Goal: Task Accomplishment & Management: Use online tool/utility

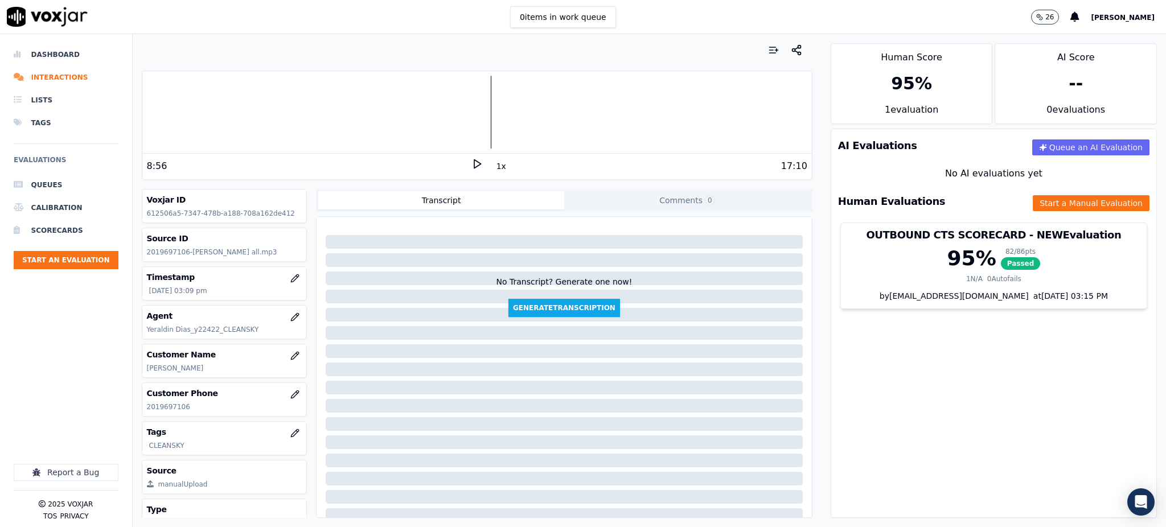
click at [471, 163] on icon at bounding box center [476, 163] width 11 height 11
drag, startPoint x: 925, startPoint y: 409, endPoint x: 928, endPoint y: 398, distance: 11.1
click at [925, 409] on div "AI Evaluations Queue an AI Evaluation No AI evaluations yet Human Evaluations S…" at bounding box center [994, 323] width 326 height 389
click at [1033, 199] on button "Start a Manual Evaluation" at bounding box center [1091, 203] width 117 height 16
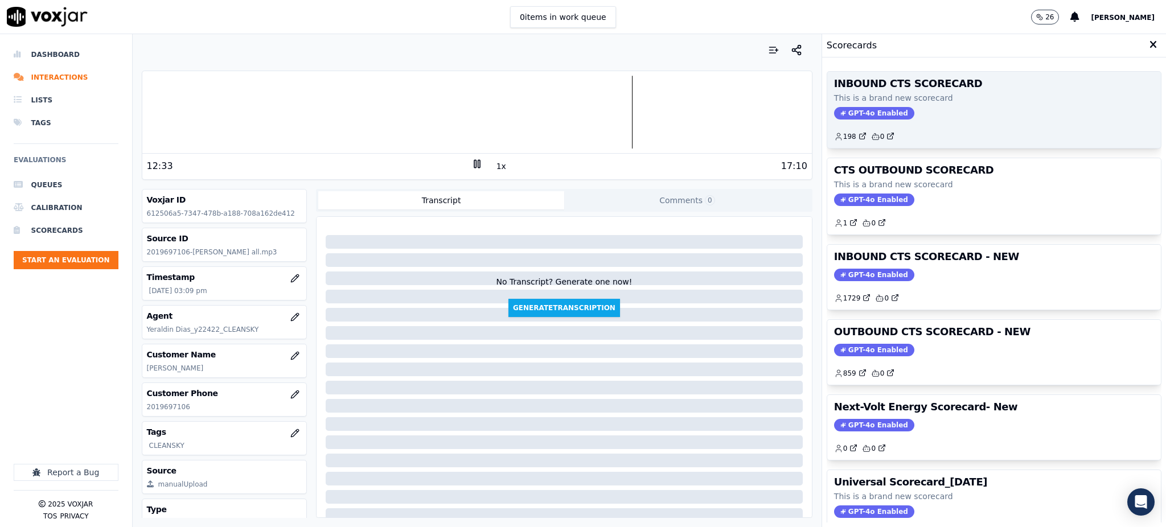
click at [852, 114] on span "GPT-4o Enabled" at bounding box center [874, 113] width 80 height 13
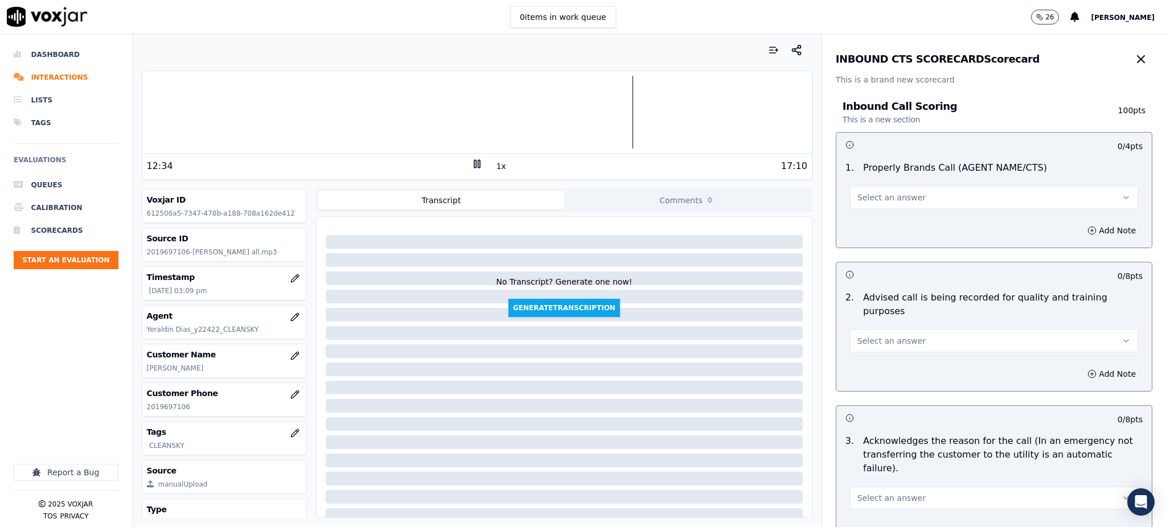
click at [870, 198] on span "Select an answer" at bounding box center [892, 197] width 68 height 11
click at [867, 221] on div "Yes" at bounding box center [969, 223] width 263 height 18
click at [864, 335] on span "Select an answer" at bounding box center [892, 340] width 68 height 11
click at [864, 348] on div "Yes" at bounding box center [969, 353] width 263 height 18
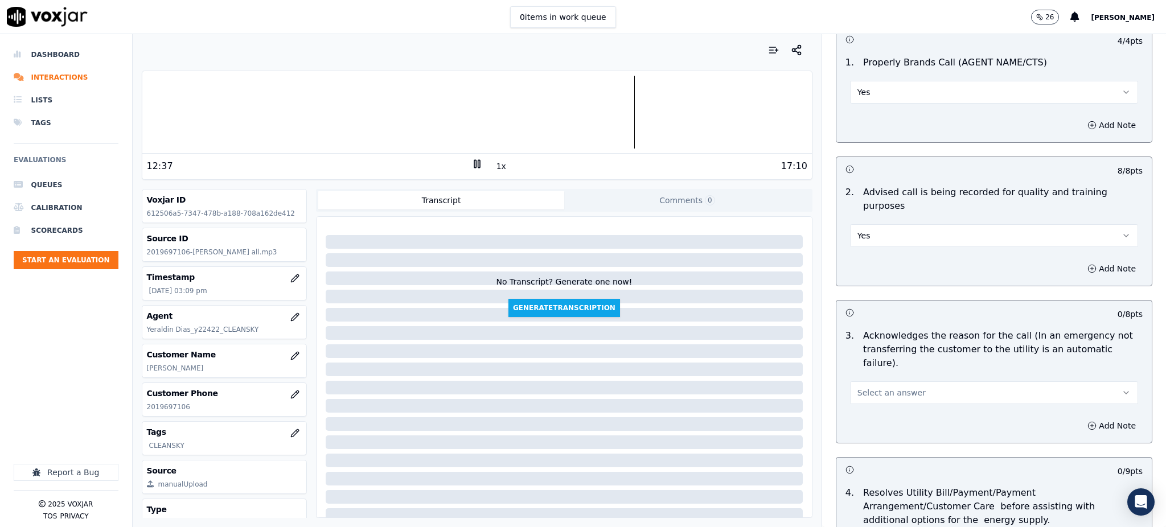
scroll to position [151, 0]
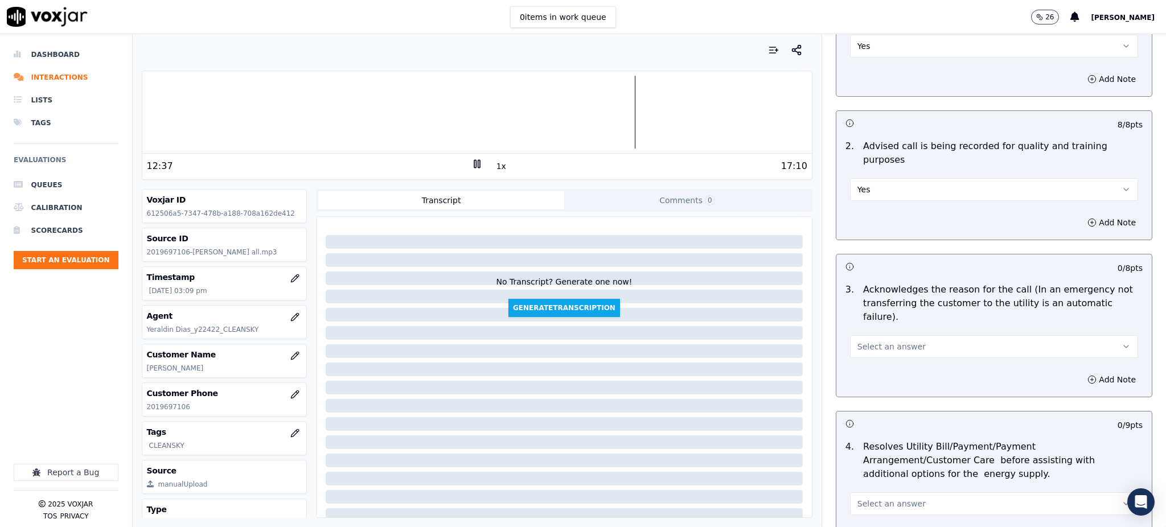
click at [863, 341] on span "Select an answer" at bounding box center [892, 346] width 68 height 11
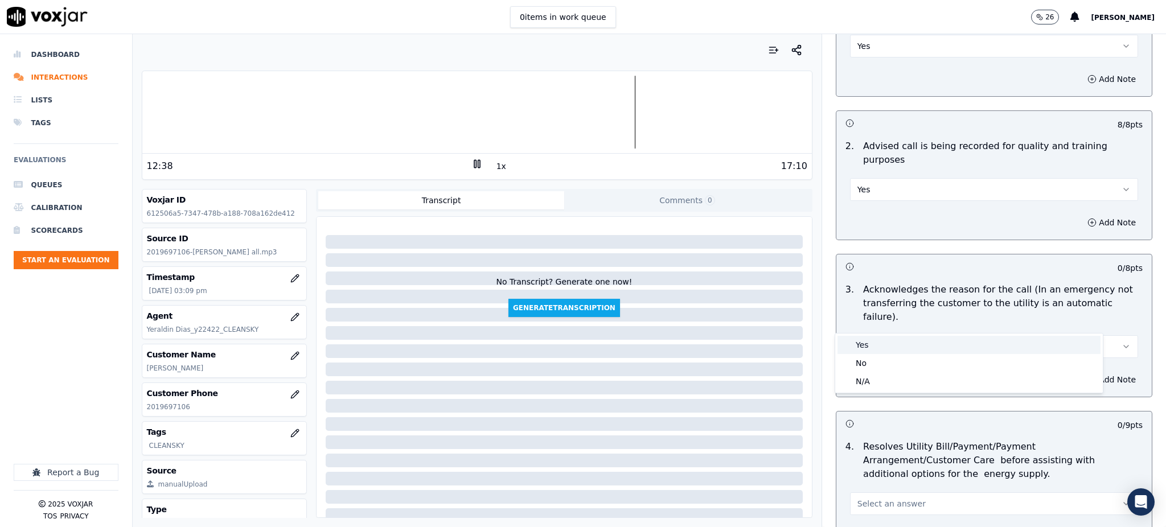
click at [867, 348] on div "Yes" at bounding box center [969, 345] width 263 height 18
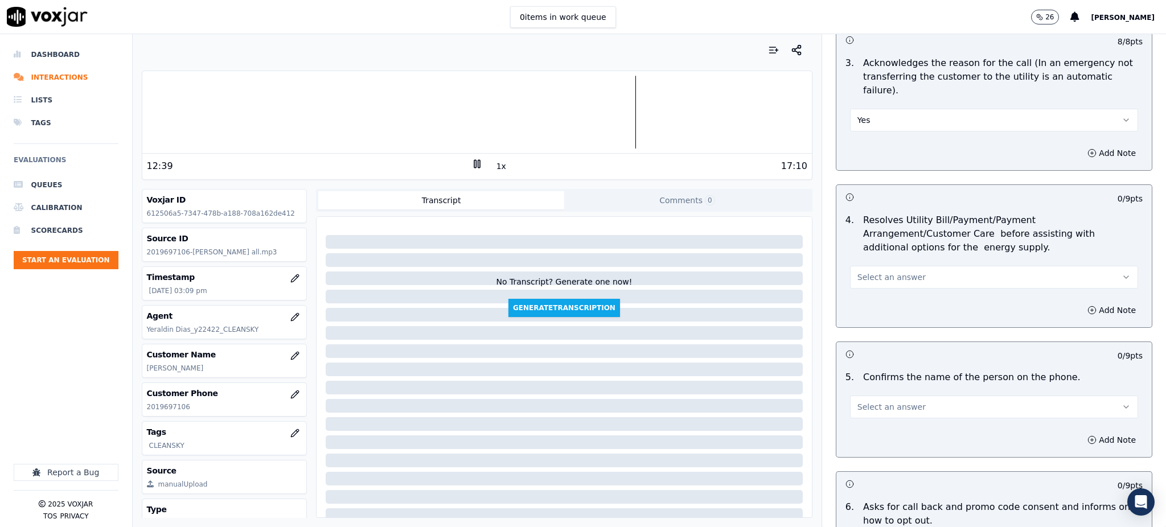
scroll to position [379, 0]
click at [863, 270] on span "Select an answer" at bounding box center [892, 275] width 68 height 11
click at [867, 278] on div "Yes" at bounding box center [969, 274] width 263 height 18
click at [858, 400] on span "Select an answer" at bounding box center [892, 405] width 68 height 11
click at [858, 400] on div "Yes" at bounding box center [969, 404] width 263 height 18
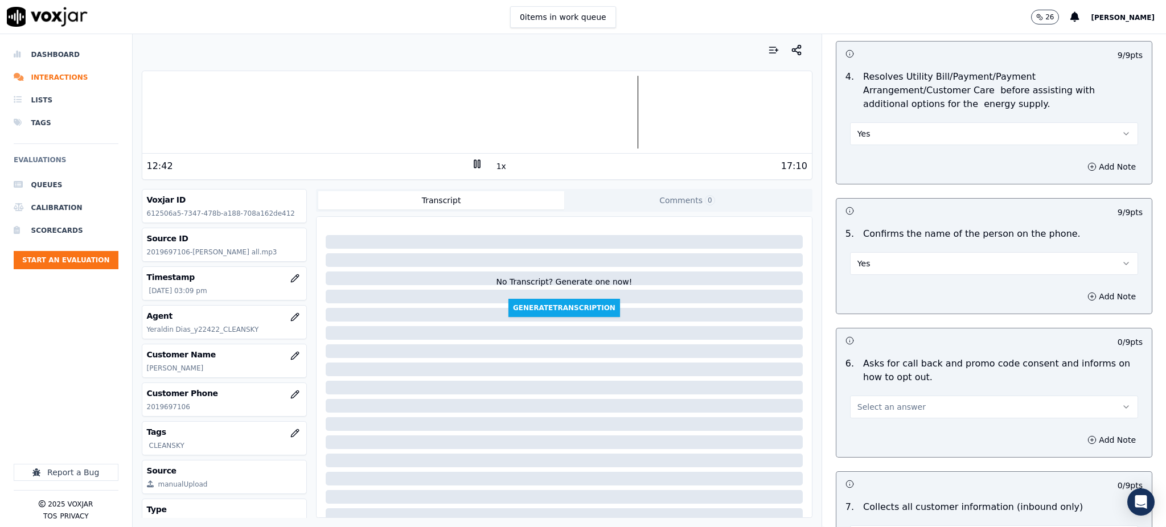
scroll to position [531, 0]
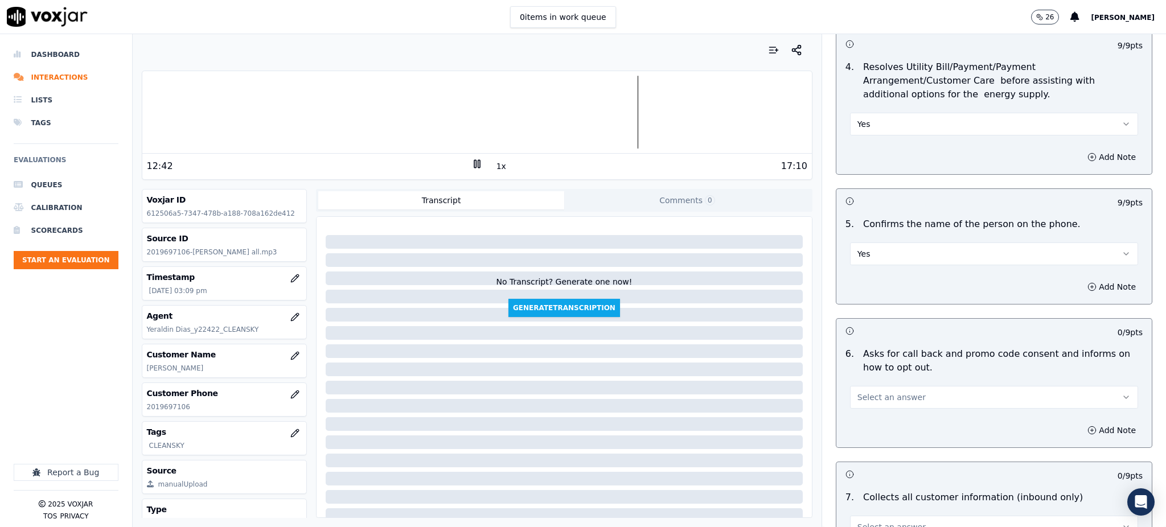
click at [861, 392] on span "Select an answer" at bounding box center [892, 397] width 68 height 11
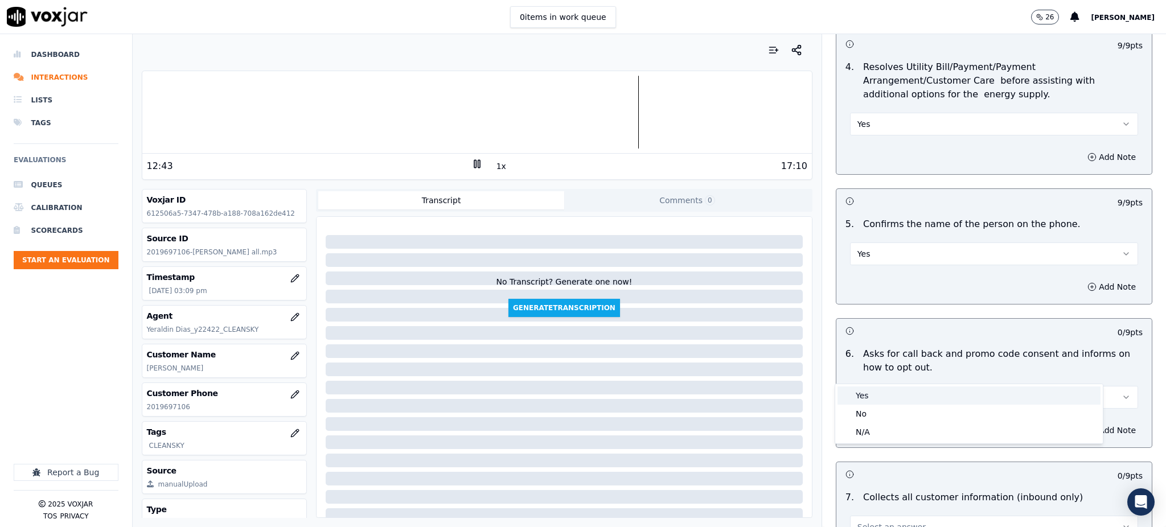
click at [860, 396] on div "Yes" at bounding box center [969, 396] width 263 height 18
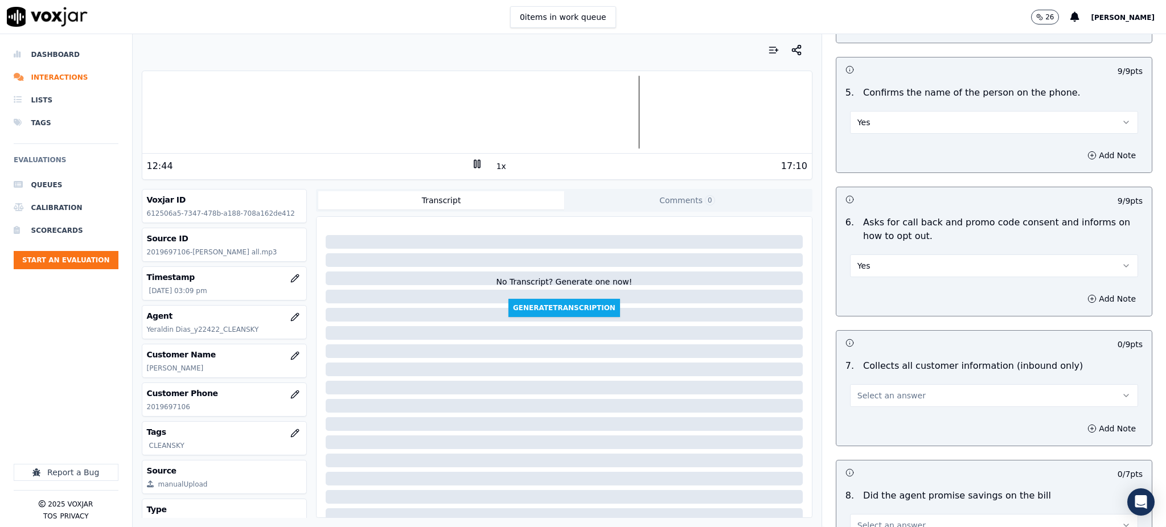
scroll to position [683, 0]
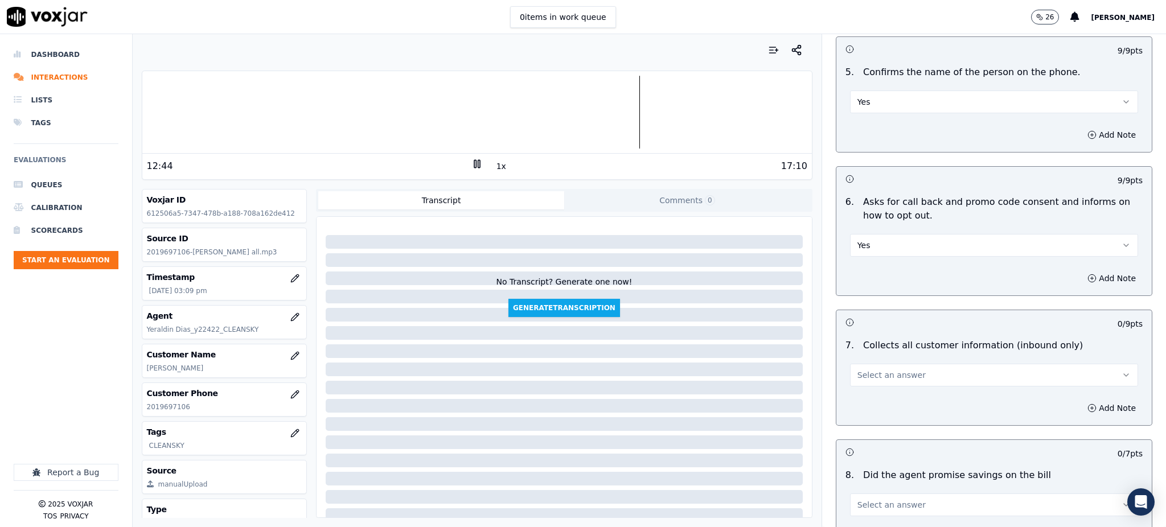
click at [850, 364] on button "Select an answer" at bounding box center [994, 375] width 288 height 23
click at [864, 374] on div "Yes" at bounding box center [969, 374] width 263 height 18
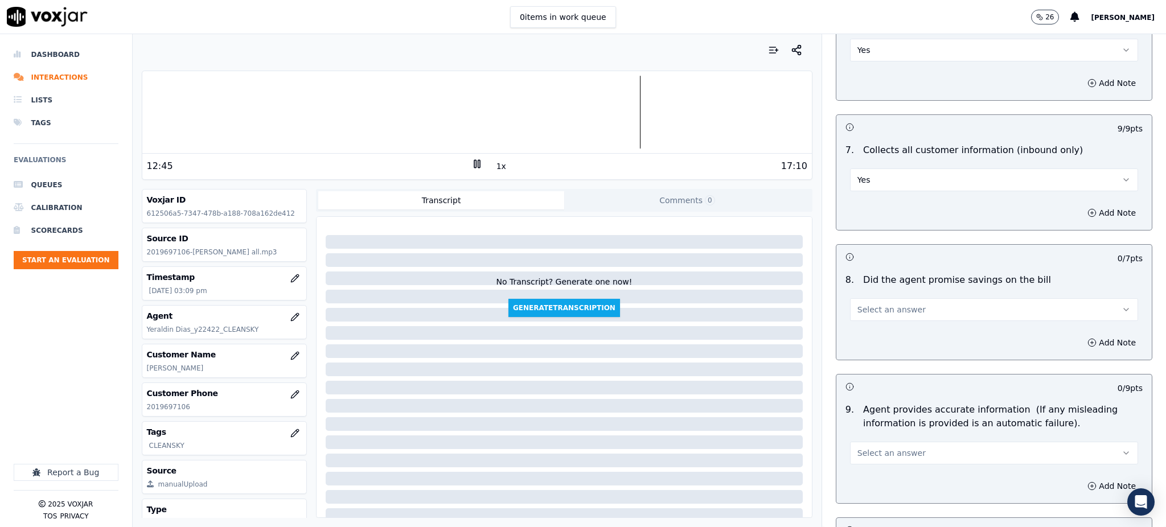
scroll to position [911, 0]
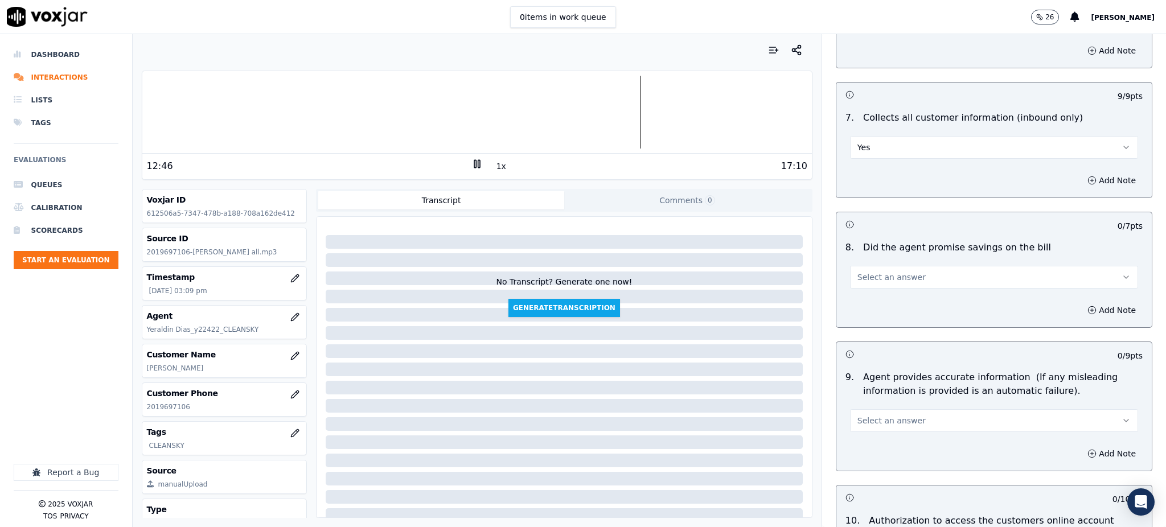
click at [864, 272] on span "Select an answer" at bounding box center [892, 277] width 68 height 11
click at [867, 281] on div "Yes" at bounding box center [969, 276] width 263 height 18
click at [868, 415] on span "Select an answer" at bounding box center [892, 420] width 68 height 11
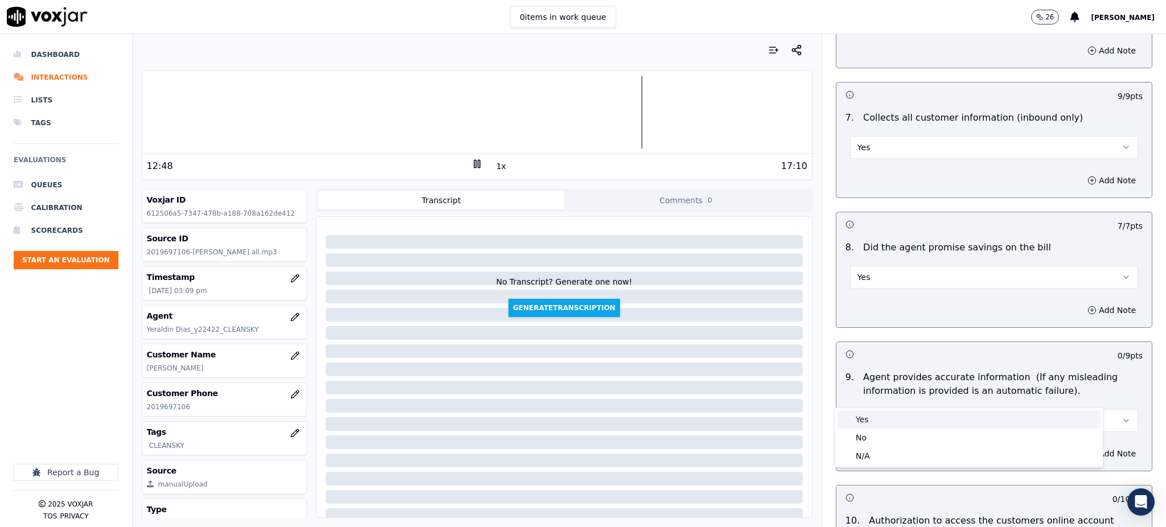
click at [871, 415] on div "Yes" at bounding box center [969, 420] width 263 height 18
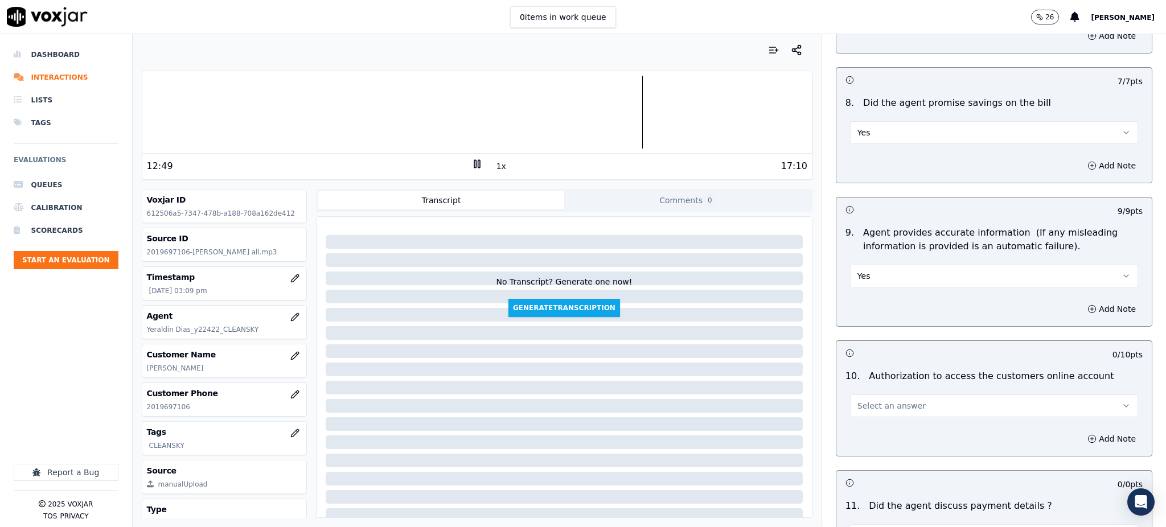
scroll to position [1139, 0]
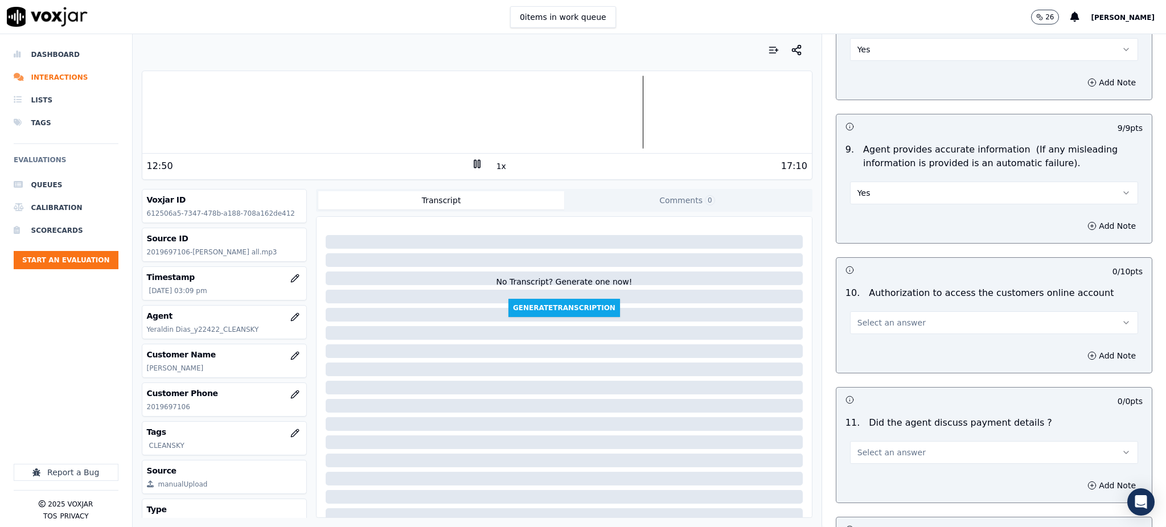
click at [864, 317] on span "Select an answer" at bounding box center [892, 322] width 68 height 11
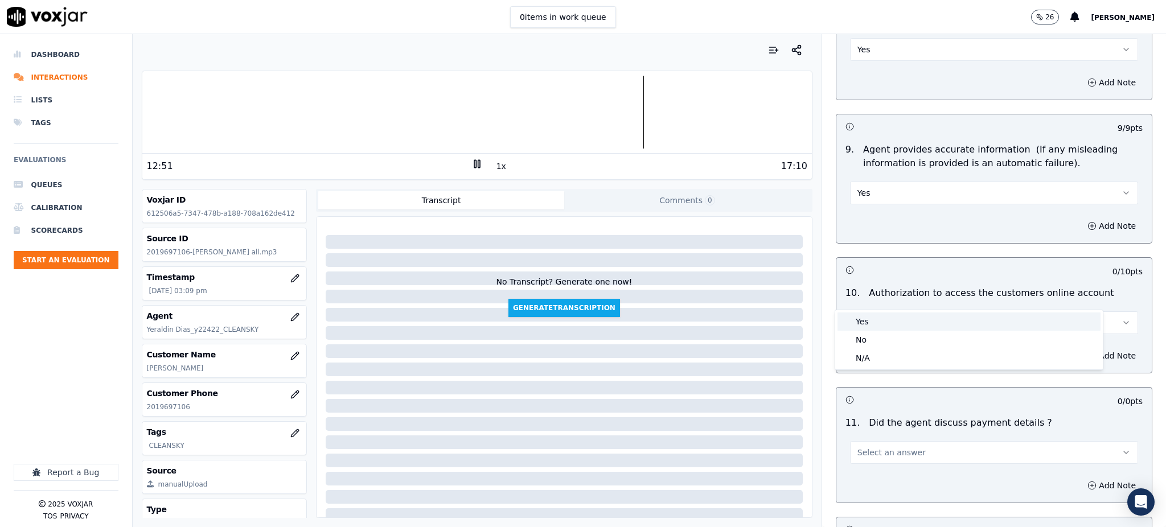
click at [870, 325] on div "Yes" at bounding box center [969, 322] width 263 height 18
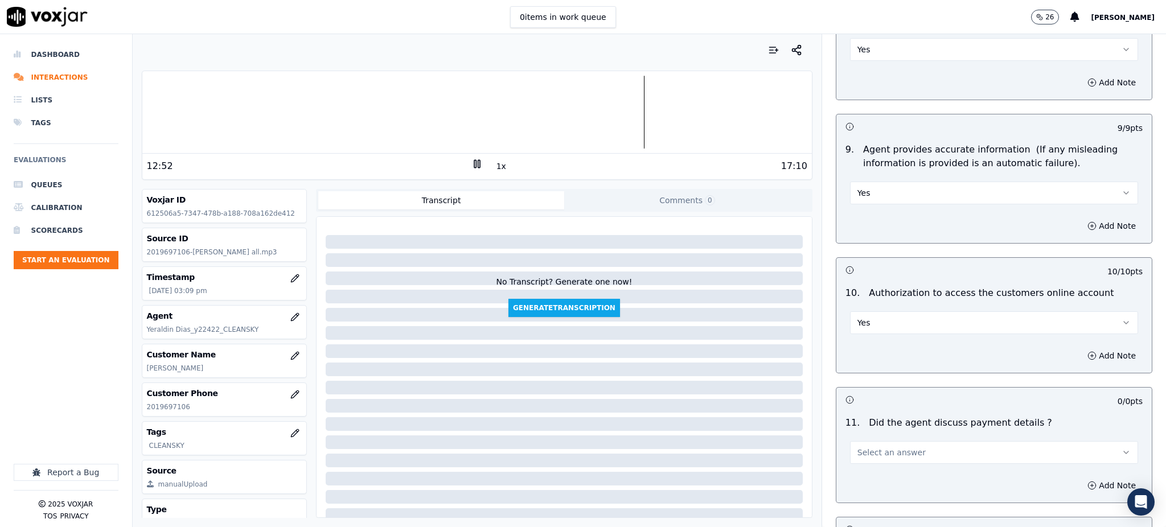
click at [855, 441] on button "Select an answer" at bounding box center [994, 452] width 288 height 23
click at [856, 488] on div "N/A" at bounding box center [969, 488] width 263 height 18
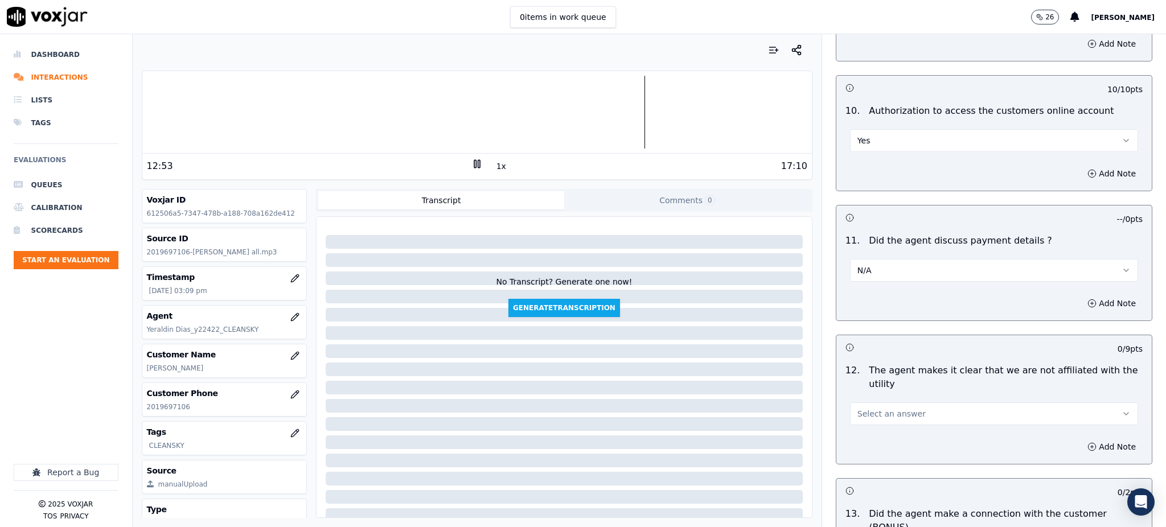
scroll to position [1367, 0]
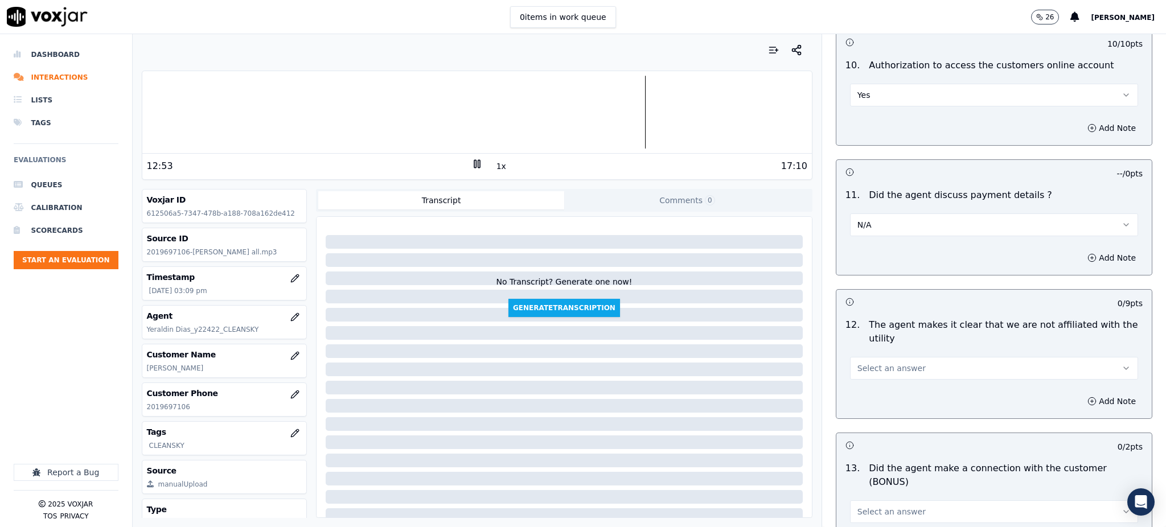
click at [863, 363] on span "Select an answer" at bounding box center [892, 368] width 68 height 11
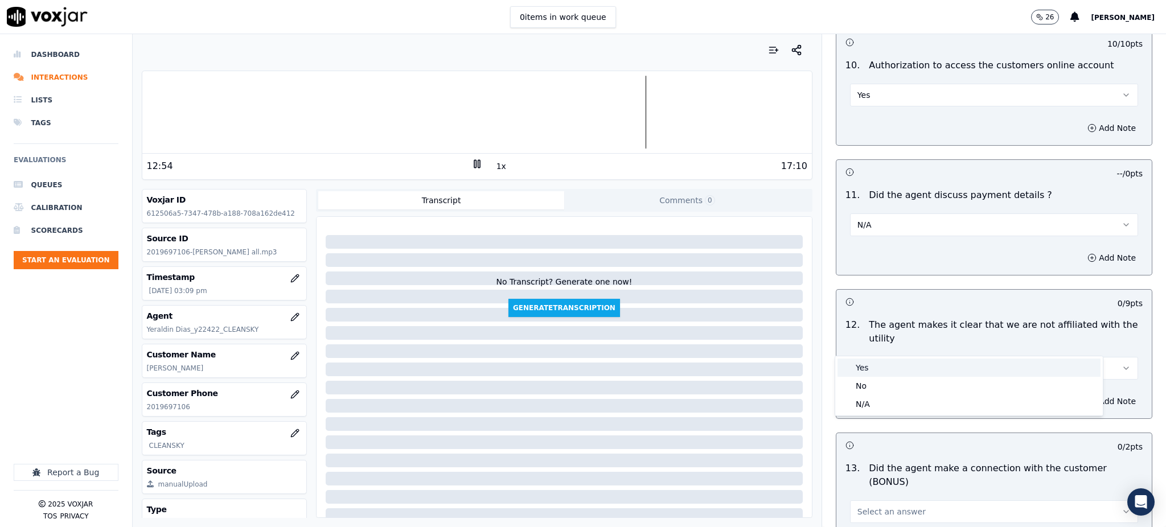
click at [868, 370] on div "Yes" at bounding box center [969, 368] width 263 height 18
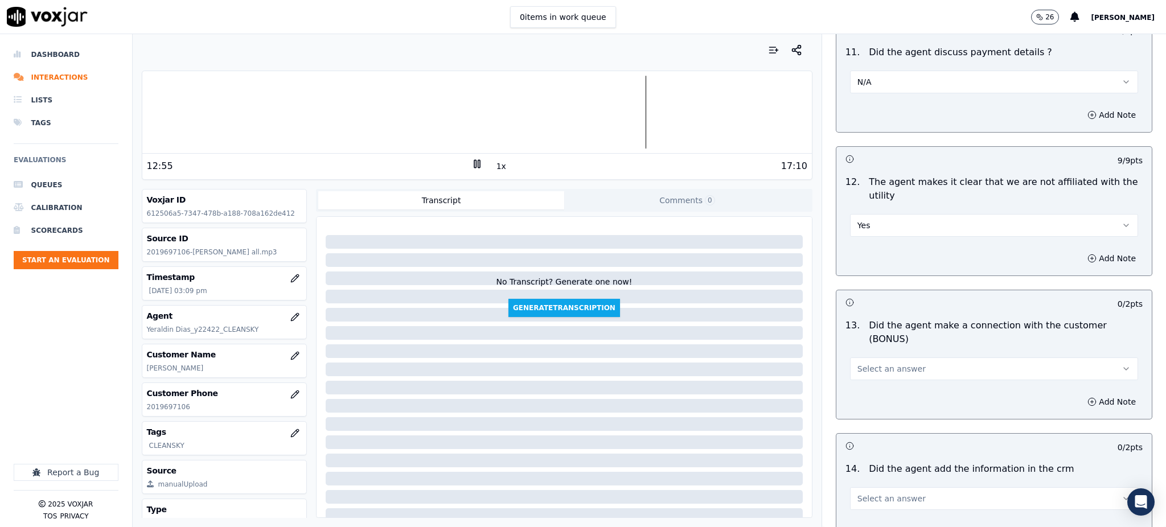
scroll to position [1518, 0]
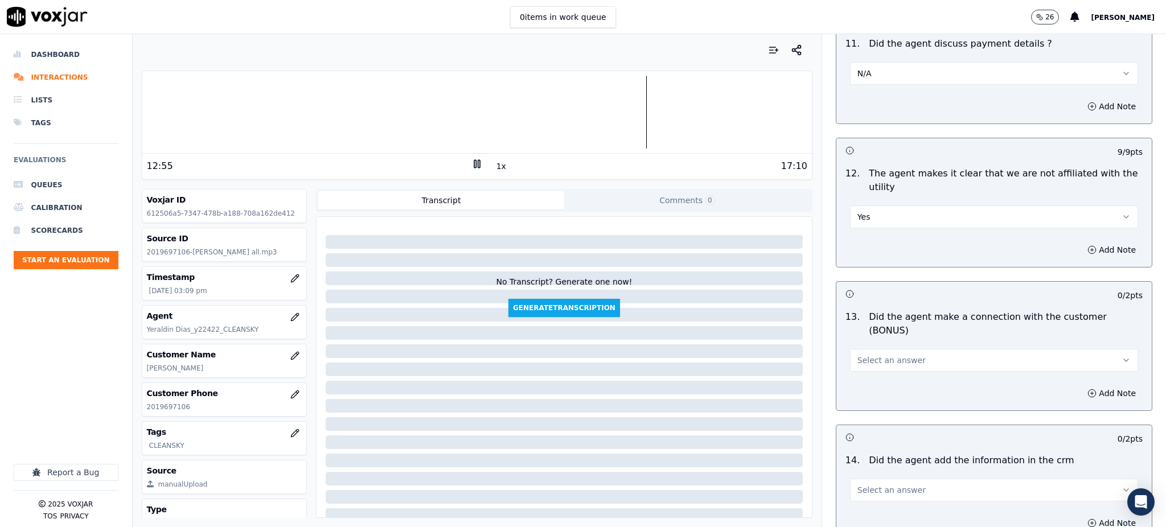
click at [861, 349] on button "Select an answer" at bounding box center [994, 360] width 288 height 23
click at [860, 346] on div "Yes" at bounding box center [969, 346] width 263 height 18
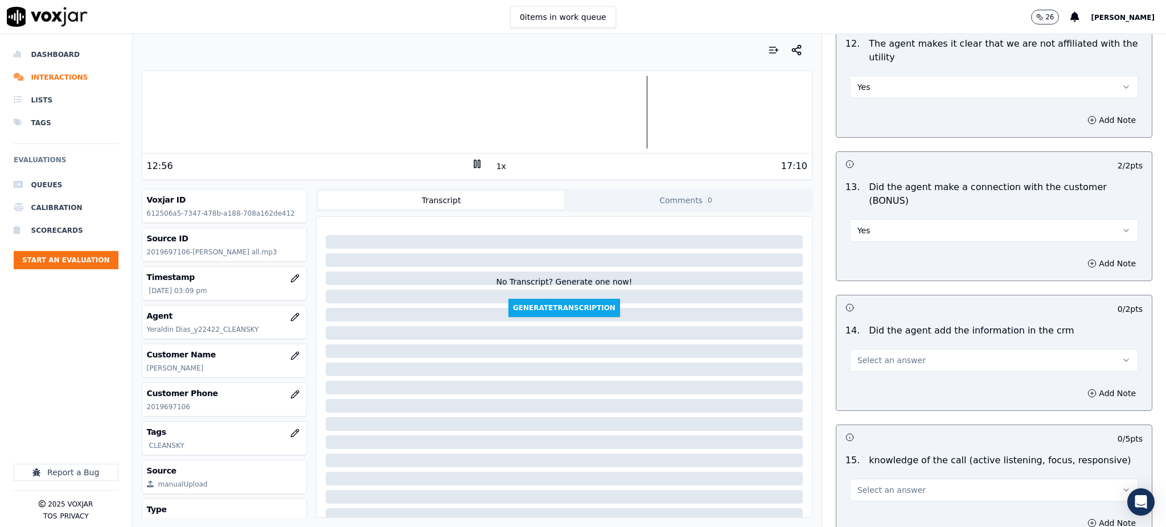
scroll to position [1670, 0]
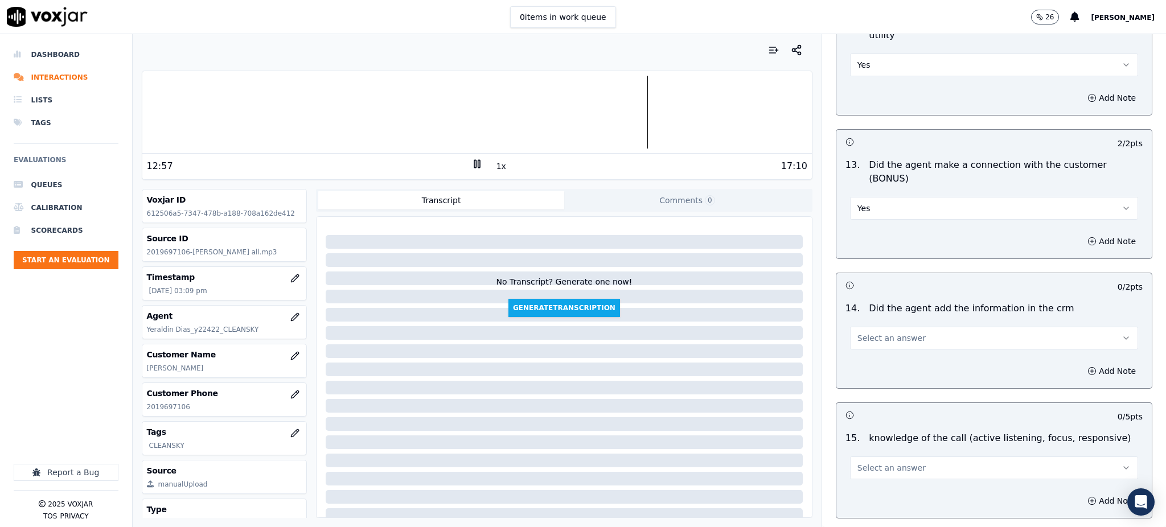
click at [858, 333] on span "Select an answer" at bounding box center [892, 338] width 68 height 11
click at [860, 324] on div "Yes" at bounding box center [969, 324] width 263 height 18
click at [858, 462] on span "Select an answer" at bounding box center [892, 467] width 68 height 11
click at [854, 453] on div "Yes" at bounding box center [969, 454] width 263 height 18
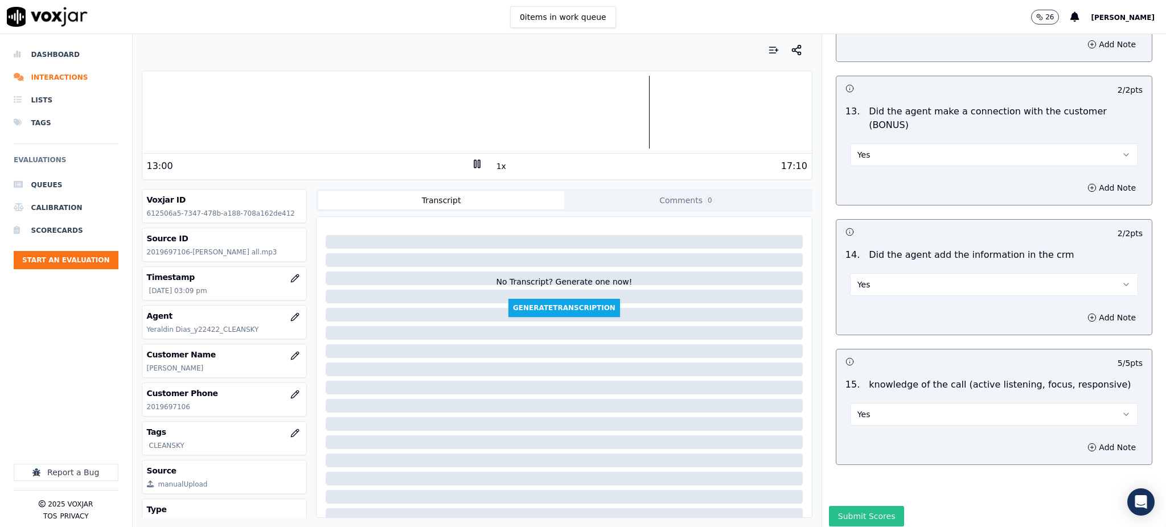
click at [861, 506] on button "Submit Scores" at bounding box center [867, 516] width 76 height 20
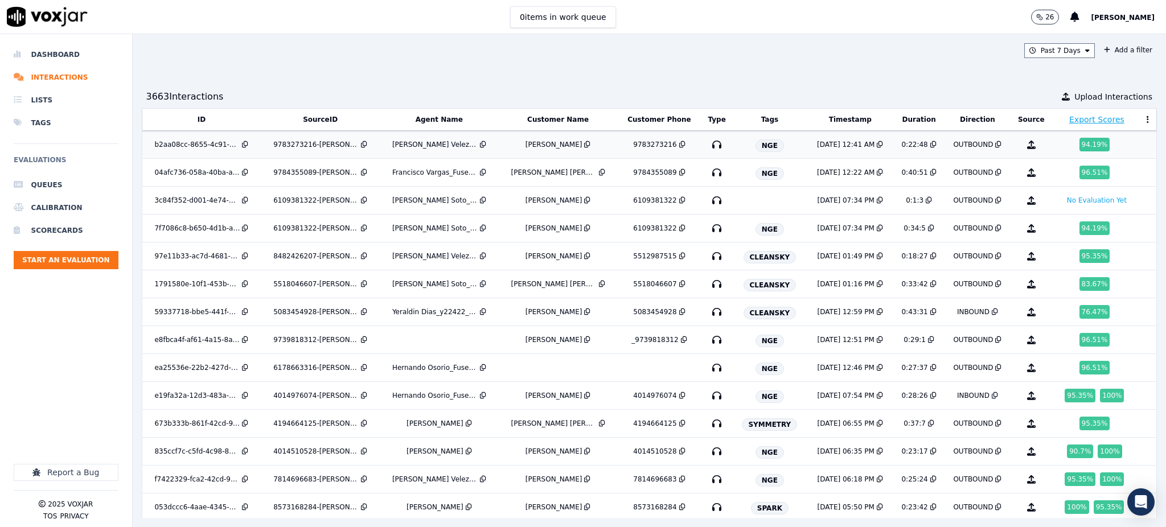
click at [708, 146] on icon "button" at bounding box center [717, 145] width 18 height 18
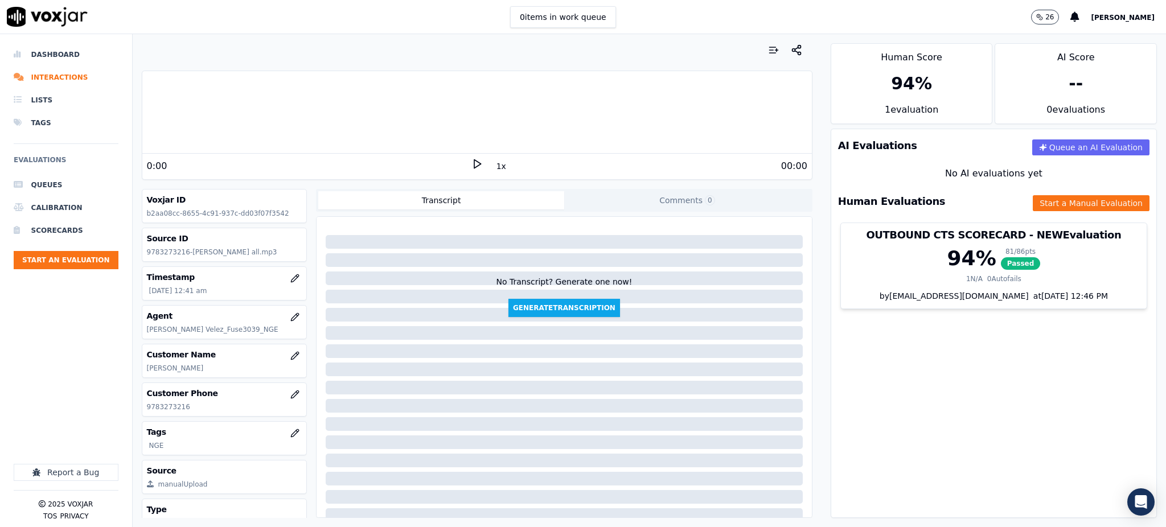
click at [471, 163] on icon at bounding box center [476, 163] width 11 height 11
drag, startPoint x: 187, startPoint y: 412, endPoint x: 142, endPoint y: 411, distance: 44.4
click at [144, 412] on div "Customer Phone 9783273216" at bounding box center [224, 399] width 165 height 33
copy p "9783273216"
click at [440, 117] on div at bounding box center [477, 112] width 670 height 73
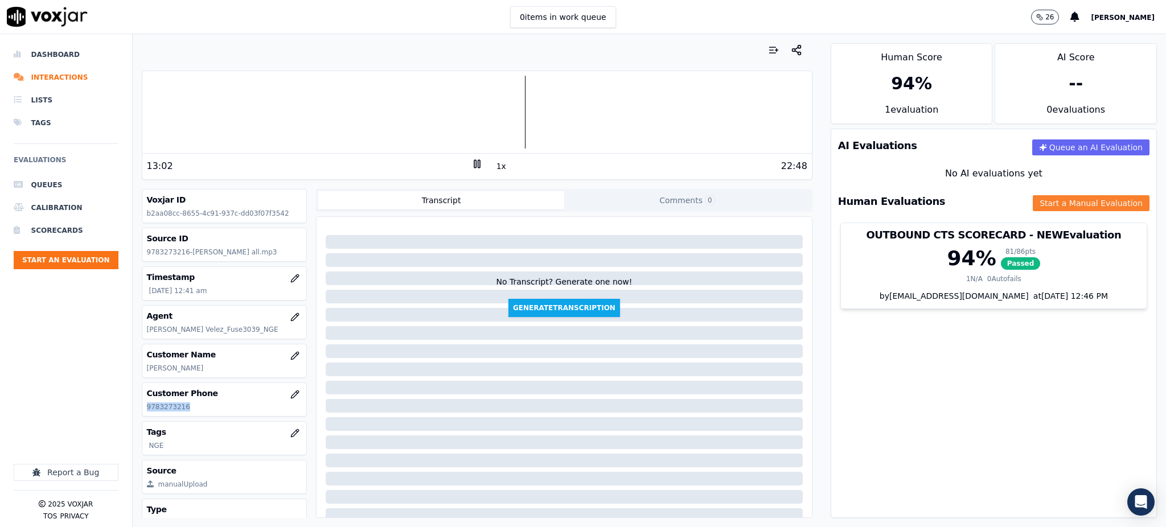
click at [1033, 205] on button "Start a Manual Evaluation" at bounding box center [1091, 203] width 117 height 16
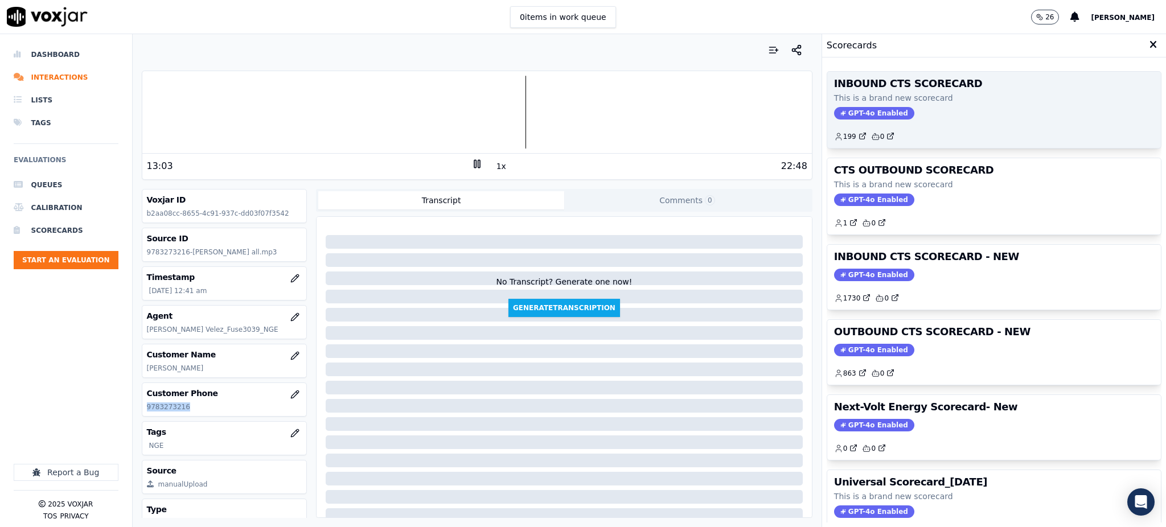
click at [843, 110] on span "GPT-4o Enabled" at bounding box center [874, 113] width 80 height 13
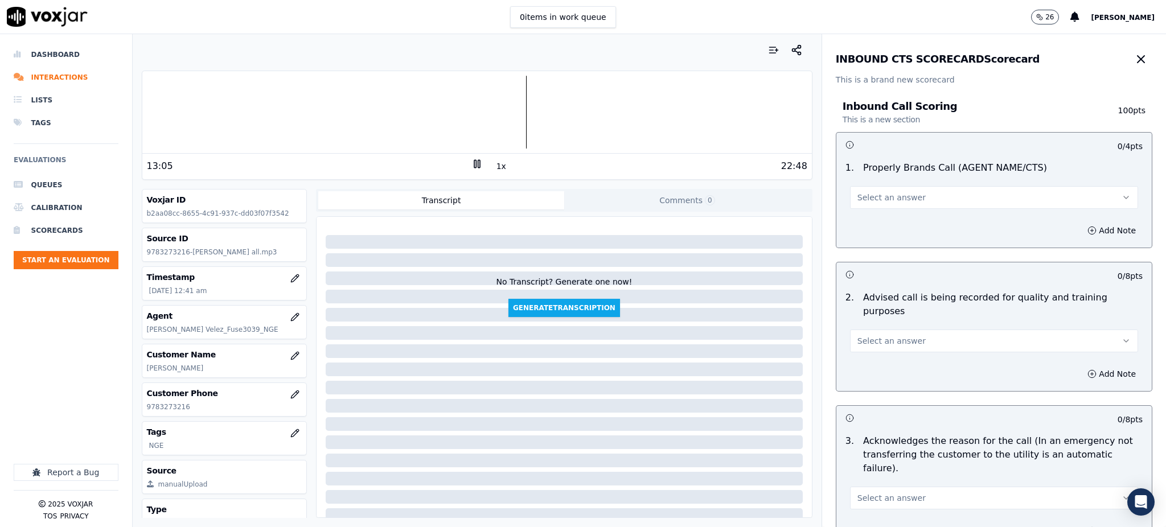
click at [642, 159] on div "22:48" at bounding box center [645, 166] width 325 height 14
click at [1134, 61] on icon "button" at bounding box center [1141, 59] width 14 height 14
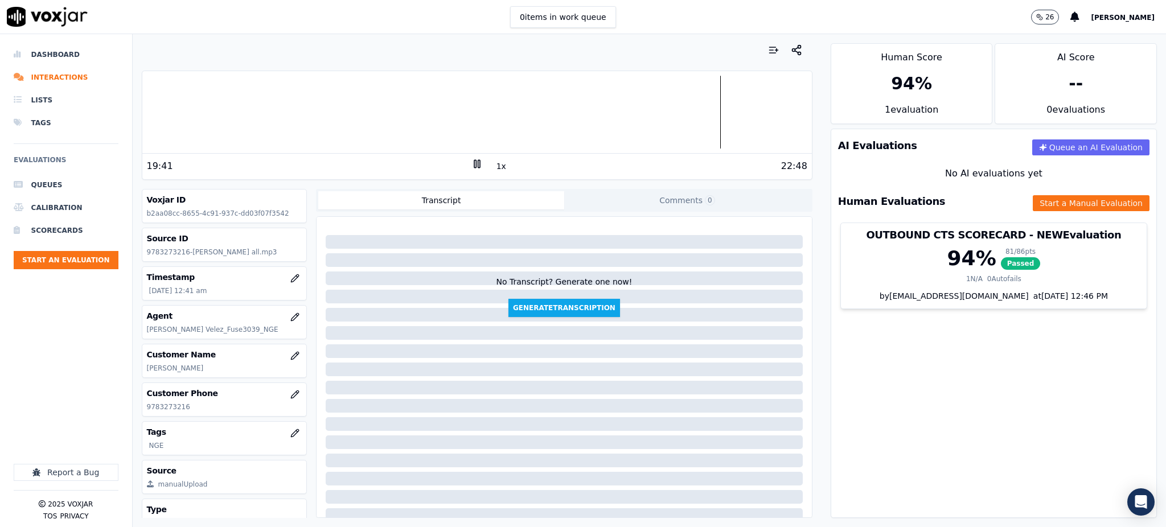
click at [473, 164] on icon at bounding box center [476, 163] width 11 height 11
click at [474, 164] on polygon at bounding box center [477, 164] width 7 height 9
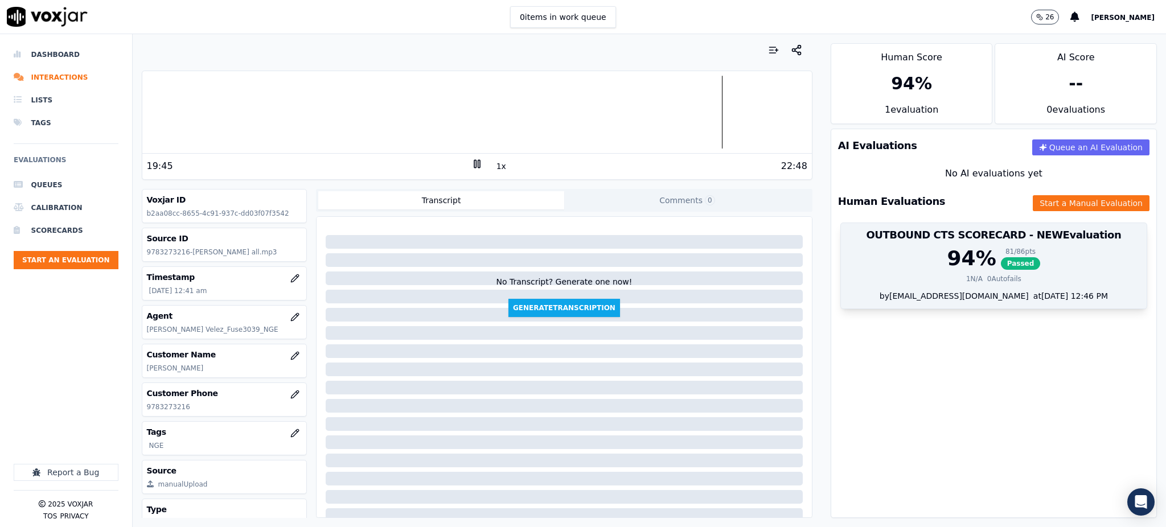
click at [1001, 263] on span "Passed" at bounding box center [1021, 263] width 40 height 13
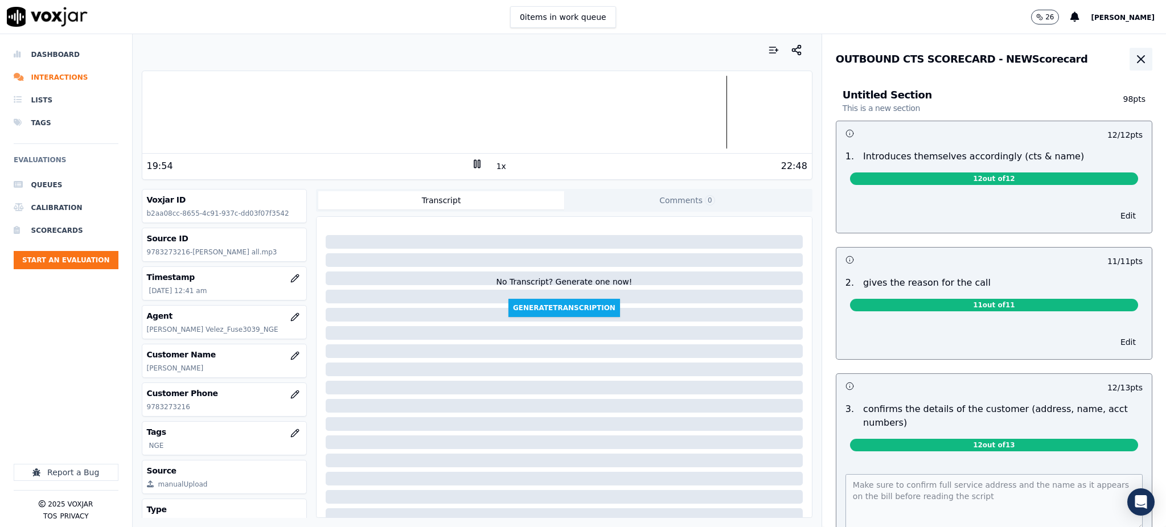
click at [1134, 55] on icon "button" at bounding box center [1141, 59] width 14 height 14
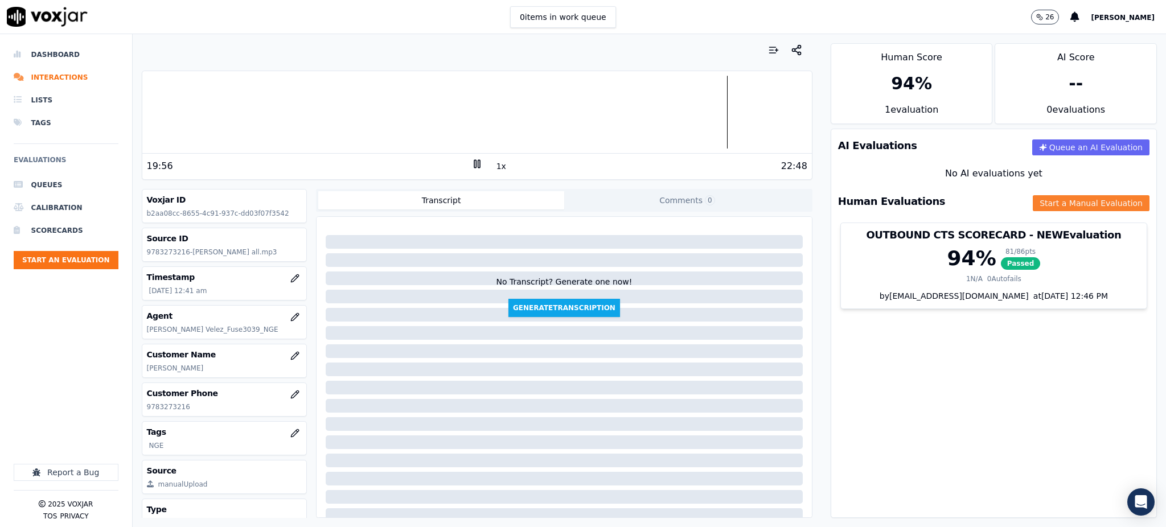
click at [1033, 207] on button "Start a Manual Evaluation" at bounding box center [1091, 203] width 117 height 16
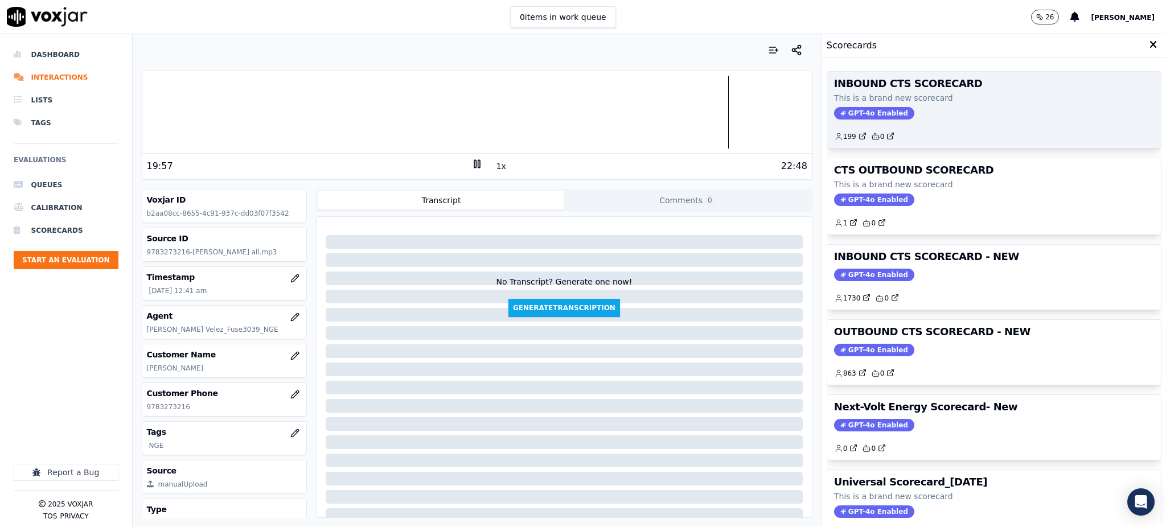
click at [860, 109] on span "GPT-4o Enabled" at bounding box center [874, 113] width 80 height 13
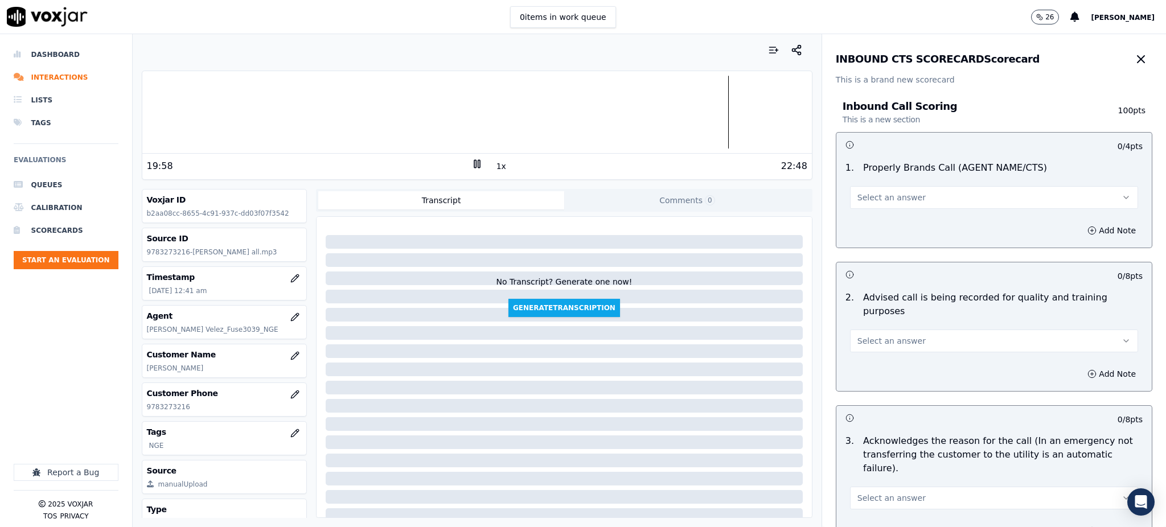
click at [877, 195] on span "Select an answer" at bounding box center [892, 197] width 68 height 11
click at [880, 219] on div "Yes" at bounding box center [969, 223] width 263 height 18
drag, startPoint x: 877, startPoint y: 322, endPoint x: 875, endPoint y: 328, distance: 6.1
click at [877, 335] on span "Select an answer" at bounding box center [892, 340] width 68 height 11
click at [879, 354] on div "Yes" at bounding box center [969, 353] width 263 height 18
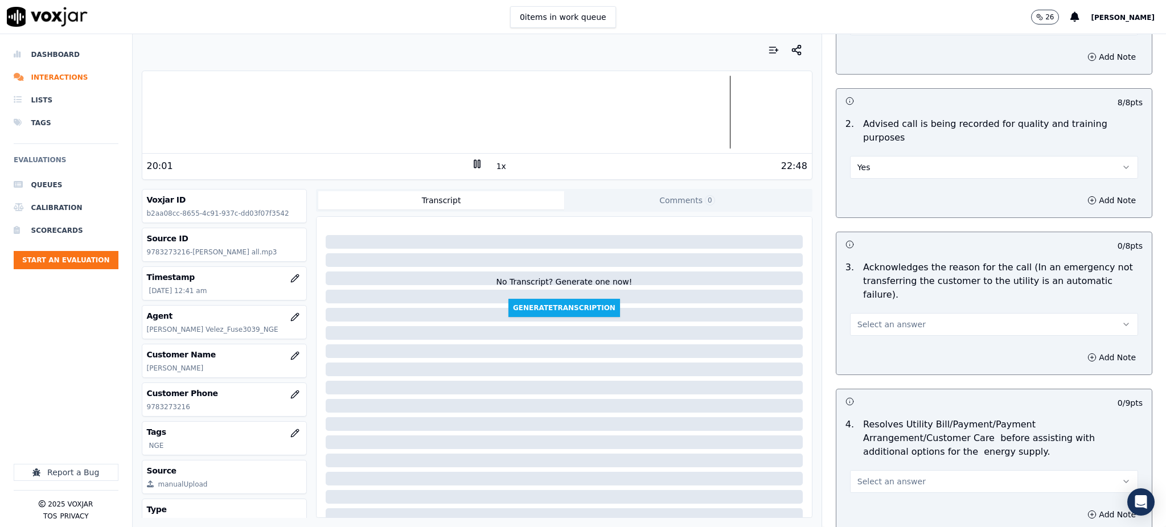
scroll to position [228, 0]
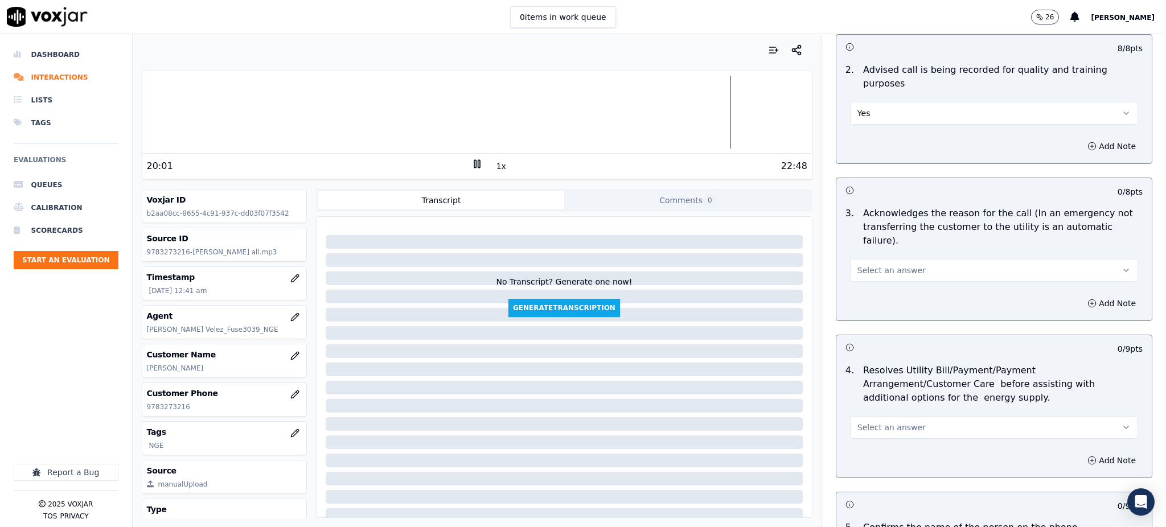
click at [872, 265] on span "Select an answer" at bounding box center [892, 270] width 68 height 11
click at [873, 270] on div "Yes" at bounding box center [969, 269] width 263 height 18
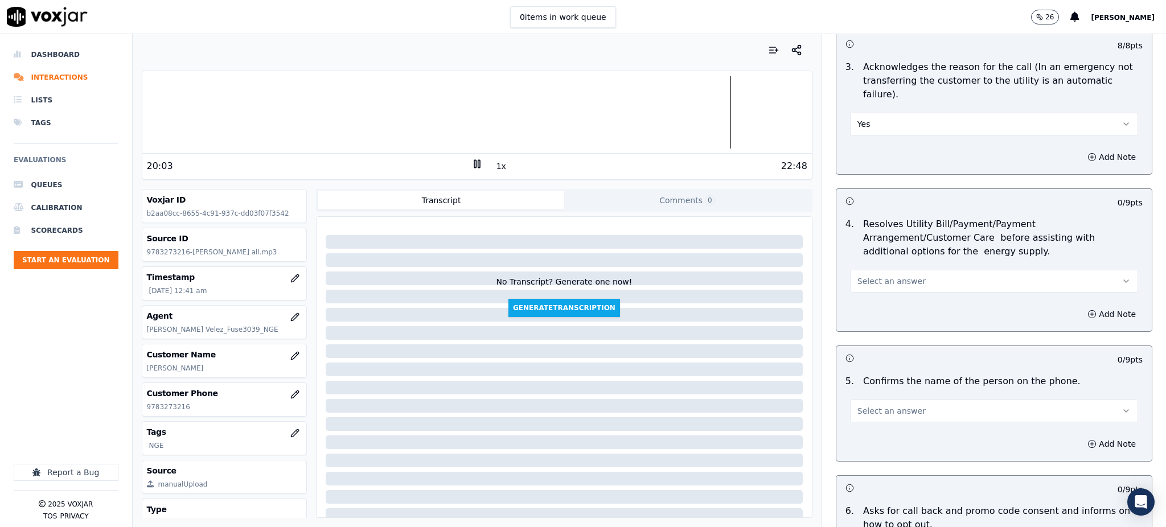
scroll to position [379, 0]
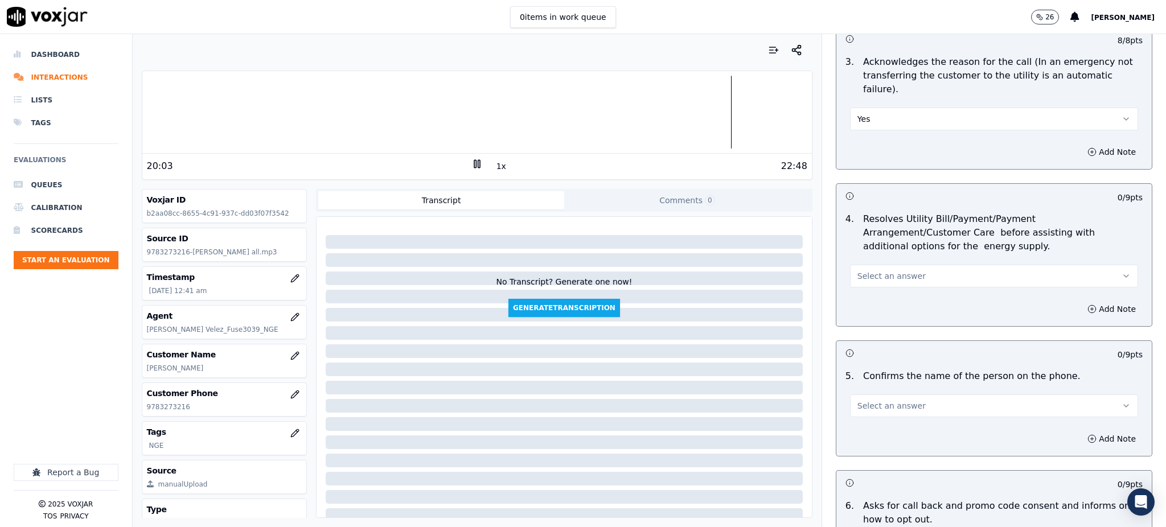
click at [858, 265] on button "Select an answer" at bounding box center [994, 276] width 288 height 23
click at [860, 273] on div "Yes" at bounding box center [969, 274] width 263 height 18
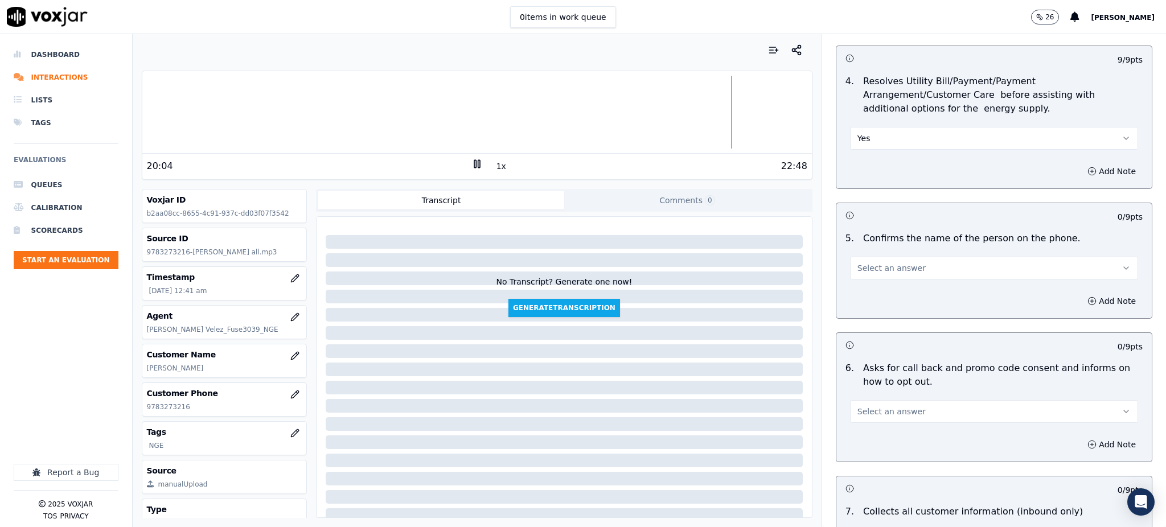
scroll to position [531, 0]
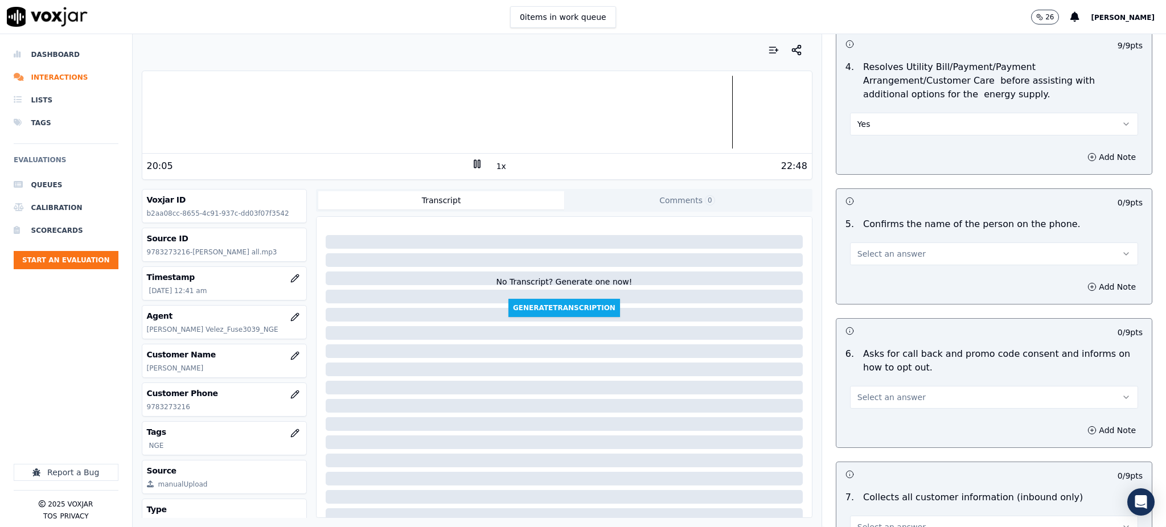
click at [858, 248] on span "Select an answer" at bounding box center [892, 253] width 68 height 11
click at [868, 252] on div "Yes" at bounding box center [969, 252] width 263 height 18
drag, startPoint x: 861, startPoint y: 362, endPoint x: 860, endPoint y: 379, distance: 16.6
click at [861, 386] on button "Select an answer" at bounding box center [994, 397] width 288 height 23
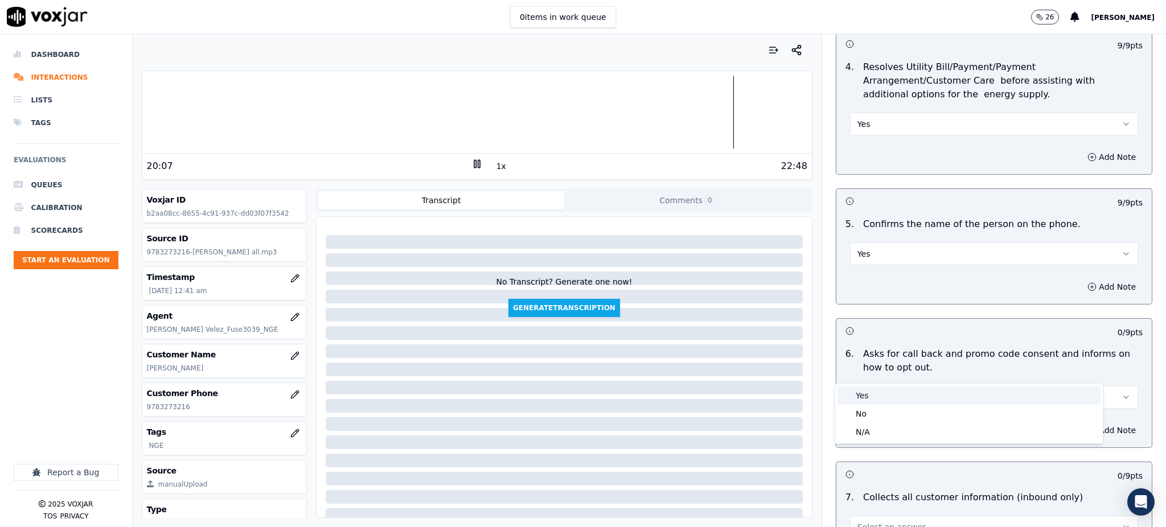
click at [866, 396] on div "Yes" at bounding box center [969, 396] width 263 height 18
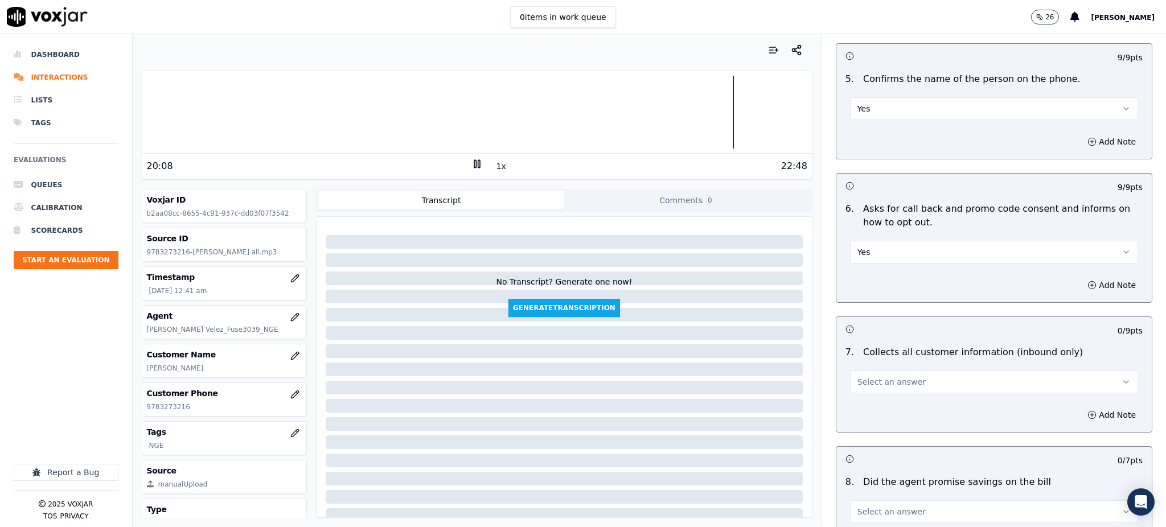
scroll to position [683, 0]
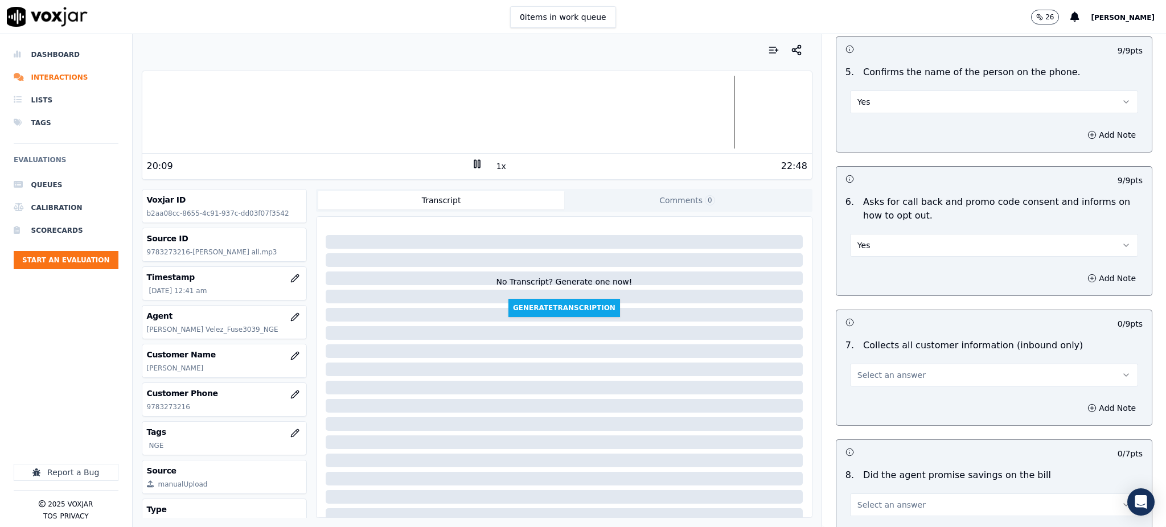
click at [864, 370] on span "Select an answer" at bounding box center [892, 375] width 68 height 11
click at [866, 377] on div "Yes" at bounding box center [969, 374] width 263 height 18
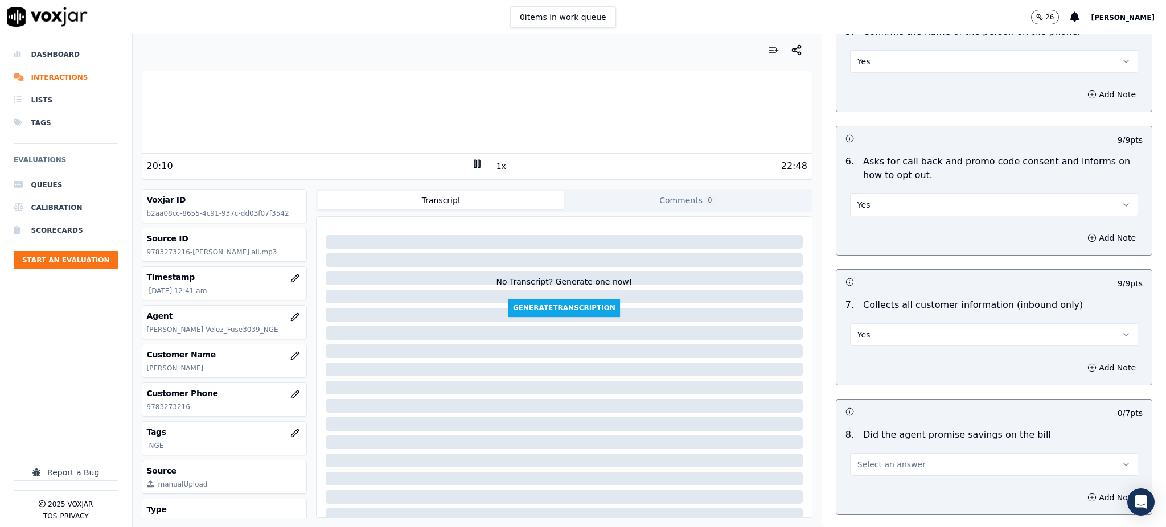
scroll to position [911, 0]
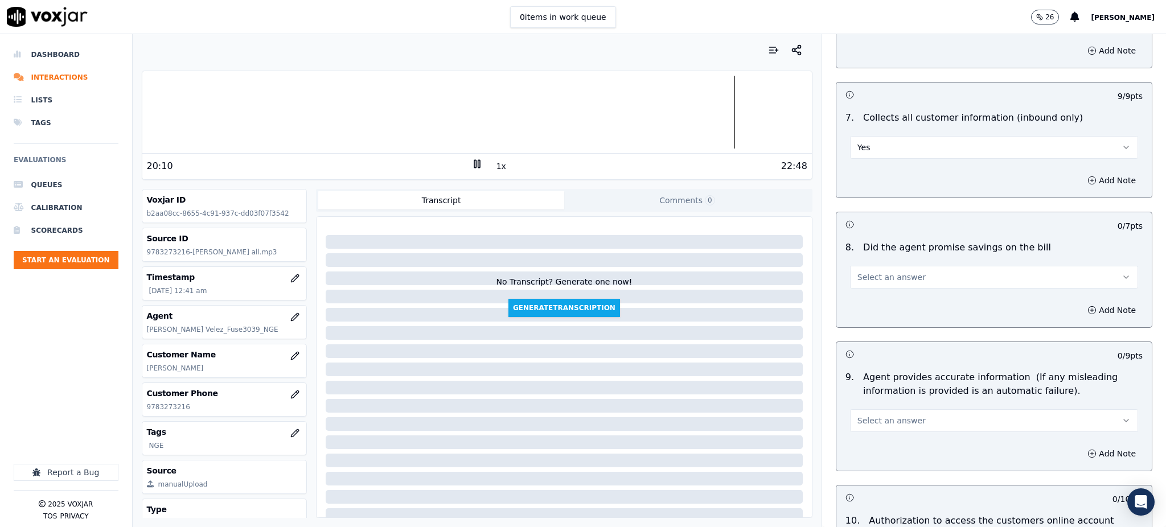
click at [864, 266] on button "Select an answer" at bounding box center [994, 277] width 288 height 23
click at [868, 282] on div "Yes" at bounding box center [969, 276] width 263 height 18
click at [860, 415] on span "Select an answer" at bounding box center [892, 420] width 68 height 11
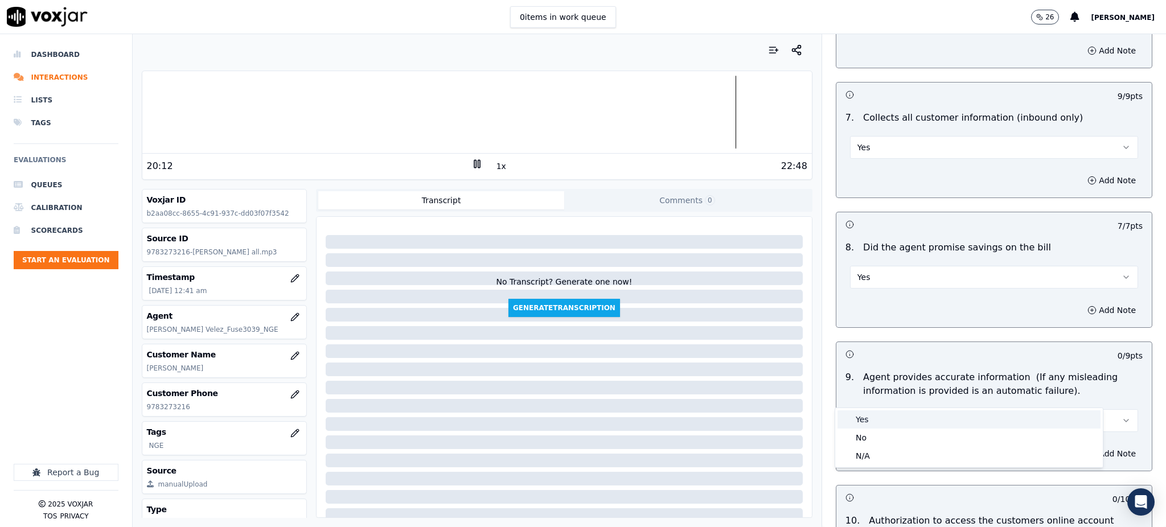
click at [860, 426] on div "Yes" at bounding box center [969, 420] width 263 height 18
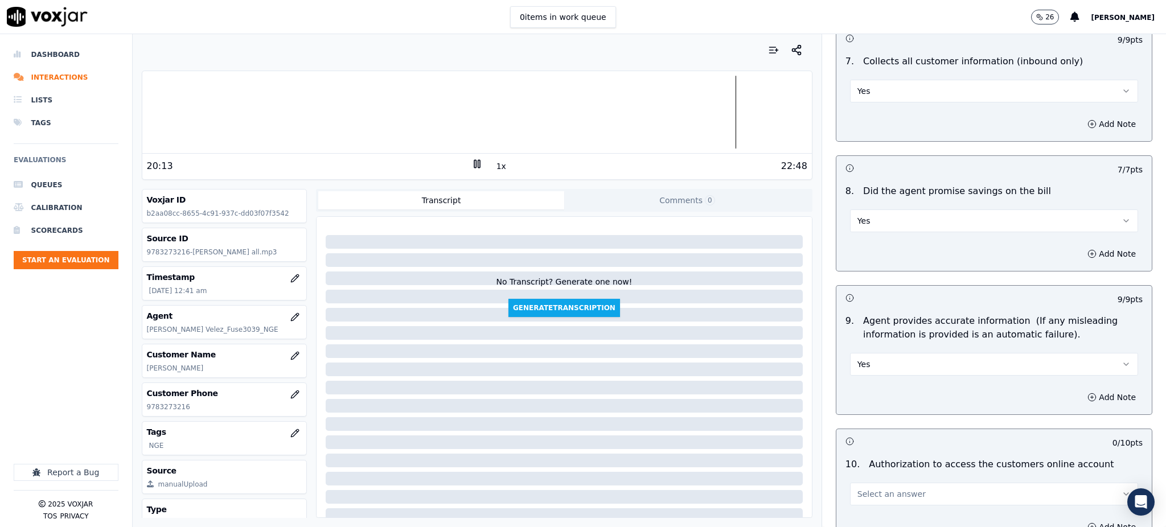
scroll to position [1139, 0]
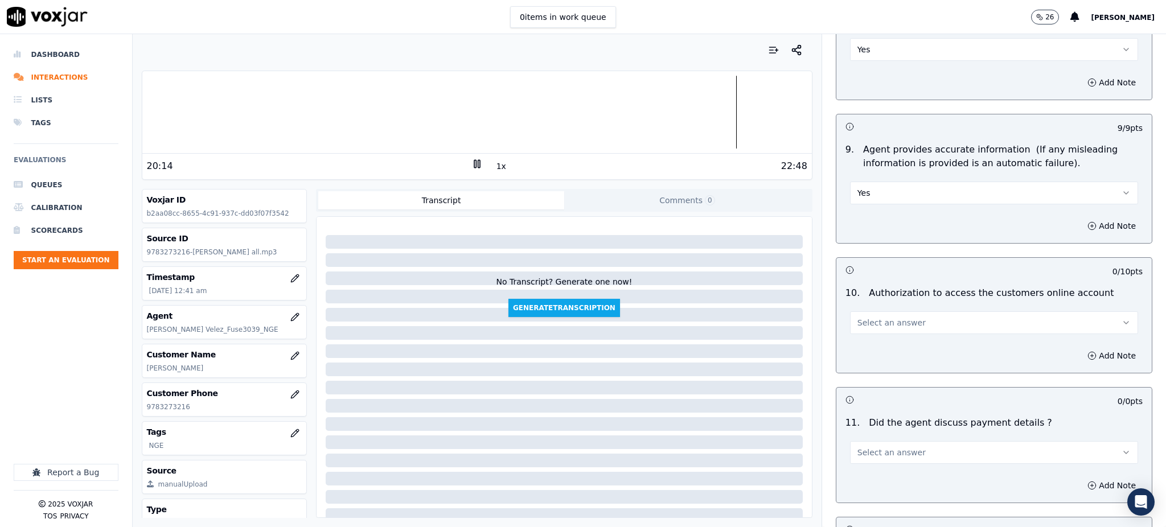
drag, startPoint x: 858, startPoint y: 286, endPoint x: 854, endPoint y: 307, distance: 21.4
click at [858, 311] on button "Select an answer" at bounding box center [994, 322] width 288 height 23
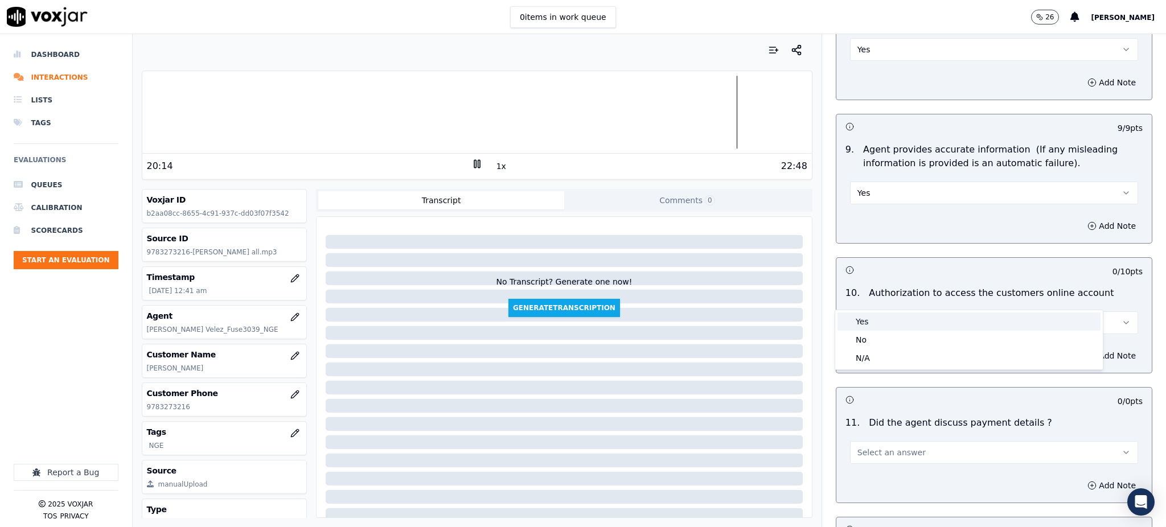
click at [855, 318] on div "Yes" at bounding box center [969, 322] width 263 height 18
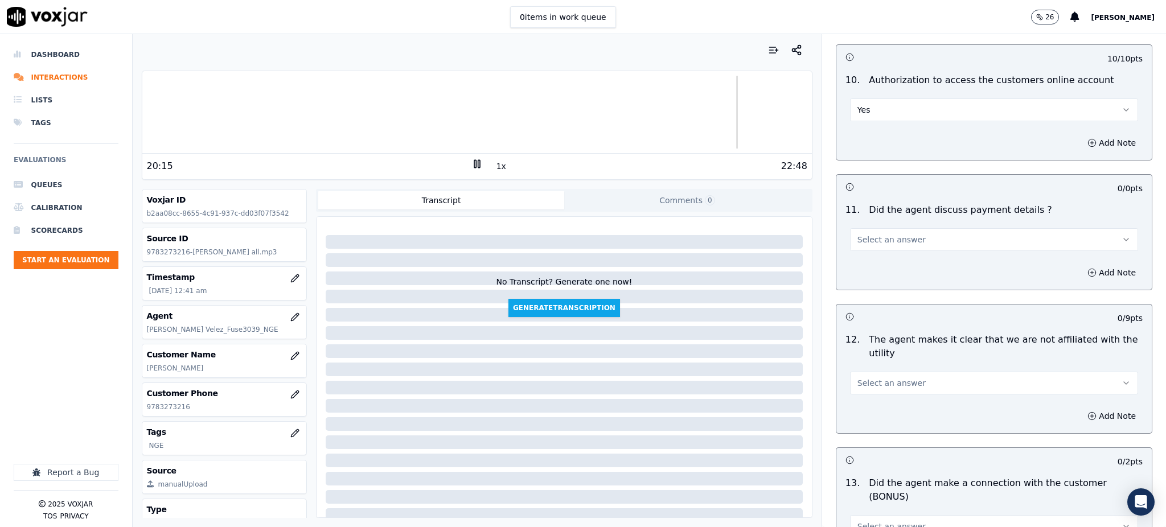
scroll to position [1367, 0]
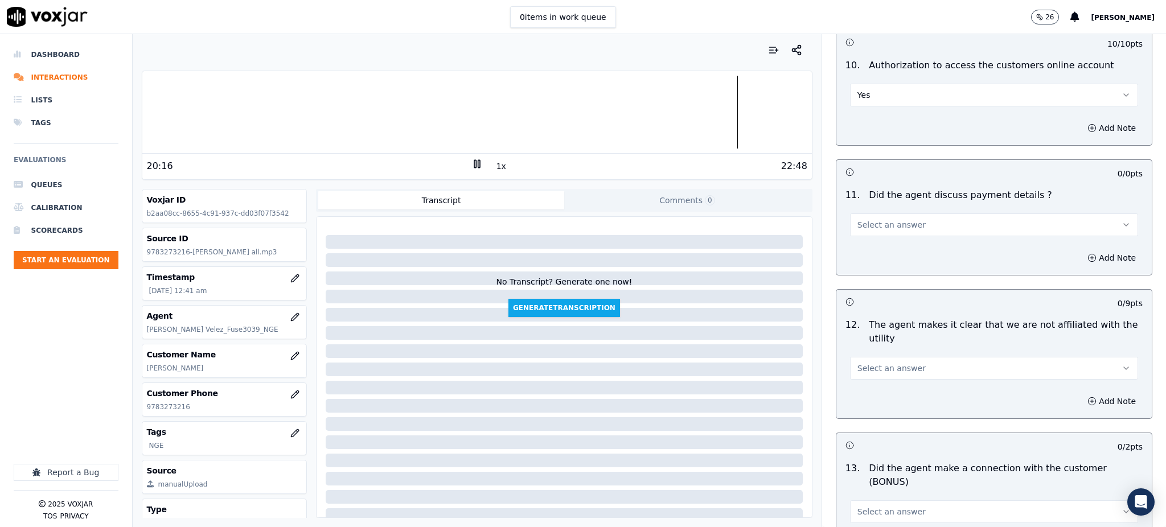
click at [871, 219] on span "Select an answer" at bounding box center [892, 224] width 68 height 11
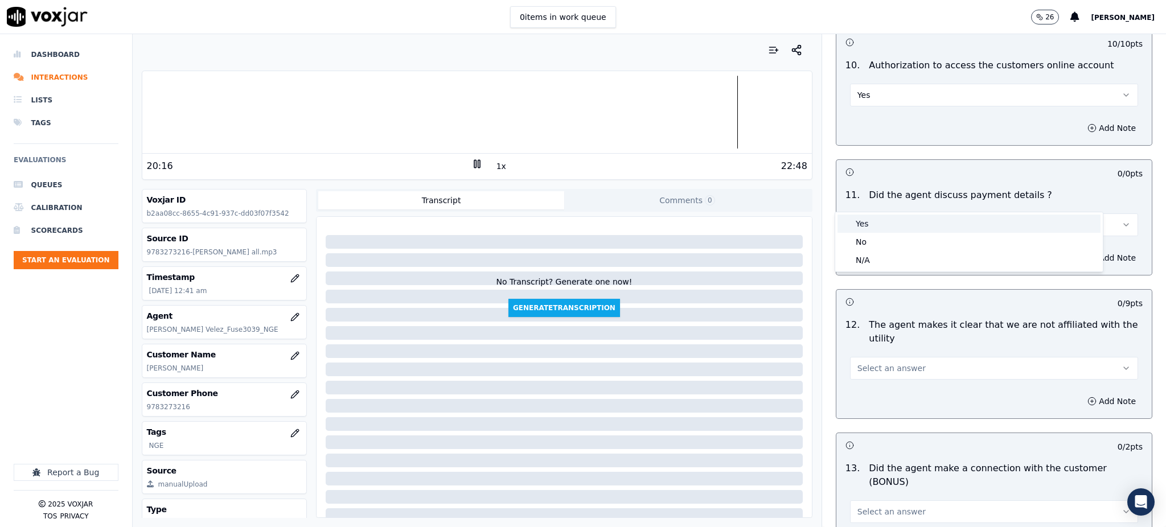
click at [873, 225] on div "Yes" at bounding box center [969, 224] width 263 height 18
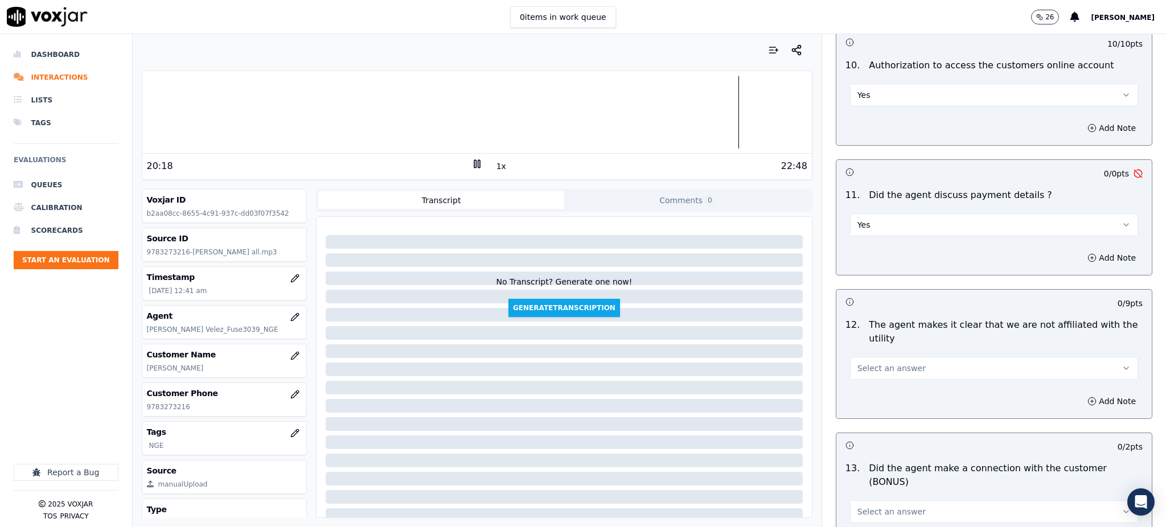
click at [865, 214] on button "Yes" at bounding box center [994, 225] width 288 height 23
click at [860, 261] on div "N/A" at bounding box center [969, 260] width 263 height 18
click at [850, 357] on button "Select an answer" at bounding box center [994, 368] width 288 height 23
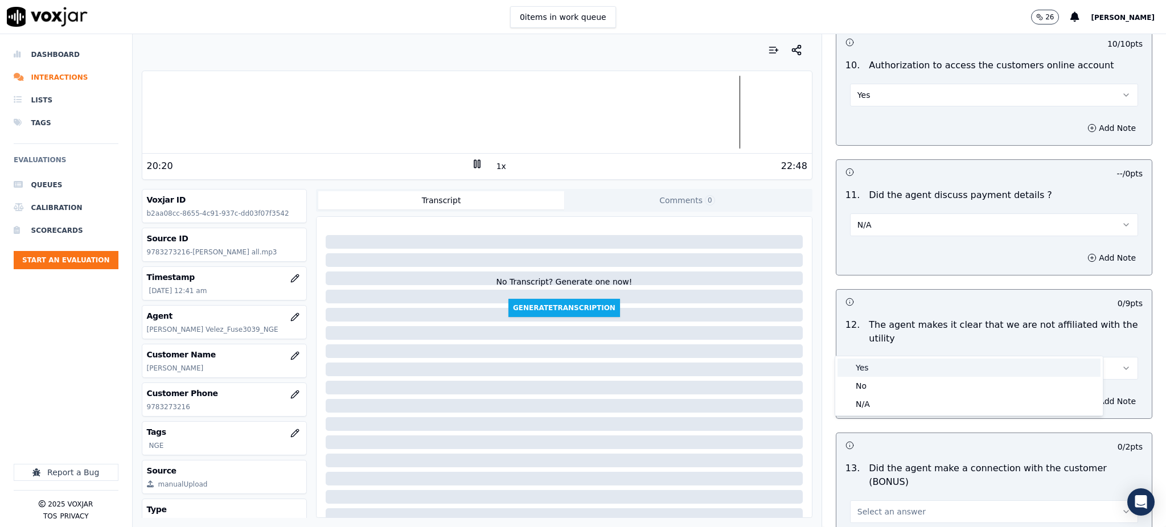
click at [851, 373] on div "Yes" at bounding box center [969, 368] width 263 height 18
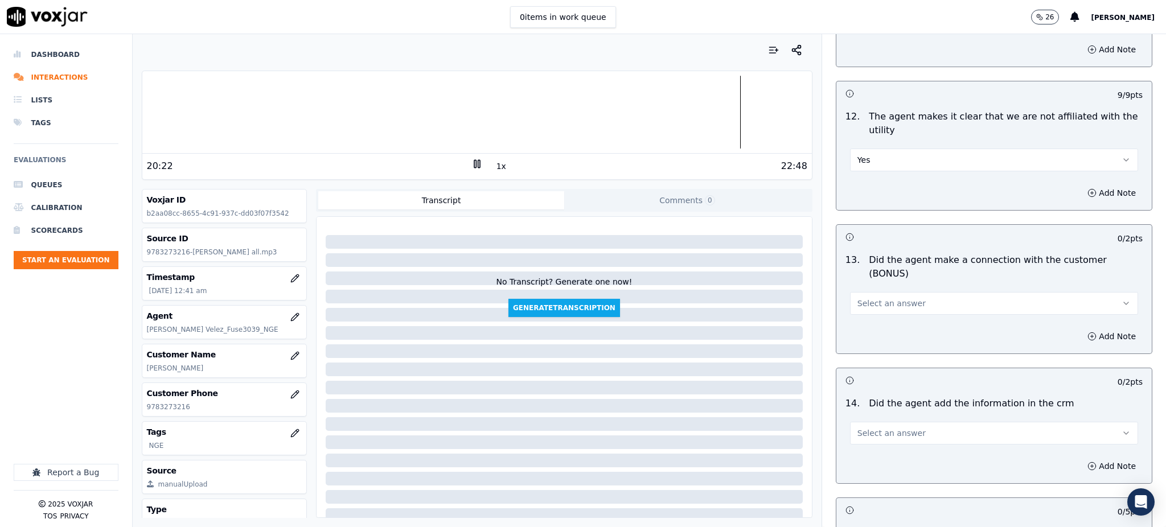
scroll to position [1594, 0]
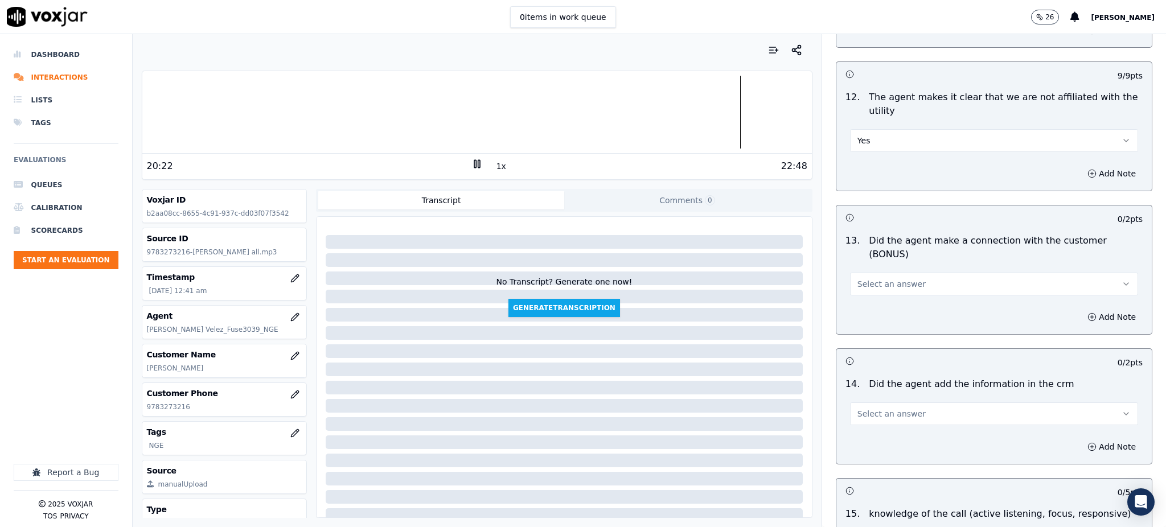
click at [858, 278] on span "Select an answer" at bounding box center [892, 283] width 68 height 11
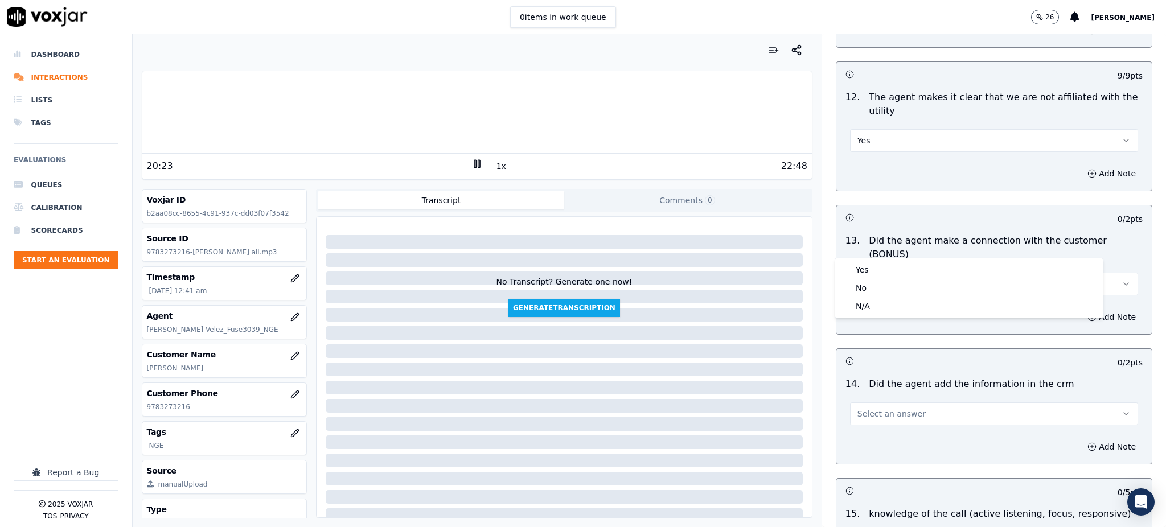
click at [863, 262] on div "Yes No N/A" at bounding box center [969, 288] width 268 height 59
click at [863, 270] on div "Yes" at bounding box center [969, 270] width 263 height 18
click at [859, 408] on span "Select an answer" at bounding box center [892, 413] width 68 height 11
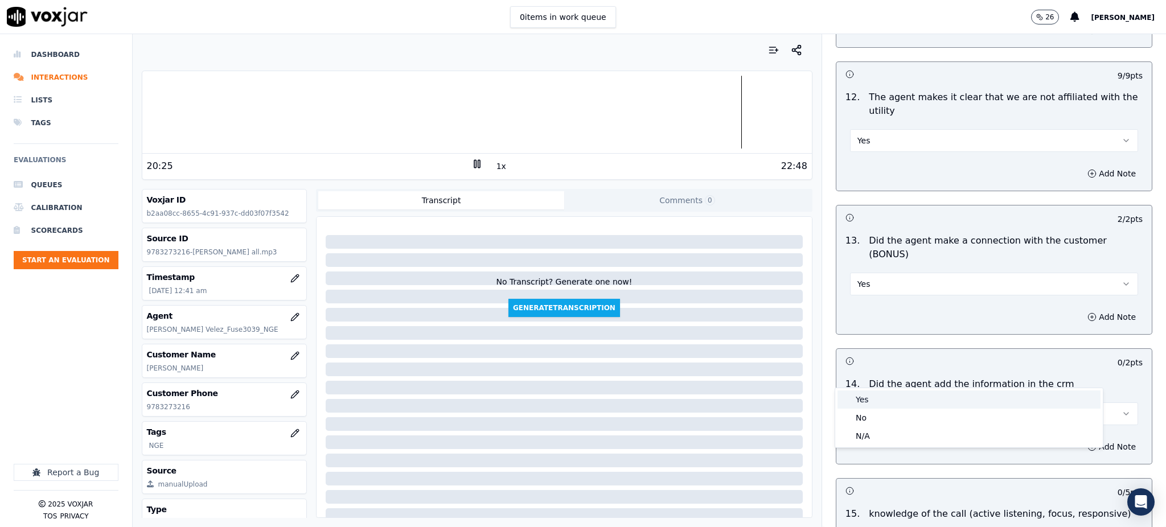
click at [859, 397] on div "Yes" at bounding box center [969, 400] width 263 height 18
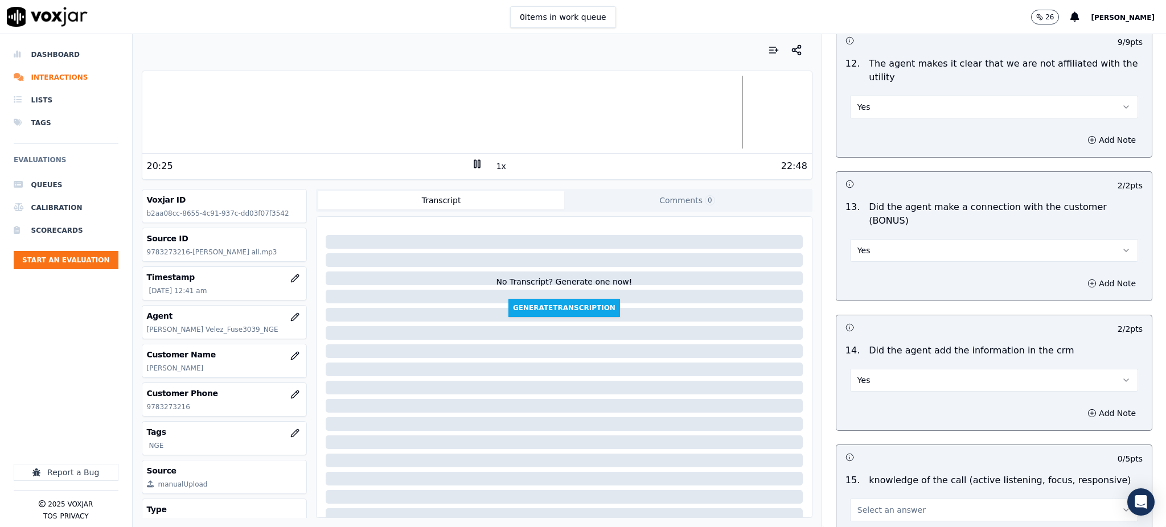
scroll to position [1724, 0]
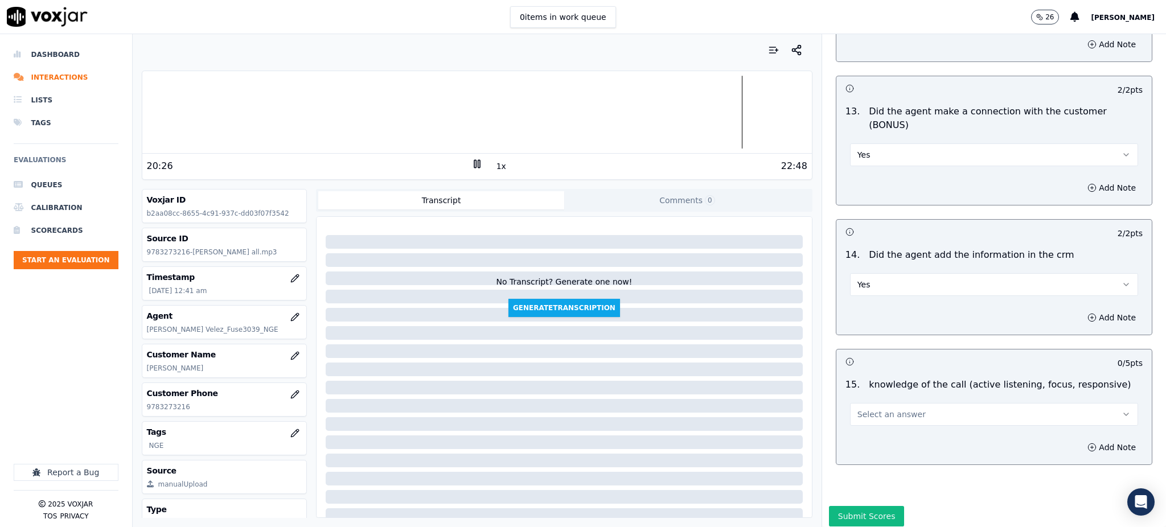
click at [861, 409] on span "Select an answer" at bounding box center [892, 414] width 68 height 11
click at [860, 400] on div "Yes" at bounding box center [969, 400] width 263 height 18
click at [852, 506] on button "Submit Scores" at bounding box center [867, 516] width 76 height 20
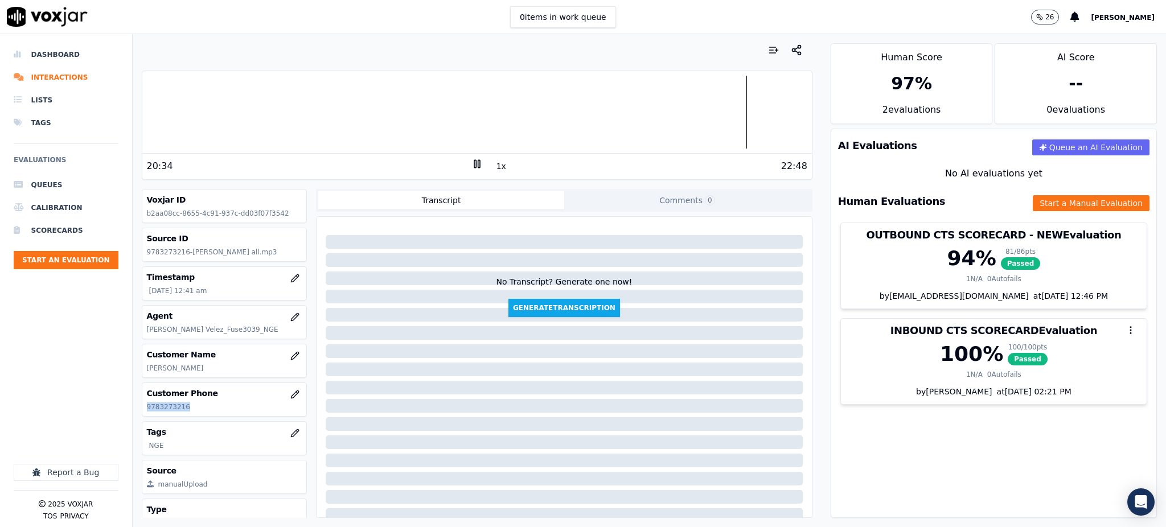
drag, startPoint x: 192, startPoint y: 405, endPoint x: 148, endPoint y: 410, distance: 44.1
click at [143, 411] on div "Customer Phone 9783273216" at bounding box center [224, 399] width 165 height 33
copy p "9783273216"
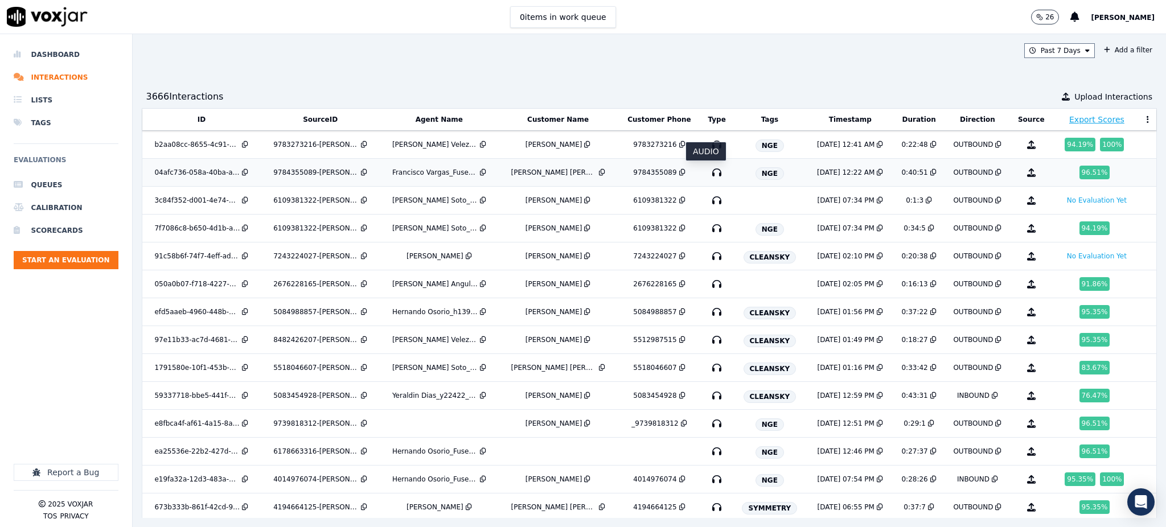
click at [708, 171] on icon "button" at bounding box center [717, 172] width 18 height 18
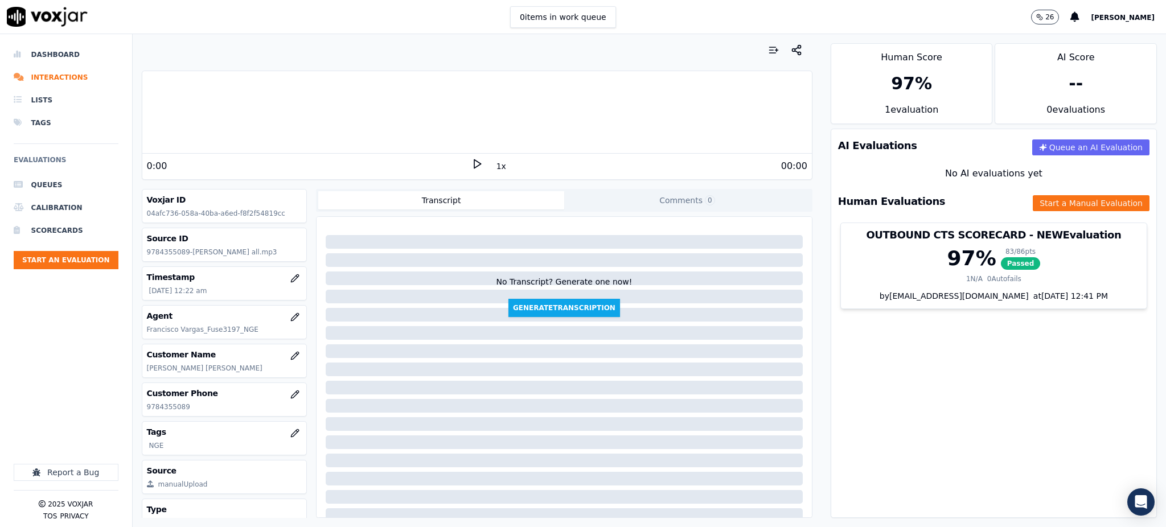
click at [471, 163] on icon at bounding box center [476, 163] width 11 height 11
drag, startPoint x: 193, startPoint y: 404, endPoint x: 145, endPoint y: 409, distance: 48.6
click at [145, 409] on div "Customer Phone 9784355089" at bounding box center [224, 399] width 165 height 33
copy p "9784355089"
click at [471, 167] on icon at bounding box center [476, 163] width 11 height 11
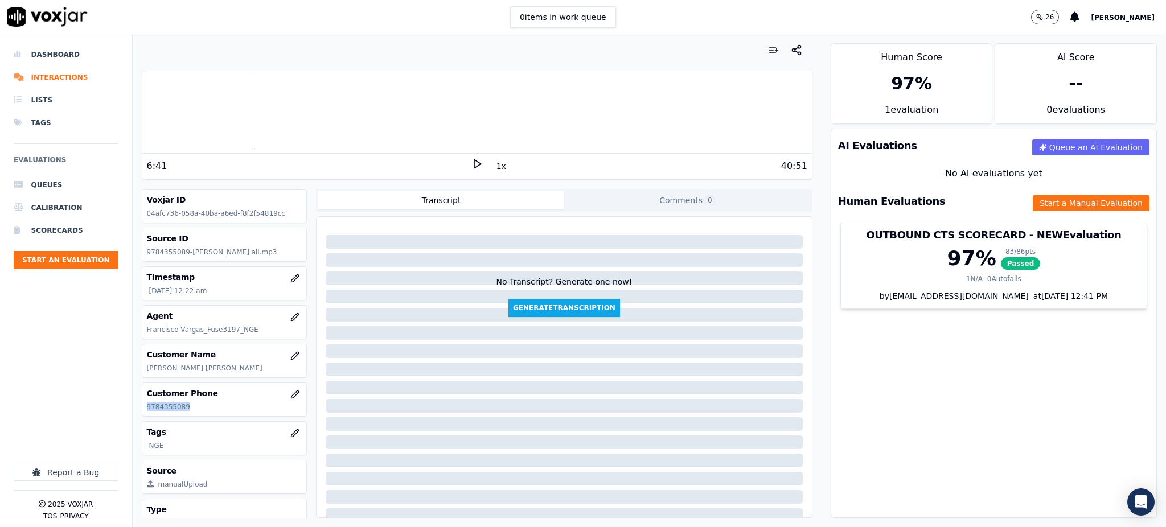
click at [474, 162] on polygon at bounding box center [477, 164] width 7 height 9
click at [462, 165] on div "8:09" at bounding box center [309, 166] width 325 height 14
click at [471, 165] on icon at bounding box center [476, 163] width 11 height 11
click at [471, 167] on icon at bounding box center [476, 163] width 11 height 11
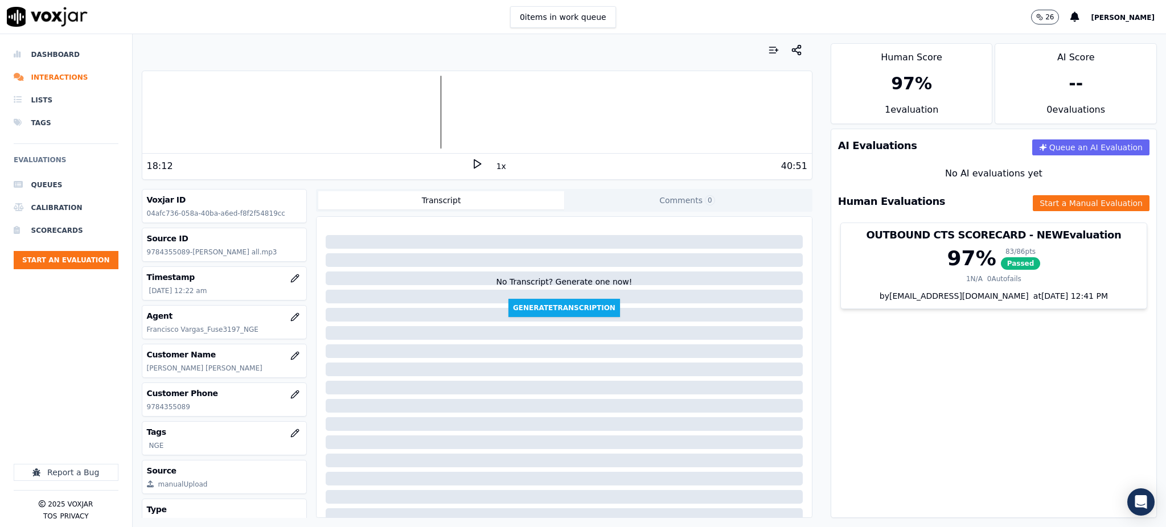
click at [474, 162] on polygon at bounding box center [477, 164] width 7 height 9
click at [1049, 199] on button "Start a Manual Evaluation" at bounding box center [1091, 203] width 117 height 16
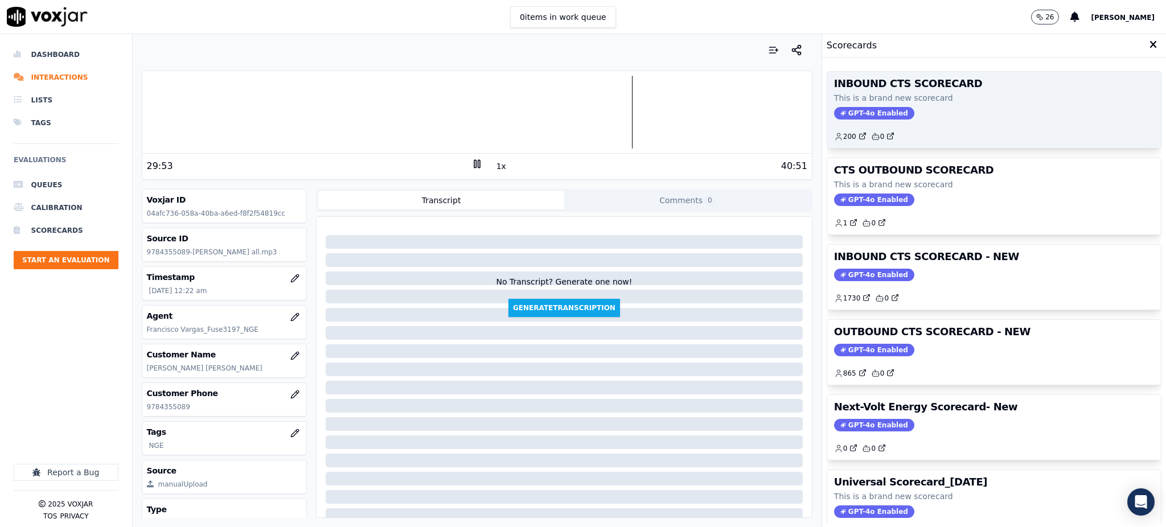
click at [855, 117] on span "GPT-4o Enabled" at bounding box center [874, 113] width 80 height 13
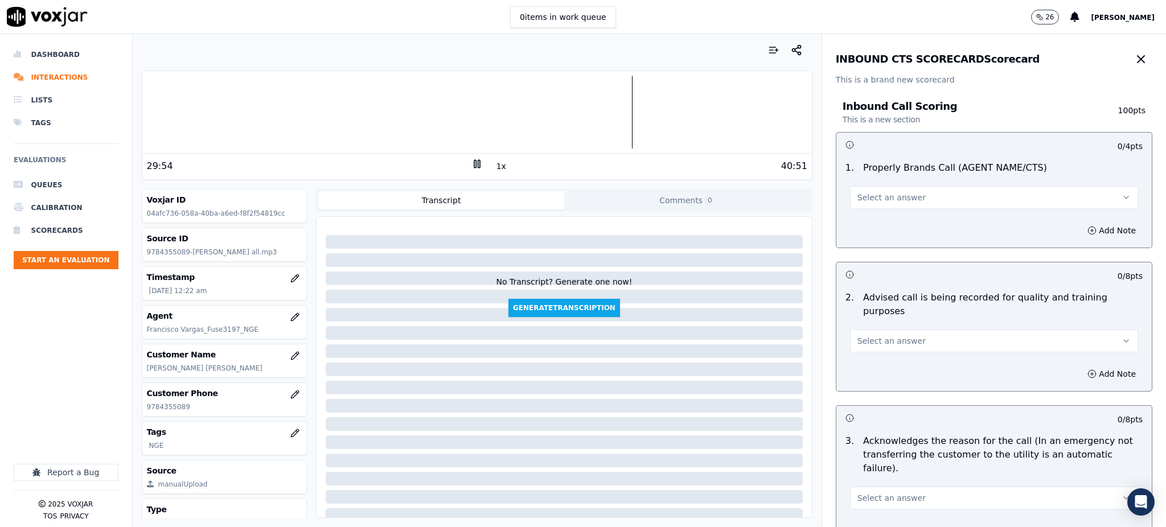
click at [866, 197] on span "Select an answer" at bounding box center [892, 197] width 68 height 11
click at [861, 228] on div "Yes" at bounding box center [969, 223] width 263 height 18
click at [858, 335] on span "Select an answer" at bounding box center [892, 340] width 68 height 11
click at [855, 358] on div "Yes" at bounding box center [969, 353] width 263 height 18
click at [866, 493] on span "Select an answer" at bounding box center [892, 498] width 68 height 11
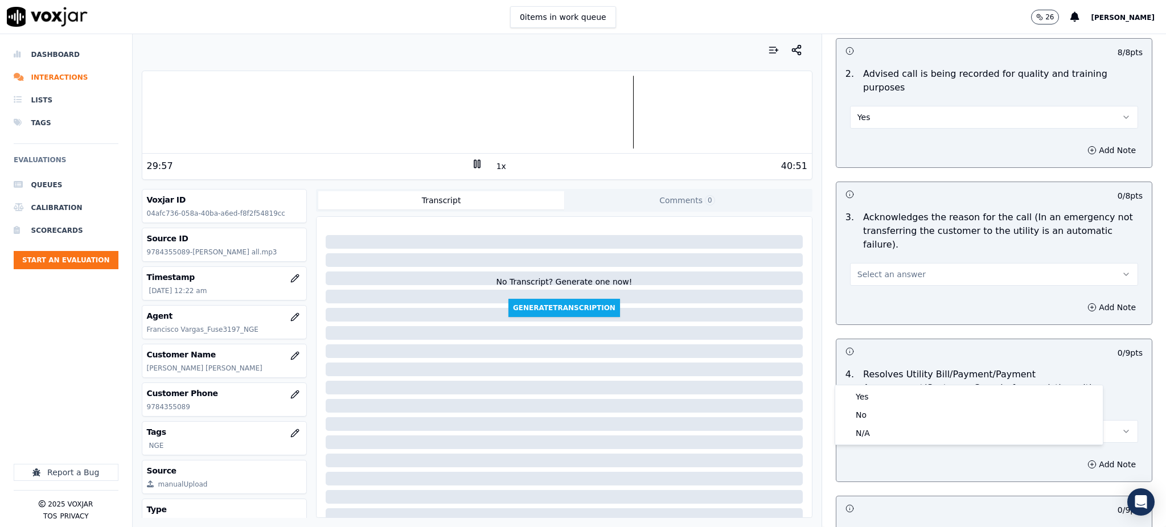
scroll to position [228, 0]
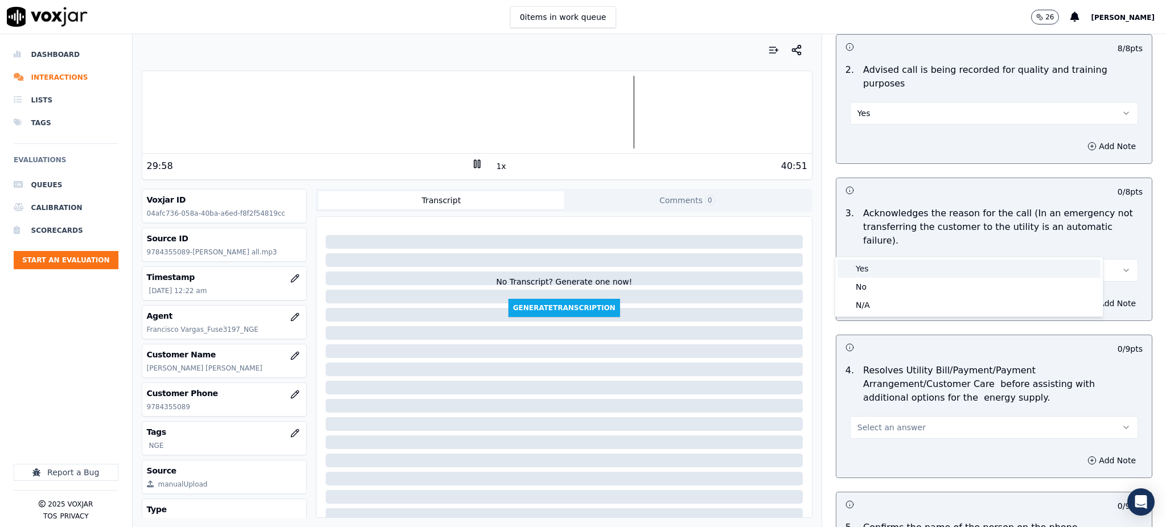
click at [867, 270] on div "Yes" at bounding box center [969, 269] width 263 height 18
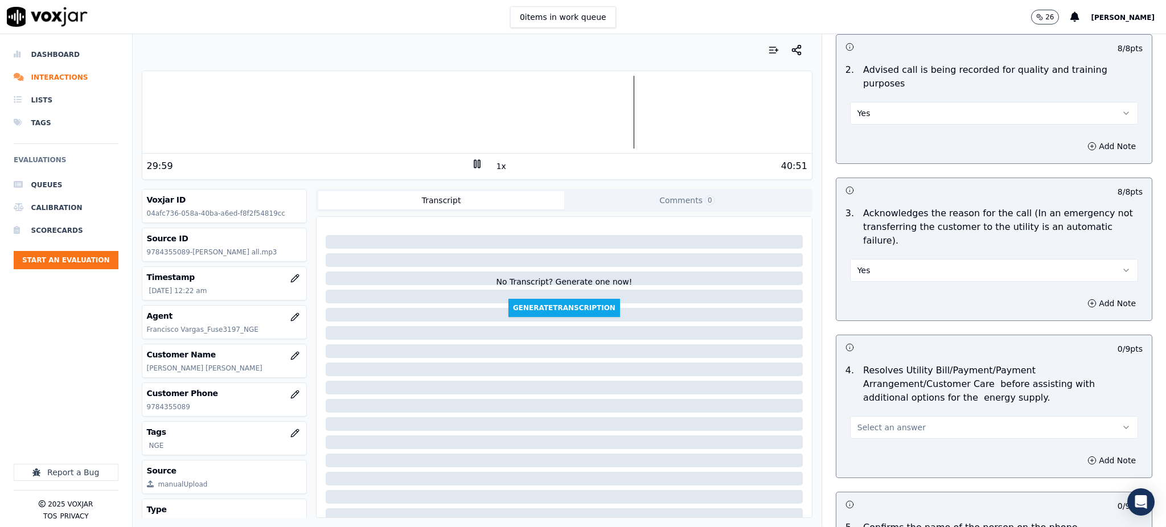
click at [858, 422] on span "Select an answer" at bounding box center [892, 427] width 68 height 11
click at [864, 428] on div "Yes" at bounding box center [969, 426] width 263 height 18
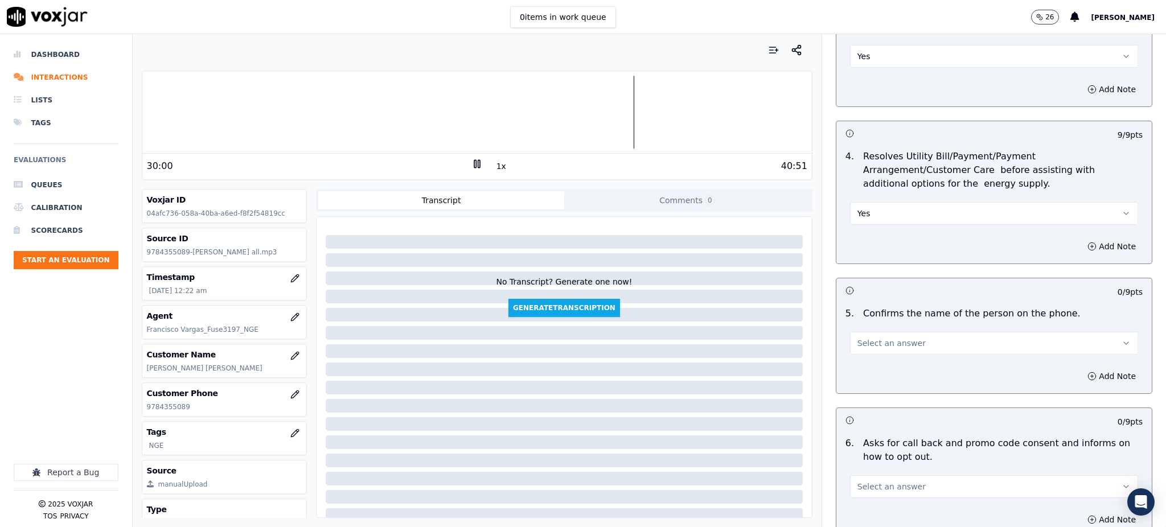
scroll to position [456, 0]
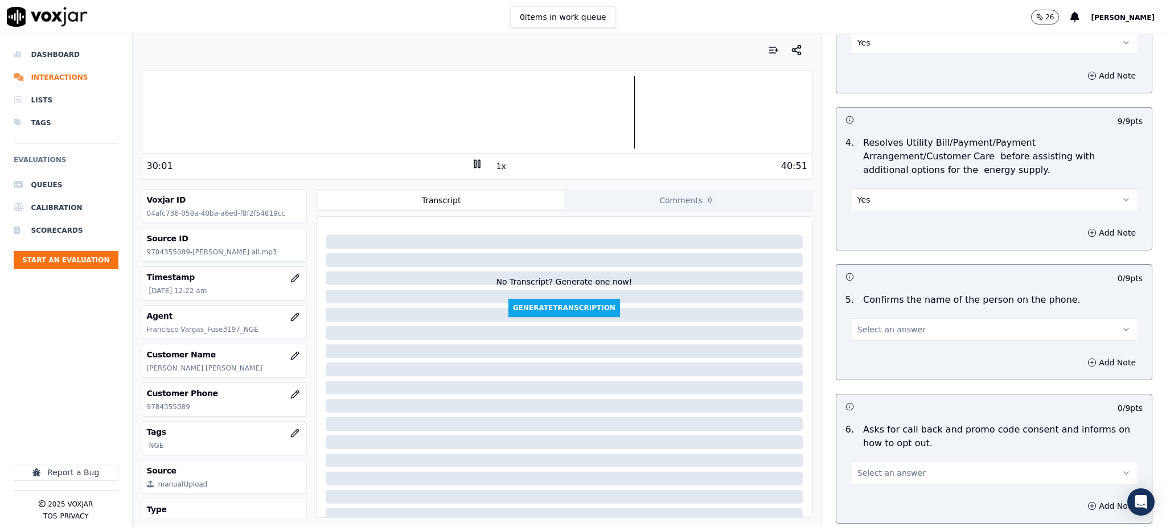
click at [858, 324] on span "Select an answer" at bounding box center [892, 329] width 68 height 11
click at [854, 326] on div "Yes" at bounding box center [969, 328] width 263 height 18
click at [866, 467] on span "Select an answer" at bounding box center [892, 472] width 68 height 11
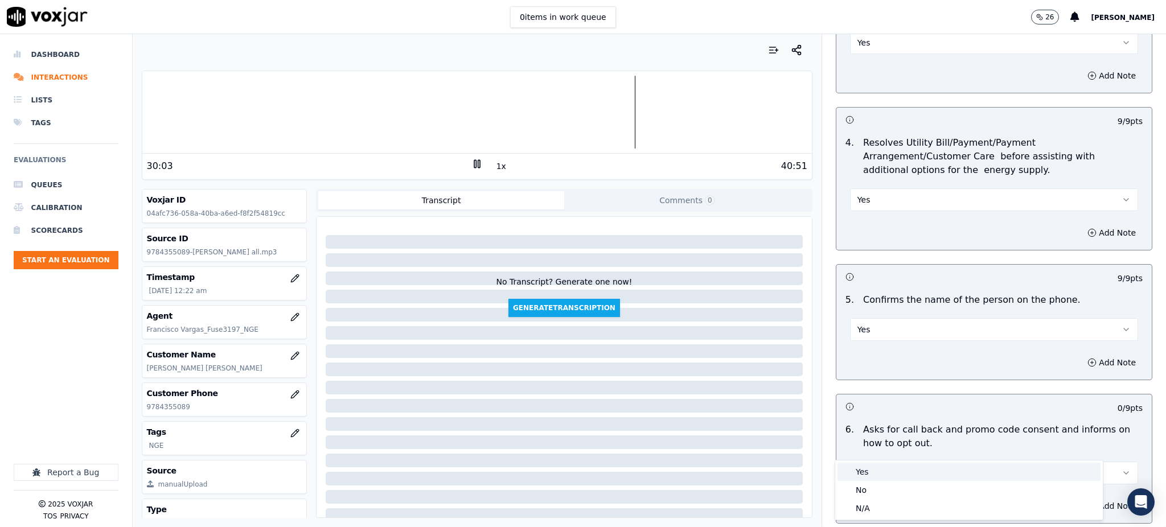
click at [869, 473] on div "Yes" at bounding box center [969, 472] width 263 height 18
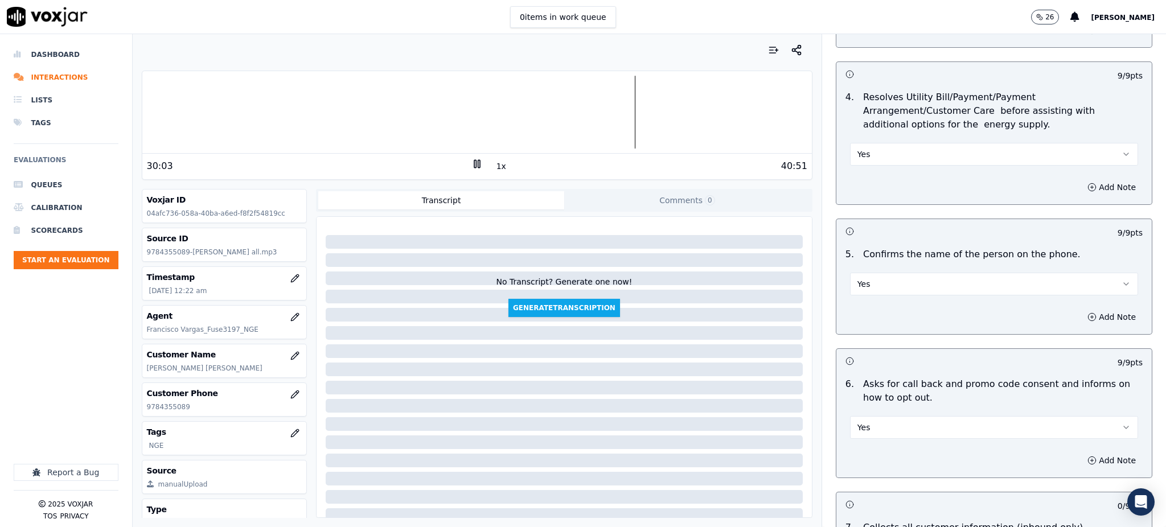
scroll to position [683, 0]
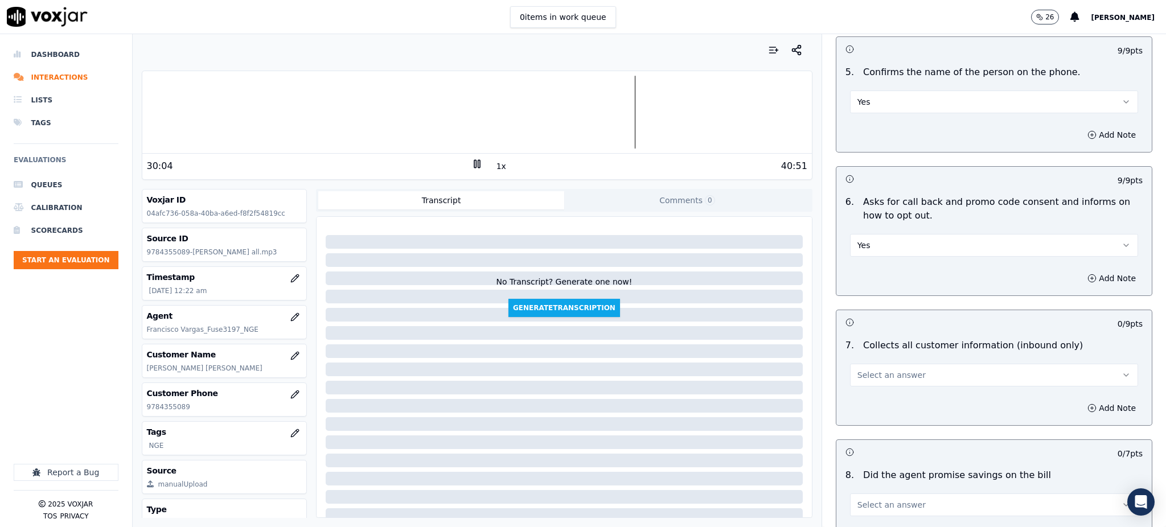
click at [858, 370] on span "Select an answer" at bounding box center [892, 375] width 68 height 11
drag, startPoint x: 849, startPoint y: 374, endPoint x: 851, endPoint y: 397, distance: 24.0
click at [850, 374] on div "Yes" at bounding box center [969, 374] width 263 height 18
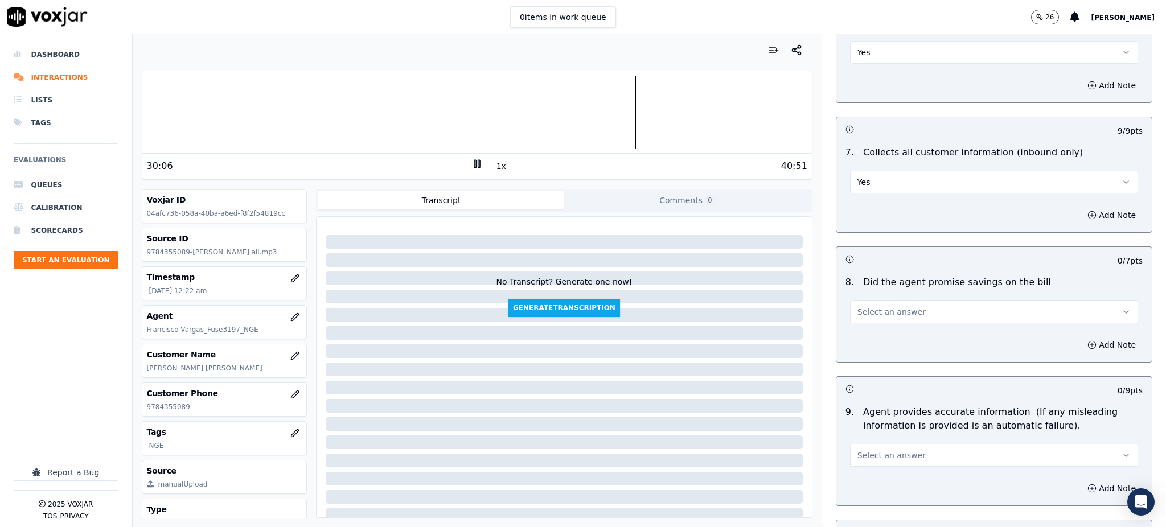
scroll to position [911, 0]
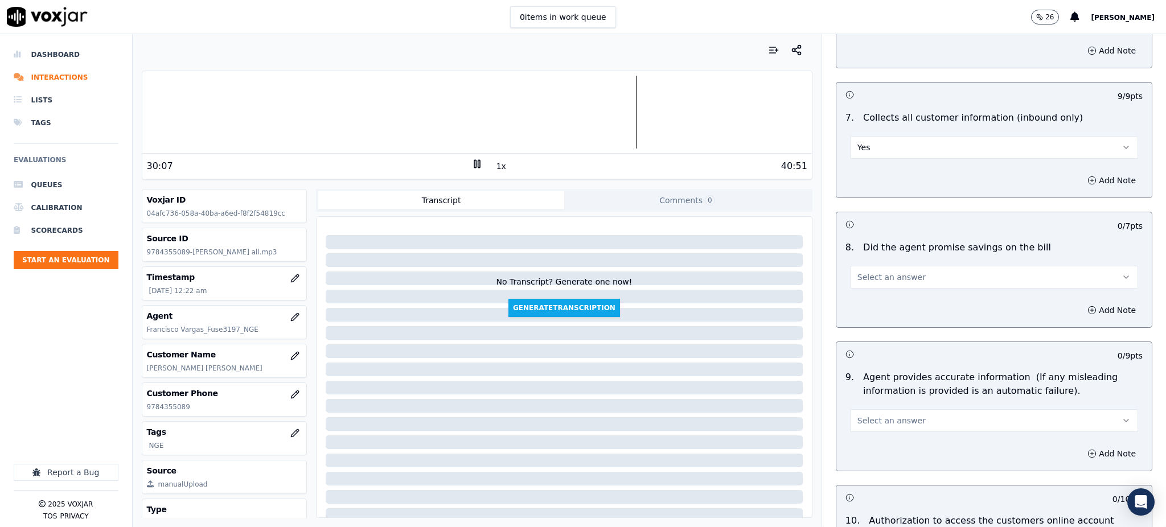
click at [854, 266] on button "Select an answer" at bounding box center [994, 277] width 288 height 23
click at [861, 273] on div "Yes" at bounding box center [969, 276] width 263 height 18
drag, startPoint x: 861, startPoint y: 399, endPoint x: 859, endPoint y: 405, distance: 7.2
click at [861, 415] on span "Select an answer" at bounding box center [892, 420] width 68 height 11
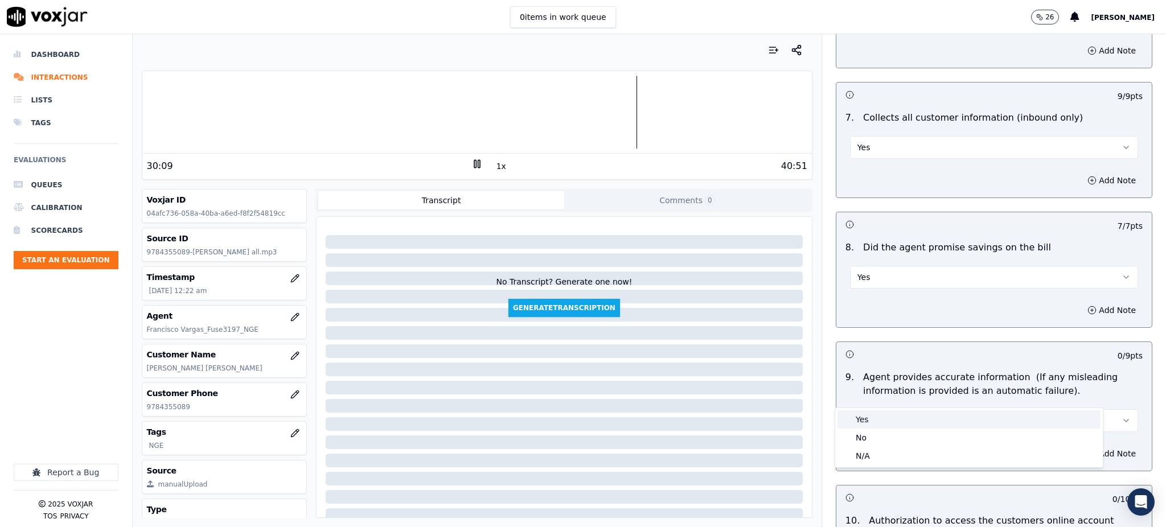
click at [855, 420] on div "Yes" at bounding box center [969, 420] width 263 height 18
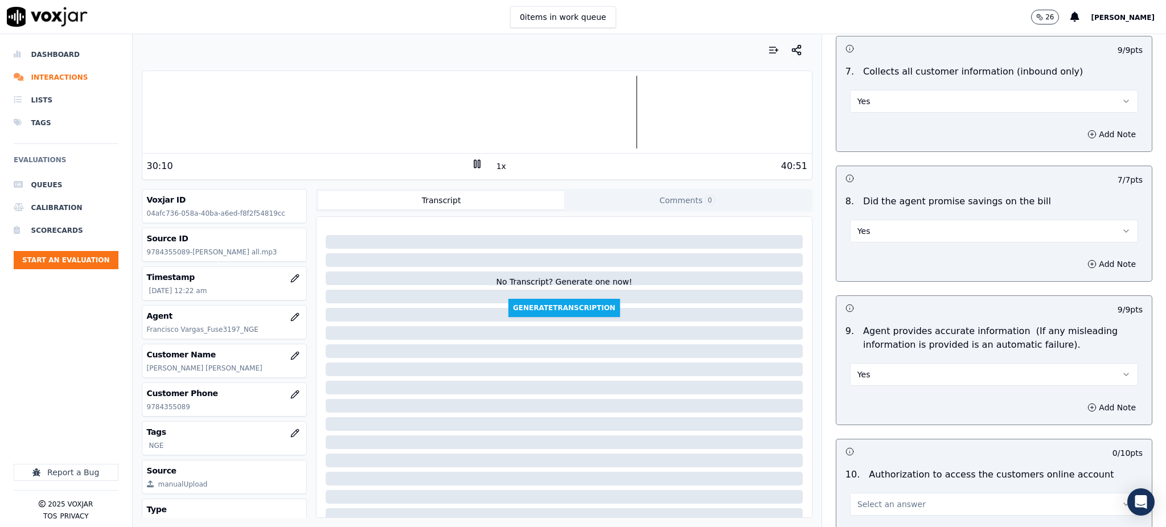
scroll to position [1062, 0]
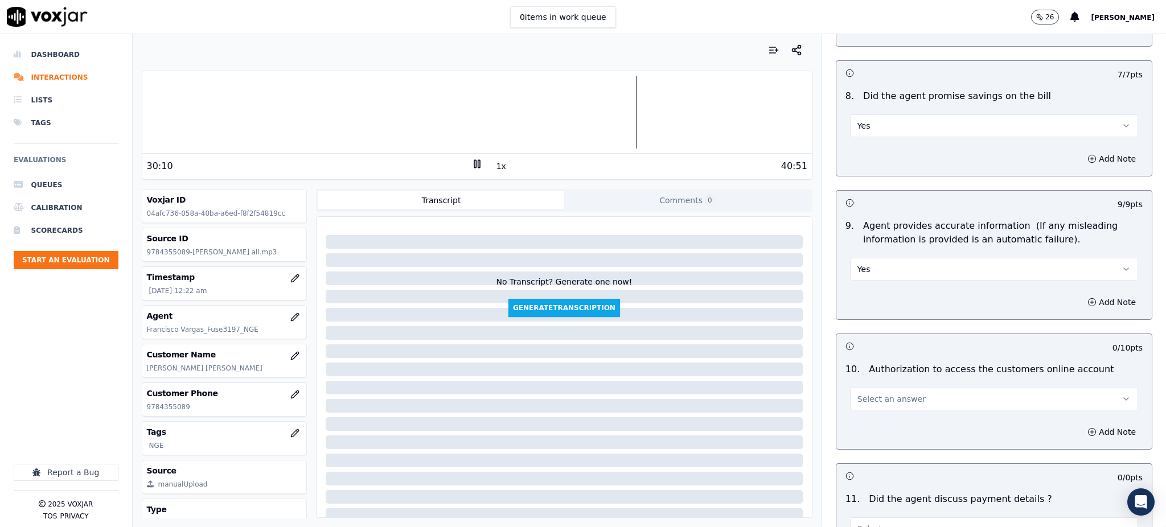
click at [858, 393] on span "Select an answer" at bounding box center [892, 398] width 68 height 11
click at [869, 396] on div "Yes" at bounding box center [969, 398] width 263 height 18
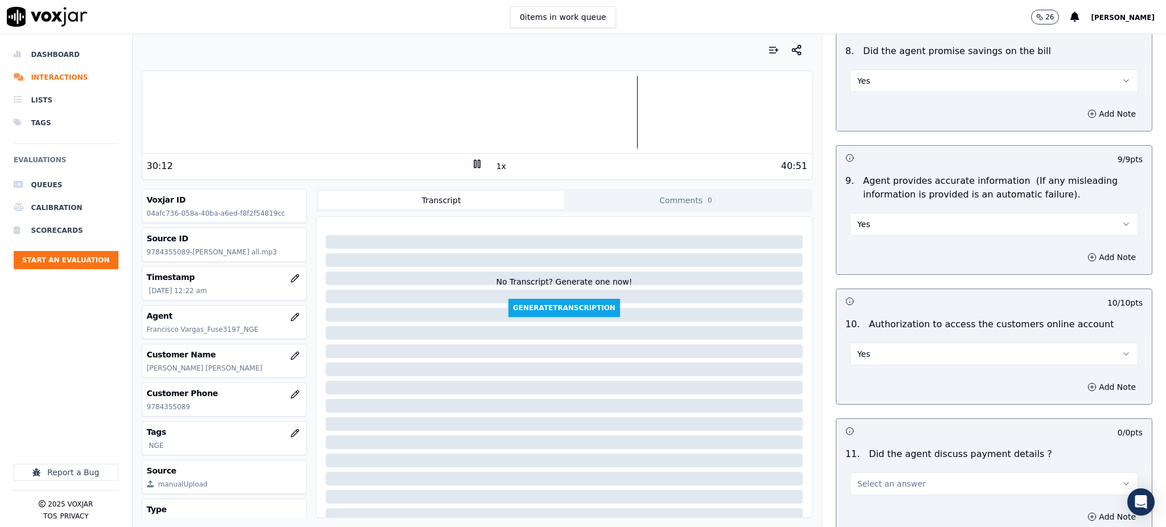
scroll to position [1367, 0]
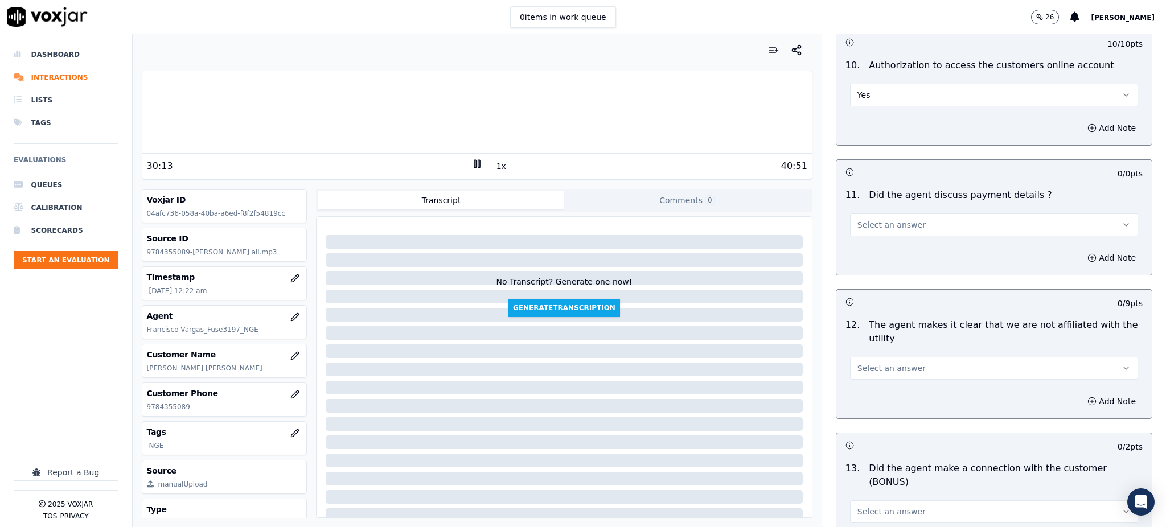
click at [858, 219] on span "Select an answer" at bounding box center [892, 224] width 68 height 11
click at [870, 268] on div "N/A" at bounding box center [969, 260] width 263 height 18
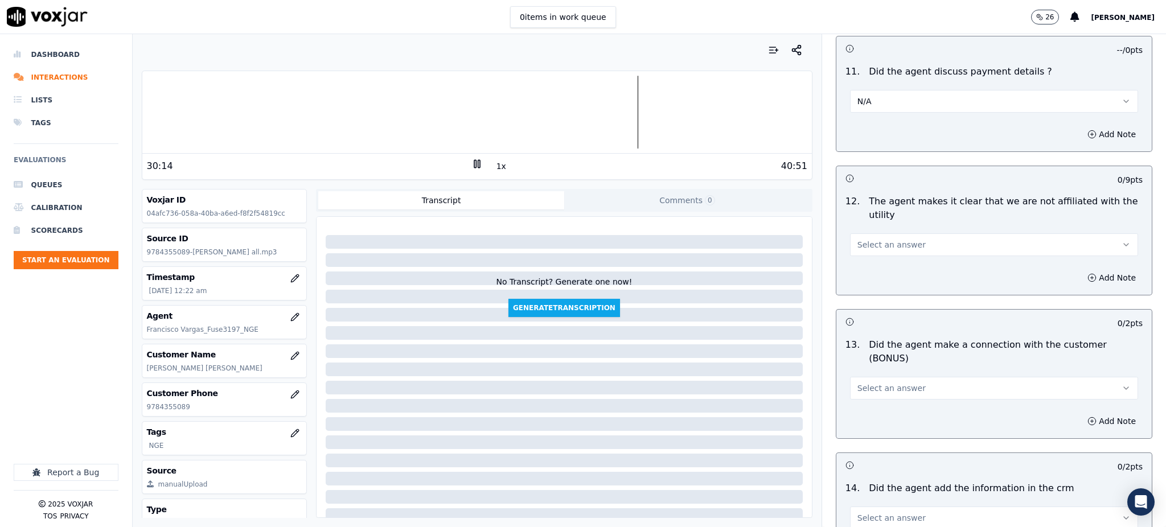
scroll to position [1518, 0]
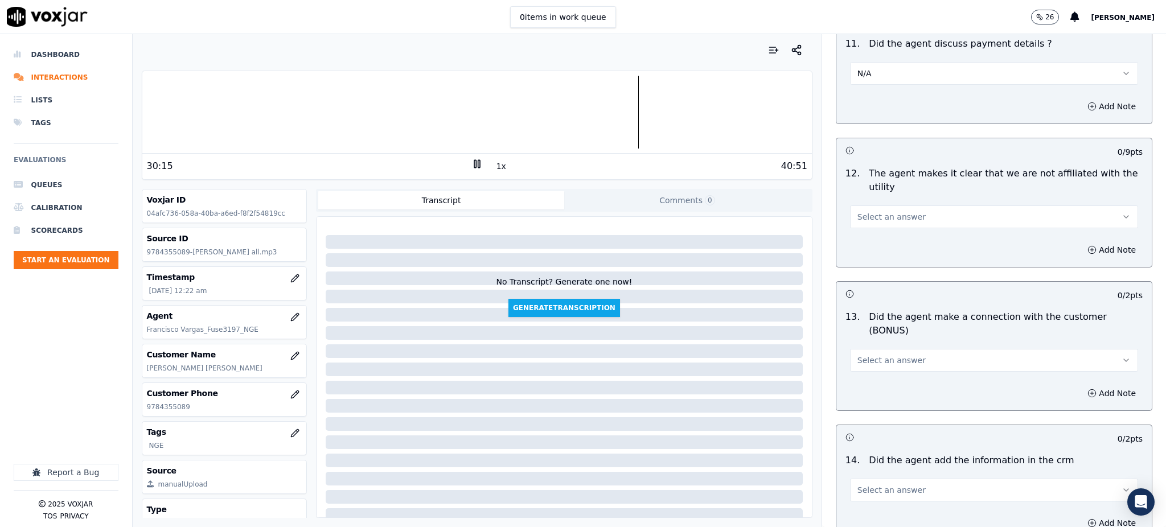
click at [885, 206] on button "Select an answer" at bounding box center [994, 217] width 288 height 23
click at [864, 219] on div "Yes" at bounding box center [969, 216] width 263 height 18
click at [858, 355] on span "Select an answer" at bounding box center [892, 360] width 68 height 11
click at [855, 351] on div "Yes" at bounding box center [969, 346] width 263 height 18
click at [877, 479] on button "Select an answer" at bounding box center [994, 490] width 288 height 23
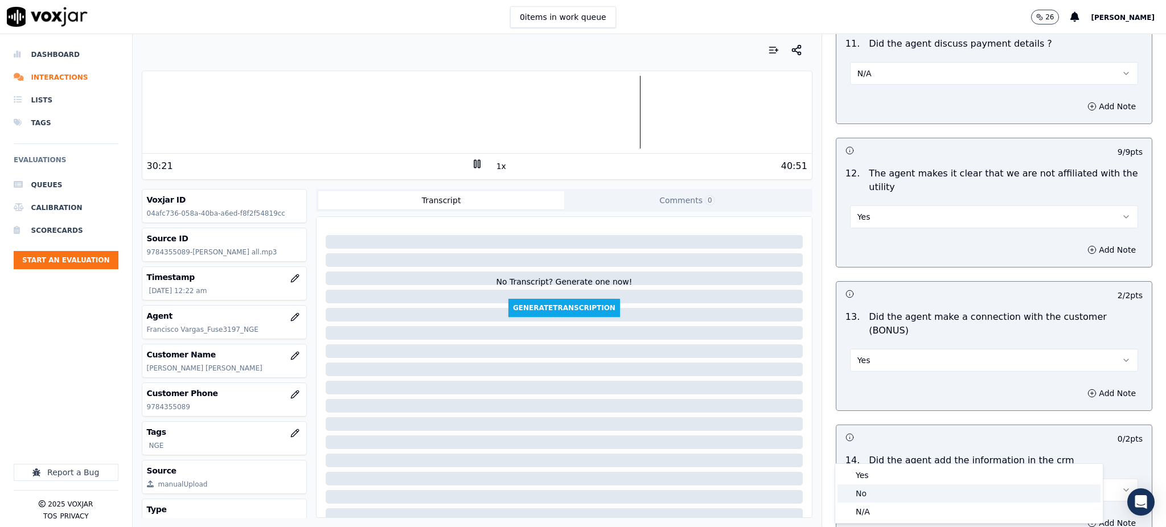
click at [872, 491] on div "No" at bounding box center [969, 494] width 263 height 18
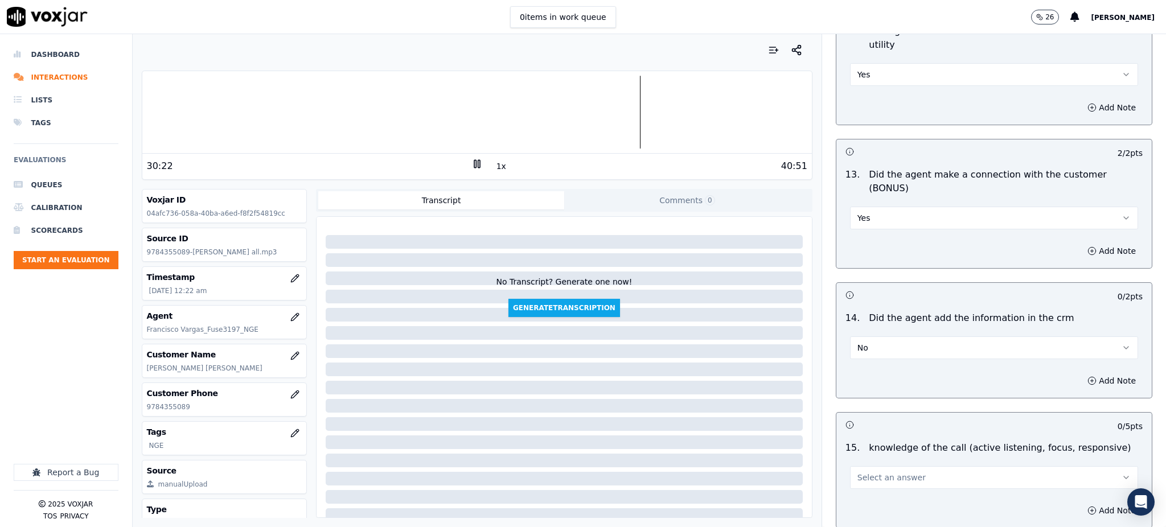
scroll to position [1670, 0]
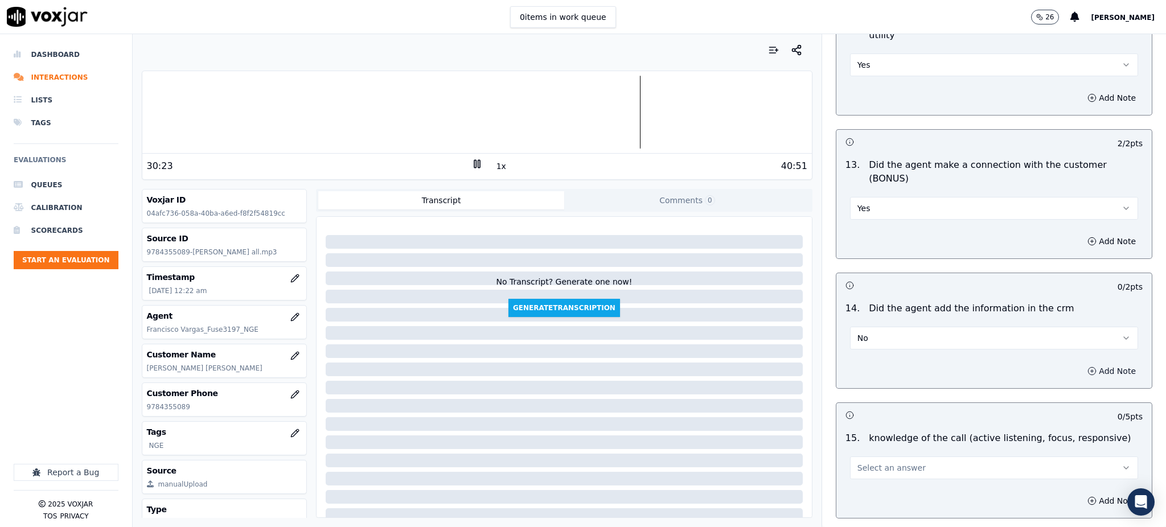
click at [1088, 367] on icon "button" at bounding box center [1092, 371] width 9 height 9
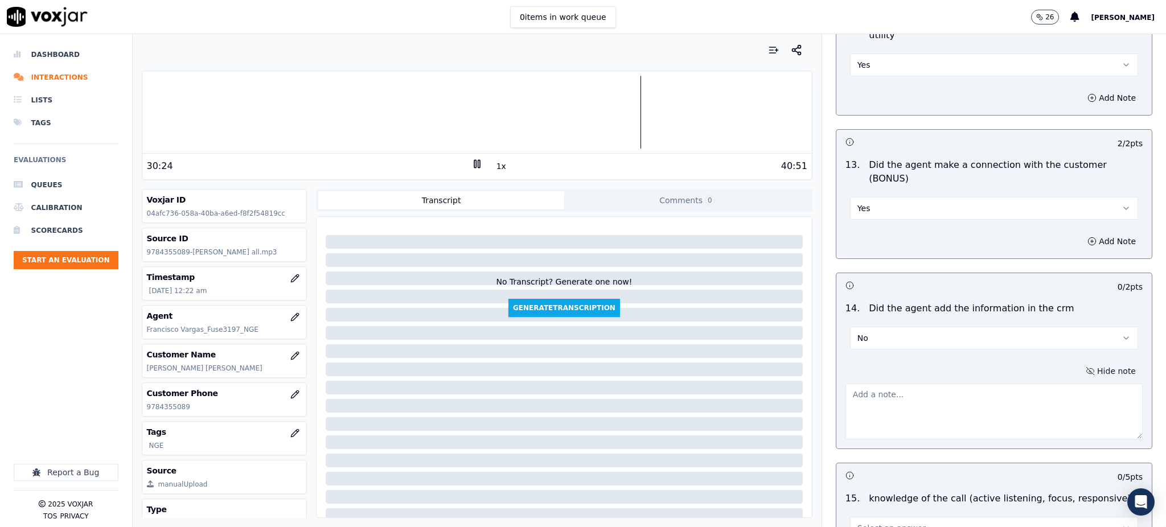
click at [852, 384] on textarea at bounding box center [994, 412] width 297 height 56
type textarea "n"
type textarea "No actualizo la informacion completa en el CRM"
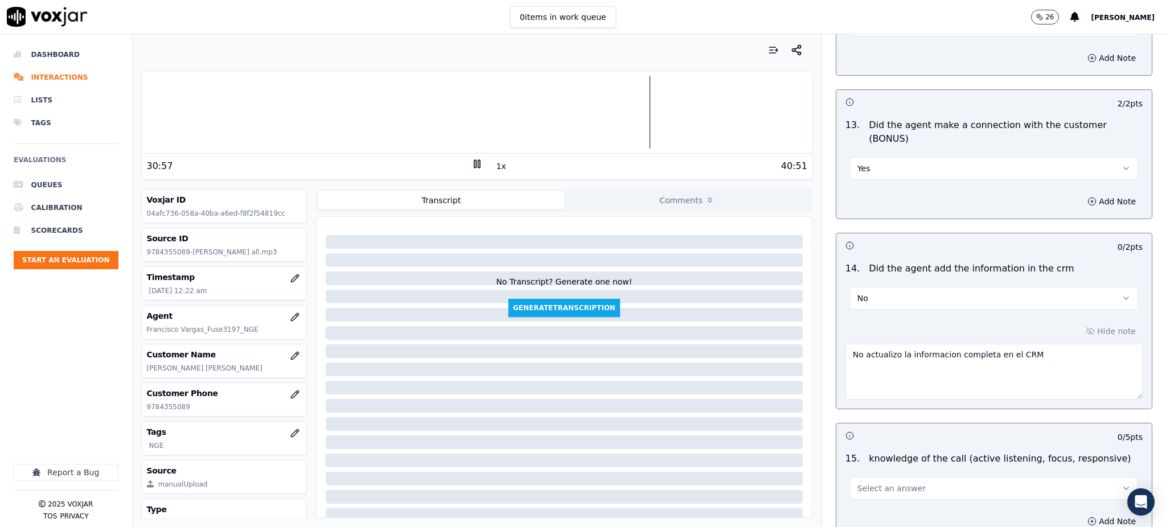
scroll to position [1784, 0]
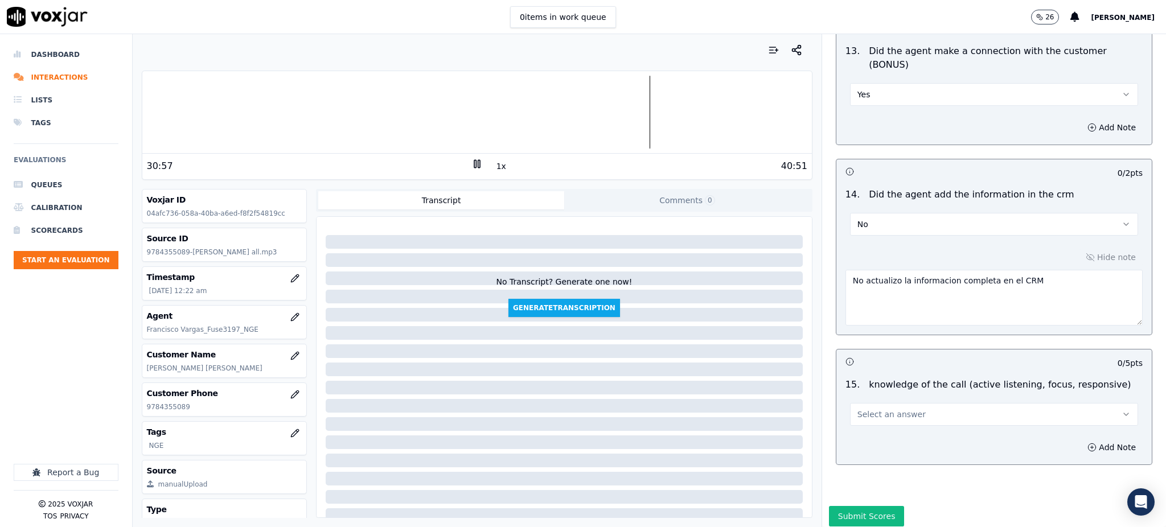
click at [869, 403] on button "Select an answer" at bounding box center [994, 414] width 288 height 23
drag, startPoint x: 863, startPoint y: 401, endPoint x: 861, endPoint y: 433, distance: 31.9
click at [863, 405] on div "Yes" at bounding box center [969, 400] width 263 height 18
click at [854, 506] on button "Submit Scores" at bounding box center [867, 516] width 76 height 20
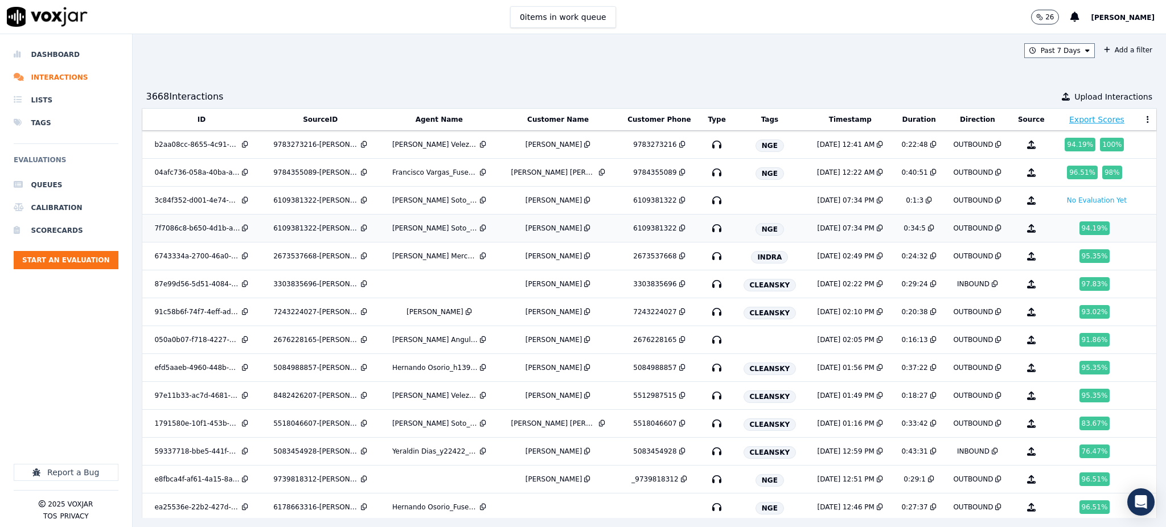
click at [708, 227] on icon "button" at bounding box center [717, 228] width 18 height 18
click at [708, 283] on icon "button" at bounding box center [717, 284] width 18 height 18
click at [708, 314] on icon "button" at bounding box center [717, 312] width 18 height 18
click at [708, 338] on icon "button" at bounding box center [717, 340] width 18 height 18
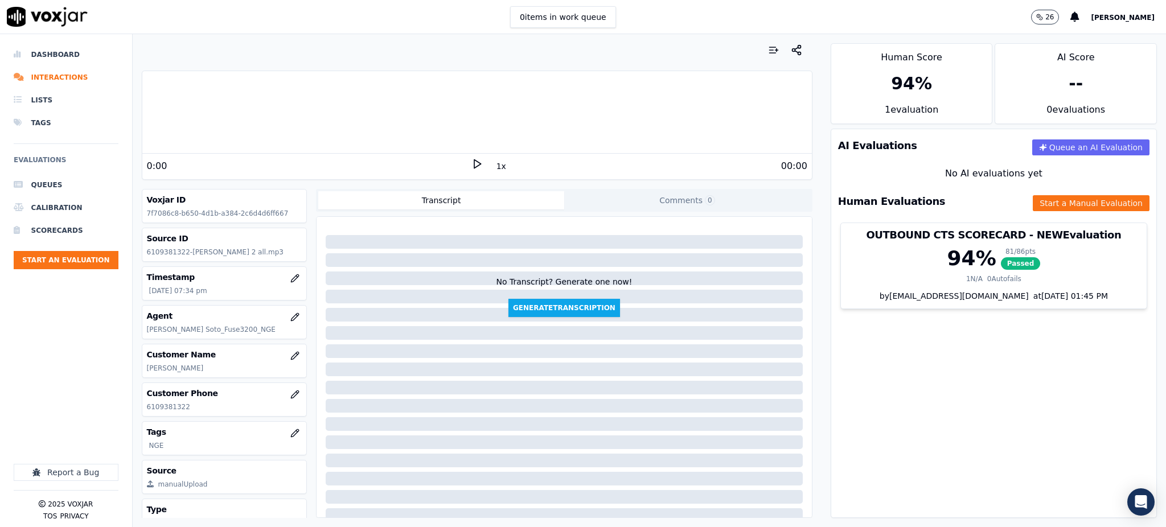
click at [471, 163] on icon at bounding box center [476, 163] width 11 height 11
drag, startPoint x: 188, startPoint y: 406, endPoint x: 143, endPoint y: 410, distance: 44.6
click at [143, 410] on div "Customer Phone [PHONE_NUMBER]" at bounding box center [224, 399] width 165 height 33
copy p "6109381322"
click at [471, 158] on icon at bounding box center [476, 163] width 11 height 11
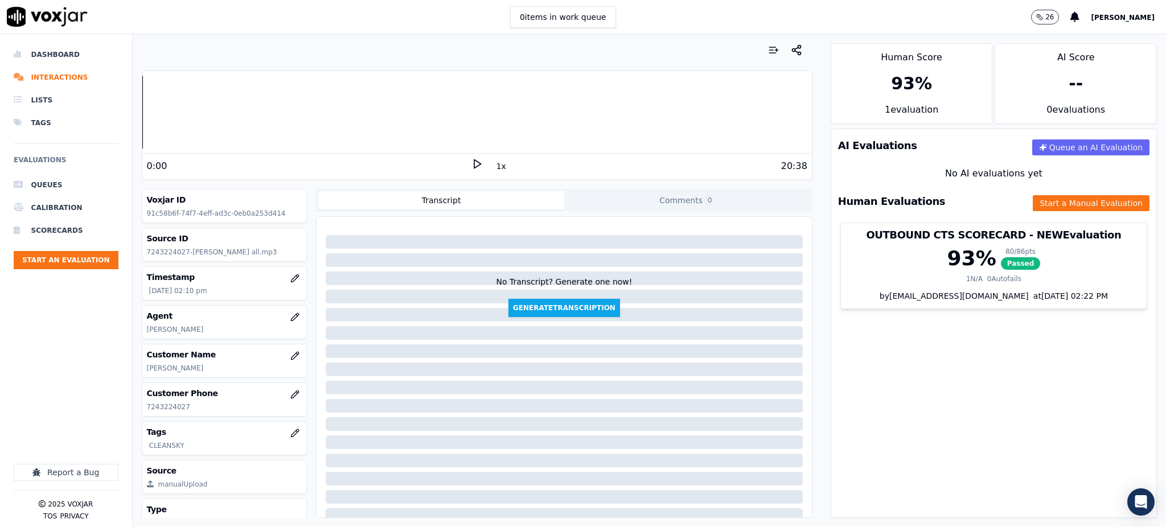
click at [471, 161] on icon at bounding box center [476, 163] width 11 height 11
click at [471, 158] on icon at bounding box center [476, 163] width 11 height 11
click at [474, 165] on rect at bounding box center [475, 163] width 2 height 7
click at [471, 163] on icon at bounding box center [476, 163] width 11 height 11
drag, startPoint x: 185, startPoint y: 409, endPoint x: 147, endPoint y: 413, distance: 38.4
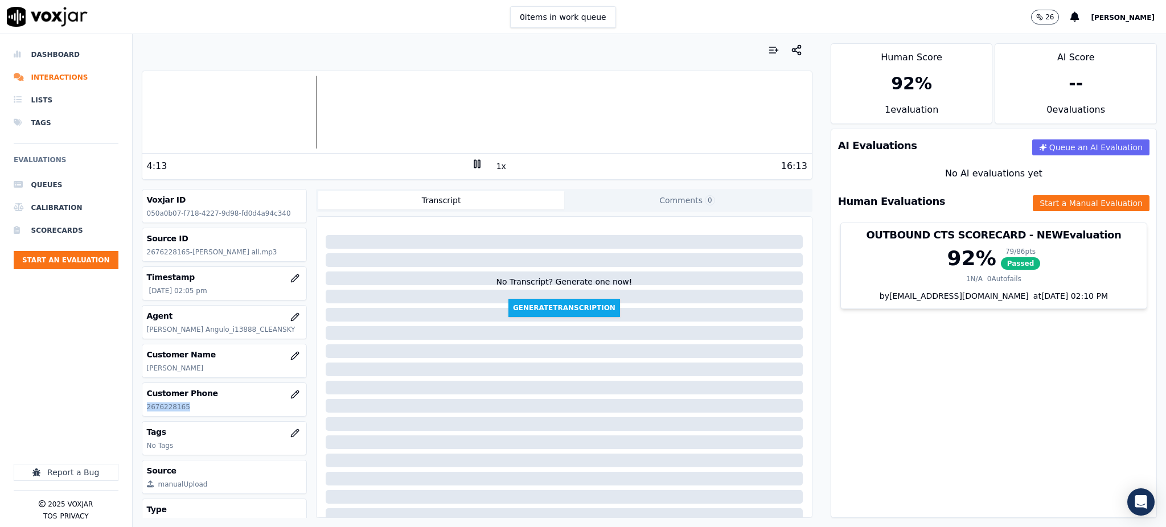
click at [147, 413] on div "Customer Phone 2676228165" at bounding box center [224, 399] width 165 height 33
copy p "2676228165"
click at [471, 162] on icon at bounding box center [476, 163] width 11 height 11
click at [471, 163] on icon at bounding box center [476, 163] width 11 height 11
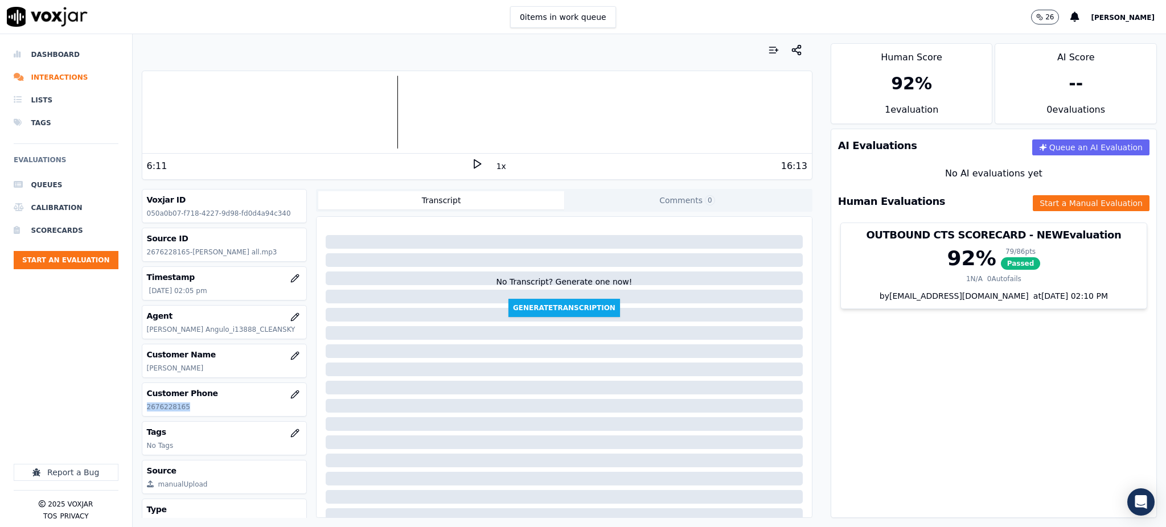
click at [471, 163] on icon at bounding box center [476, 163] width 11 height 11
drag, startPoint x: 940, startPoint y: 389, endPoint x: 934, endPoint y: 391, distance: 5.8
click at [940, 389] on div "AI Evaluations Queue an AI Evaluation No AI evaluations yet Human Evaluations S…" at bounding box center [994, 323] width 326 height 389
click at [290, 437] on icon "button" at bounding box center [294, 433] width 9 height 9
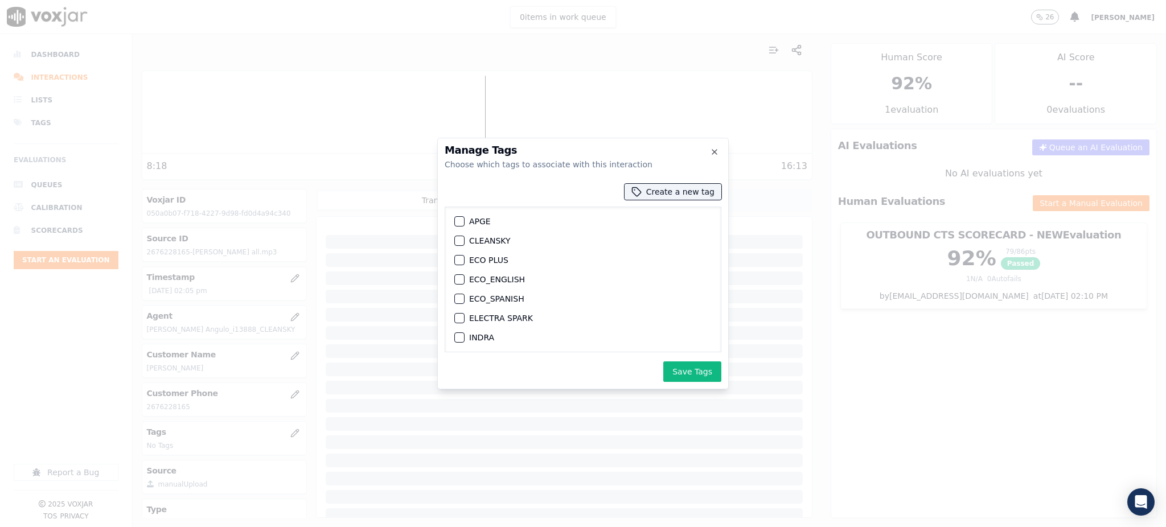
click at [468, 241] on div "CLEANSKY" at bounding box center [583, 240] width 266 height 19
click at [459, 241] on div "button" at bounding box center [459, 241] width 8 height 8
click at [700, 376] on button "Save Tags" at bounding box center [692, 372] width 58 height 20
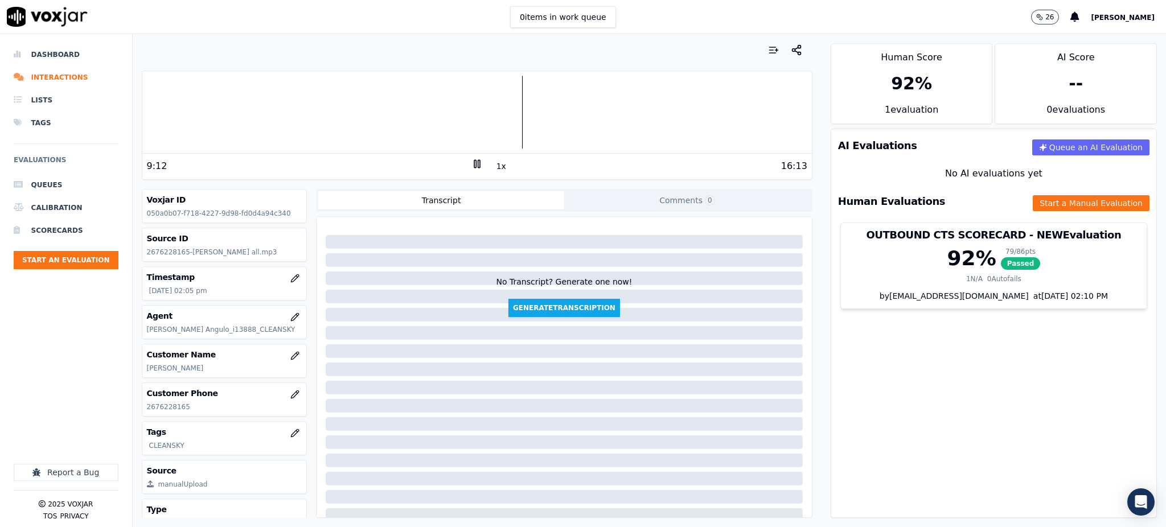
click at [478, 162] on rect at bounding box center [479, 163] width 2 height 7
click at [471, 166] on icon at bounding box center [476, 163] width 11 height 11
click at [1068, 208] on button "Start a Manual Evaluation" at bounding box center [1091, 203] width 117 height 16
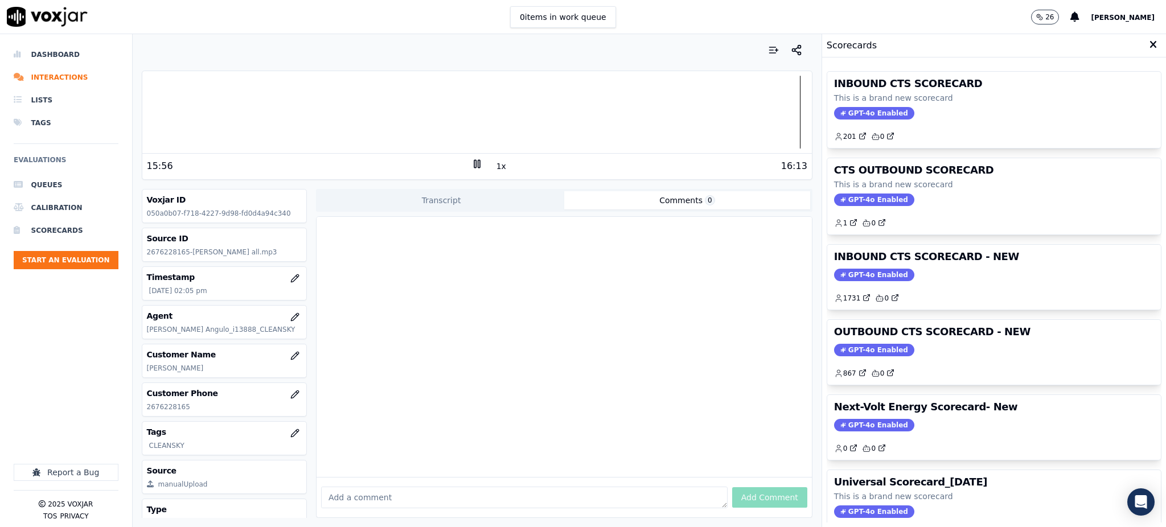
click at [735, 208] on button "Comments 0" at bounding box center [687, 200] width 246 height 18
click at [1150, 44] on icon at bounding box center [1153, 45] width 7 height 10
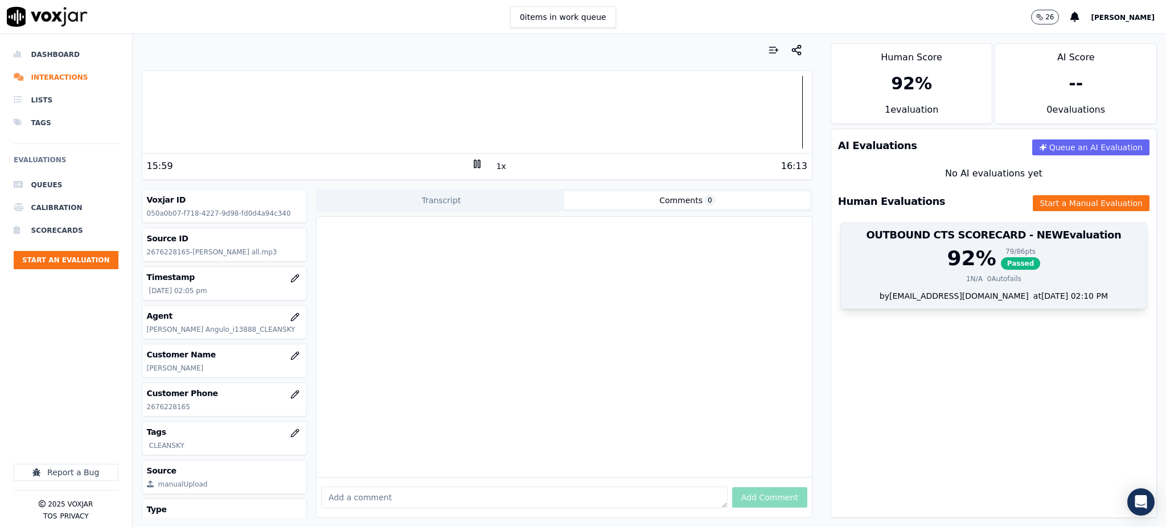
click at [1001, 264] on span "Passed" at bounding box center [1021, 263] width 40 height 13
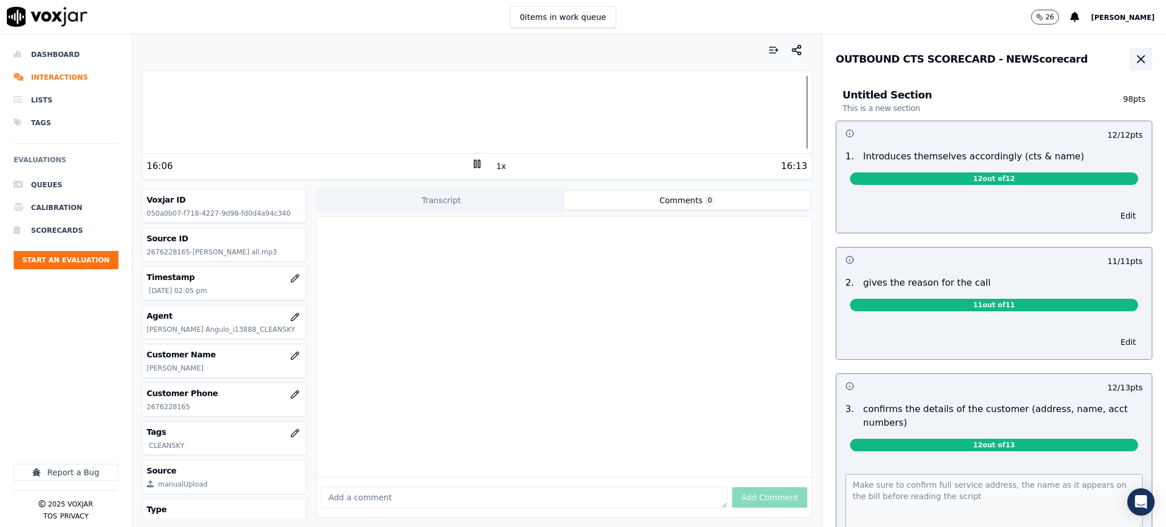
click at [1134, 57] on icon "button" at bounding box center [1141, 59] width 14 height 14
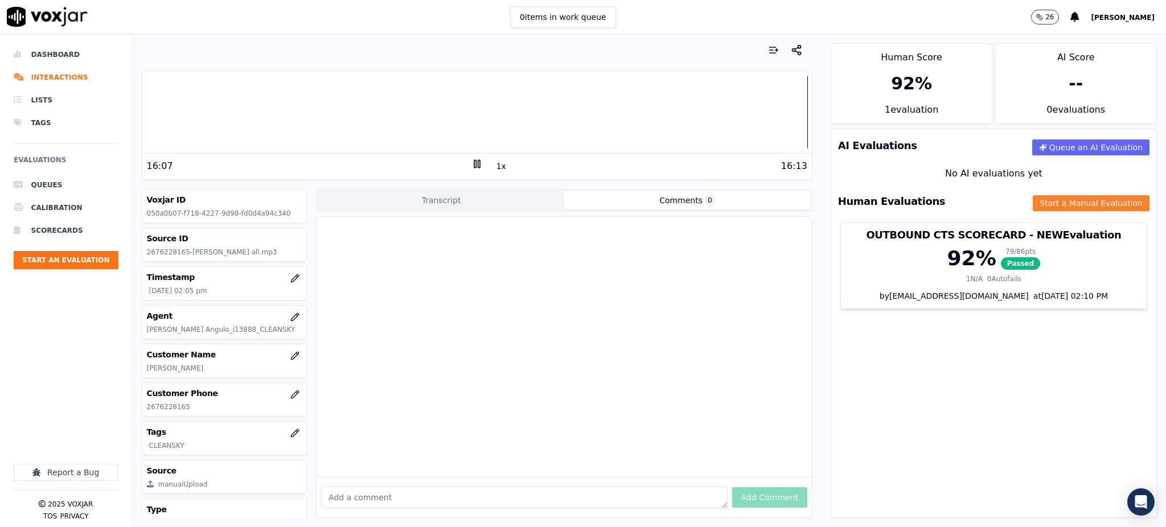
click at [1040, 207] on button "Start a Manual Evaluation" at bounding box center [1091, 203] width 117 height 16
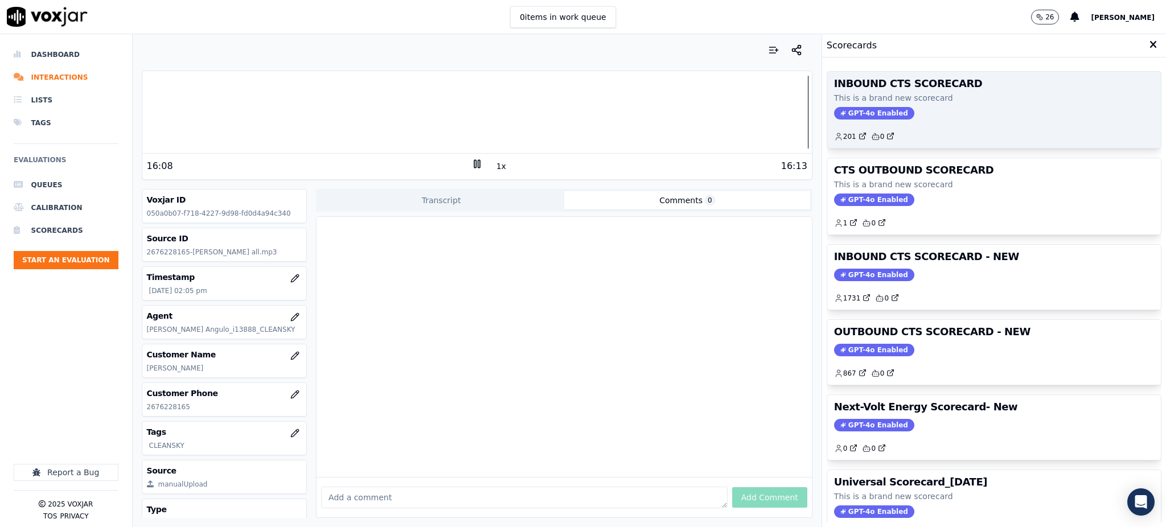
click at [868, 121] on div "INBOUND CTS SCORECARD This is a brand new scorecard GPT-4o Enabled 201 0" at bounding box center [994, 110] width 334 height 76
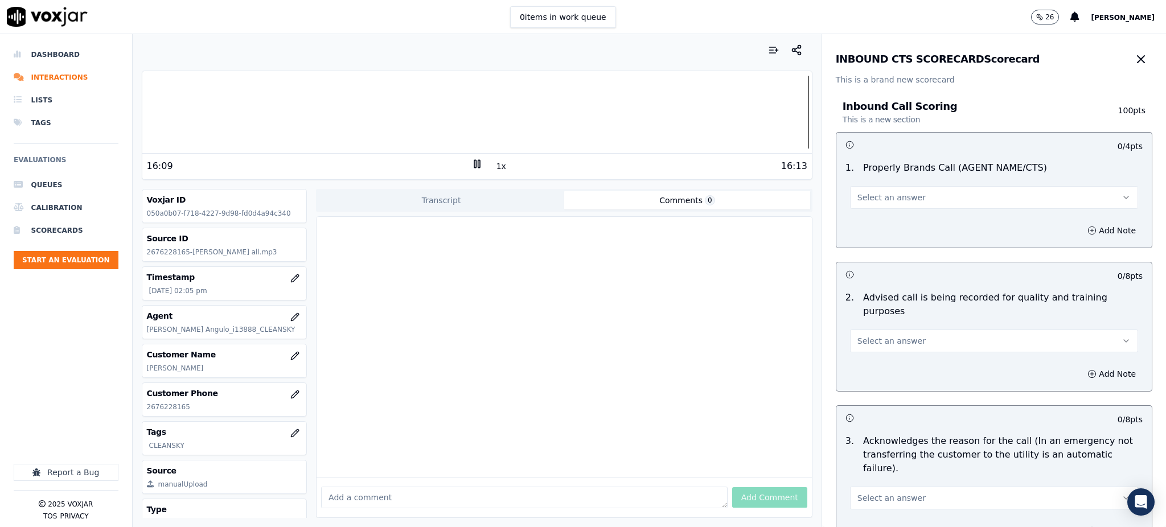
click at [858, 192] on span "Select an answer" at bounding box center [892, 197] width 68 height 11
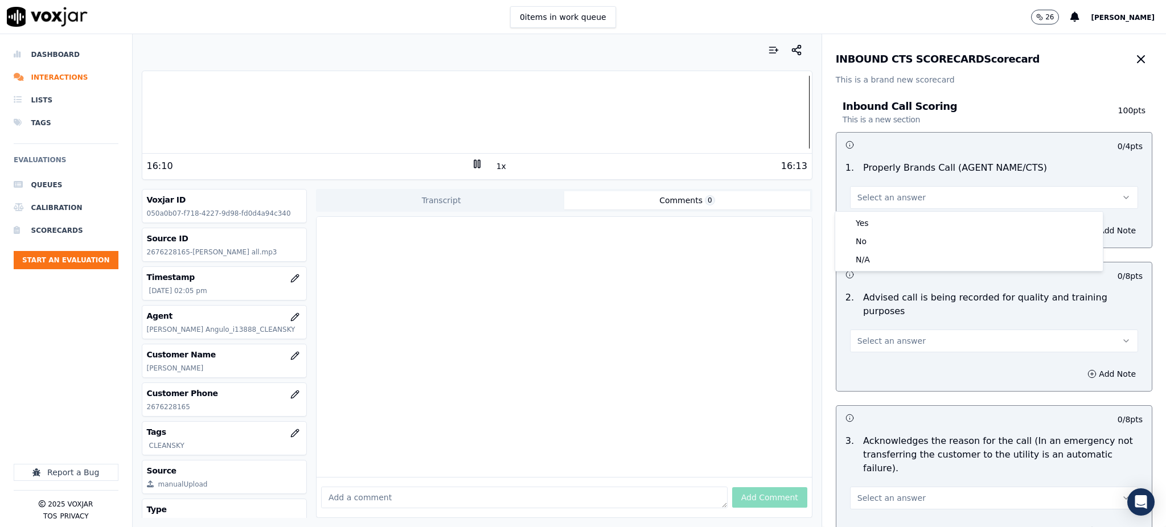
click at [871, 215] on div "Yes" at bounding box center [969, 223] width 263 height 18
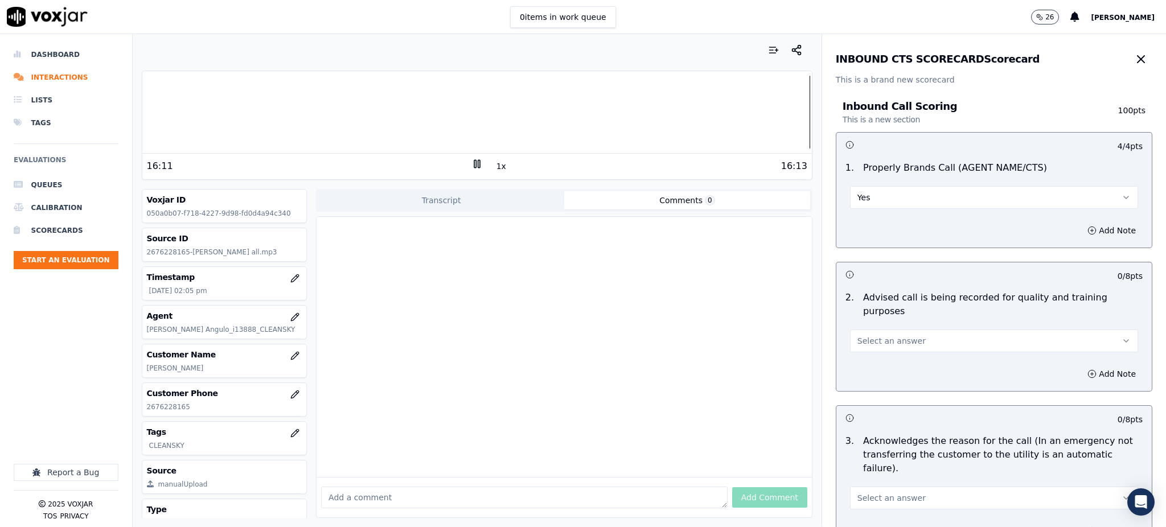
click at [878, 335] on span "Select an answer" at bounding box center [892, 340] width 68 height 11
click at [872, 356] on div "Yes" at bounding box center [969, 353] width 263 height 18
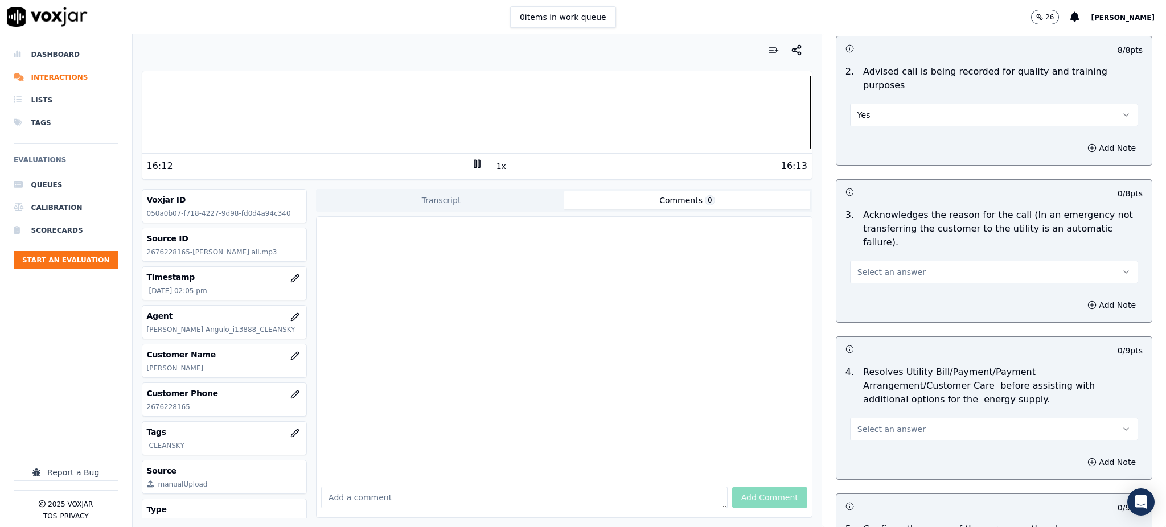
scroll to position [228, 0]
click at [873, 259] on button "Select an answer" at bounding box center [994, 270] width 288 height 23
click at [875, 265] on div "Yes" at bounding box center [969, 269] width 263 height 18
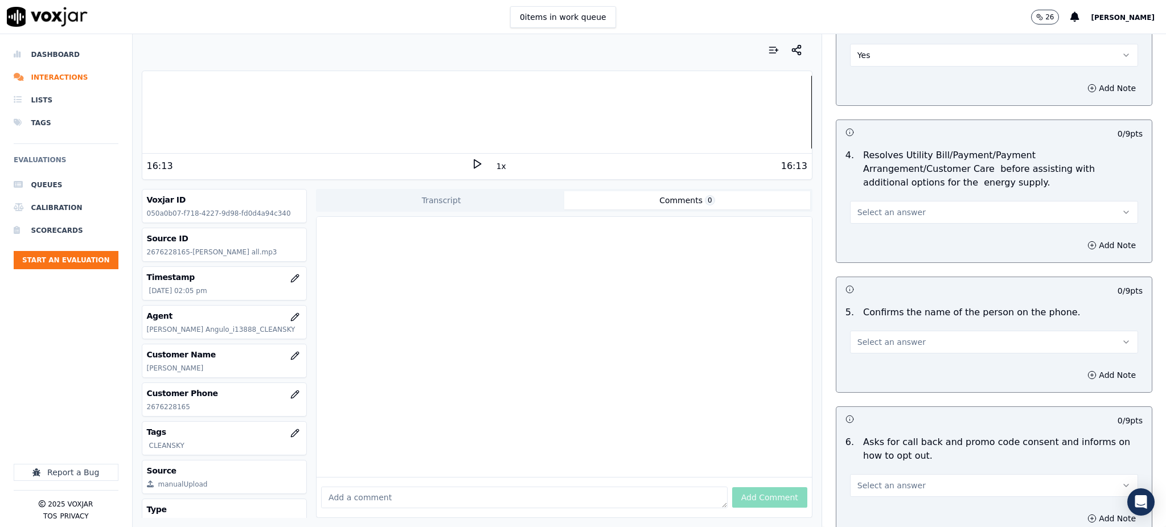
scroll to position [456, 0]
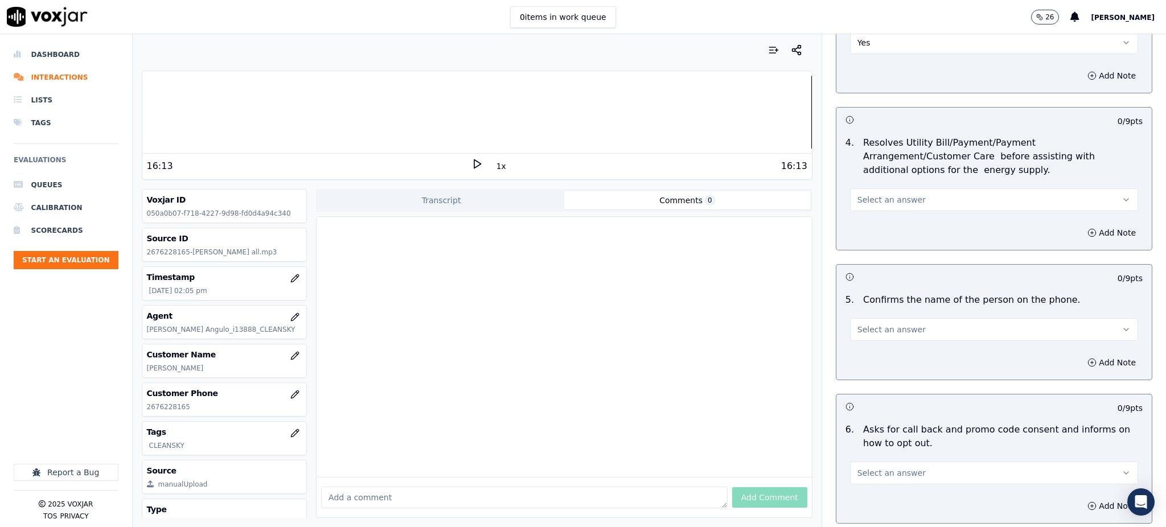
click at [866, 194] on span "Select an answer" at bounding box center [892, 199] width 68 height 11
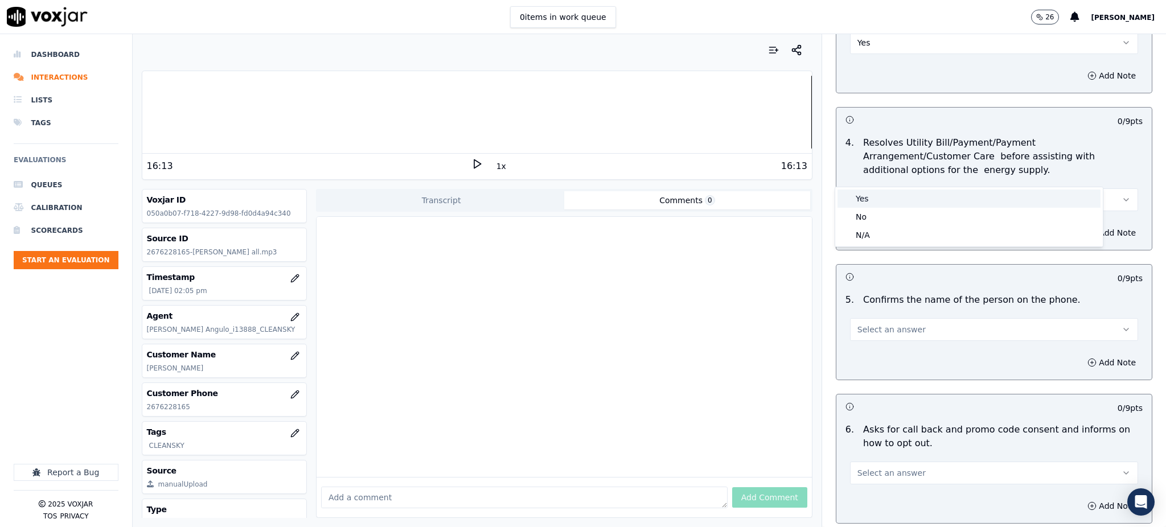
click at [869, 199] on div "Yes" at bounding box center [969, 199] width 263 height 18
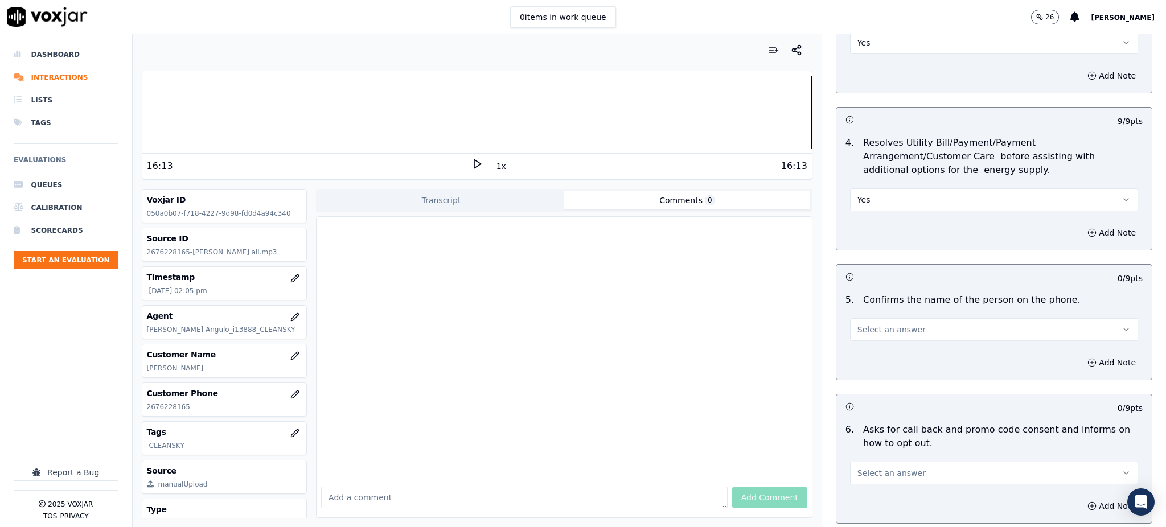
click at [875, 324] on span "Select an answer" at bounding box center [892, 329] width 68 height 11
click at [868, 331] on div "Yes" at bounding box center [969, 328] width 263 height 18
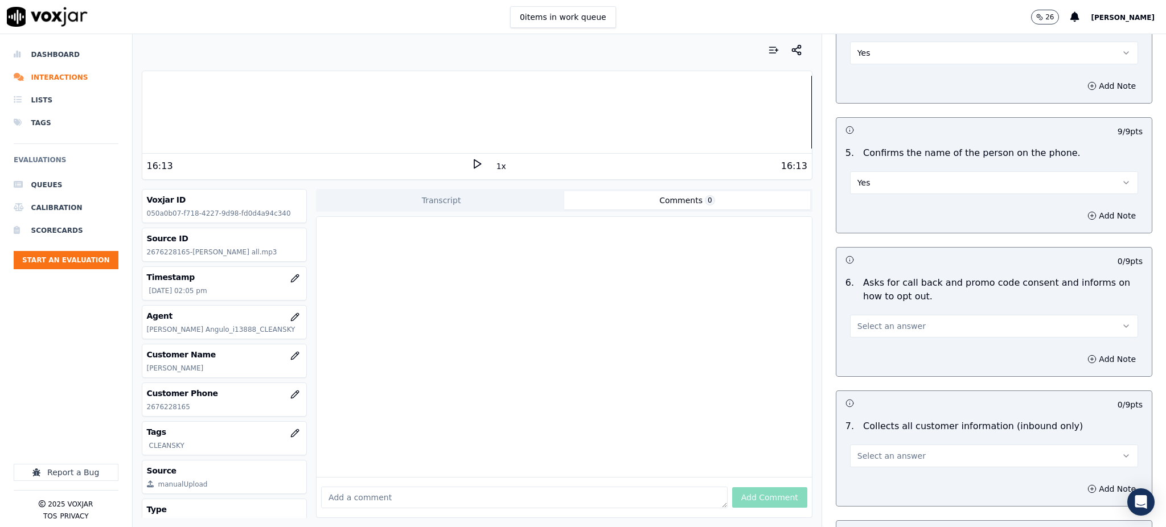
scroll to position [607, 0]
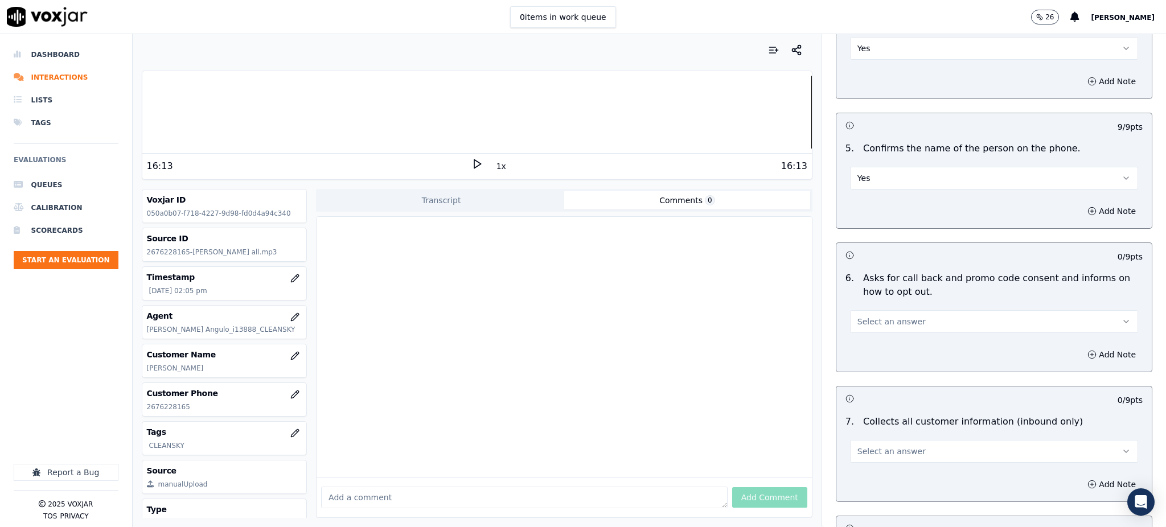
click at [865, 316] on span "Select an answer" at bounding box center [892, 321] width 68 height 11
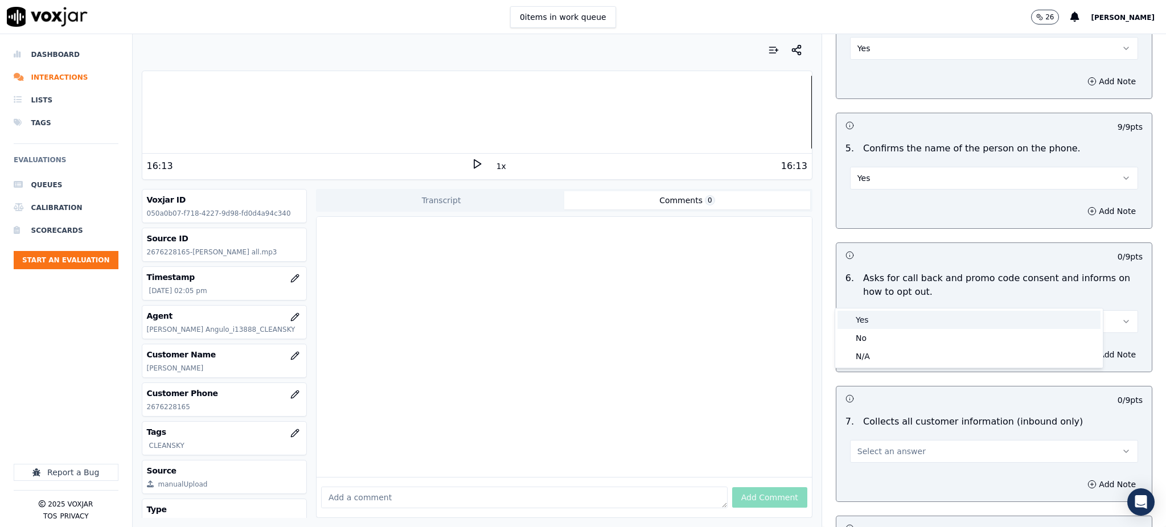
click at [873, 317] on div "Yes" at bounding box center [969, 320] width 263 height 18
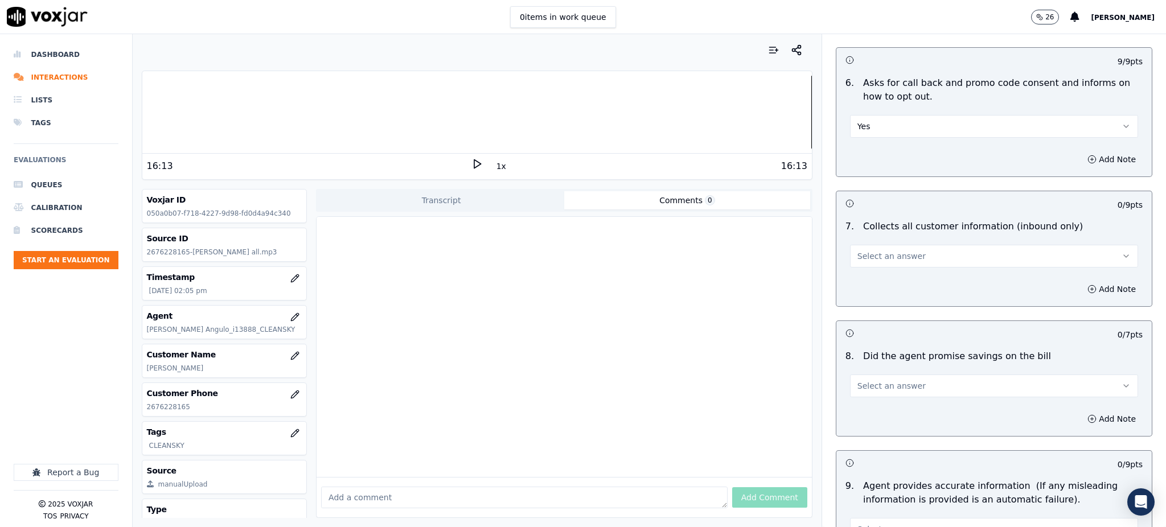
scroll to position [835, 0]
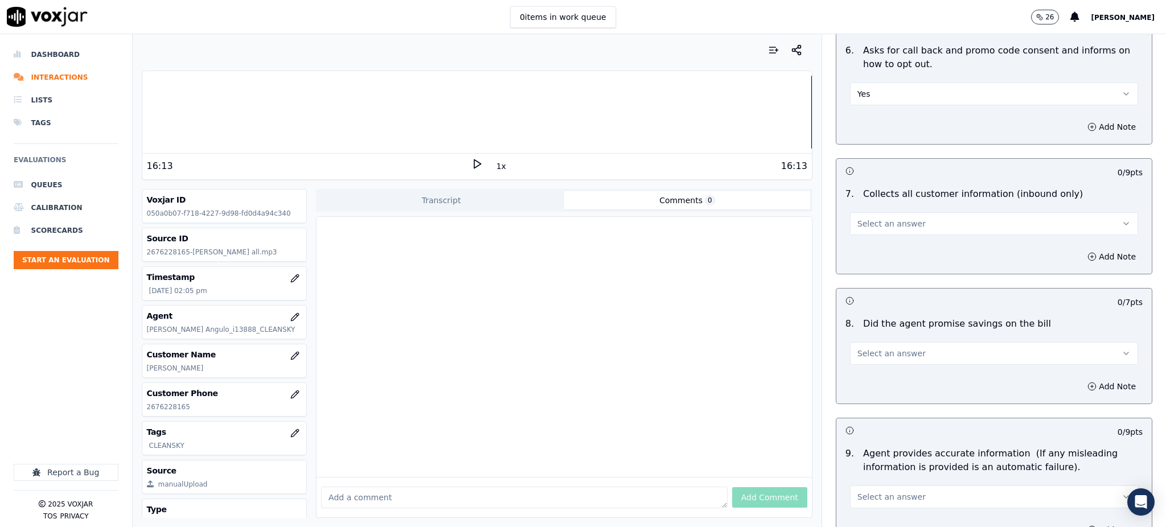
click at [864, 218] on span "Select an answer" at bounding box center [892, 223] width 68 height 11
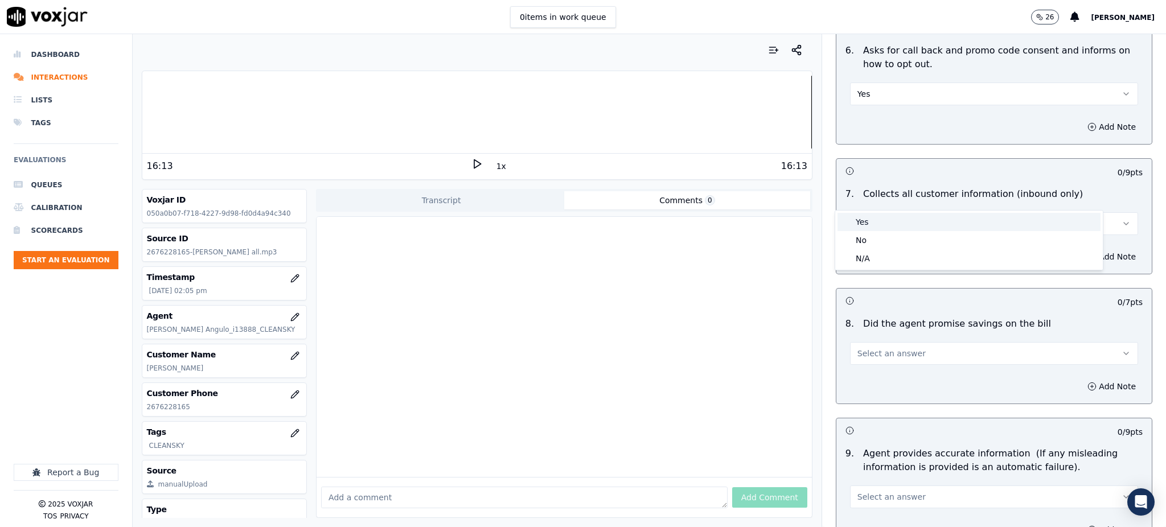
click at [868, 217] on div "Yes" at bounding box center [969, 222] width 263 height 18
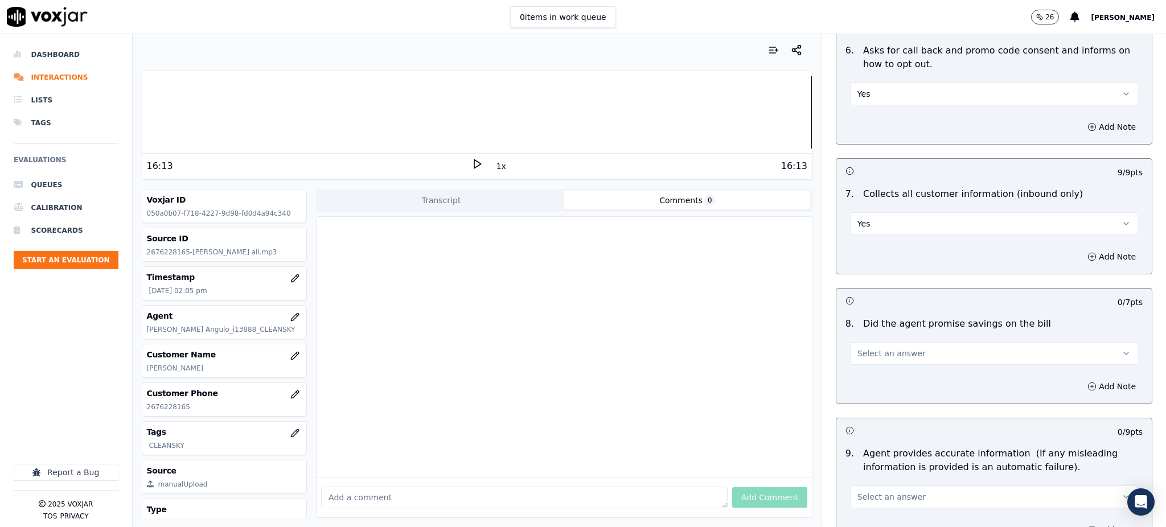
click at [858, 348] on span "Select an answer" at bounding box center [892, 353] width 68 height 11
drag, startPoint x: 855, startPoint y: 338, endPoint x: 865, endPoint y: 359, distance: 24.2
click at [860, 349] on div "Yes" at bounding box center [969, 352] width 263 height 18
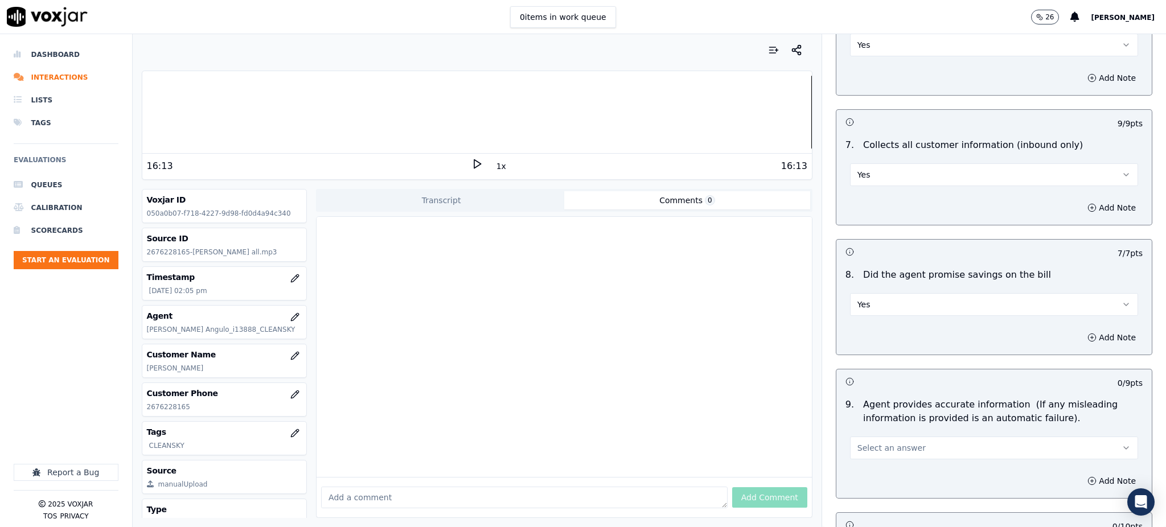
scroll to position [987, 0]
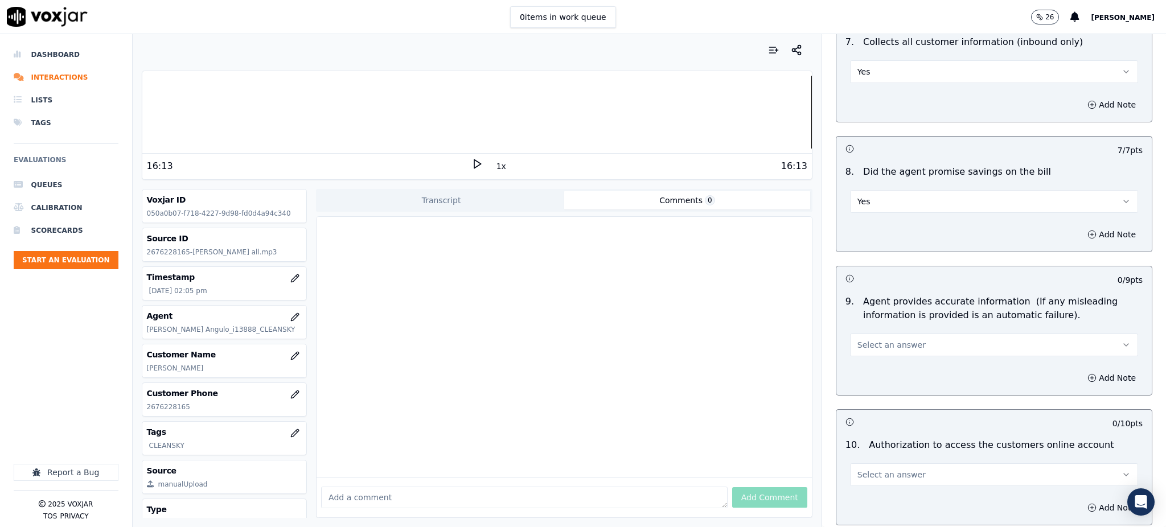
click at [872, 339] on span "Select an answer" at bounding box center [892, 344] width 68 height 11
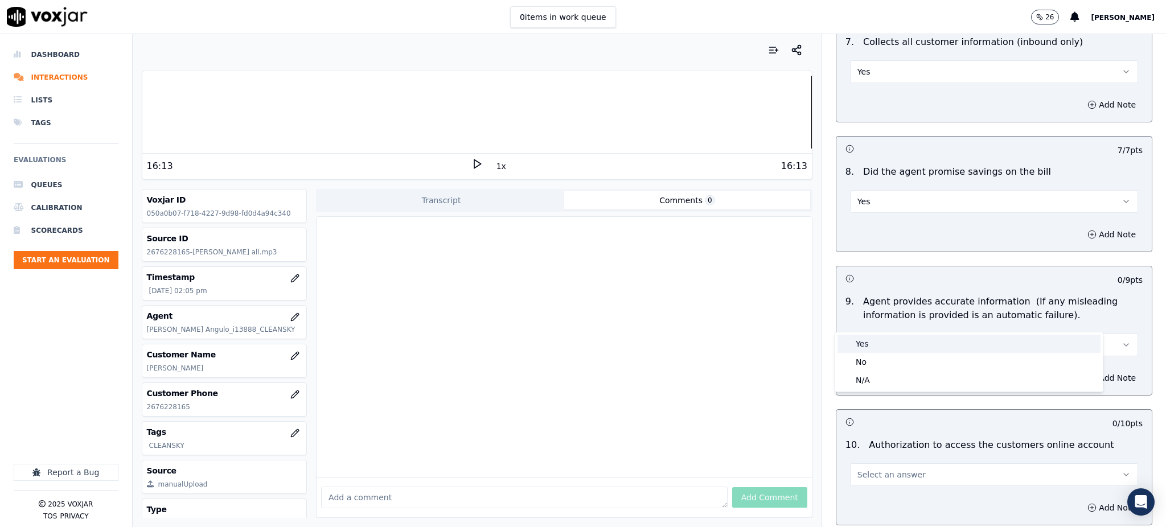
click at [876, 347] on div "Yes" at bounding box center [969, 344] width 263 height 18
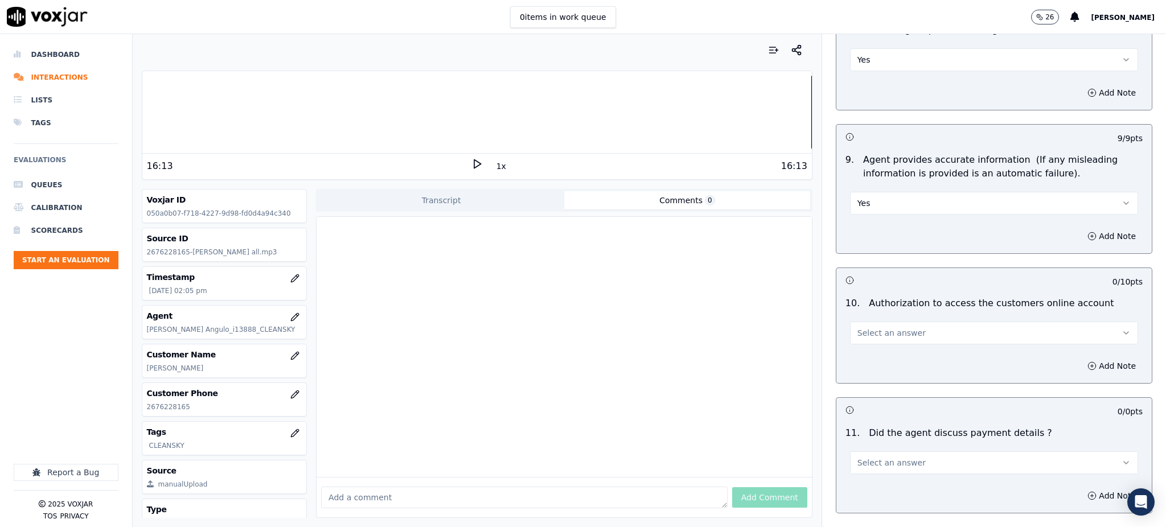
scroll to position [1139, 0]
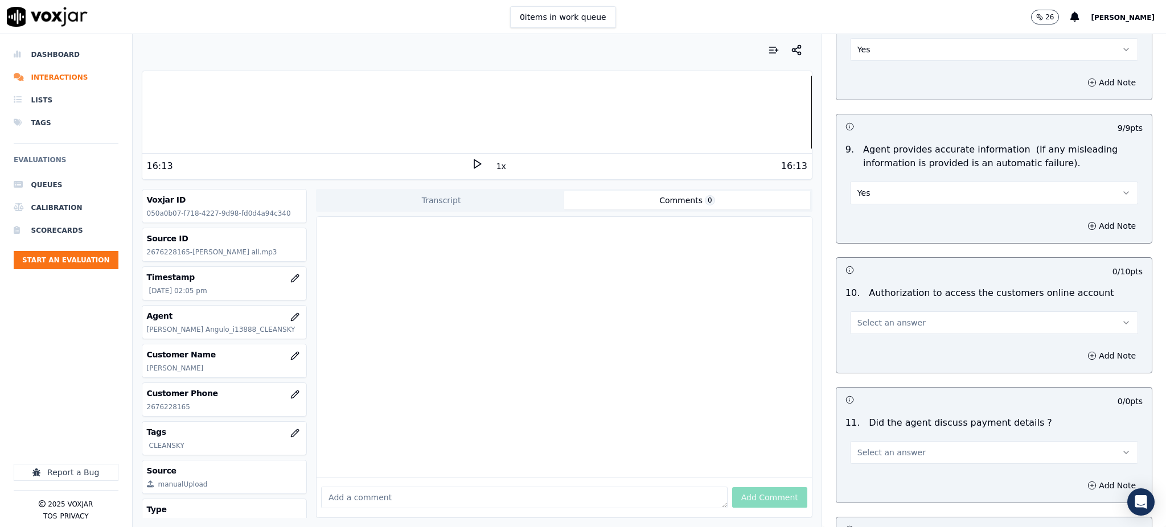
click at [868, 317] on span "Select an answer" at bounding box center [892, 322] width 68 height 11
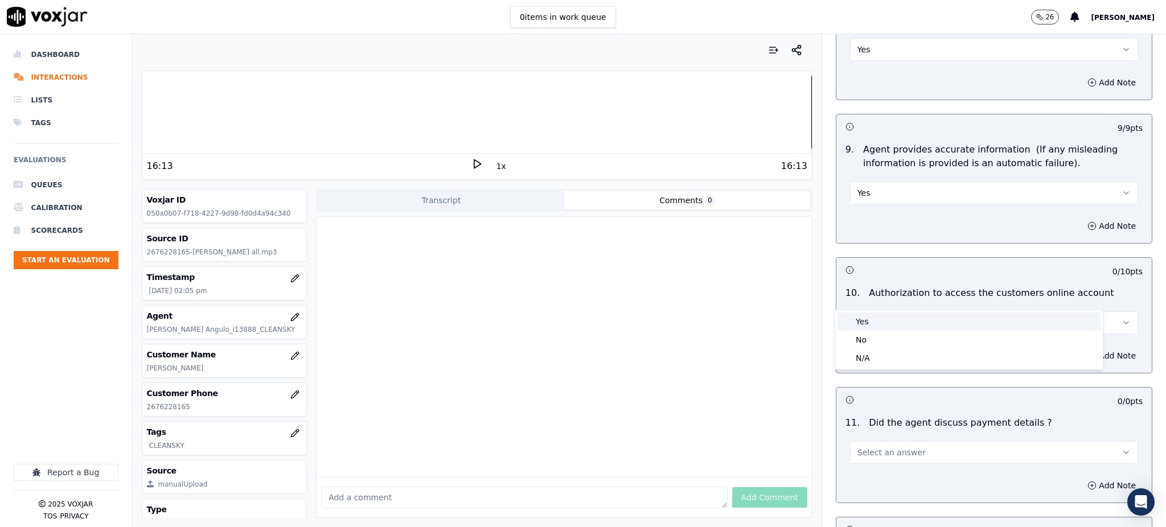
click at [868, 323] on div "Yes" at bounding box center [969, 322] width 263 height 18
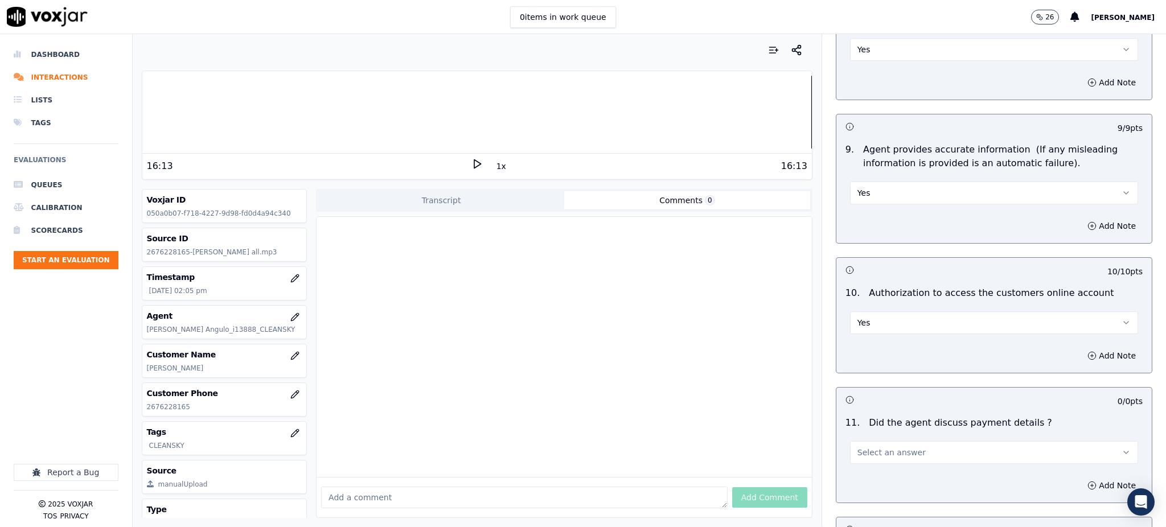
click at [859, 447] on span "Select an answer" at bounding box center [892, 452] width 68 height 11
click at [872, 485] on div "N/A" at bounding box center [969, 488] width 263 height 18
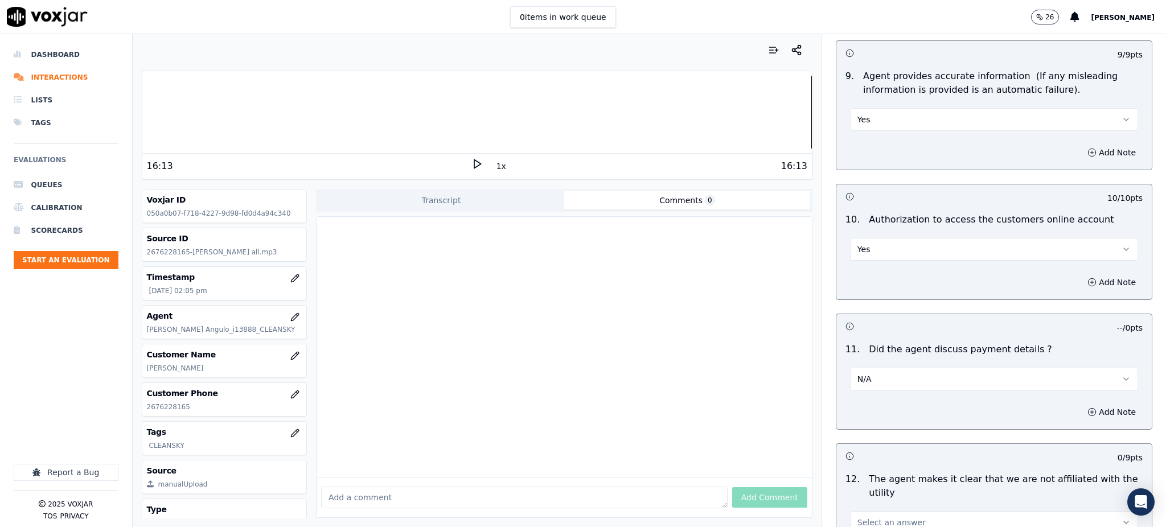
scroll to position [1442, 0]
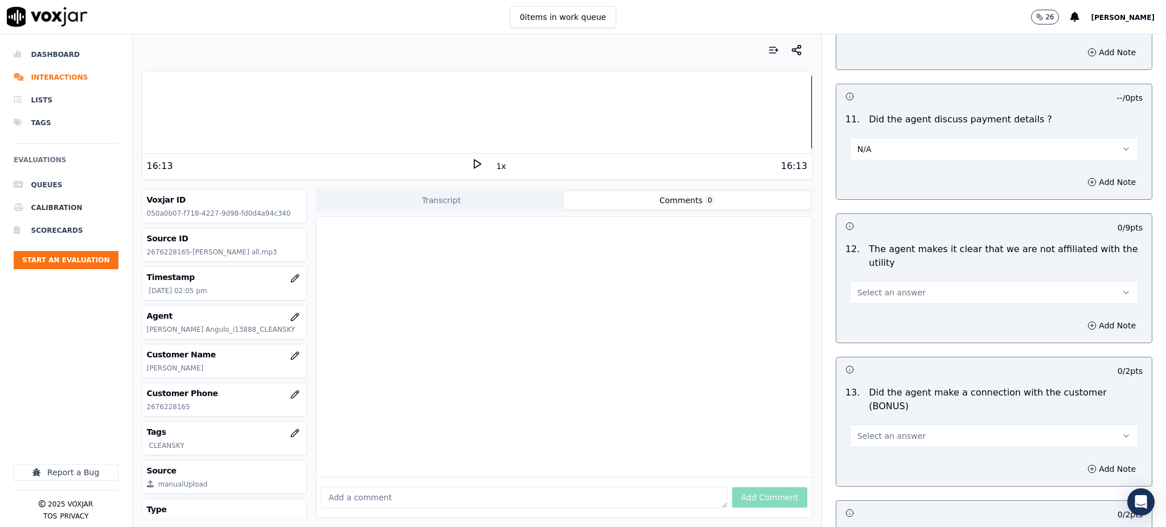
click at [879, 287] on span "Select an answer" at bounding box center [892, 292] width 68 height 11
click at [865, 329] on div "N/A" at bounding box center [969, 328] width 263 height 18
drag, startPoint x: 868, startPoint y: 262, endPoint x: 868, endPoint y: 273, distance: 10.8
click at [868, 281] on button "N/A" at bounding box center [994, 292] width 288 height 23
click at [867, 295] on div "Yes" at bounding box center [969, 291] width 263 height 18
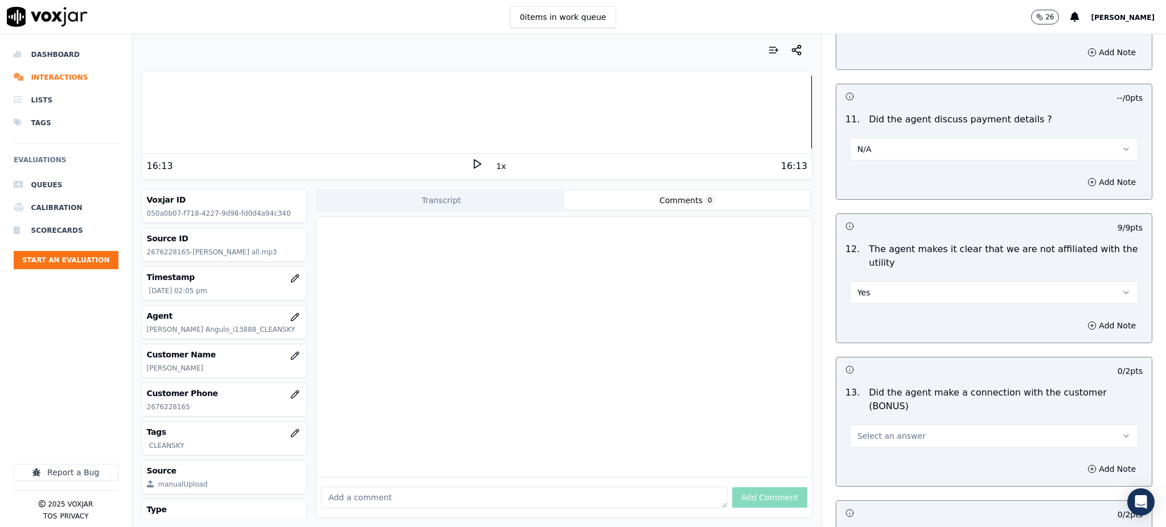
click at [858, 430] on span "Select an answer" at bounding box center [892, 435] width 68 height 11
drag, startPoint x: 852, startPoint y: 407, endPoint x: 856, endPoint y: 419, distance: 12.8
click at [856, 419] on div "Yes" at bounding box center [969, 421] width 263 height 18
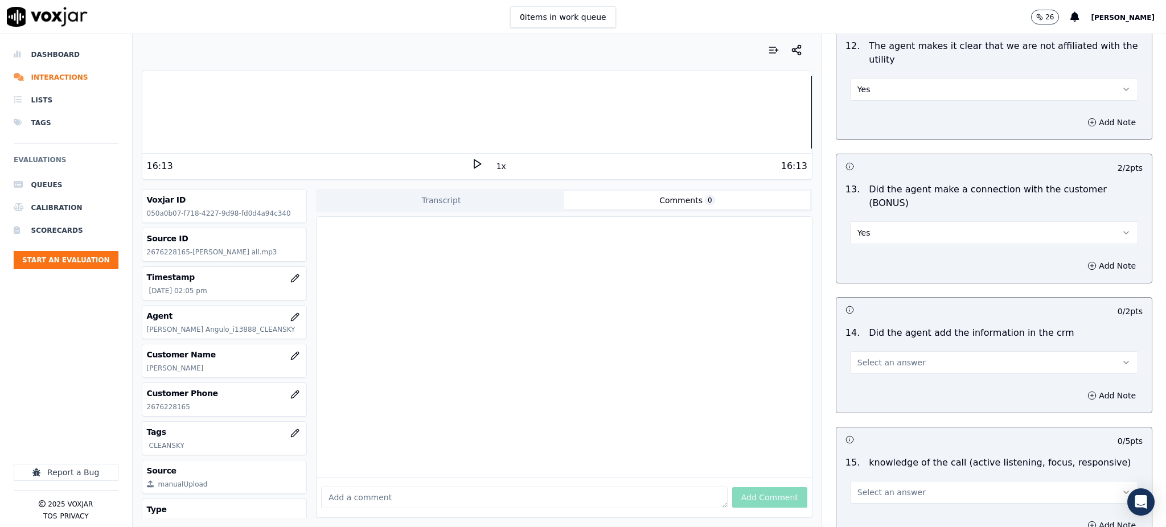
scroll to position [1670, 0]
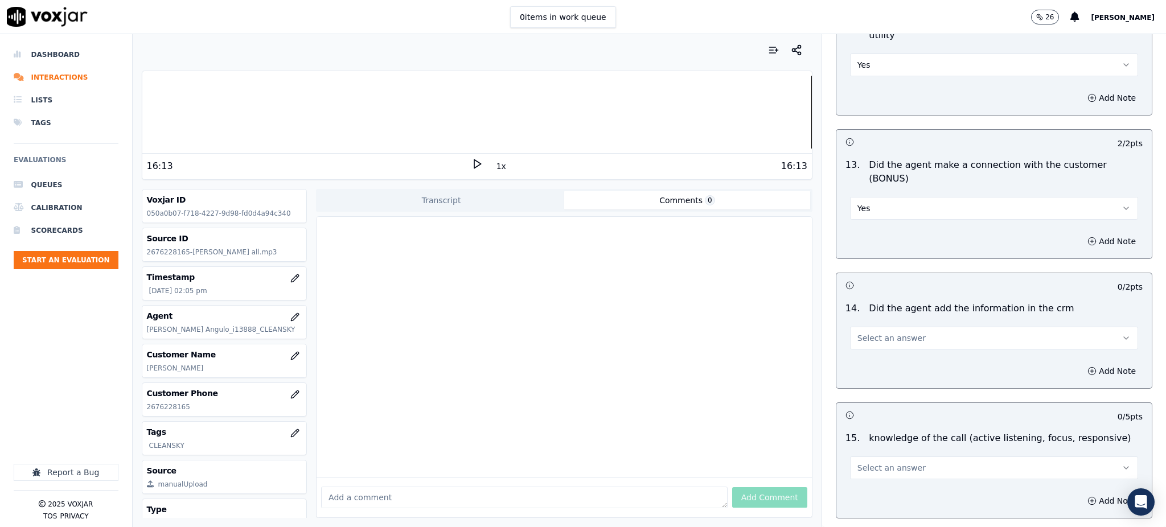
click at [858, 333] on span "Select an answer" at bounding box center [892, 338] width 68 height 11
drag, startPoint x: 863, startPoint y: 327, endPoint x: 867, endPoint y: 434, distance: 106.6
click at [863, 329] on div "Yes" at bounding box center [969, 324] width 263 height 18
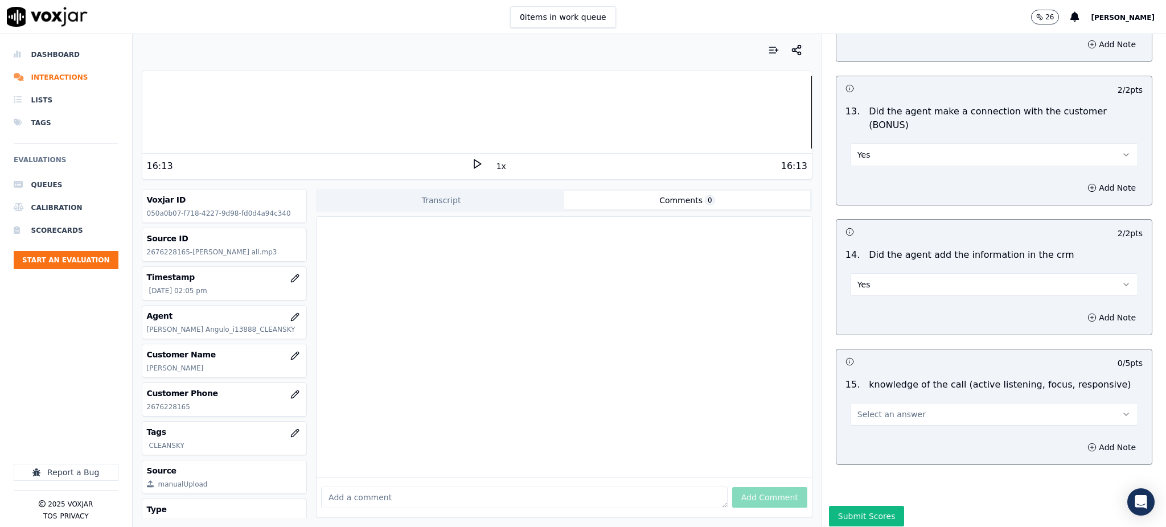
click at [860, 409] on span "Select an answer" at bounding box center [892, 414] width 68 height 11
click at [866, 400] on div "Yes" at bounding box center [969, 400] width 263 height 18
click at [857, 506] on button "Submit Scores" at bounding box center [867, 516] width 76 height 20
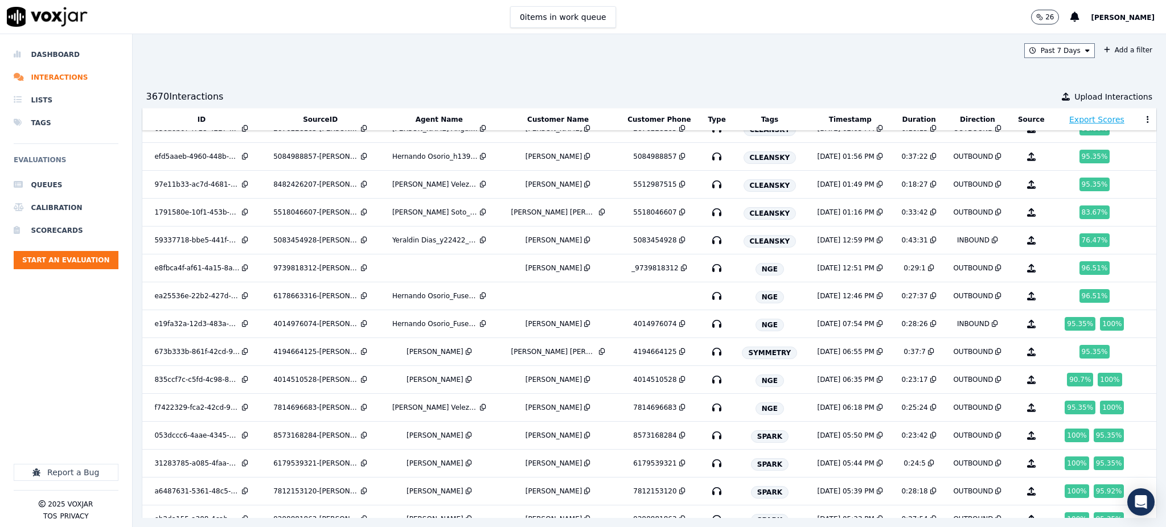
scroll to position [237, 0]
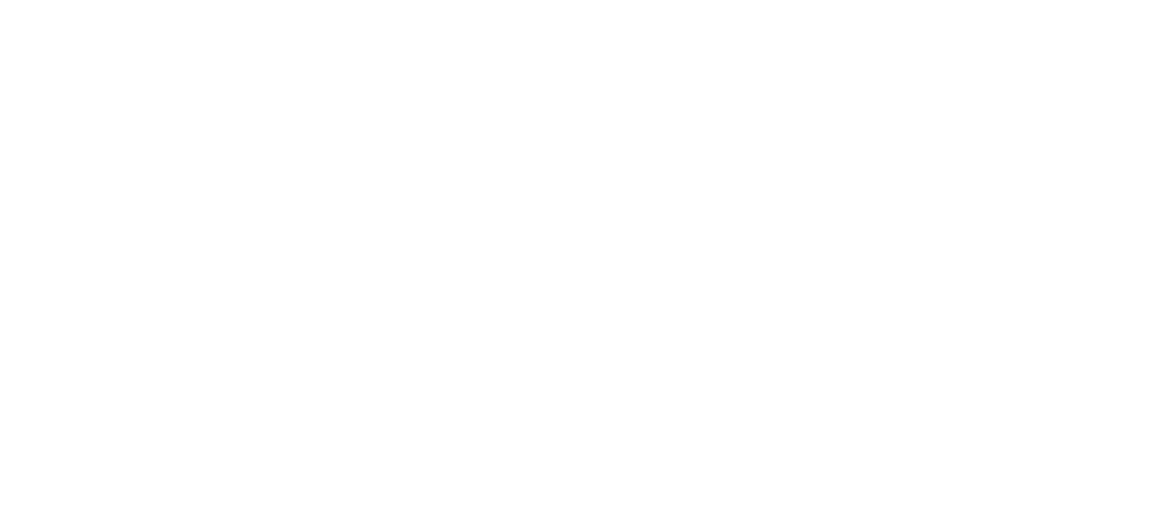
drag, startPoint x: 924, startPoint y: 202, endPoint x: 916, endPoint y: 202, distance: 8.5
click at [924, 0] on html at bounding box center [583, 0] width 1166 height 0
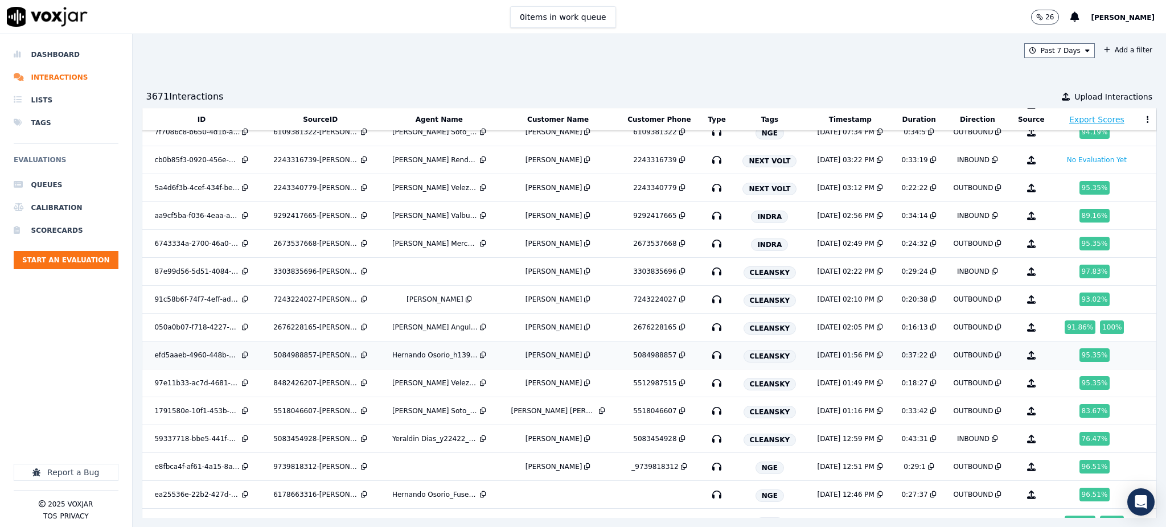
scroll to position [151, 0]
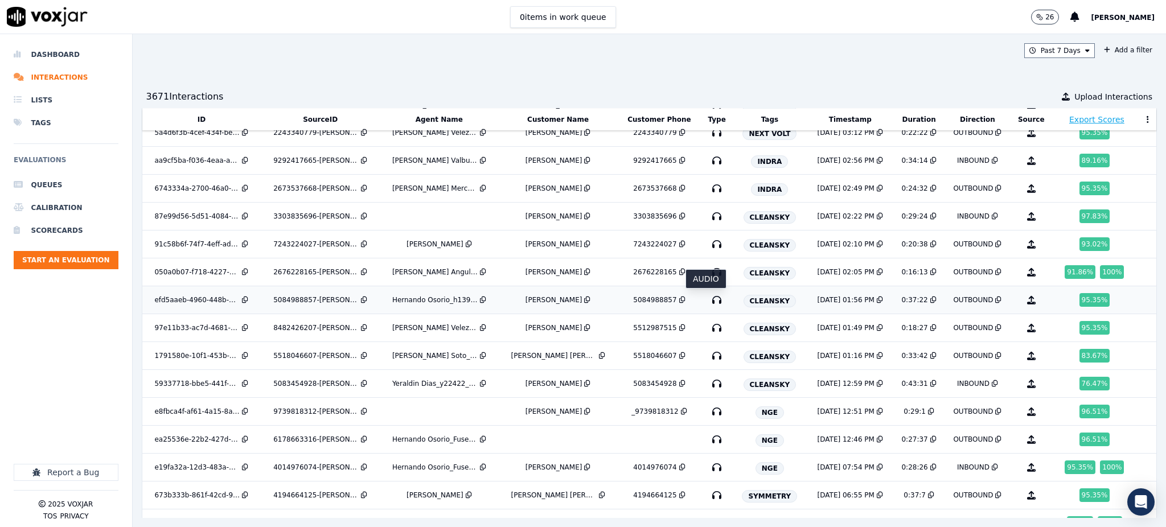
click at [708, 299] on icon "button" at bounding box center [717, 300] width 18 height 18
click at [708, 330] on icon "button" at bounding box center [717, 328] width 18 height 18
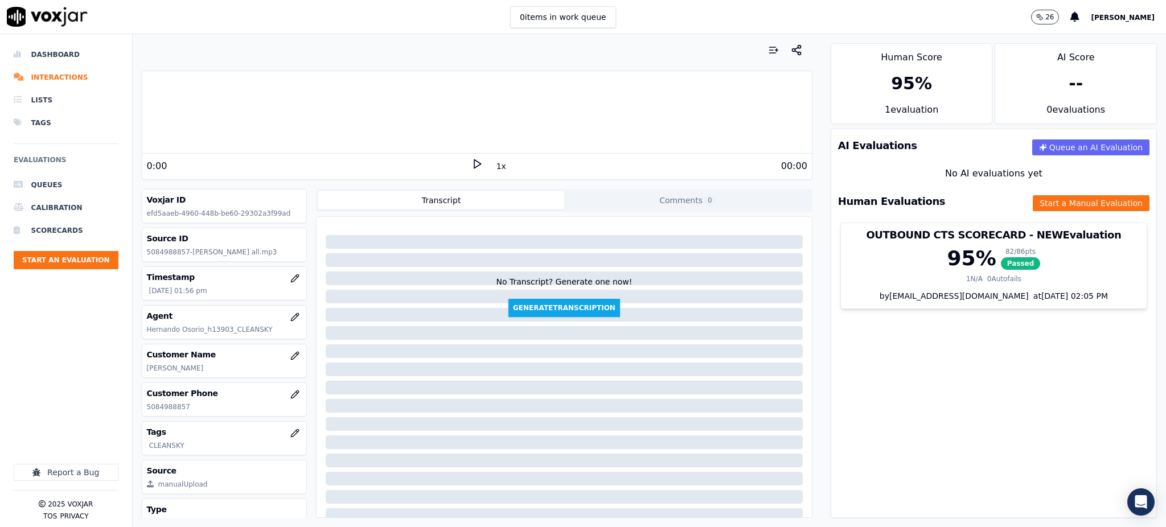
click at [471, 161] on icon at bounding box center [476, 163] width 11 height 11
drag, startPoint x: 194, startPoint y: 411, endPoint x: 144, endPoint y: 409, distance: 50.1
click at [144, 409] on div "Customer Phone [PHONE_NUMBER]" at bounding box center [224, 399] width 165 height 33
copy p "5084988857"
click at [471, 164] on icon at bounding box center [476, 163] width 11 height 11
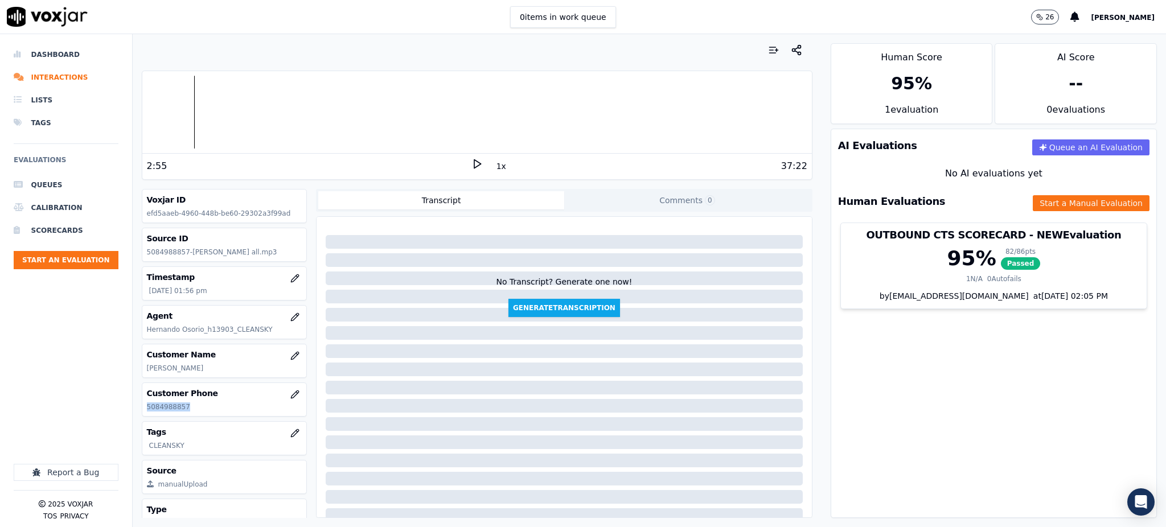
click at [471, 164] on icon at bounding box center [476, 163] width 11 height 11
click at [471, 162] on icon at bounding box center [476, 163] width 11 height 11
click at [471, 163] on icon at bounding box center [476, 163] width 11 height 11
drag, startPoint x: 187, startPoint y: 408, endPoint x: 142, endPoint y: 410, distance: 45.6
click at [142, 410] on div "Customer Phone 5512987515" at bounding box center [224, 399] width 165 height 33
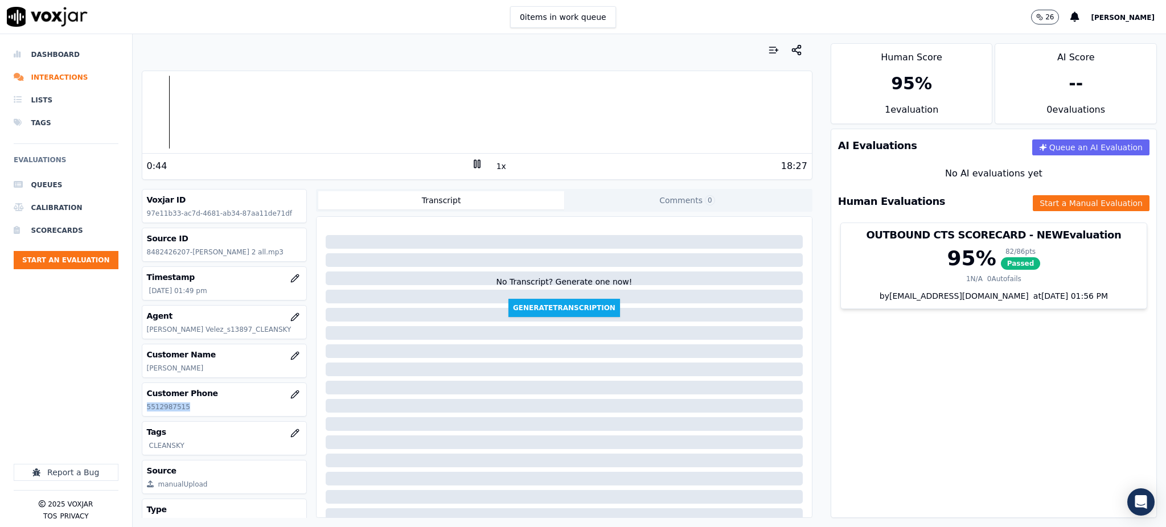
copy p "5512987515"
click at [471, 165] on icon at bounding box center [476, 163] width 11 height 11
click at [474, 162] on polygon at bounding box center [477, 164] width 7 height 9
click at [471, 165] on icon at bounding box center [476, 163] width 11 height 11
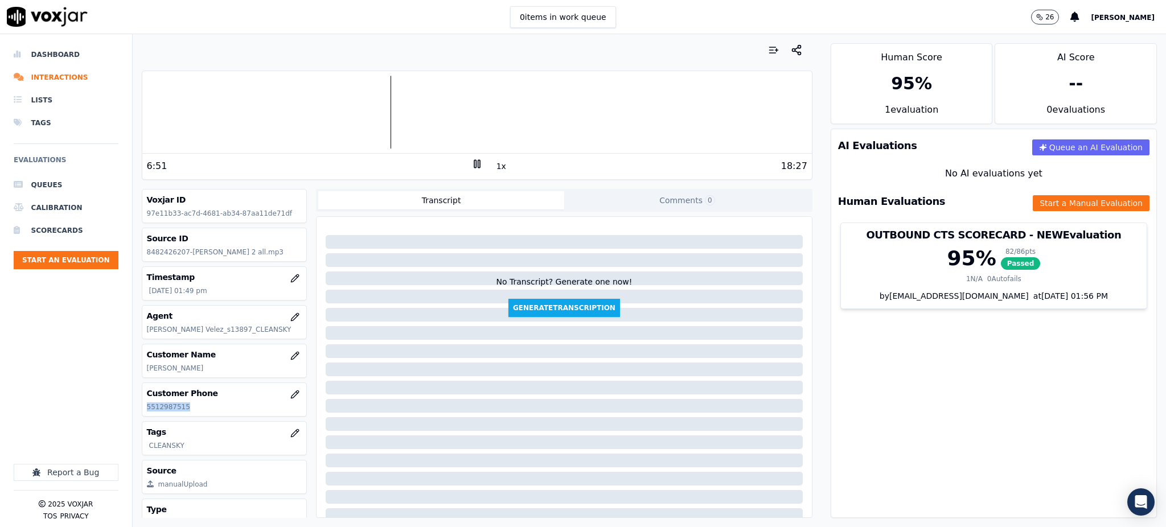
click at [474, 167] on rect at bounding box center [475, 163] width 2 height 7
click at [474, 161] on polygon at bounding box center [477, 164] width 7 height 9
click at [471, 165] on icon at bounding box center [476, 163] width 11 height 11
click at [471, 162] on icon at bounding box center [476, 163] width 11 height 11
copy p "5512987515"
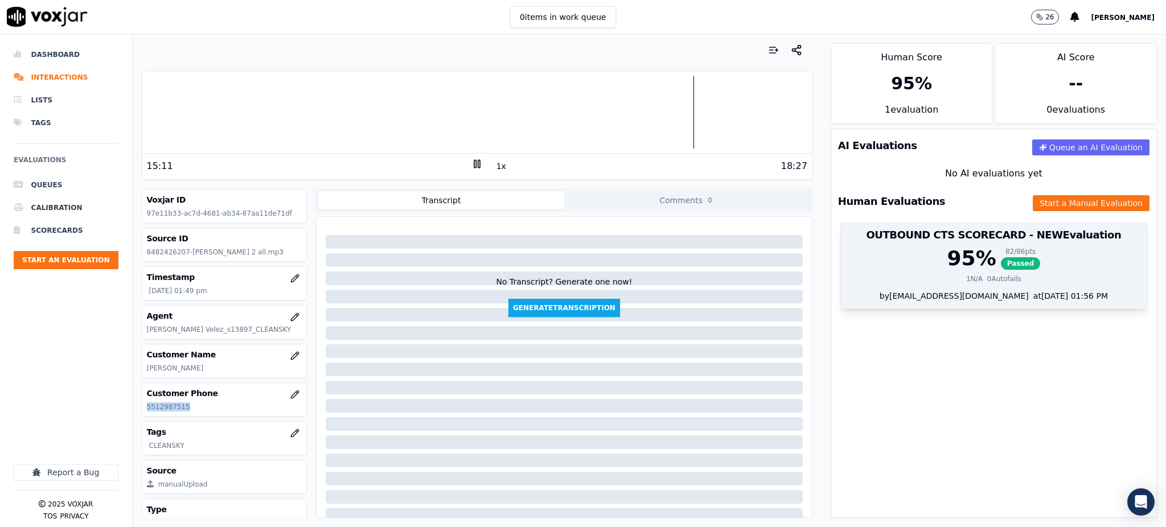
click at [1001, 260] on span "Passed" at bounding box center [1021, 263] width 40 height 13
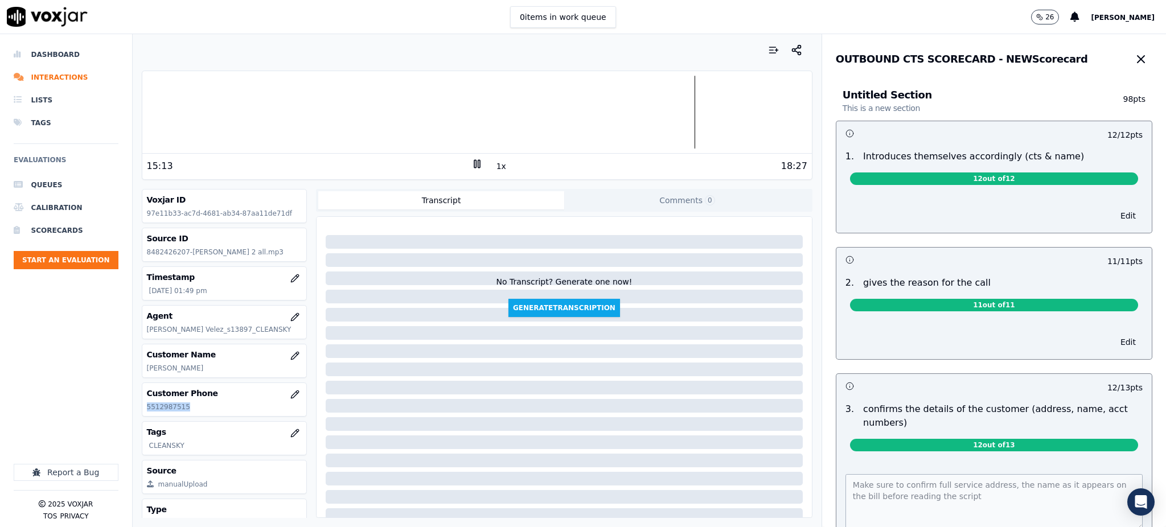
drag, startPoint x: 1112, startPoint y: 60, endPoint x: 1072, endPoint y: 133, distance: 83.8
click at [1134, 61] on icon "button" at bounding box center [1141, 59] width 14 height 14
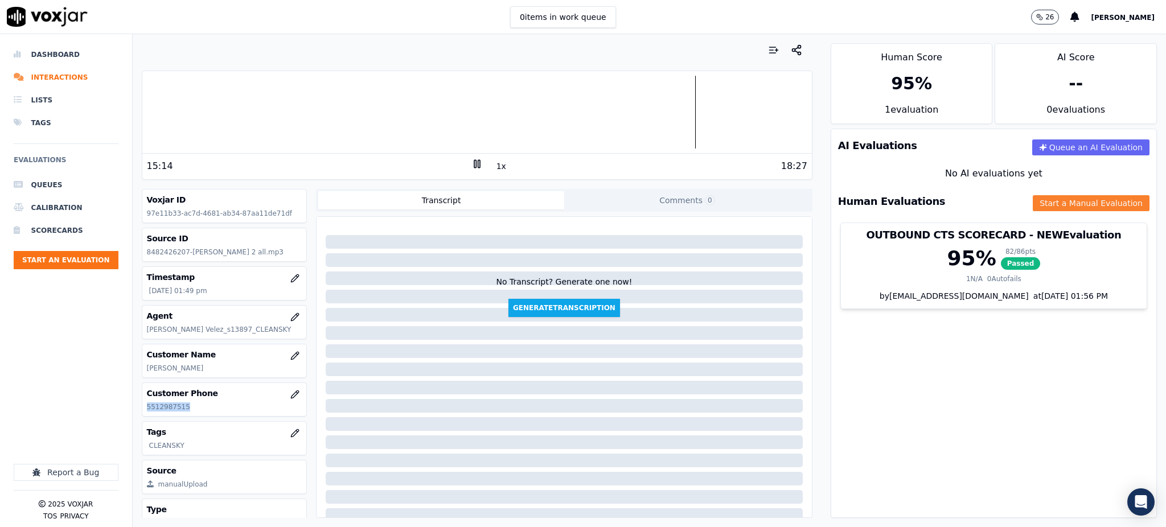
click at [1052, 207] on button "Start a Manual Evaluation" at bounding box center [1091, 203] width 117 height 16
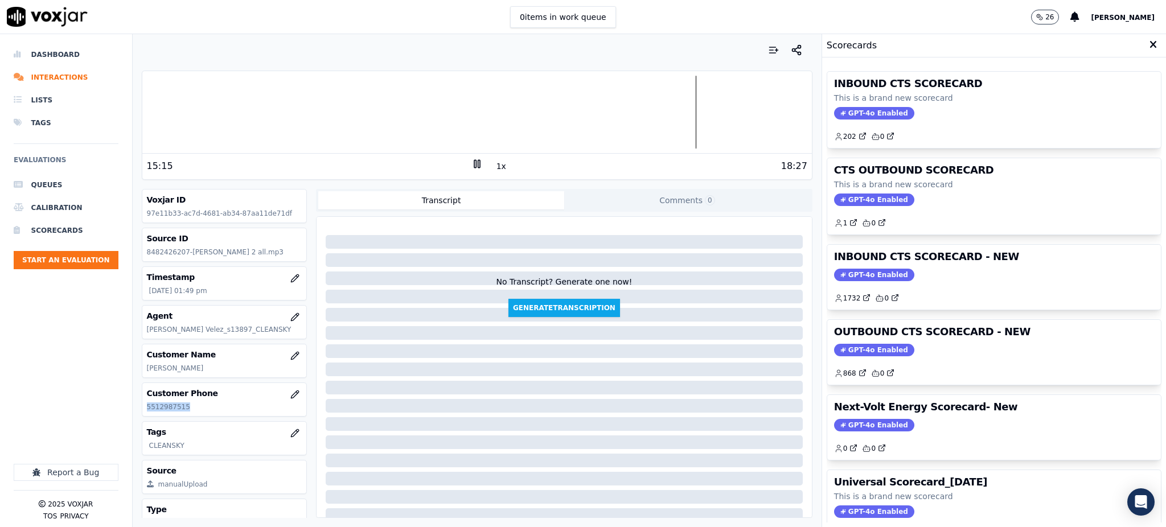
drag, startPoint x: 833, startPoint y: 108, endPoint x: 848, endPoint y: 182, distance: 74.9
click at [834, 108] on span "GPT-4o Enabled" at bounding box center [874, 113] width 80 height 13
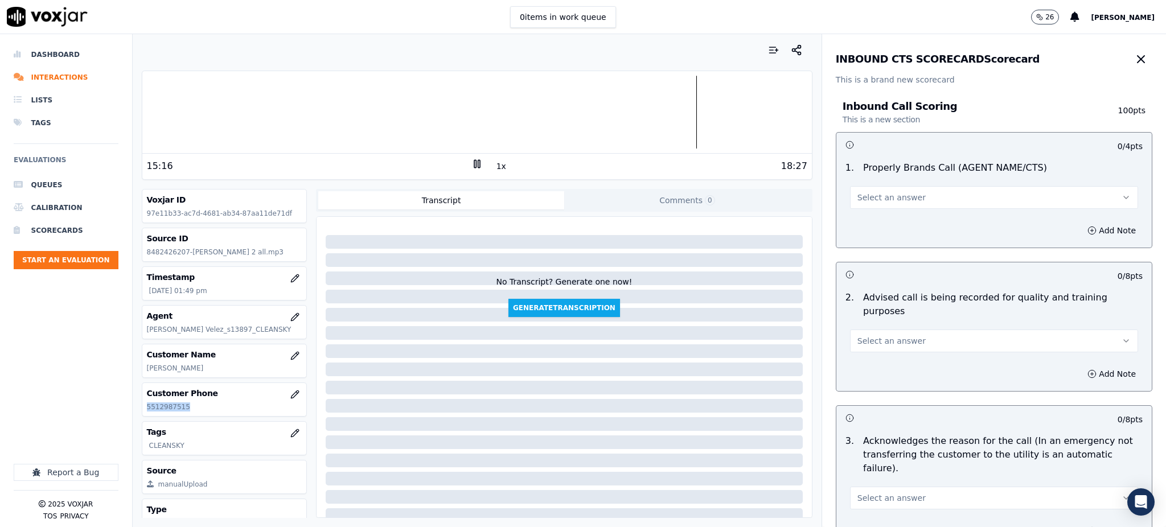
drag, startPoint x: 882, startPoint y: 196, endPoint x: 881, endPoint y: 207, distance: 10.9
click at [883, 196] on span "Select an answer" at bounding box center [892, 197] width 68 height 11
drag, startPoint x: 872, startPoint y: 227, endPoint x: 870, endPoint y: 257, distance: 30.8
click at [872, 227] on div "Yes" at bounding box center [969, 223] width 263 height 18
click at [858, 335] on span "Select an answer" at bounding box center [892, 340] width 68 height 11
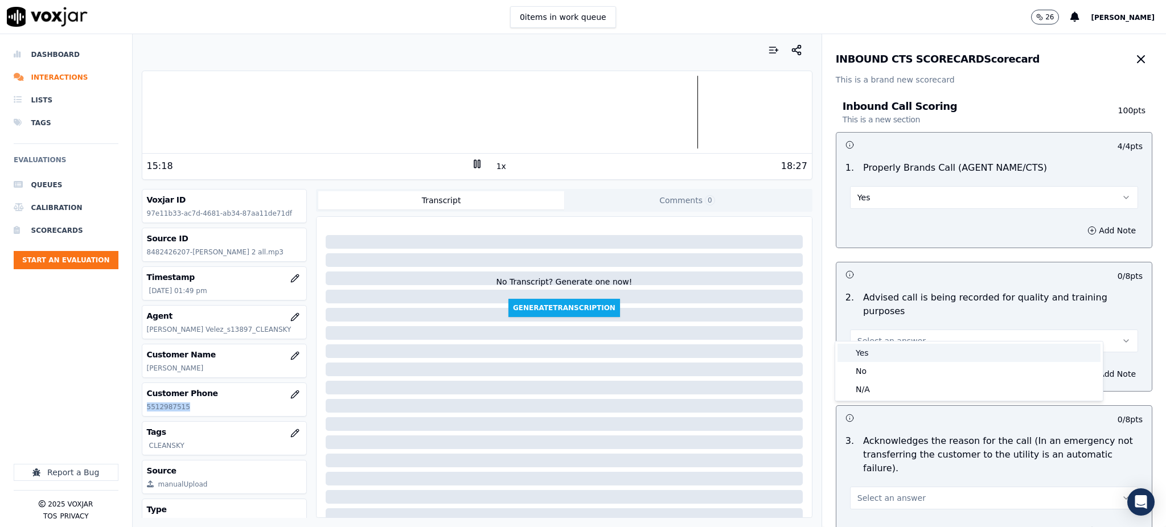
click at [861, 355] on div "Yes" at bounding box center [969, 353] width 263 height 18
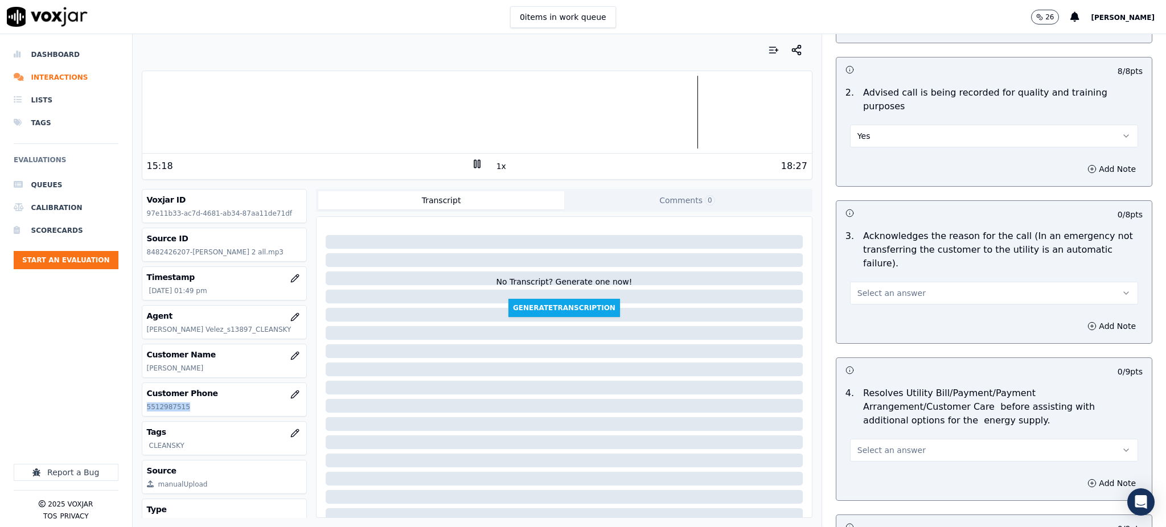
scroll to position [228, 0]
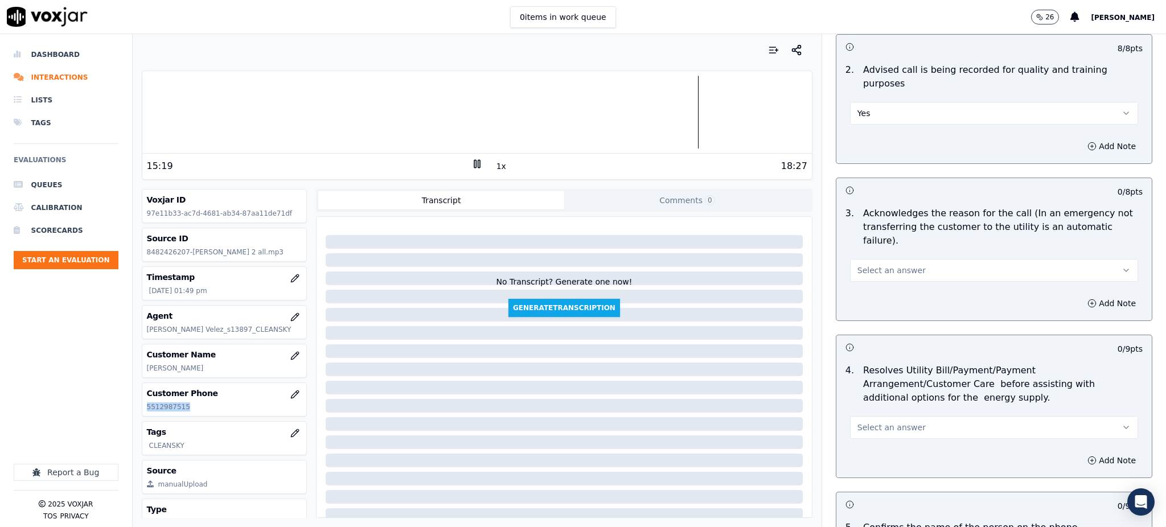
click at [855, 259] on button "Select an answer" at bounding box center [994, 270] width 288 height 23
click at [861, 269] on div "Yes" at bounding box center [969, 269] width 263 height 18
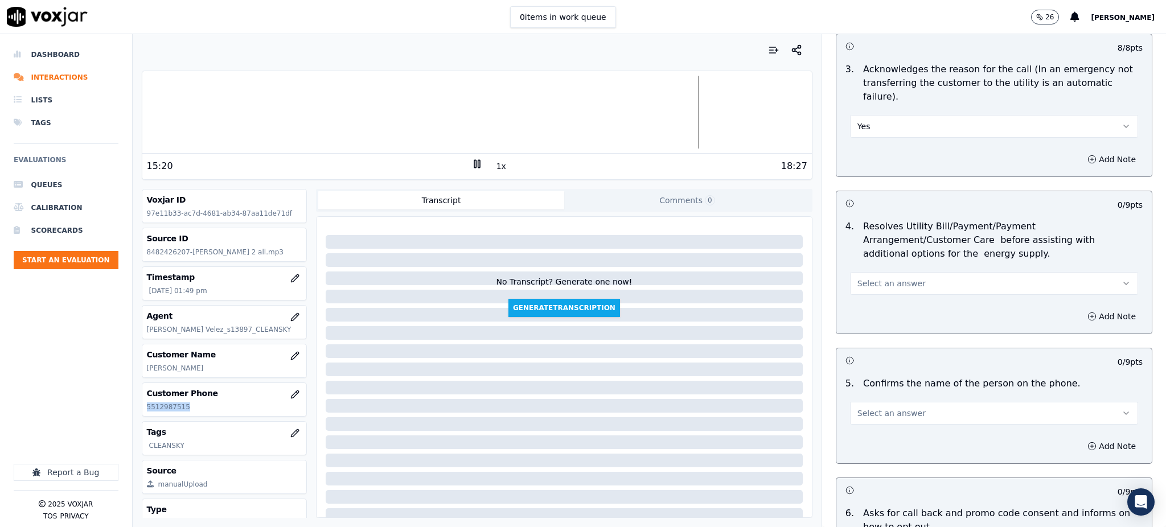
scroll to position [379, 0]
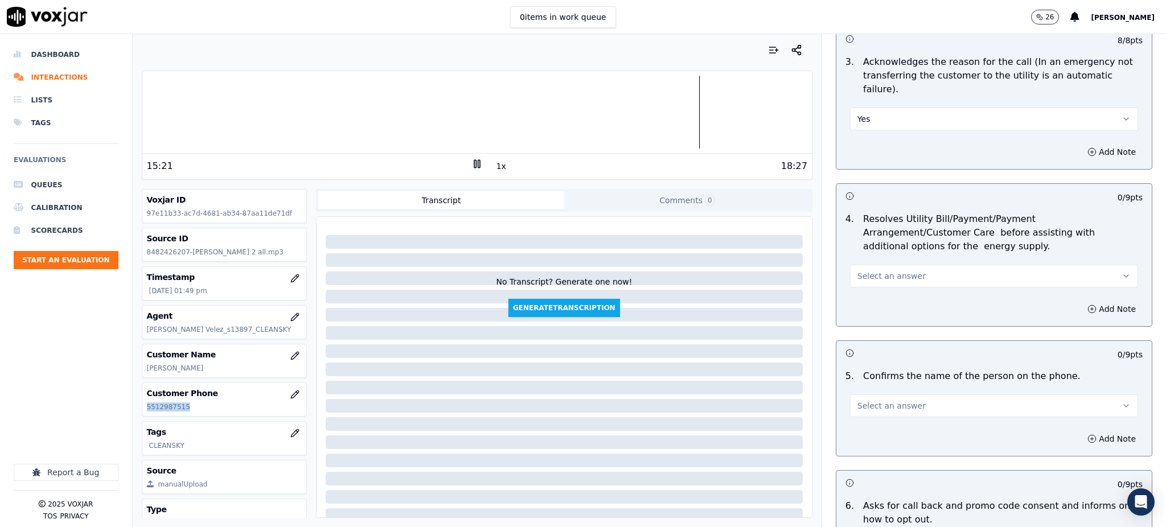
click at [861, 270] on span "Select an answer" at bounding box center [892, 275] width 68 height 11
drag, startPoint x: 865, startPoint y: 277, endPoint x: 863, endPoint y: 346, distance: 69.5
click at [865, 277] on div "Yes" at bounding box center [969, 274] width 263 height 18
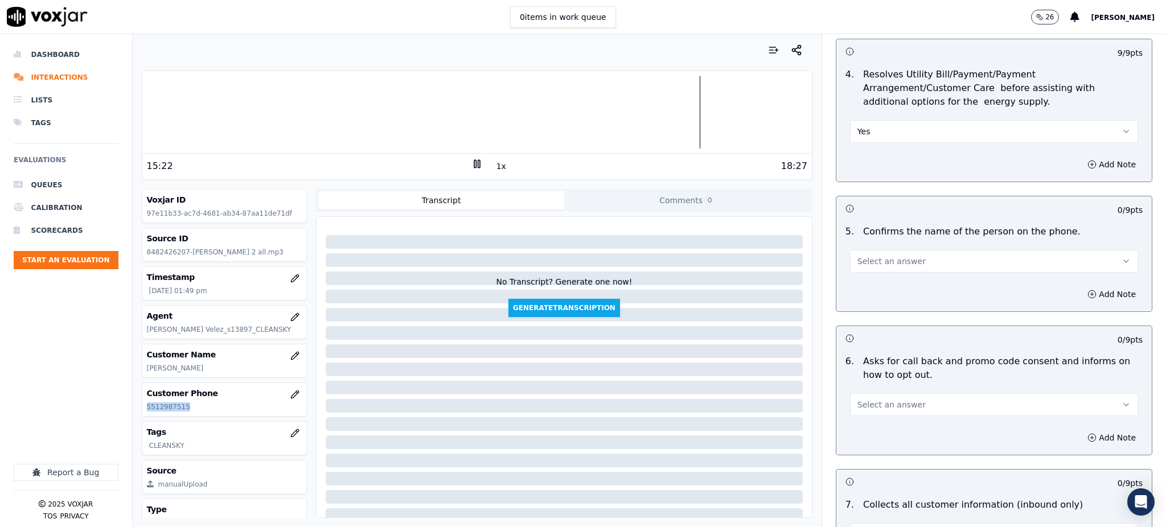
scroll to position [531, 0]
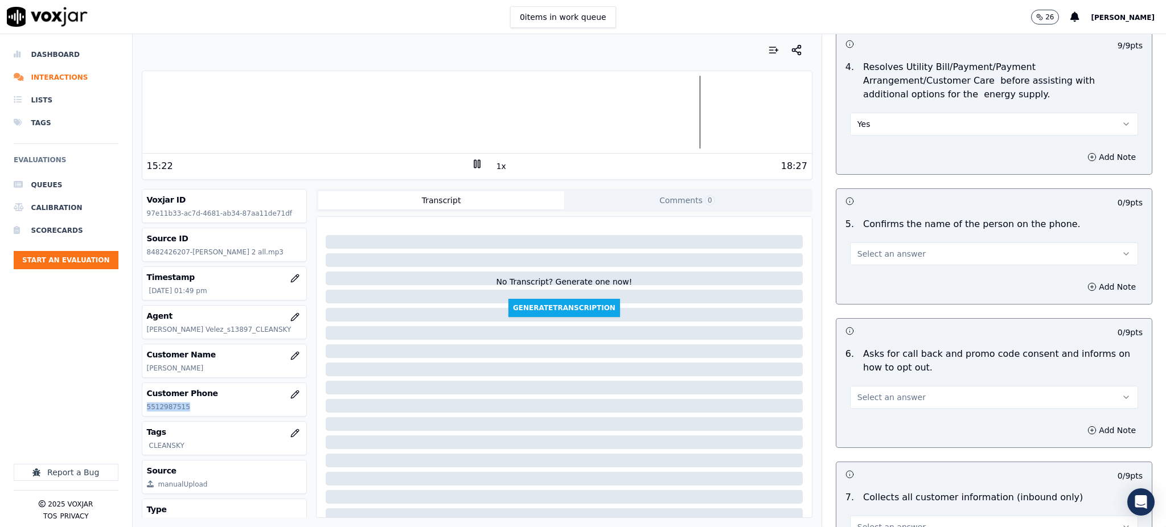
click at [855, 243] on button "Select an answer" at bounding box center [994, 254] width 288 height 23
click at [864, 260] on div "Yes" at bounding box center [969, 252] width 263 height 18
drag, startPoint x: 872, startPoint y: 369, endPoint x: 875, endPoint y: 381, distance: 12.8
click at [872, 392] on span "Select an answer" at bounding box center [892, 397] width 68 height 11
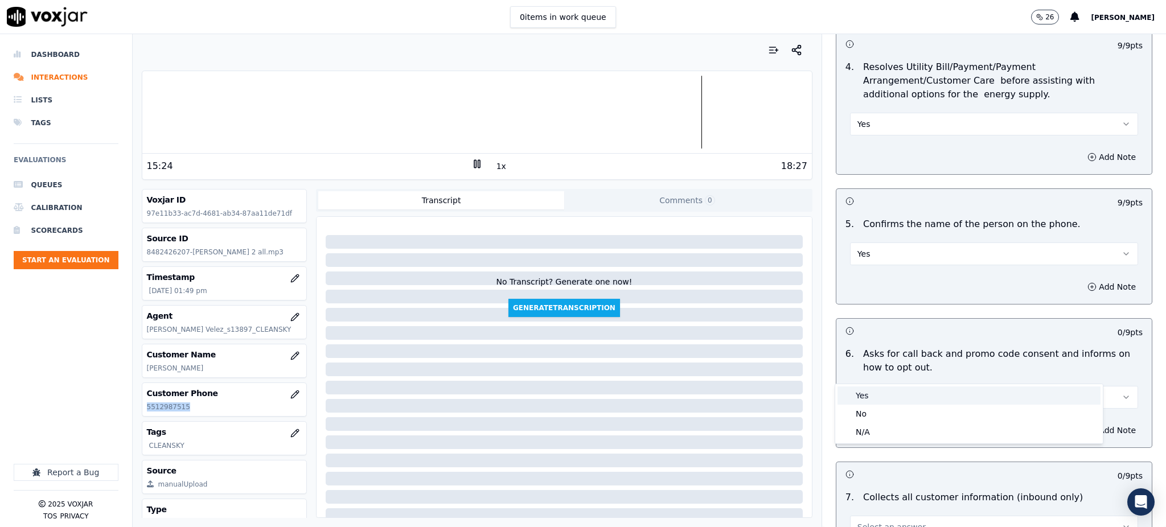
click at [876, 396] on div "Yes" at bounding box center [969, 396] width 263 height 18
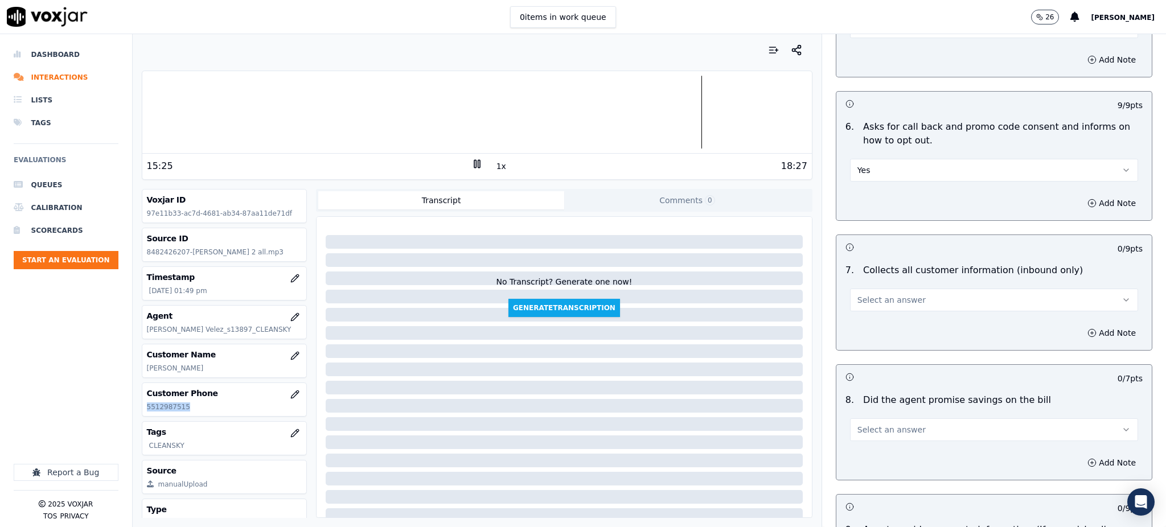
scroll to position [759, 0]
click at [858, 294] on span "Select an answer" at bounding box center [892, 299] width 68 height 11
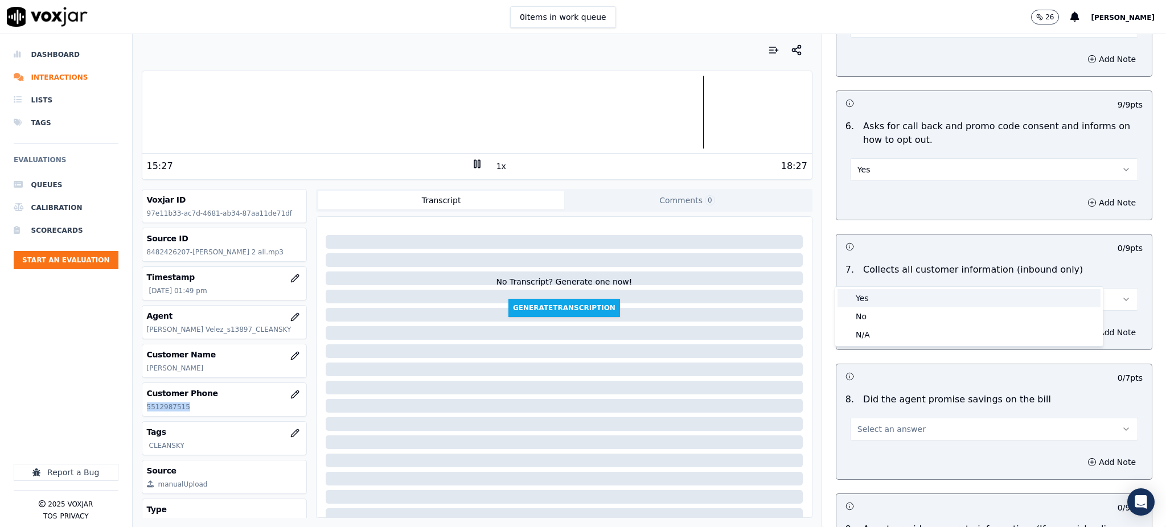
click at [885, 293] on div "Yes" at bounding box center [969, 298] width 263 height 18
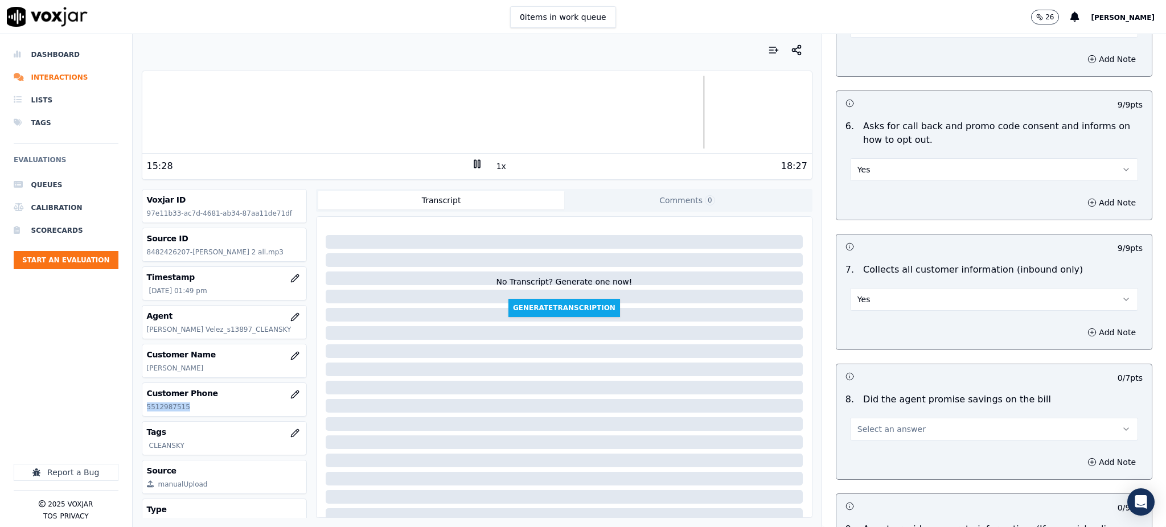
click at [876, 424] on span "Select an answer" at bounding box center [892, 429] width 68 height 11
click at [876, 425] on div "Yes" at bounding box center [969, 428] width 263 height 18
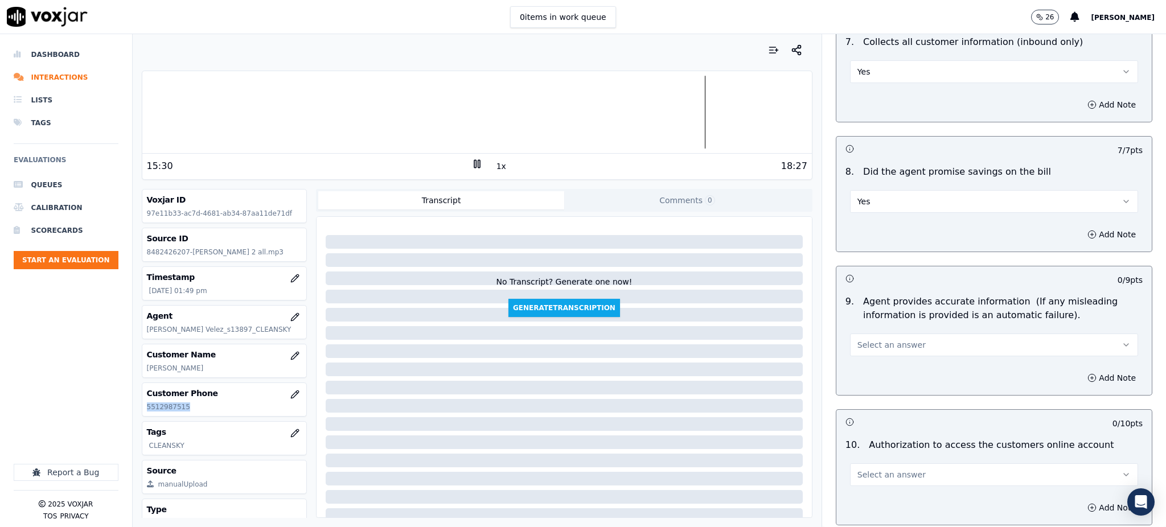
click at [863, 334] on button "Select an answer" at bounding box center [994, 345] width 288 height 23
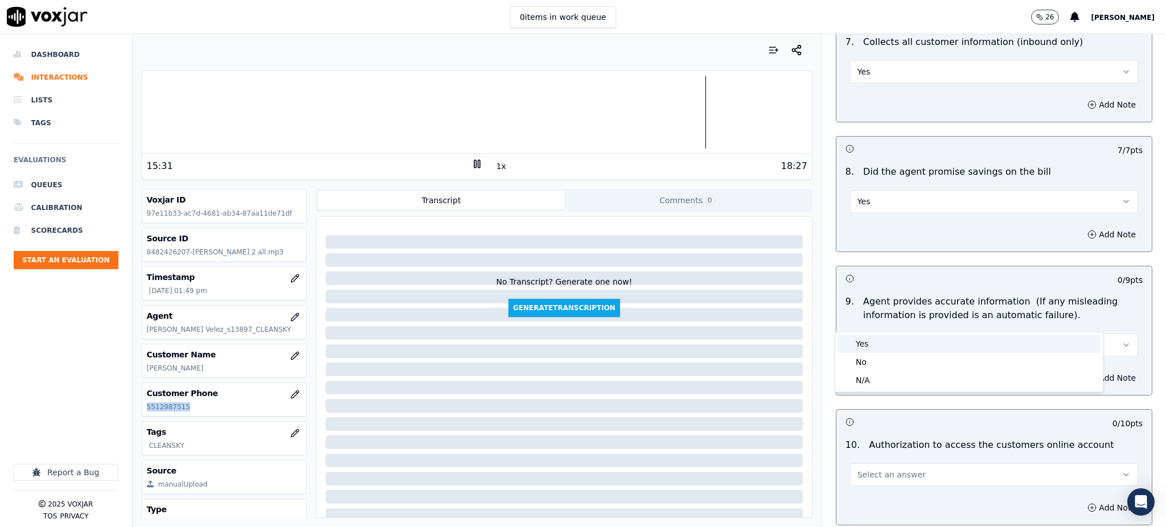
click at [863, 346] on div "Yes" at bounding box center [969, 344] width 263 height 18
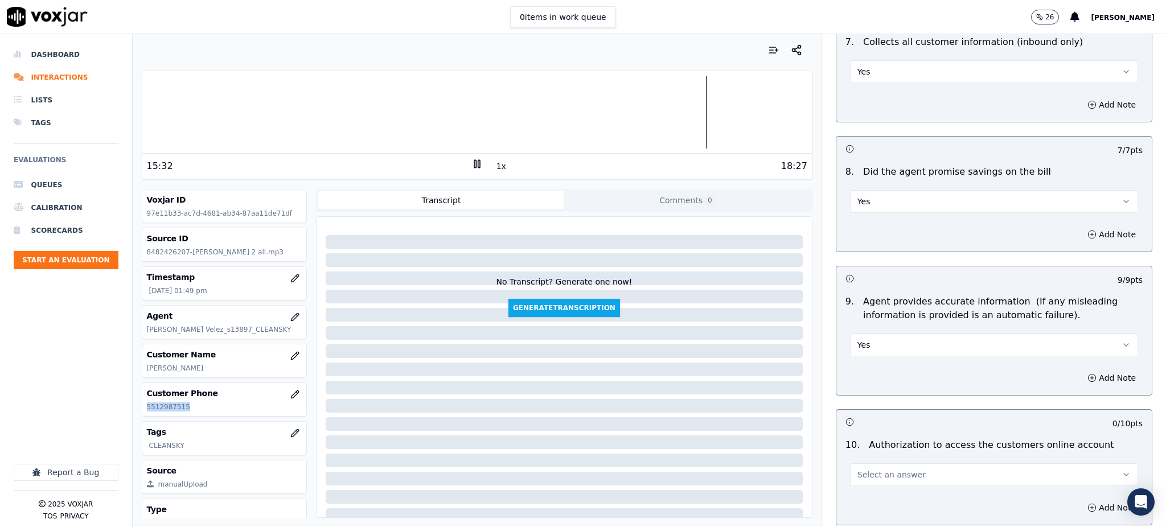
click at [871, 469] on span "Select an answer" at bounding box center [892, 474] width 68 height 11
click at [870, 469] on div "Yes" at bounding box center [969, 474] width 263 height 18
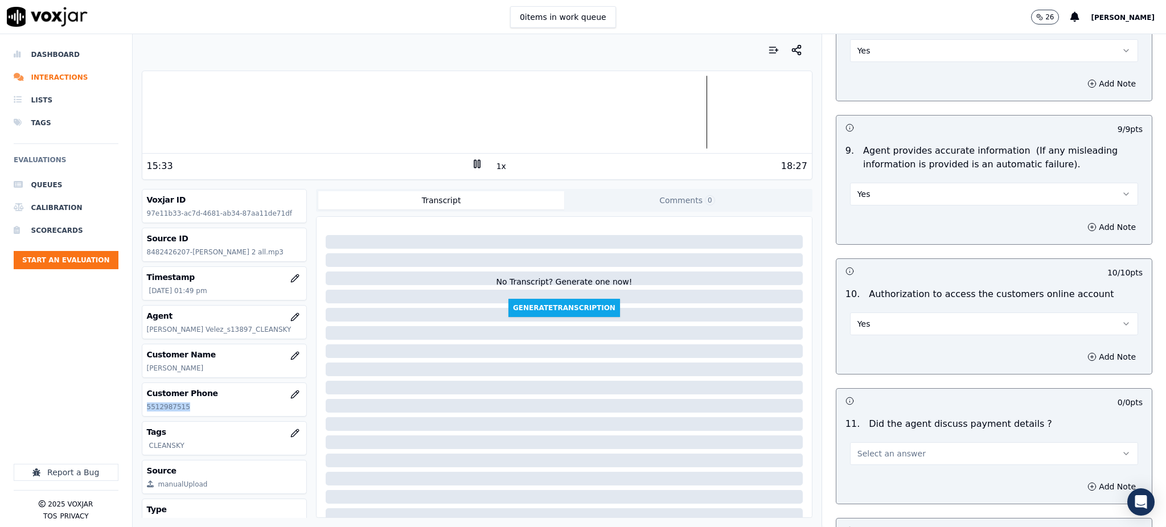
scroll to position [1215, 0]
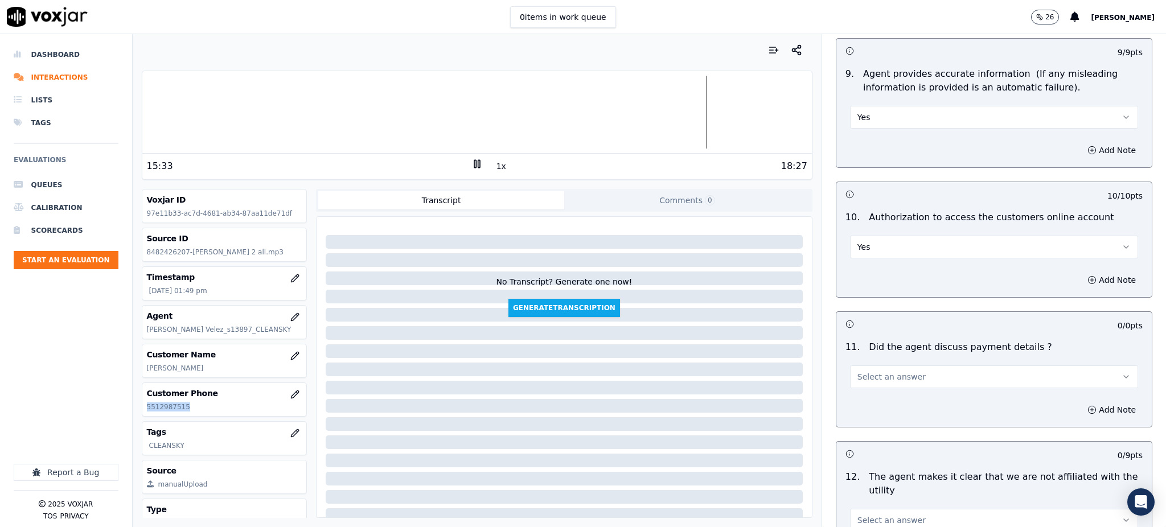
click at [867, 366] on button "Select an answer" at bounding box center [994, 377] width 288 height 23
click at [870, 374] on div "Yes" at bounding box center [969, 376] width 263 height 18
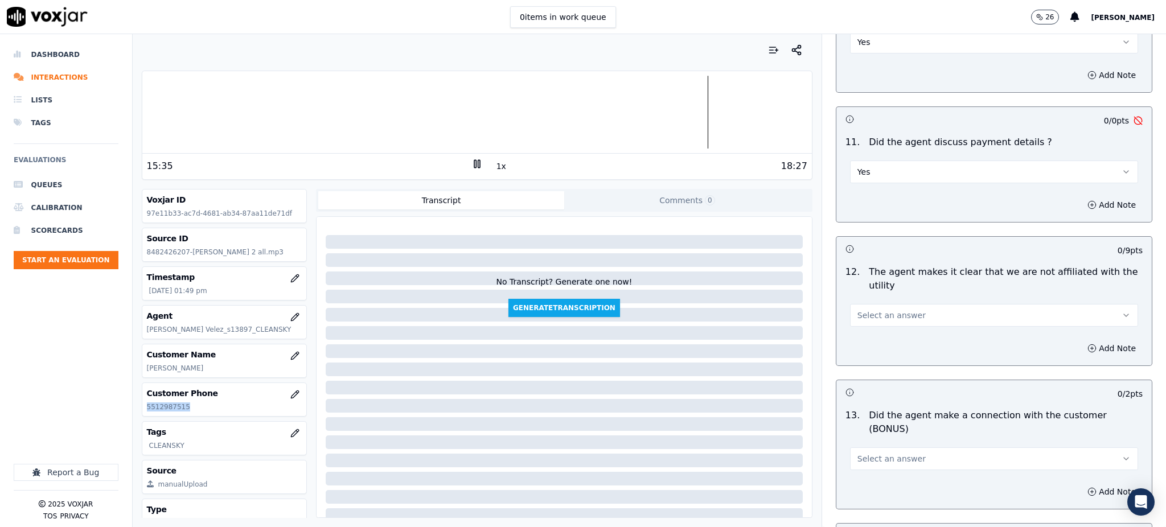
scroll to position [1442, 0]
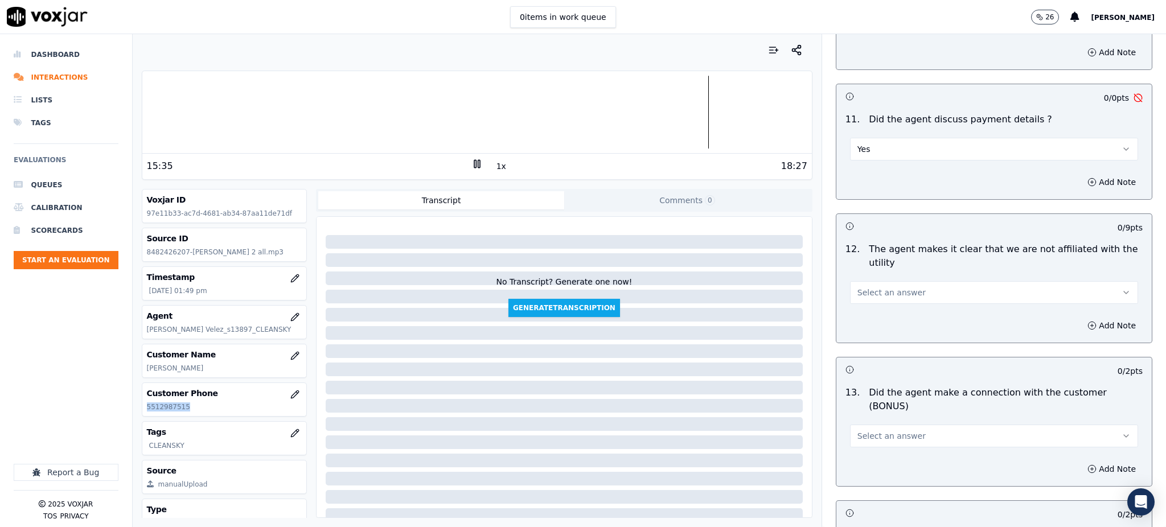
click at [858, 287] on span "Select an answer" at bounding box center [892, 292] width 68 height 11
click at [870, 299] on div "Yes" at bounding box center [969, 291] width 263 height 18
click at [861, 430] on span "Select an answer" at bounding box center [892, 435] width 68 height 11
click at [877, 417] on div "Yes" at bounding box center [969, 421] width 263 height 18
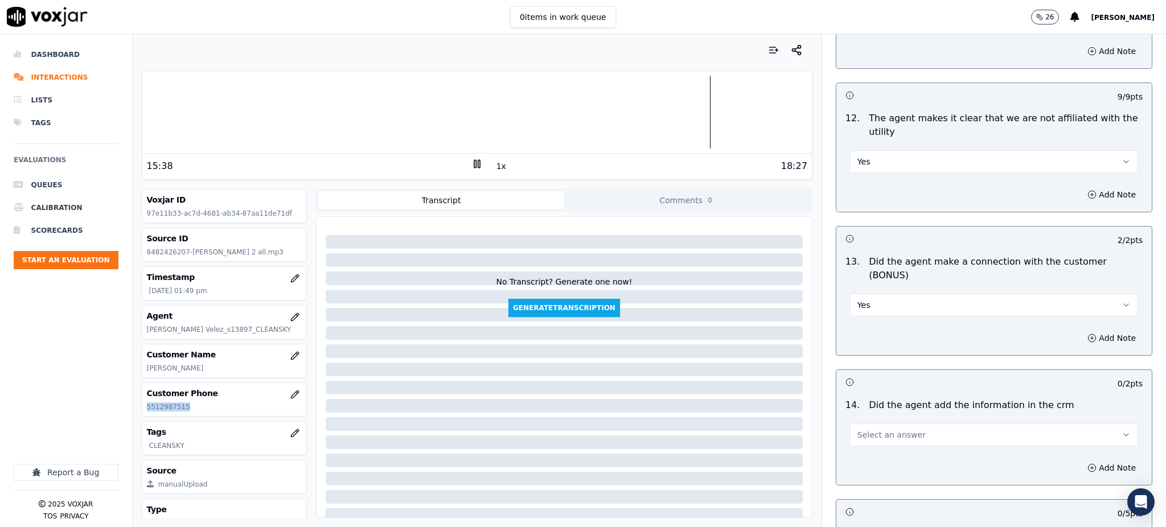
scroll to position [1594, 0]
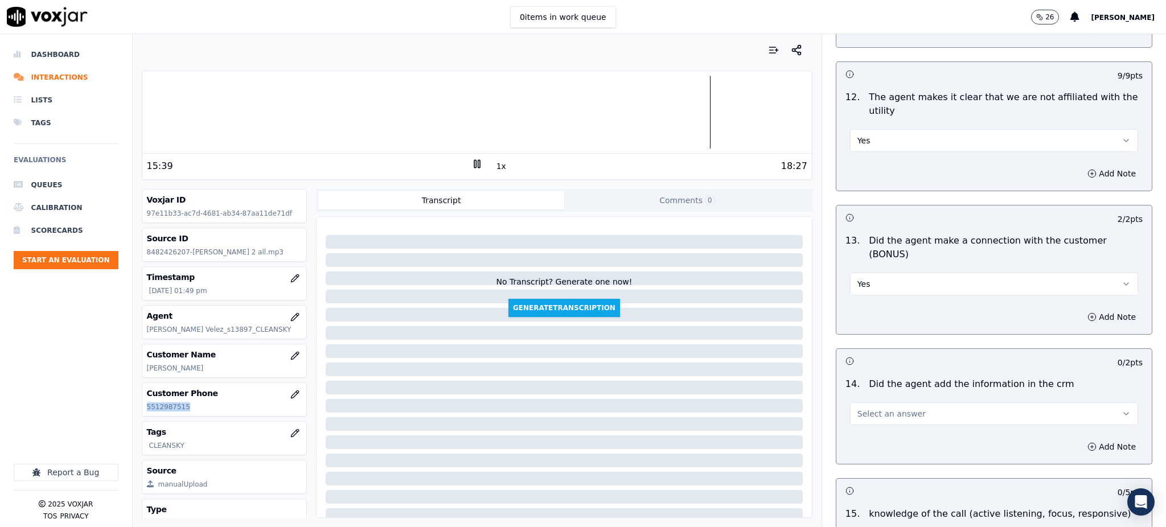
click at [873, 403] on button "Select an answer" at bounding box center [994, 414] width 288 height 23
click at [867, 418] on div "No" at bounding box center [969, 418] width 263 height 18
click at [1081, 439] on button "Add Note" at bounding box center [1112, 447] width 62 height 16
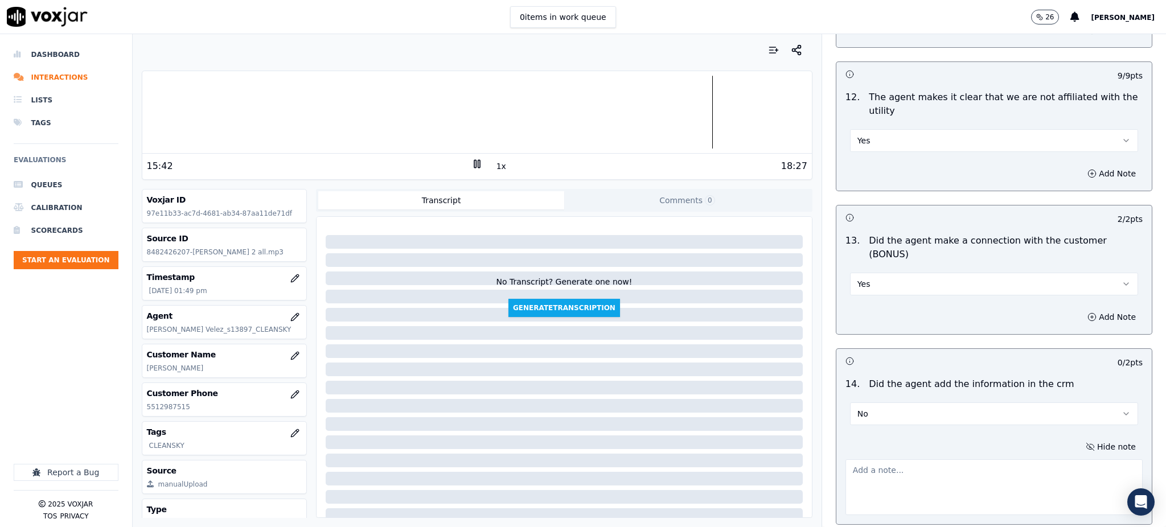
click at [852, 460] on textarea at bounding box center [994, 488] width 297 height 56
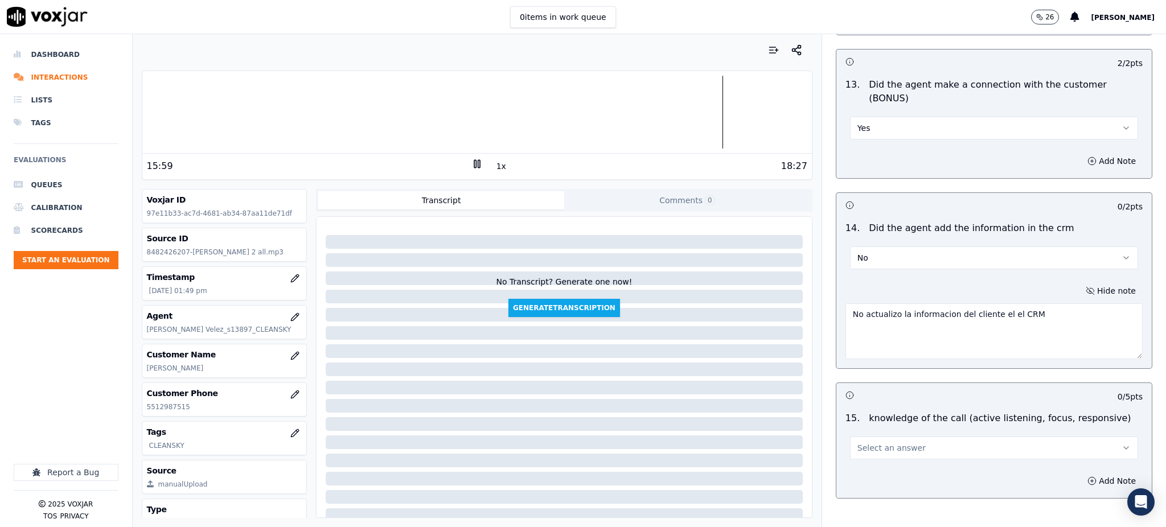
scroll to position [1784, 0]
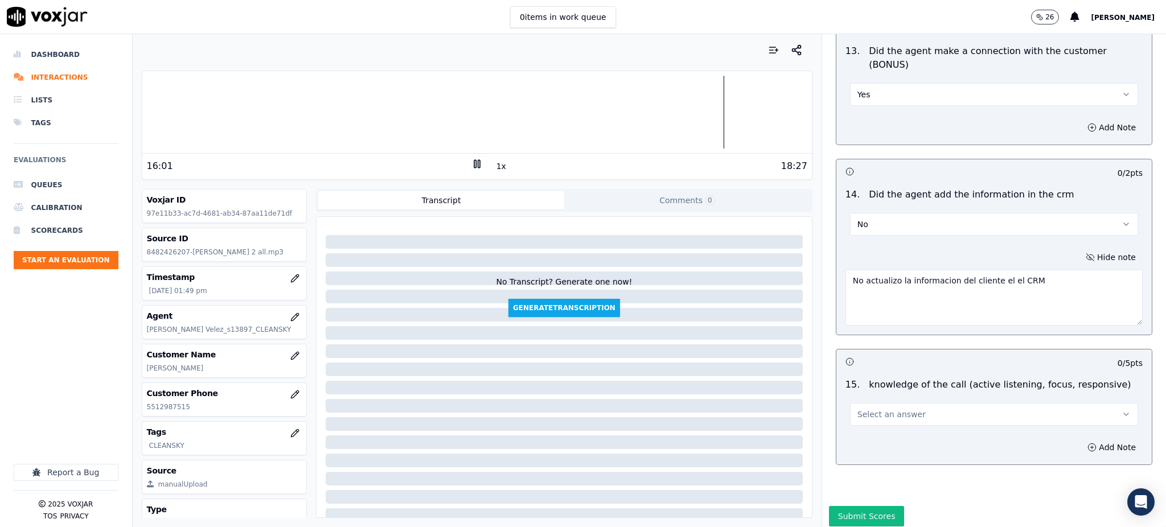
type textarea "No actualizo la informacion del cliente el el CRM"
click at [961, 403] on button "Select an answer" at bounding box center [994, 414] width 288 height 23
drag, startPoint x: 884, startPoint y: 399, endPoint x: 876, endPoint y: 430, distance: 32.3
click at [884, 399] on div "Yes" at bounding box center [969, 400] width 263 height 18
click at [862, 506] on button "Submit Scores" at bounding box center [867, 516] width 76 height 20
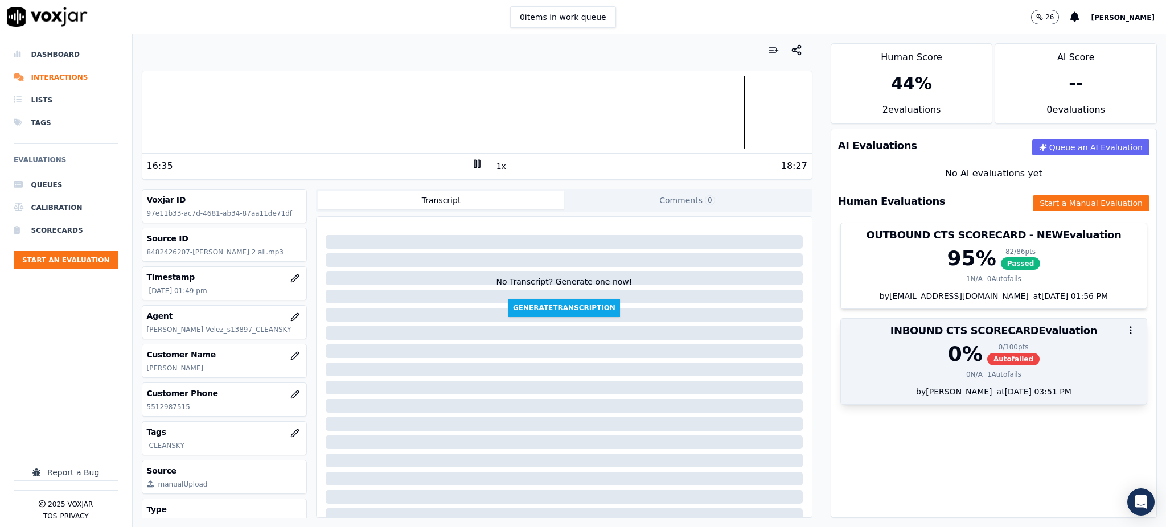
click at [991, 362] on span "Autofailed" at bounding box center [1013, 359] width 52 height 13
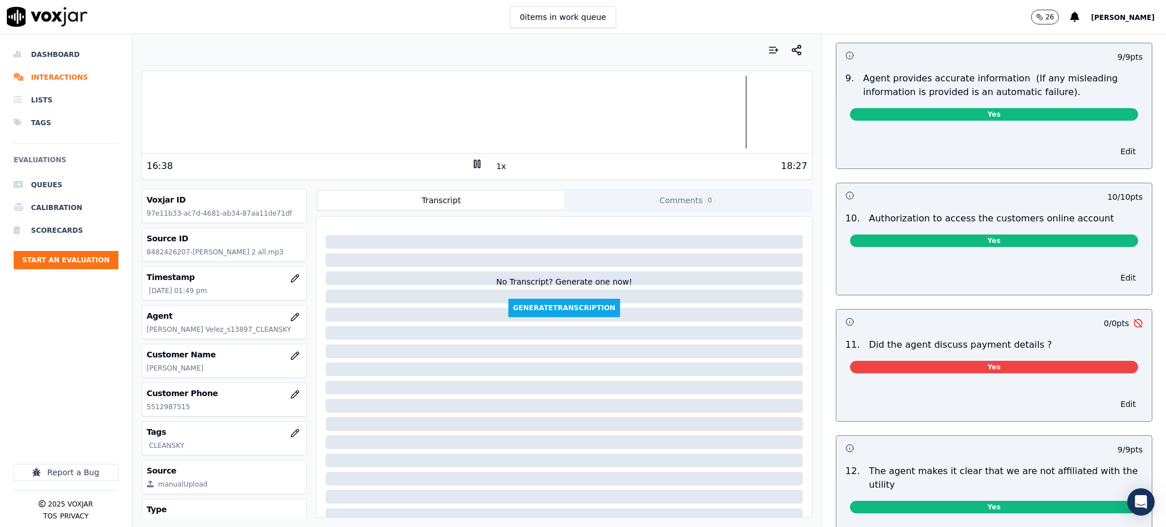
scroll to position [1215, 0]
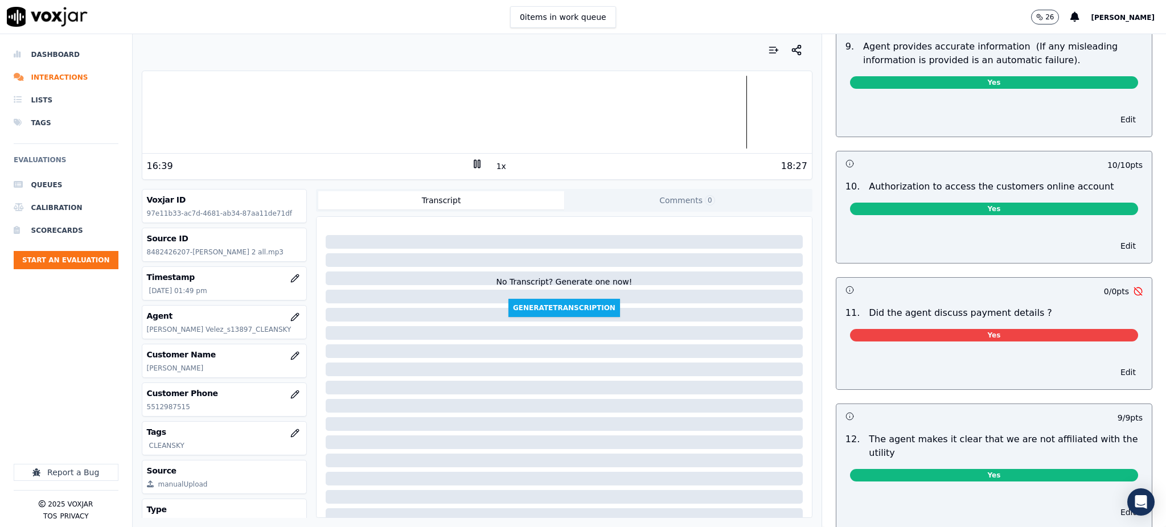
drag, startPoint x: 1093, startPoint y: 348, endPoint x: 1043, endPoint y: 356, distance: 51.3
click at [1114, 364] on button "Edit" at bounding box center [1128, 372] width 29 height 16
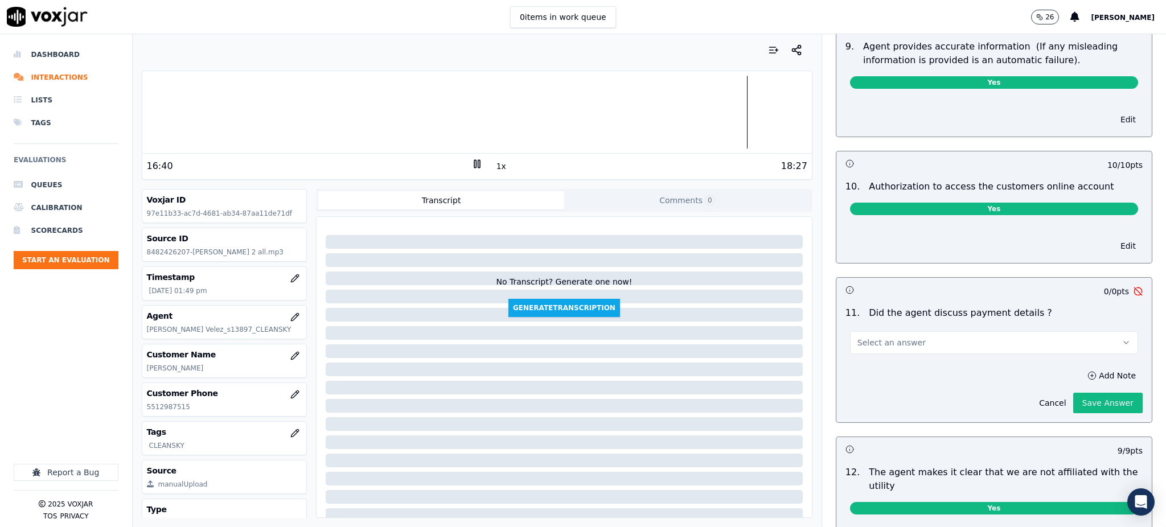
click at [913, 331] on button "Select an answer" at bounding box center [994, 342] width 288 height 23
click at [889, 378] on div "N/A" at bounding box center [969, 379] width 263 height 18
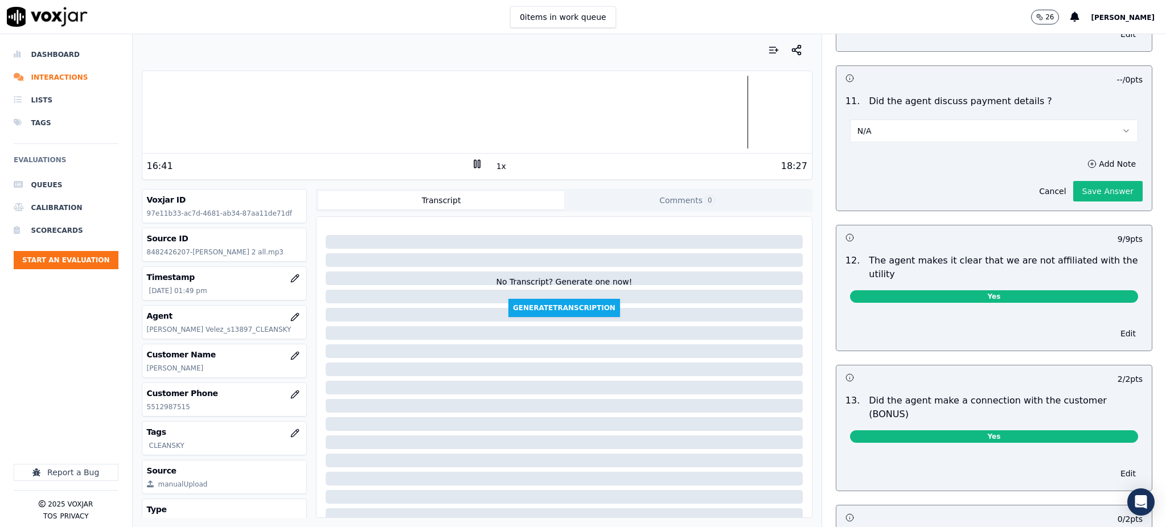
scroll to position [1442, 0]
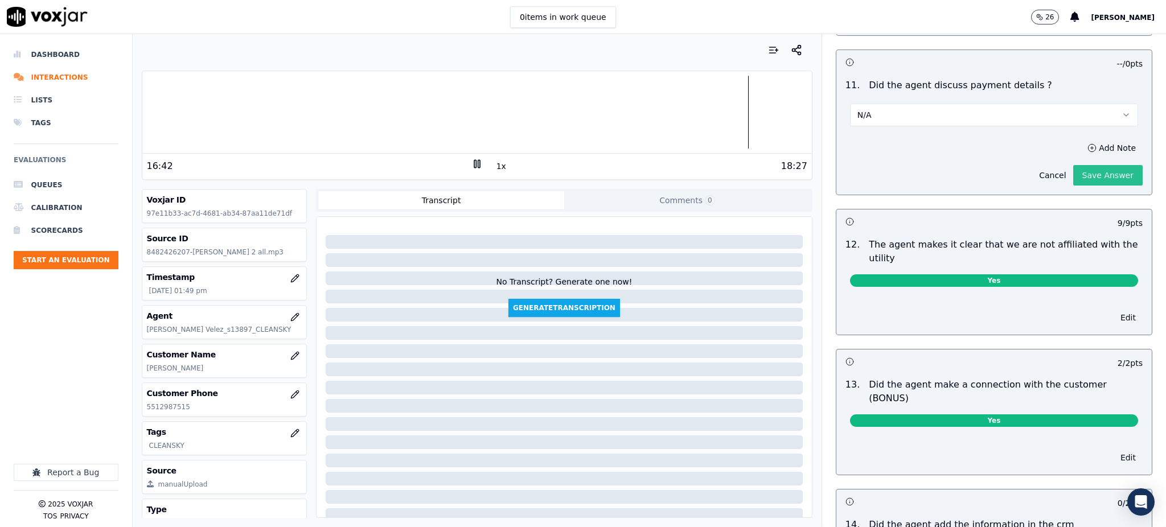
click at [1074, 165] on button "Save Answer" at bounding box center [1107, 175] width 69 height 20
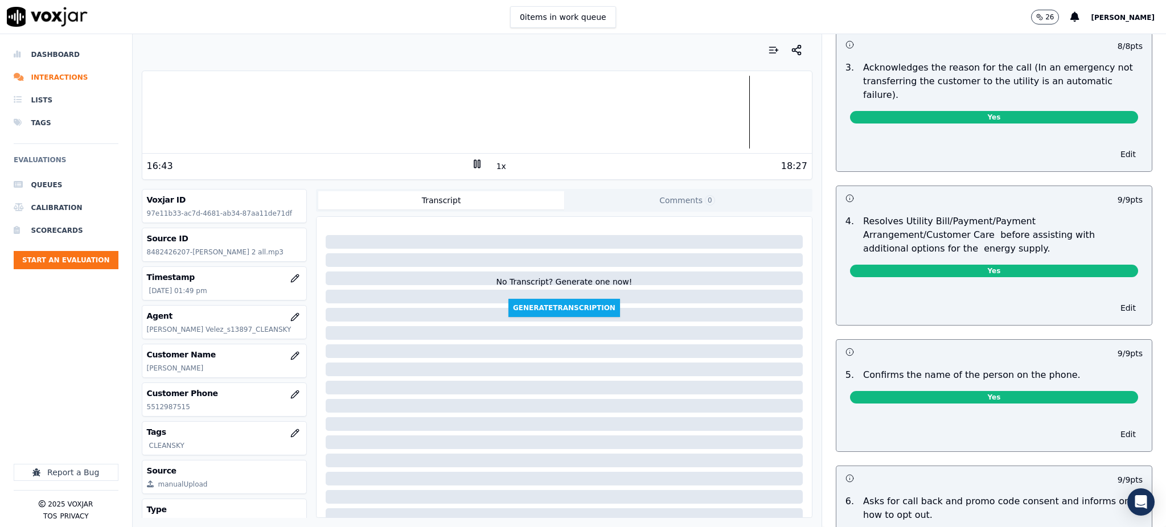
scroll to position [0, 0]
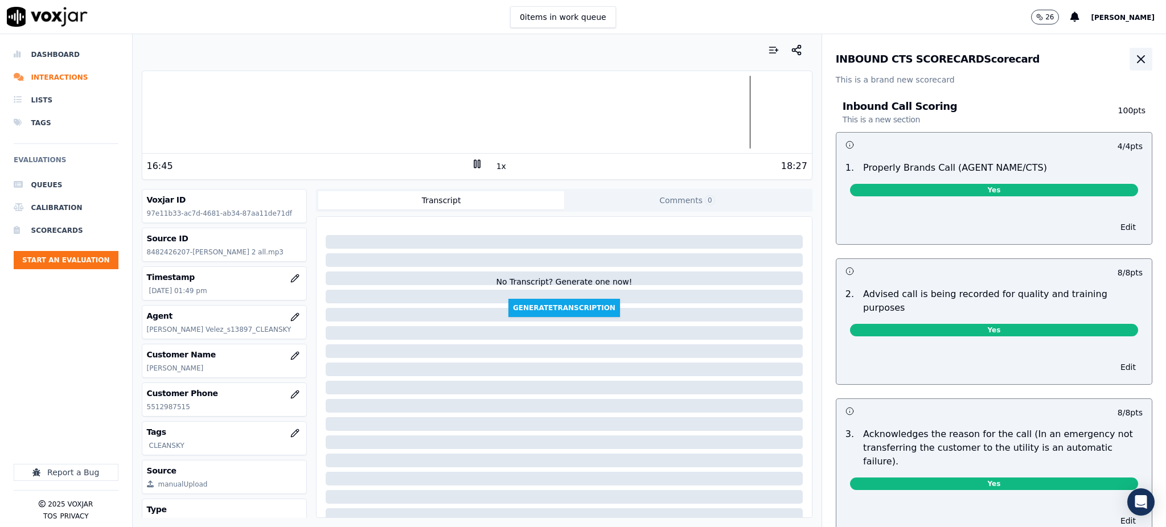
click at [1134, 55] on icon "button" at bounding box center [1141, 59] width 14 height 14
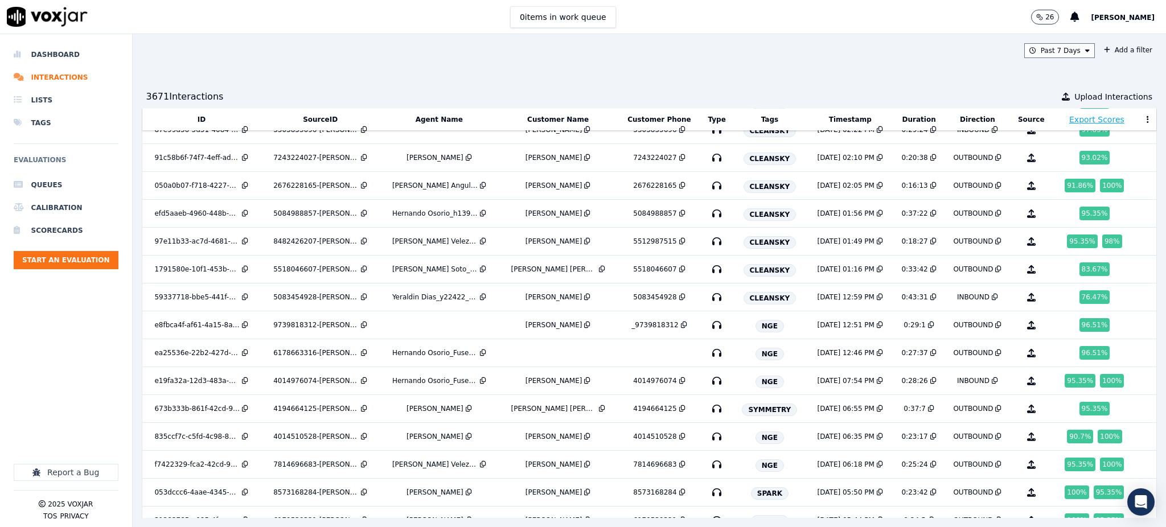
scroll to position [233, 0]
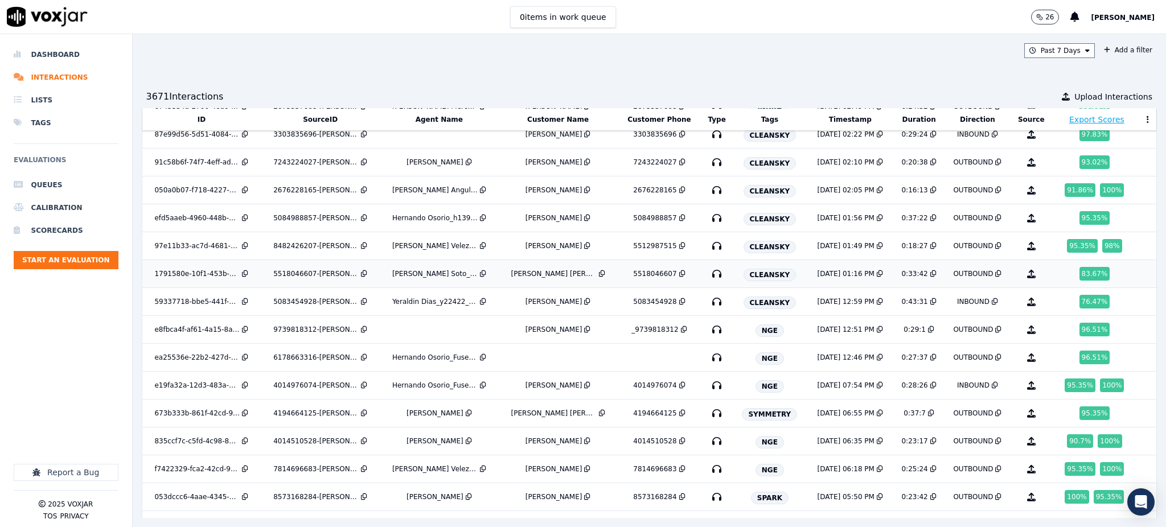
click at [708, 276] on icon "button" at bounding box center [717, 274] width 18 height 18
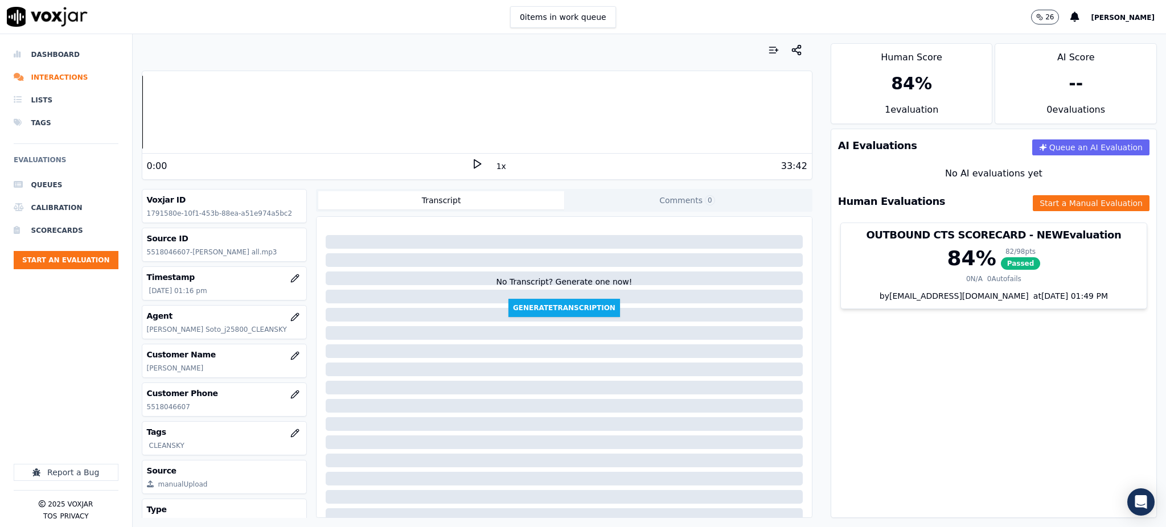
click at [471, 165] on icon at bounding box center [476, 163] width 11 height 11
drag, startPoint x: 198, startPoint y: 409, endPoint x: 145, endPoint y: 408, distance: 53.0
click at [145, 408] on div "Customer Phone [PHONE_NUMBER]" at bounding box center [224, 399] width 165 height 33
copy p "5518046607"
click at [471, 164] on icon at bounding box center [476, 163] width 11 height 11
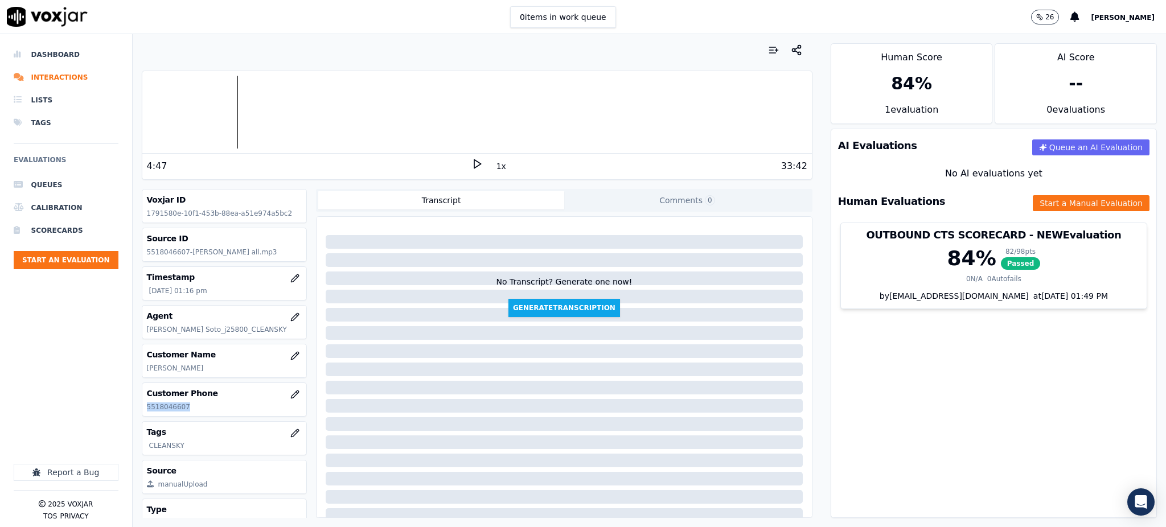
click at [471, 162] on icon at bounding box center [476, 163] width 11 height 11
click at [186, 411] on p "5518046607" at bounding box center [224, 407] width 155 height 9
click at [471, 163] on icon at bounding box center [476, 163] width 11 height 11
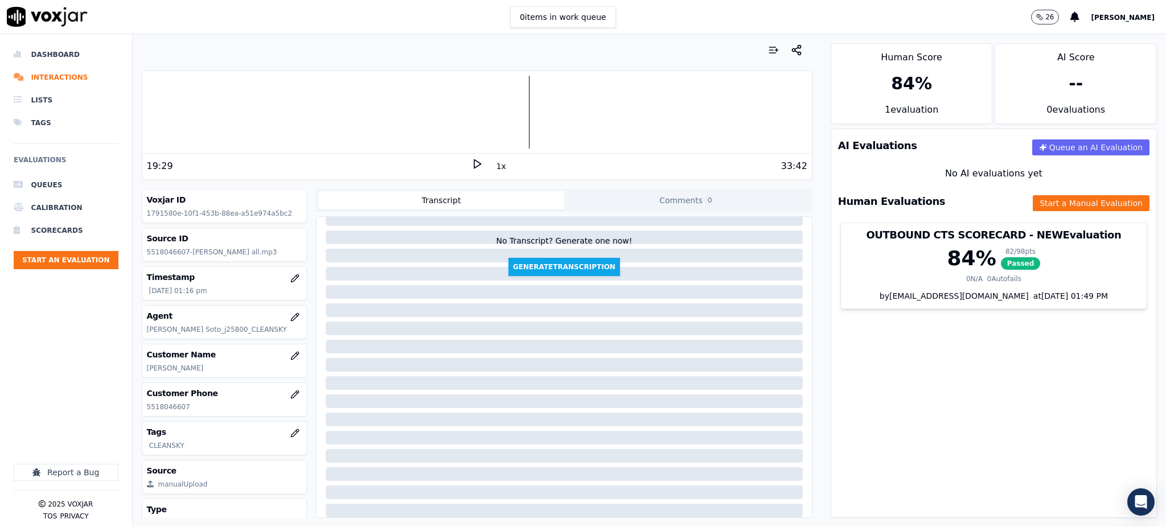
scroll to position [75, 0]
click at [483, 164] on div "33:42" at bounding box center [645, 166] width 325 height 14
click at [474, 167] on polygon at bounding box center [477, 164] width 7 height 9
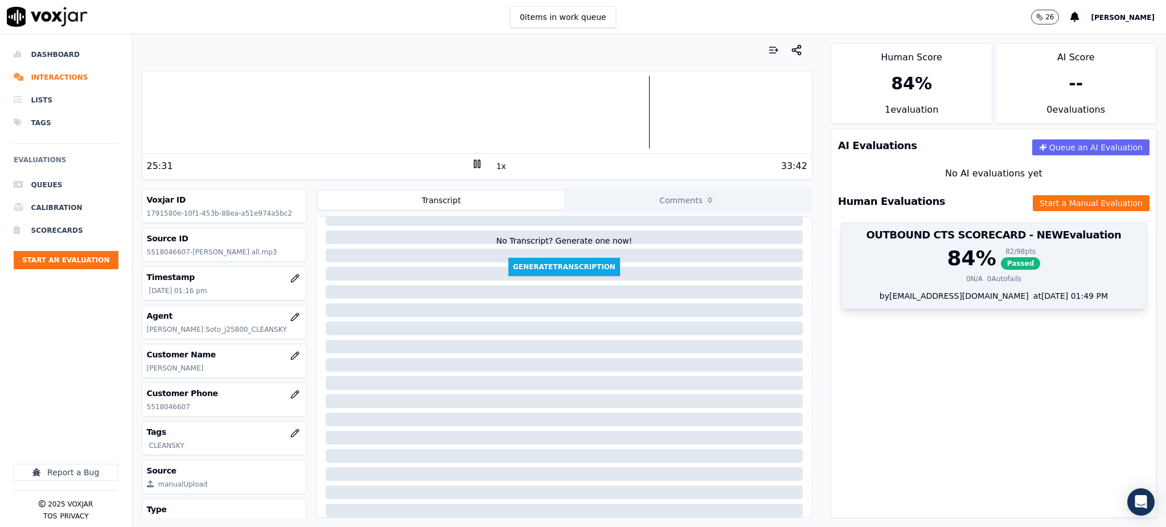
click at [1001, 266] on span "Passed" at bounding box center [1021, 263] width 40 height 13
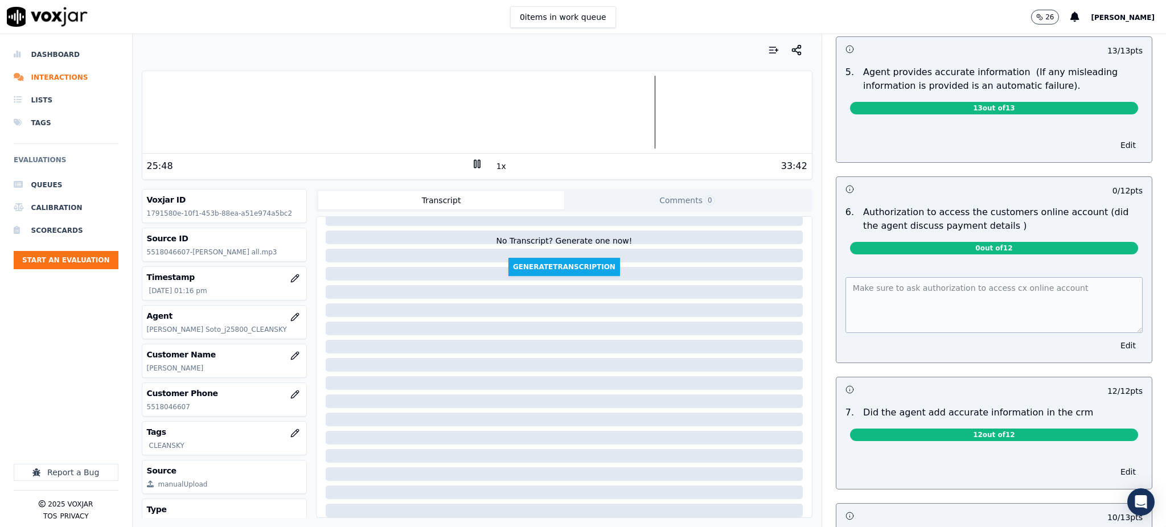
scroll to position [662, 0]
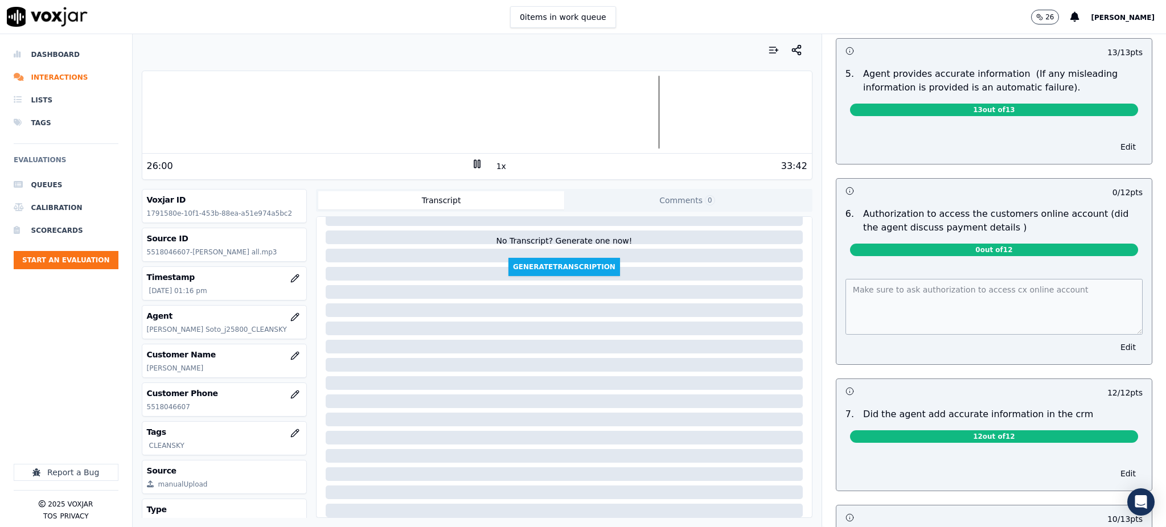
click at [827, 294] on div "Untitled Section This is a new section 98 pts 12 / 12 pts 1 . Introduces themse…" at bounding box center [994, 33] width 335 height 1242
click at [942, 26] on div "0 items in work queue 26 Juliana Zapata" at bounding box center [583, 17] width 1166 height 34
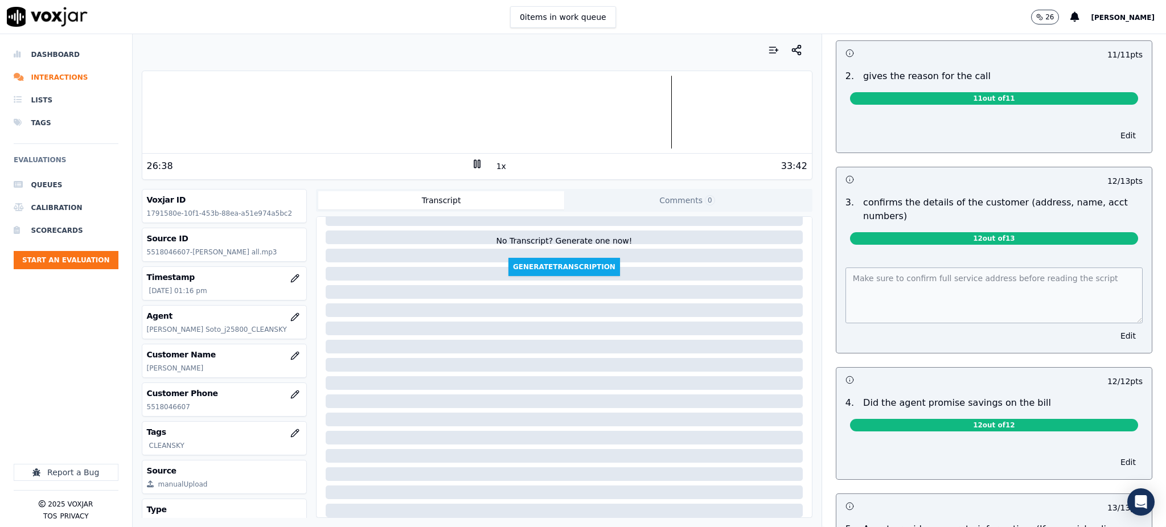
scroll to position [0, 0]
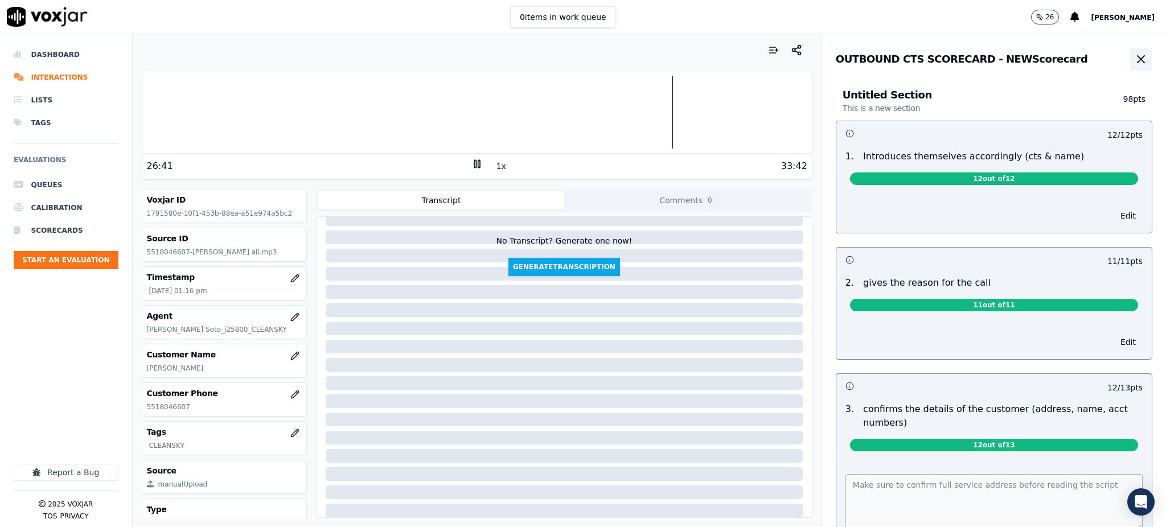
click at [1138, 58] on icon "button" at bounding box center [1141, 59] width 7 height 7
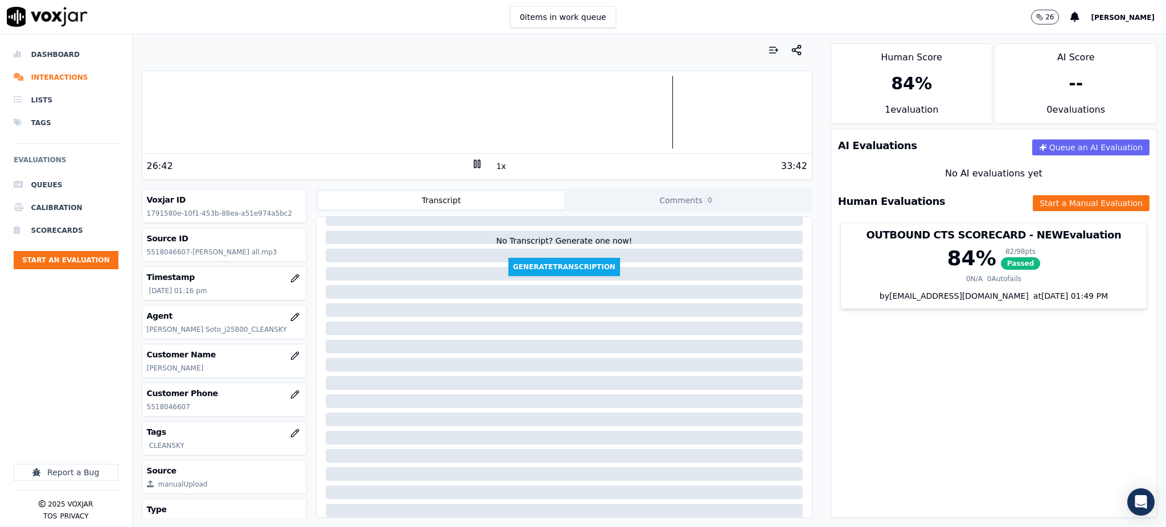
click at [1021, 191] on div "Human Evaluations Start a Manual Evaluation" at bounding box center [993, 201] width 325 height 33
click at [1033, 199] on button "Start a Manual Evaluation" at bounding box center [1091, 203] width 117 height 16
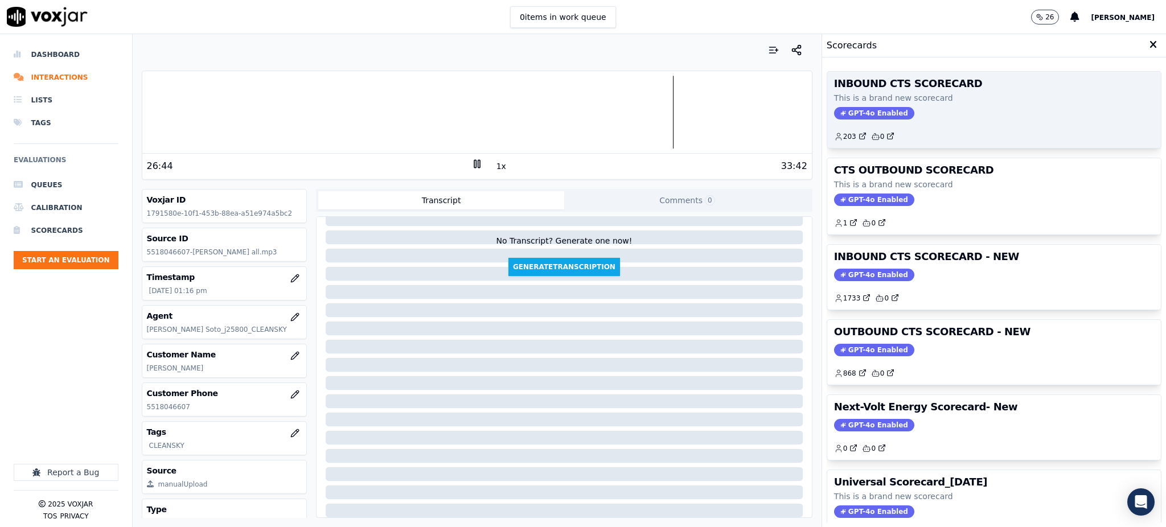
click at [838, 112] on span "GPT-4o Enabled" at bounding box center [874, 113] width 80 height 13
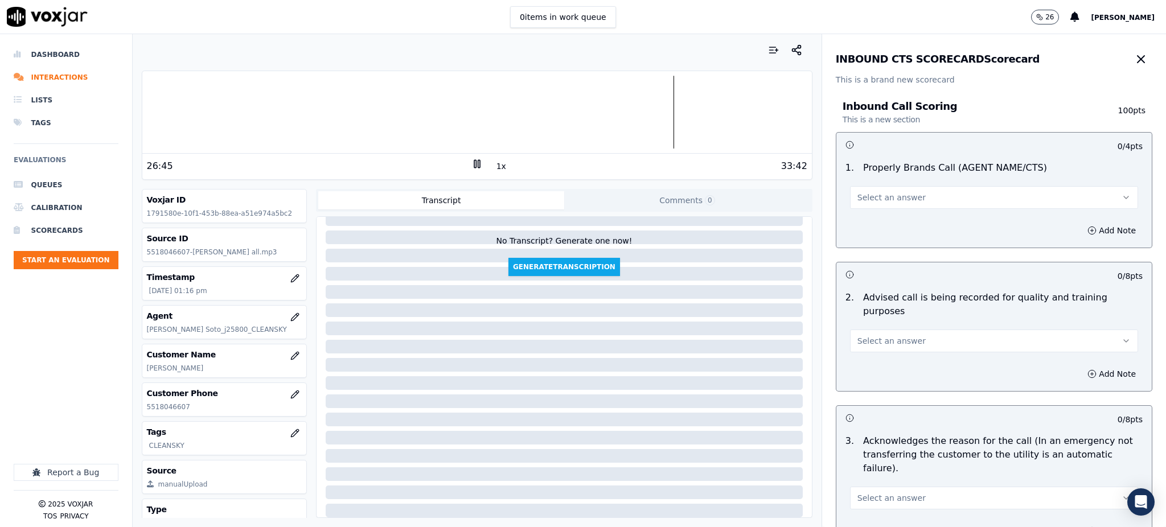
click at [894, 194] on span "Select an answer" at bounding box center [892, 197] width 68 height 11
drag, startPoint x: 881, startPoint y: 225, endPoint x: 863, endPoint y: 323, distance: 99.6
click at [881, 225] on div "Yes" at bounding box center [969, 223] width 263 height 18
click at [862, 335] on span "Select an answer" at bounding box center [892, 340] width 68 height 11
click at [860, 356] on div "Yes" at bounding box center [969, 353] width 263 height 18
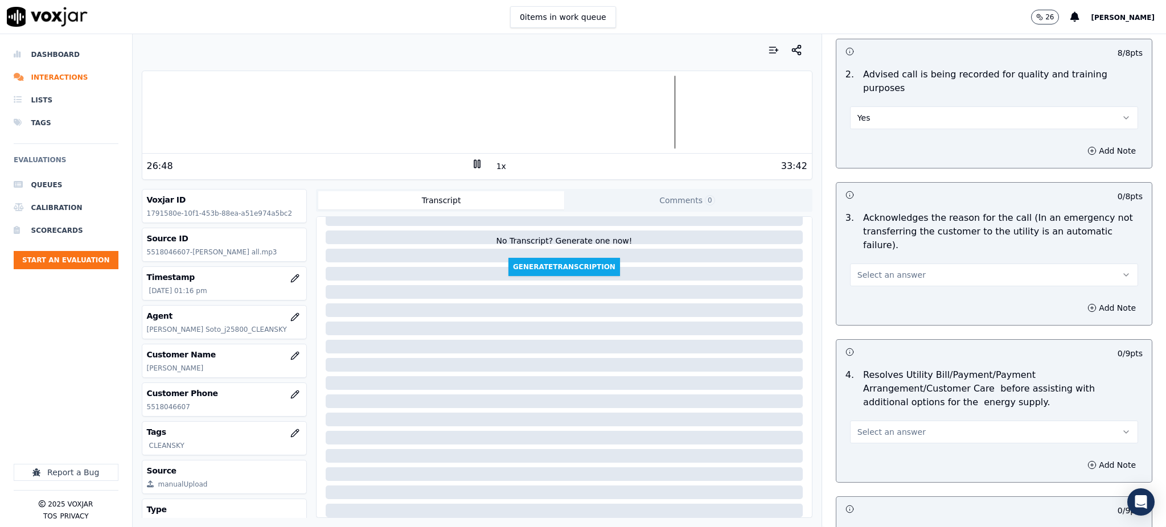
scroll to position [228, 0]
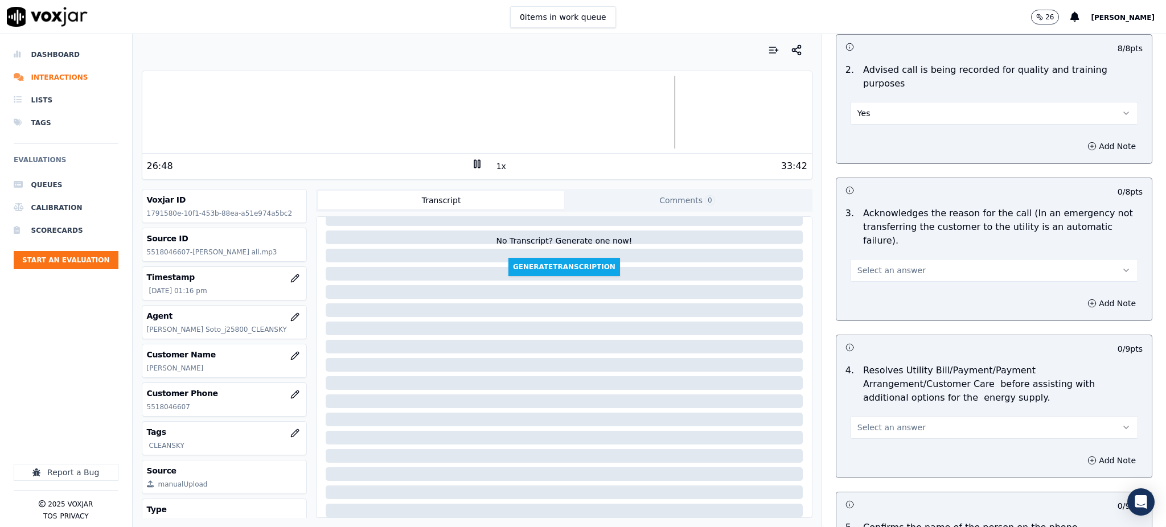
click at [871, 265] on span "Select an answer" at bounding box center [892, 270] width 68 height 11
click at [875, 265] on div "Yes" at bounding box center [969, 269] width 263 height 18
click at [864, 422] on span "Select an answer" at bounding box center [892, 427] width 68 height 11
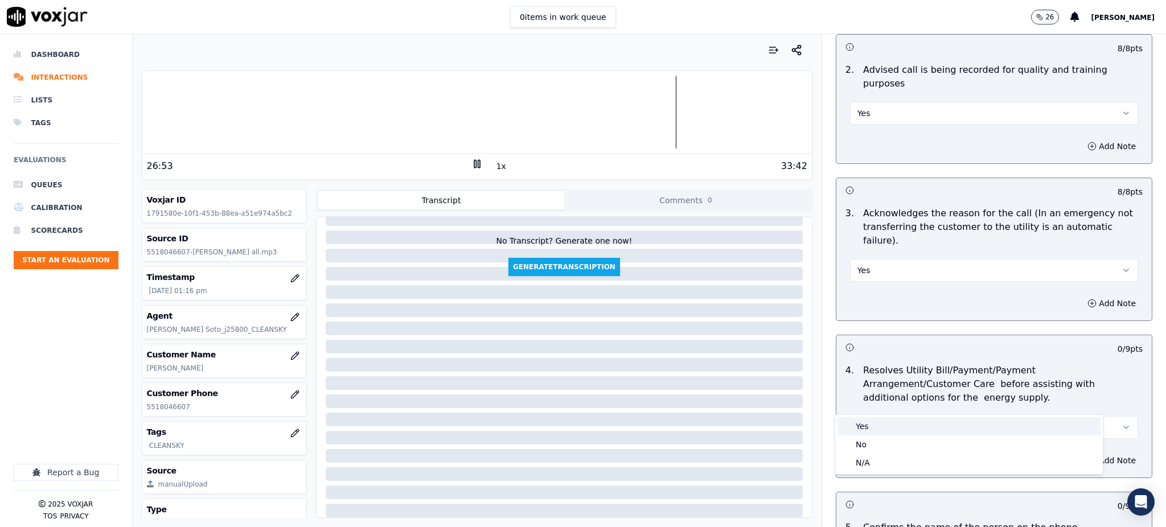
click at [862, 417] on div "Yes" at bounding box center [969, 426] width 263 height 18
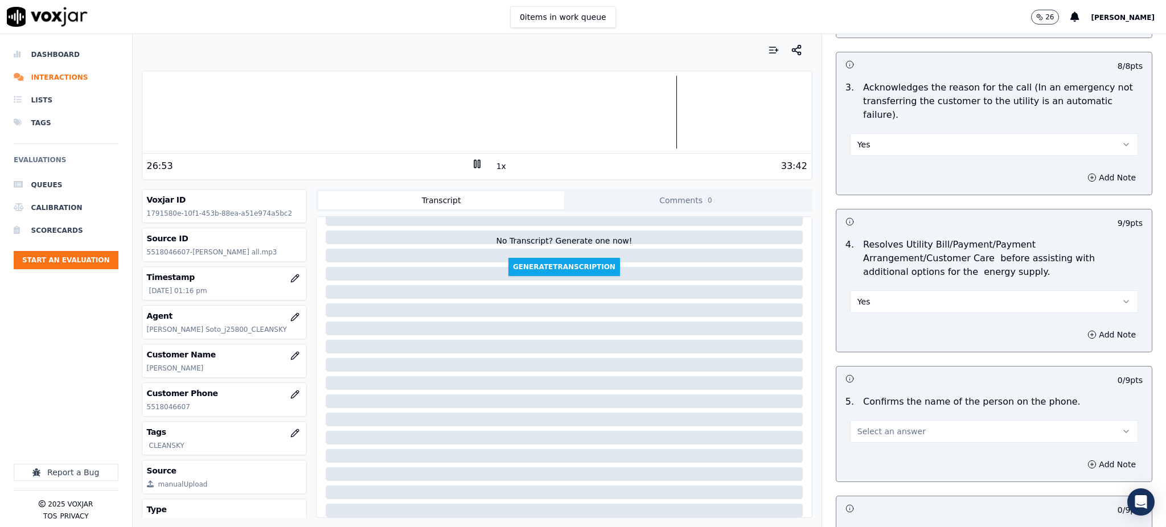
scroll to position [379, 0]
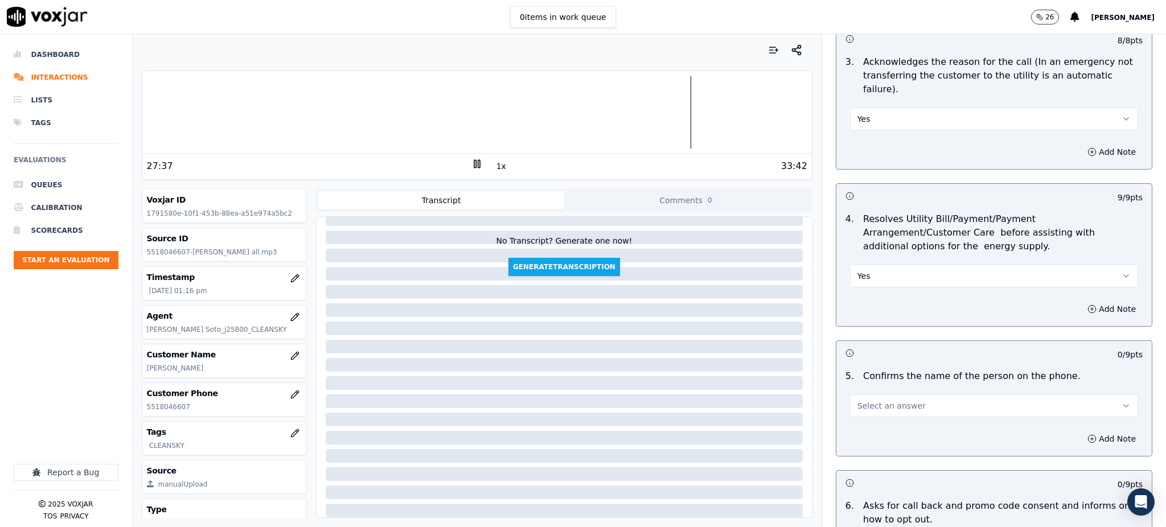
click at [858, 265] on button "Yes" at bounding box center [994, 276] width 288 height 23
drag, startPoint x: 858, startPoint y: 247, endPoint x: 860, endPoint y: 259, distance: 12.3
click at [858, 265] on button "Yes" at bounding box center [994, 276] width 288 height 23
click at [864, 296] on div "No" at bounding box center [969, 293] width 263 height 18
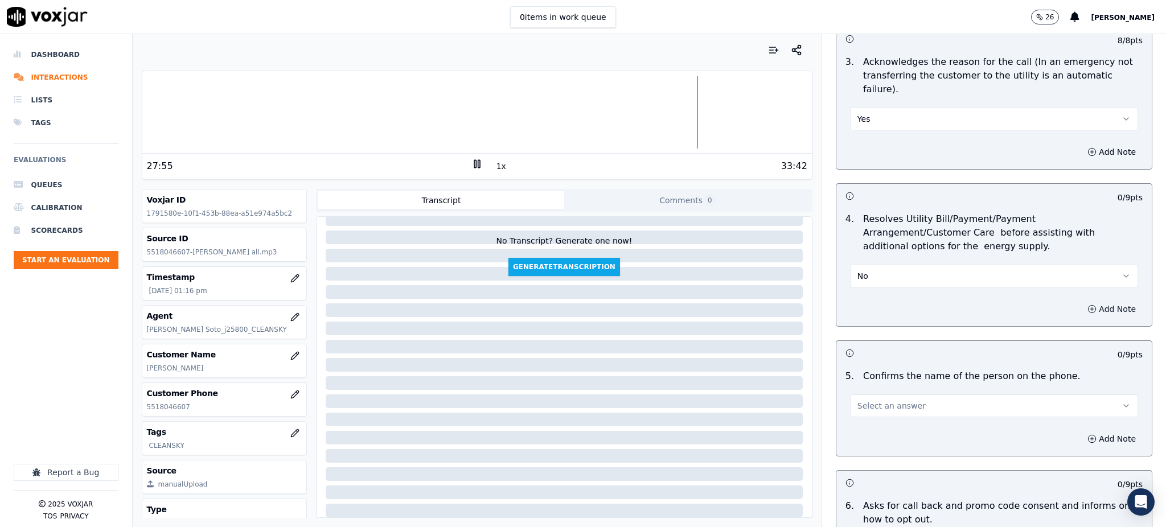
click at [1081, 301] on button "Add Note" at bounding box center [1112, 309] width 62 height 16
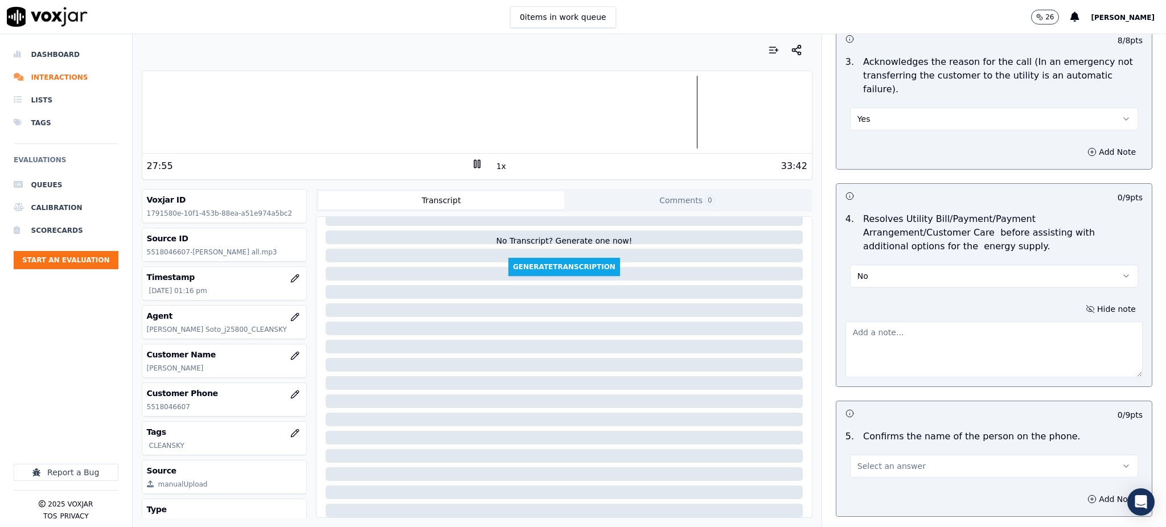
click at [869, 322] on textarea at bounding box center [994, 350] width 297 height 56
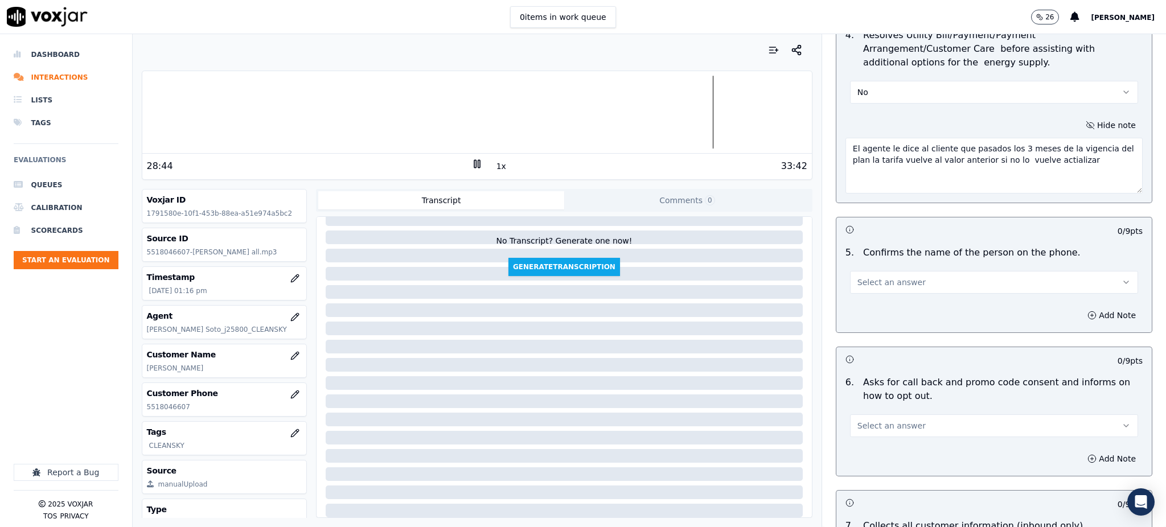
scroll to position [607, 0]
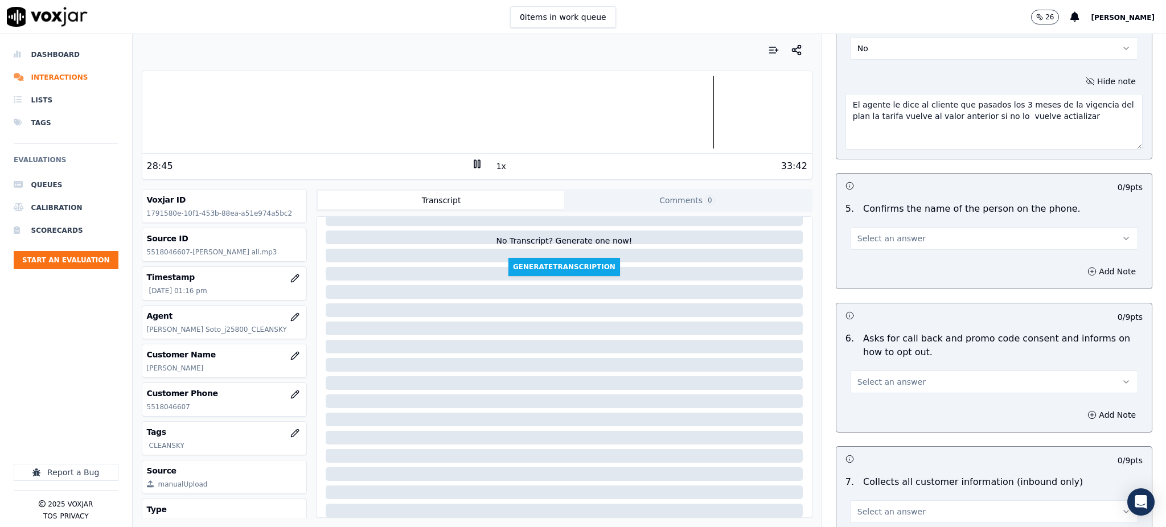
type textarea "El agente le dice al cliente que pasados los 3 meses de la vigencia del plan la…"
click at [858, 233] on span "Select an answer" at bounding box center [892, 238] width 68 height 11
click at [864, 233] on div "Yes" at bounding box center [969, 237] width 263 height 18
drag, startPoint x: 863, startPoint y: 358, endPoint x: 861, endPoint y: 364, distance: 5.8
click at [863, 376] on span "Select an answer" at bounding box center [892, 381] width 68 height 11
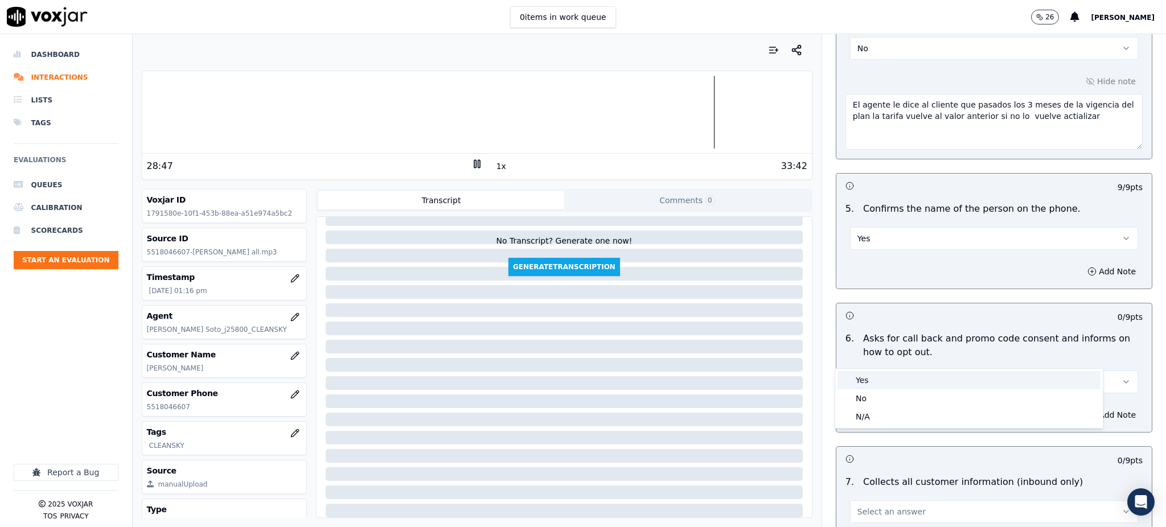
click at [859, 385] on div "Yes" at bounding box center [969, 380] width 263 height 18
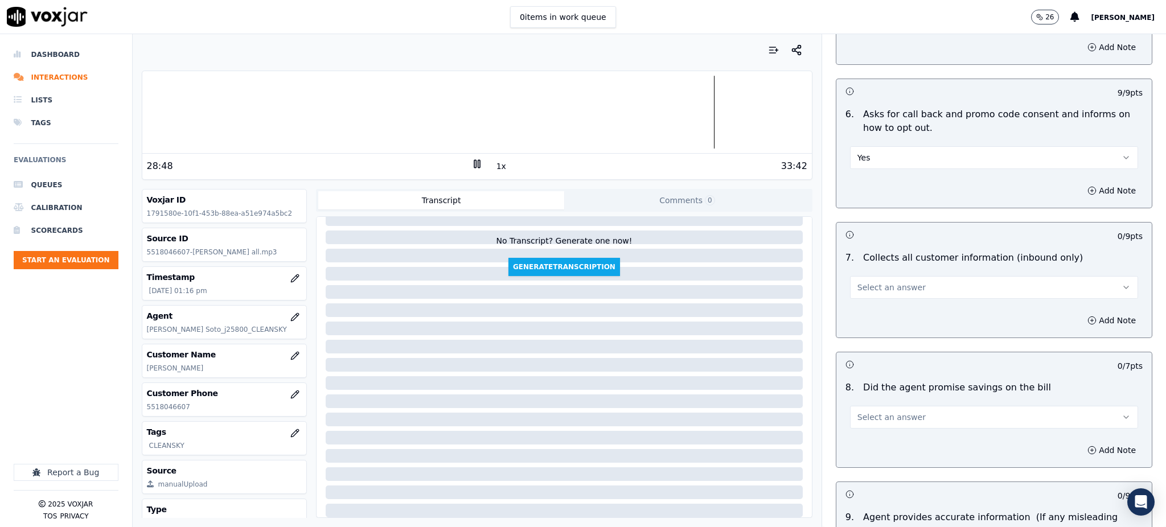
scroll to position [835, 0]
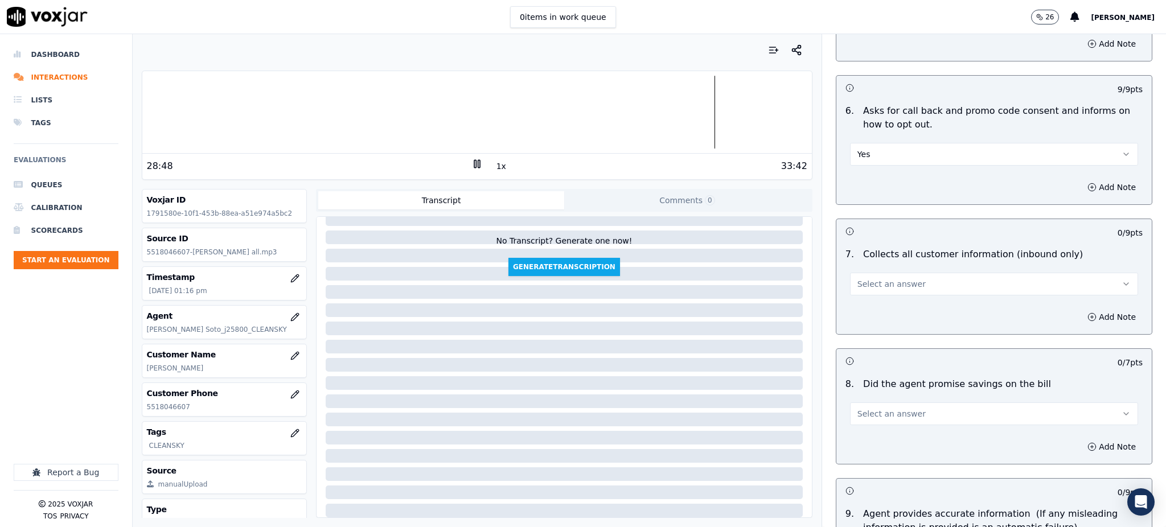
click at [858, 278] on span "Select an answer" at bounding box center [892, 283] width 68 height 11
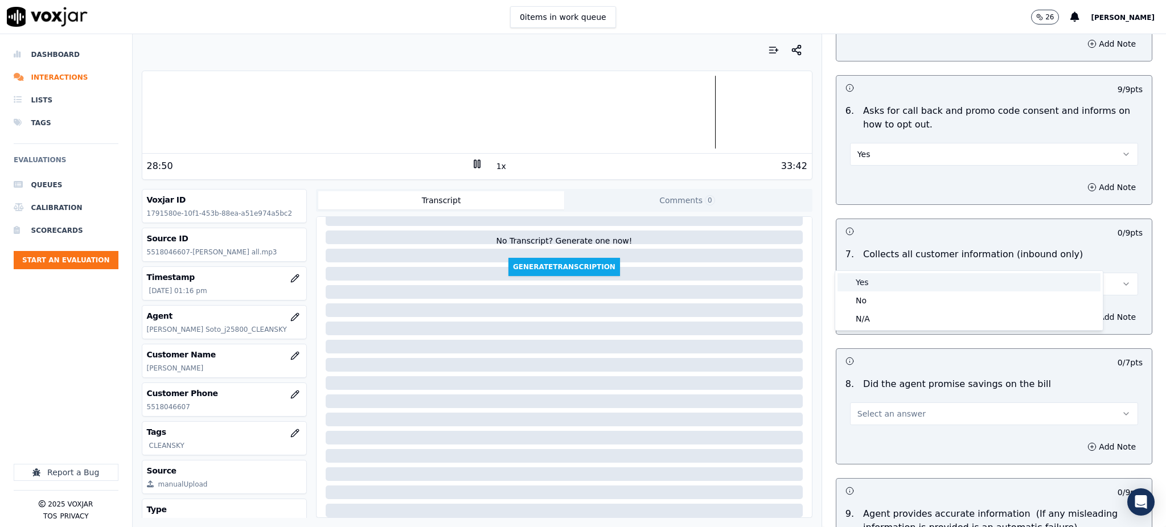
click at [861, 278] on div "Yes" at bounding box center [969, 282] width 263 height 18
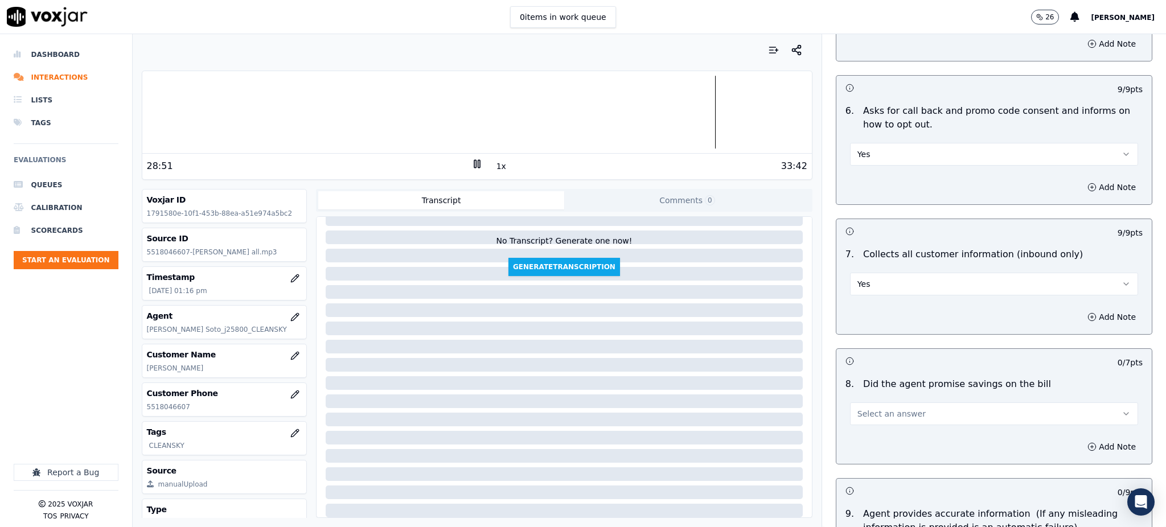
click at [858, 408] on span "Select an answer" at bounding box center [892, 413] width 68 height 11
click at [860, 413] on div "Yes" at bounding box center [969, 413] width 263 height 18
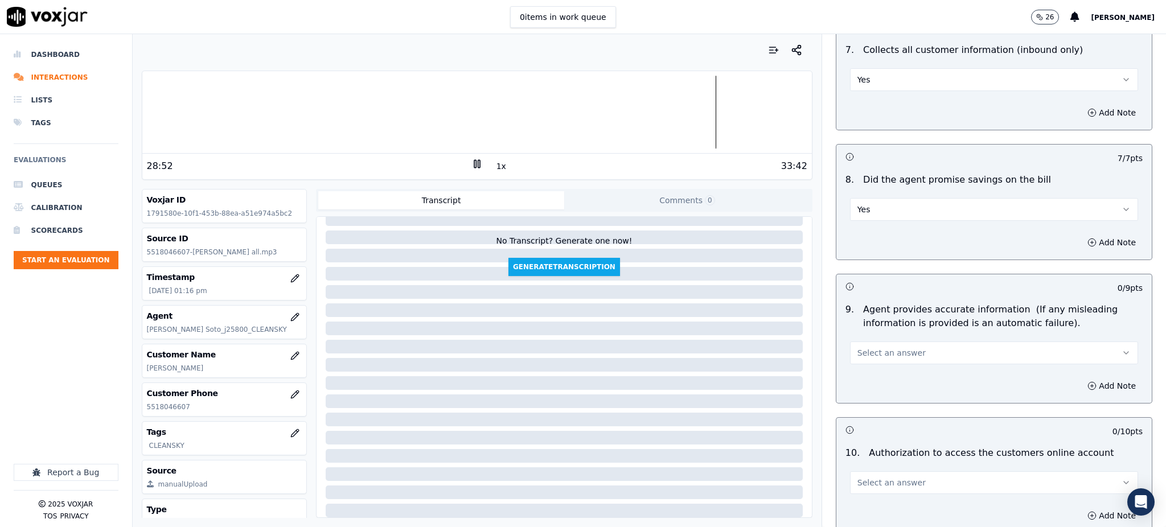
scroll to position [1062, 0]
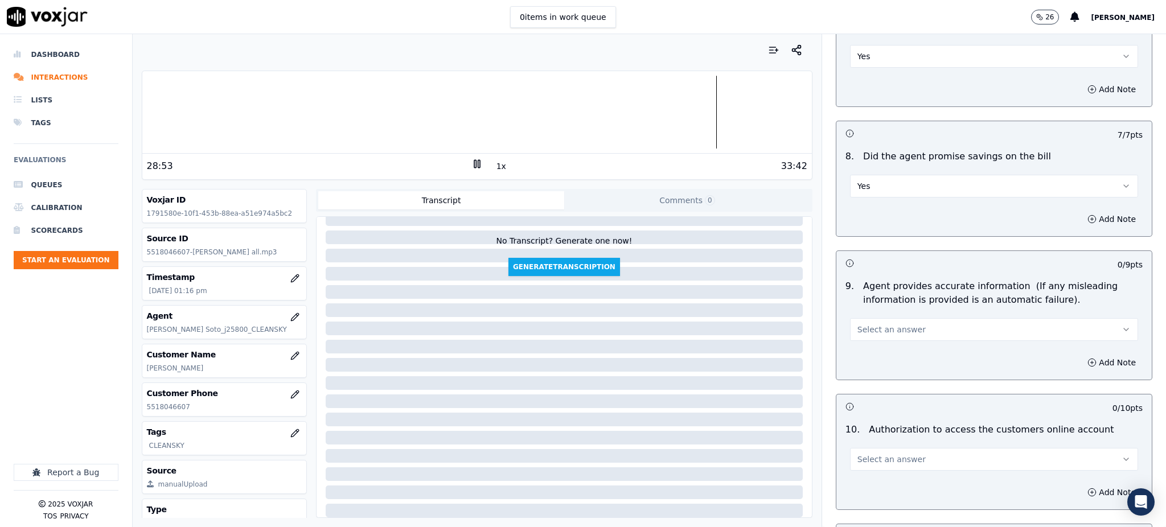
click at [850, 318] on button "Select an answer" at bounding box center [994, 329] width 288 height 23
click at [870, 329] on div "Yes" at bounding box center [969, 328] width 263 height 18
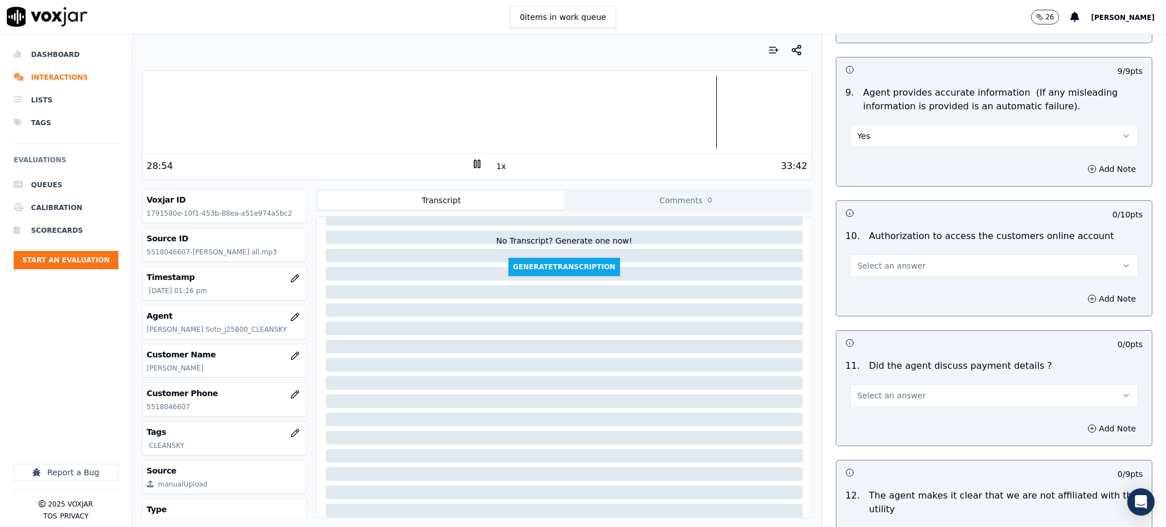
scroll to position [1290, 0]
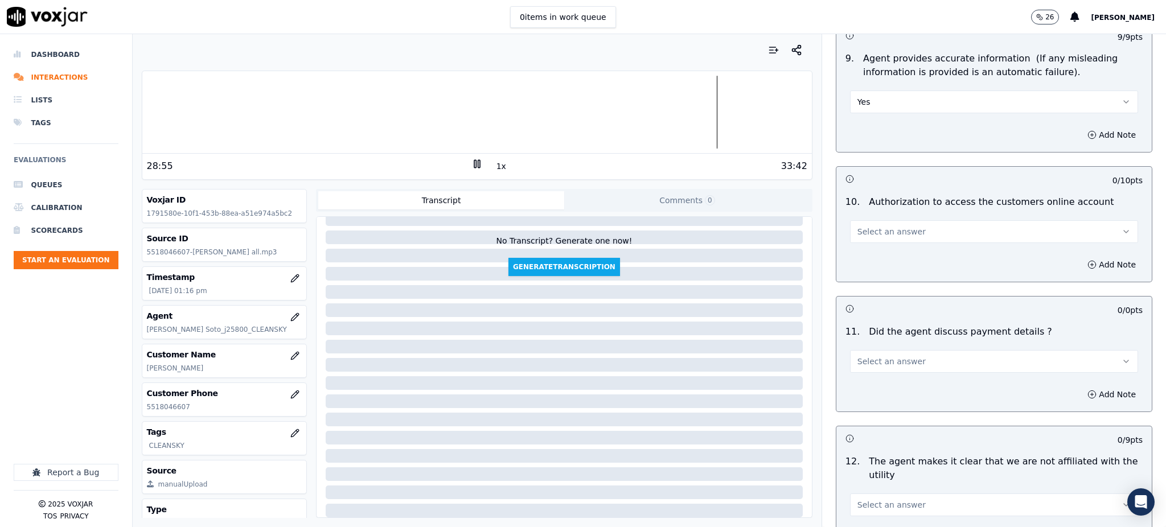
click at [858, 226] on span "Select an answer" at bounding box center [892, 231] width 68 height 11
click at [860, 245] on div "No" at bounding box center [969, 249] width 263 height 18
click at [863, 220] on button "No" at bounding box center [994, 231] width 288 height 23
click at [863, 233] on div "Yes" at bounding box center [969, 230] width 263 height 18
click at [861, 356] on span "Select an answer" at bounding box center [892, 361] width 68 height 11
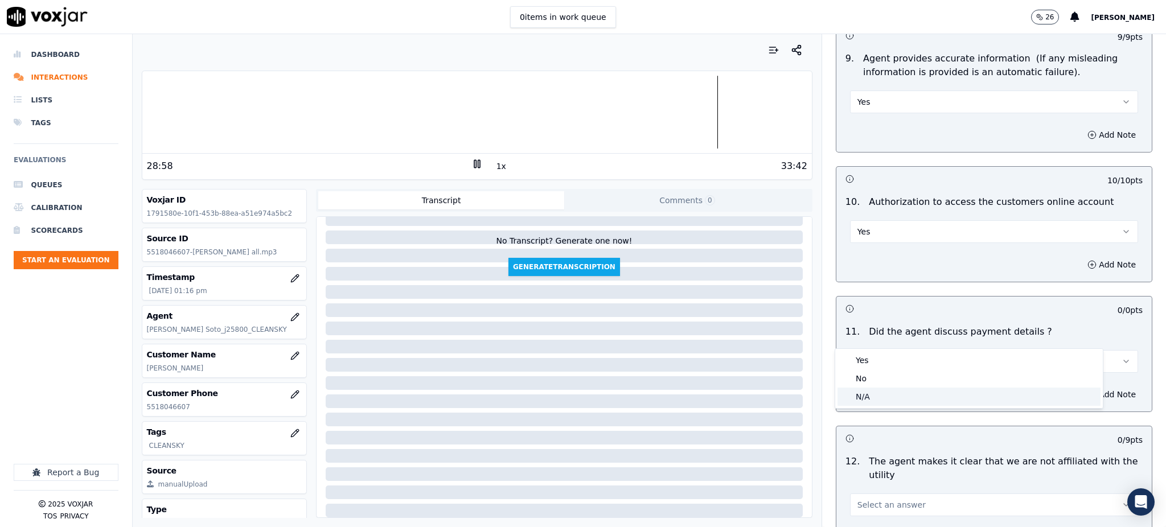
click at [876, 392] on div "N/A" at bounding box center [969, 397] width 263 height 18
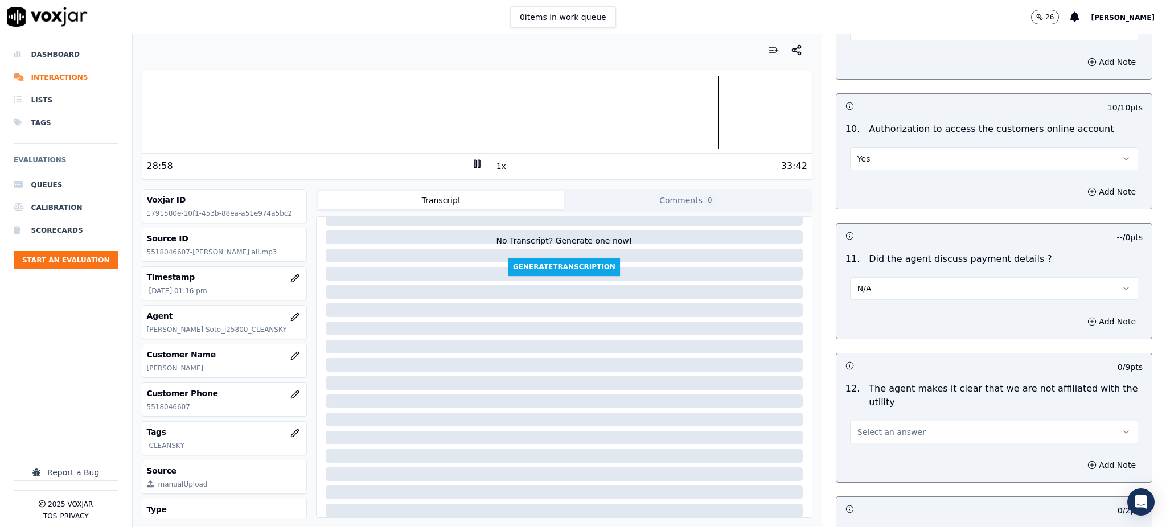
scroll to position [1594, 0]
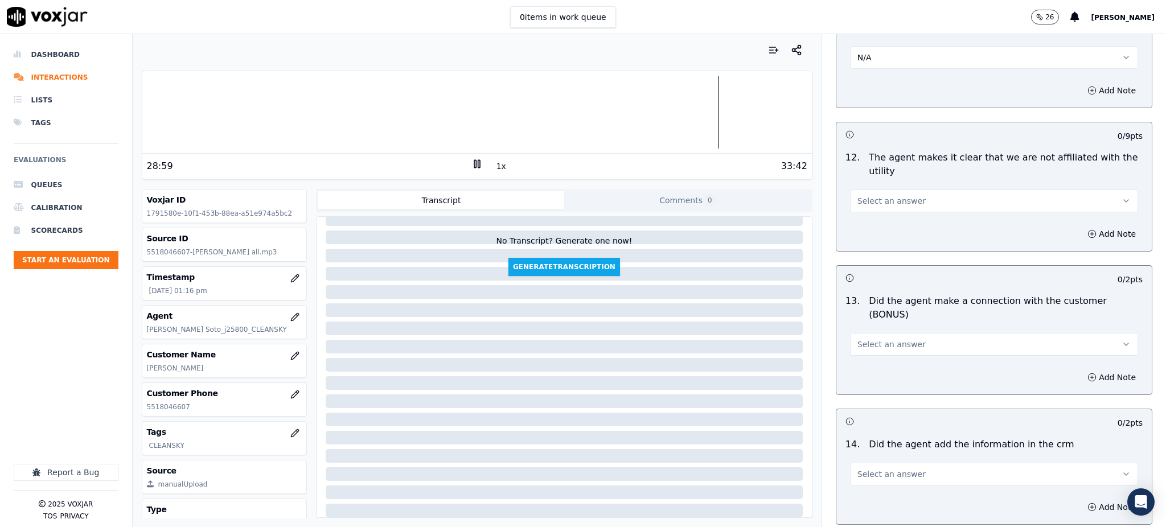
click at [858, 195] on span "Select an answer" at bounding box center [892, 200] width 68 height 11
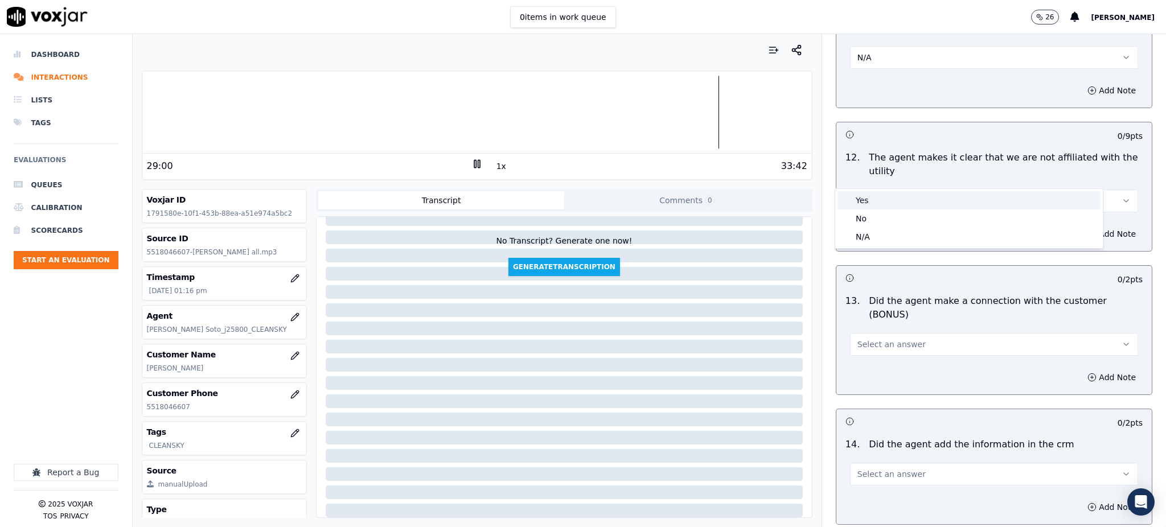
click at [867, 204] on div "Yes" at bounding box center [969, 200] width 263 height 18
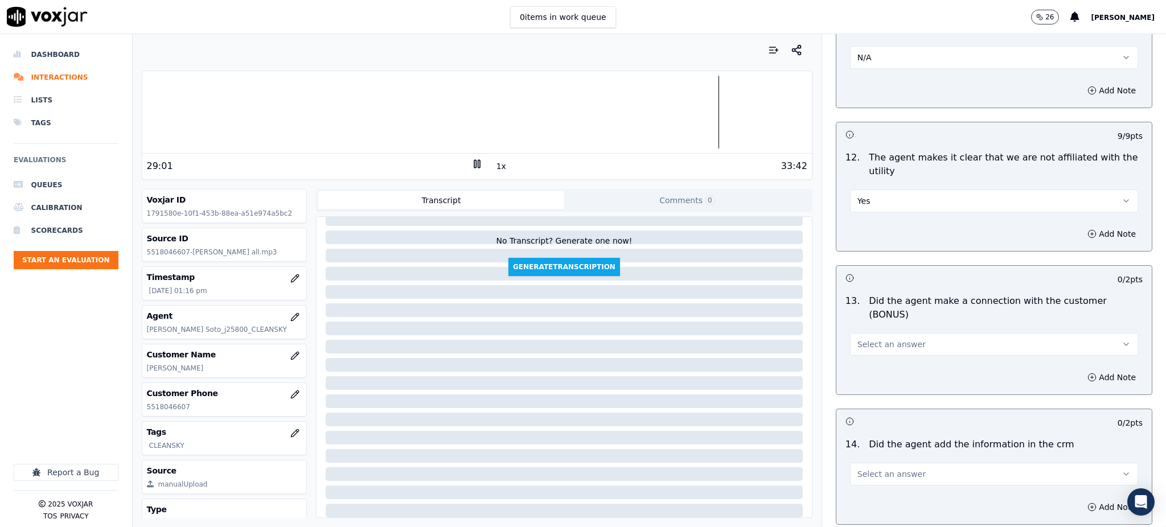
drag, startPoint x: 863, startPoint y: 304, endPoint x: 863, endPoint y: 315, distance: 10.8
click at [863, 339] on span "Select an answer" at bounding box center [892, 344] width 68 height 11
drag, startPoint x: 869, startPoint y: 329, endPoint x: 867, endPoint y: 395, distance: 66.1
click at [869, 333] on div "Yes" at bounding box center [969, 330] width 263 height 18
click at [869, 463] on button "Select an answer" at bounding box center [994, 474] width 288 height 23
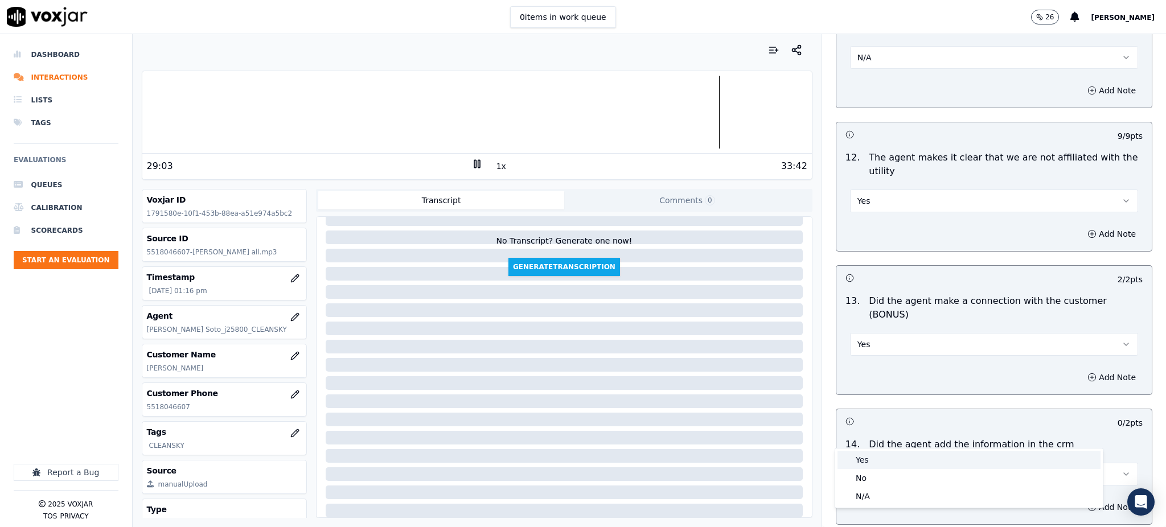
click at [870, 461] on div "Yes" at bounding box center [969, 460] width 263 height 18
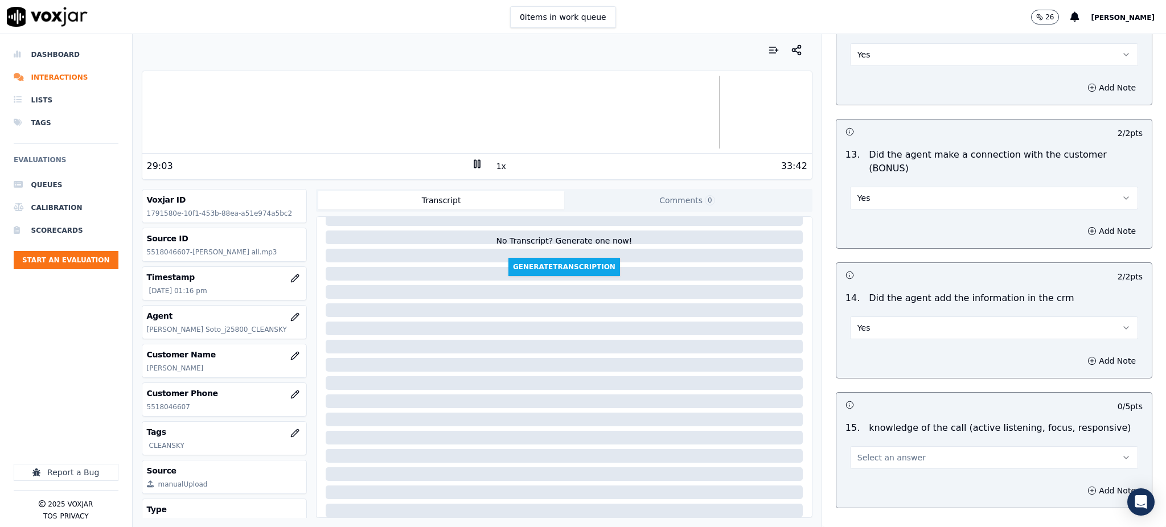
scroll to position [1746, 0]
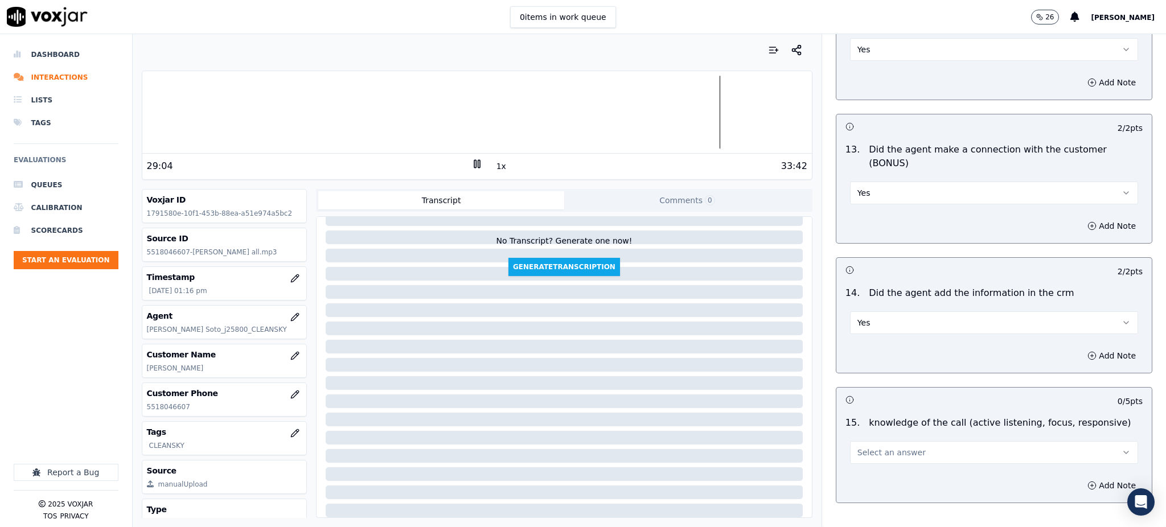
click at [873, 447] on span "Select an answer" at bounding box center [892, 452] width 68 height 11
click at [877, 436] on div "Yes" at bounding box center [969, 438] width 263 height 18
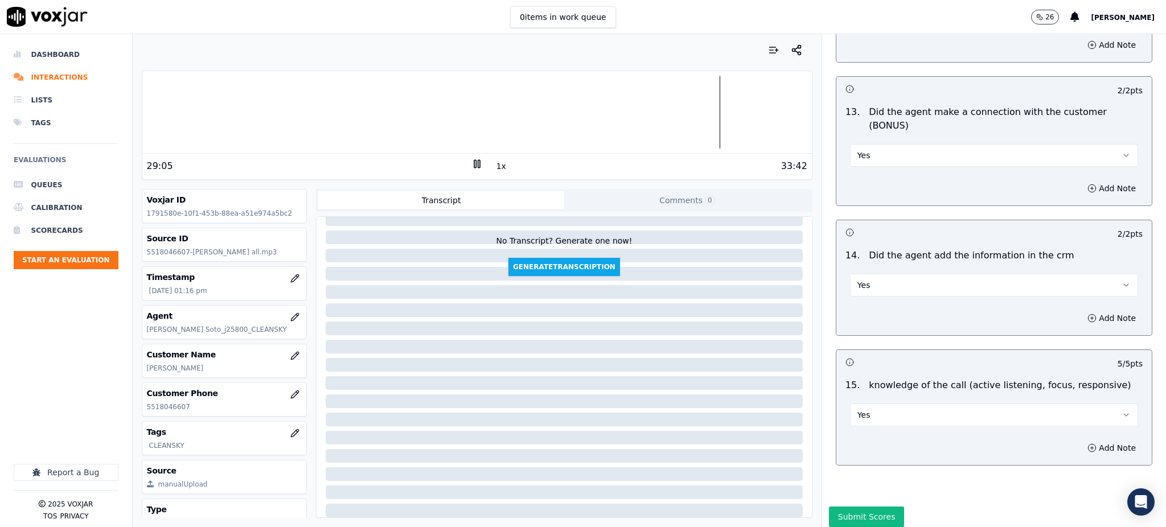
scroll to position [1784, 0]
click at [854, 506] on button "Submit Scores" at bounding box center [867, 516] width 76 height 20
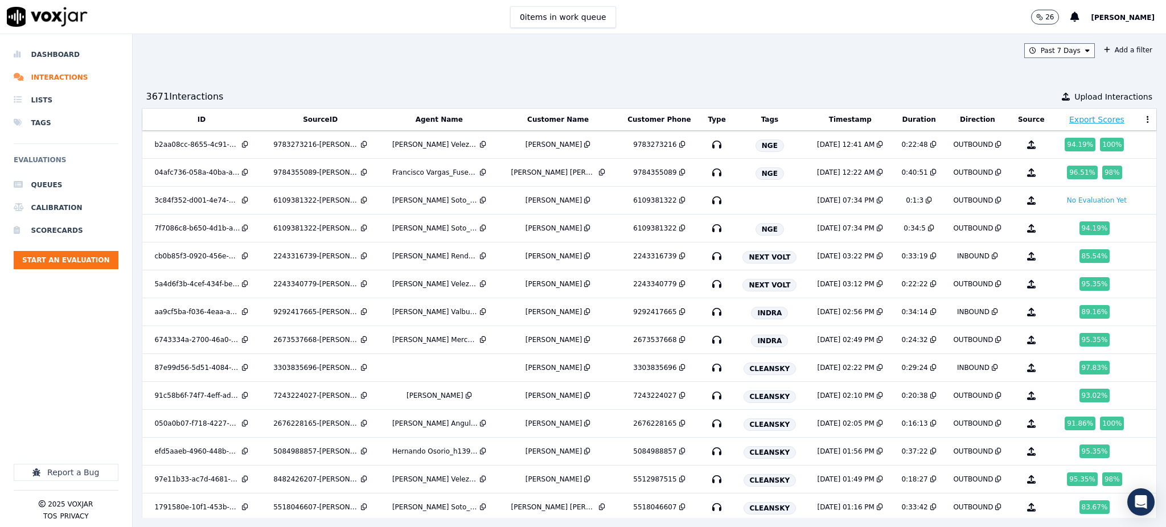
scroll to position [233, 0]
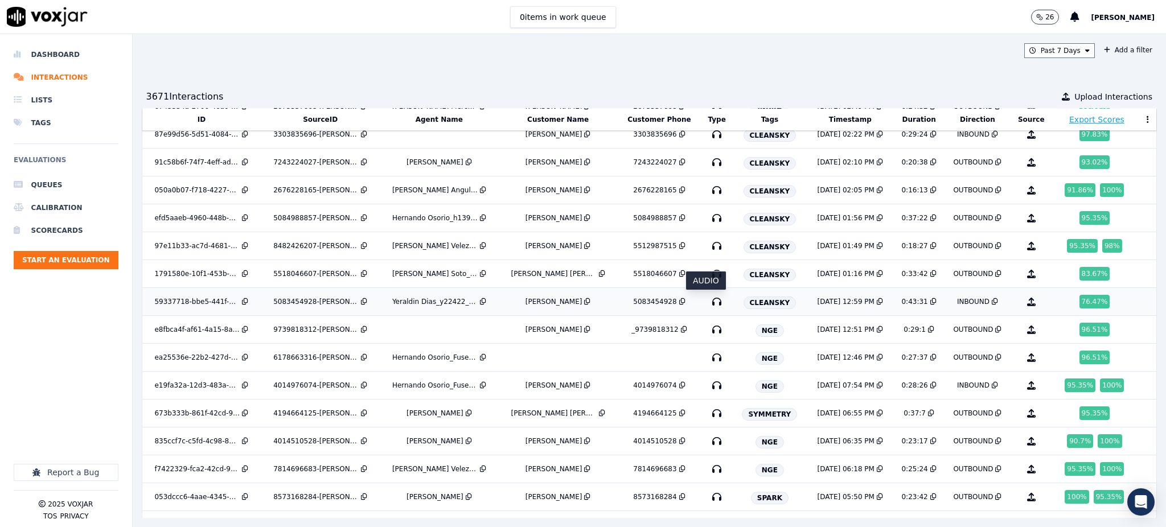
click at [708, 300] on icon "button" at bounding box center [717, 302] width 18 height 18
click at [708, 328] on icon "button" at bounding box center [717, 330] width 18 height 18
click at [708, 329] on icon "button" at bounding box center [717, 330] width 18 height 18
click at [708, 356] on icon "button" at bounding box center [717, 357] width 18 height 18
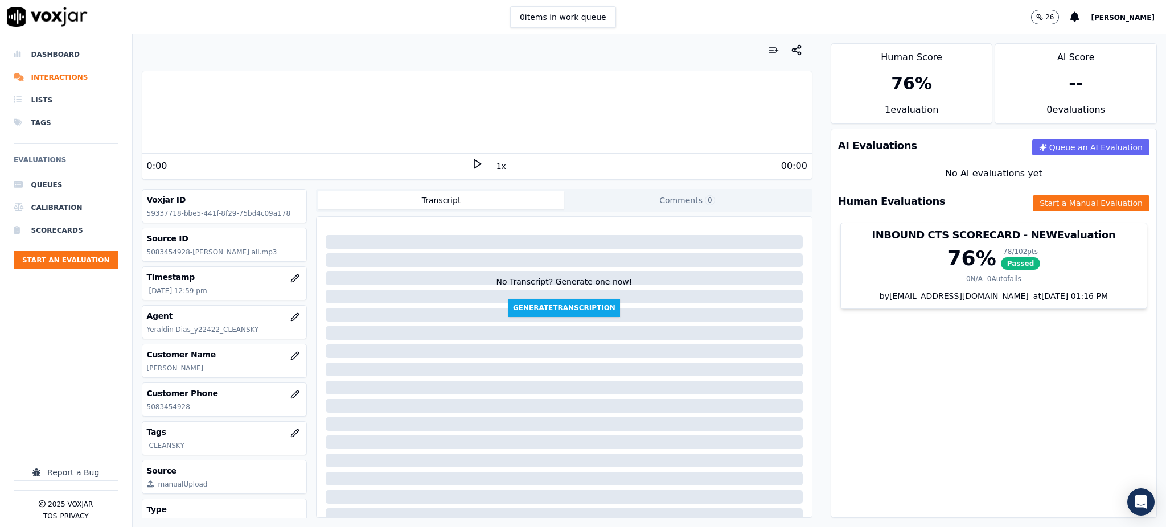
click at [471, 165] on icon at bounding box center [476, 163] width 11 height 11
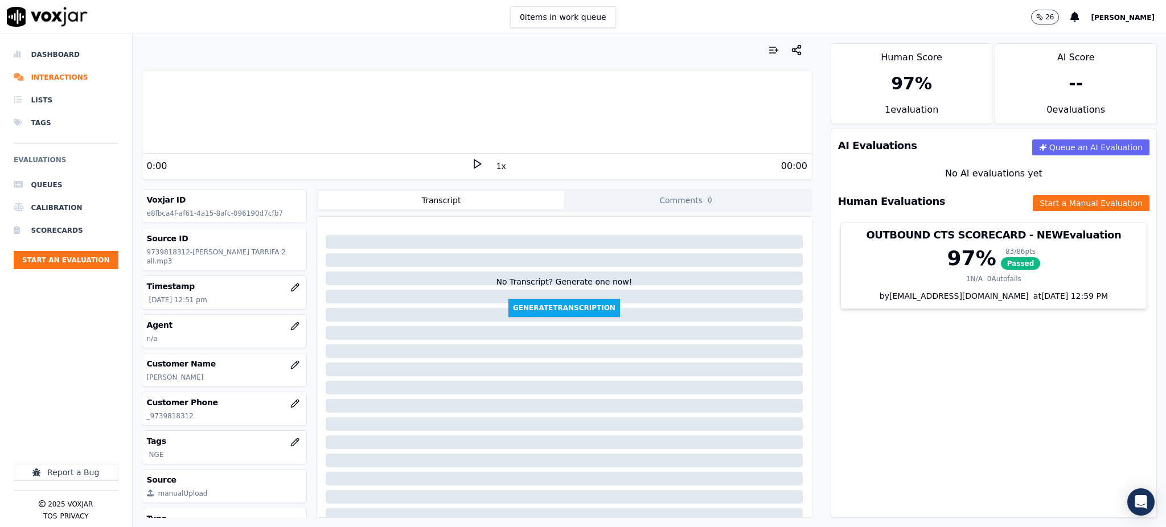
drag, startPoint x: 467, startPoint y: 155, endPoint x: 467, endPoint y: 162, distance: 7.4
click at [467, 158] on div "0:00 1x 00:00" at bounding box center [477, 166] width 670 height 24
drag, startPoint x: 188, startPoint y: 408, endPoint x: 149, endPoint y: 413, distance: 39.1
click at [149, 413] on div "Customer Phone _[PHONE_NUMBER]" at bounding box center [224, 408] width 165 height 33
copy p "9739818312"
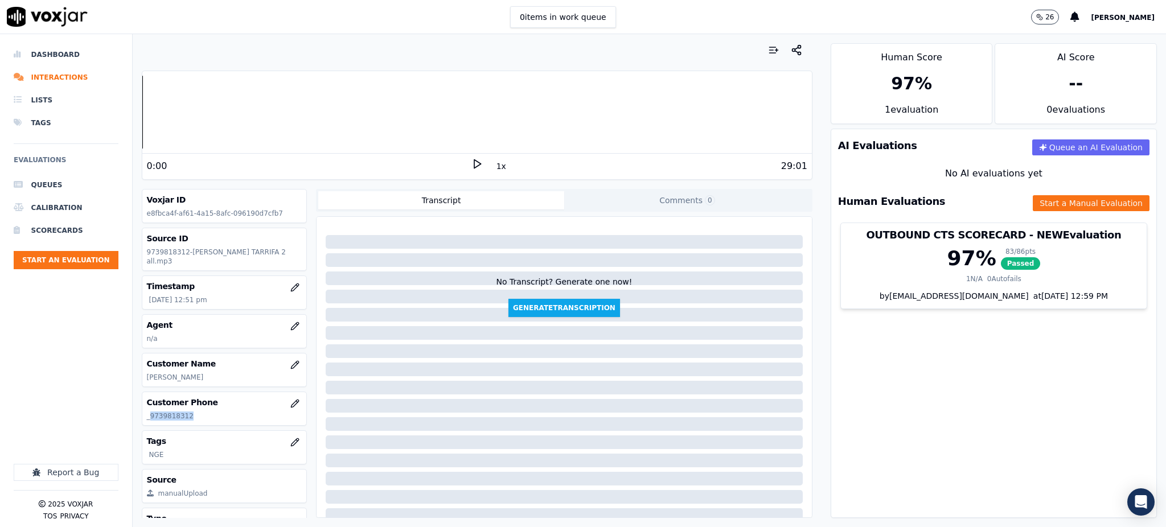
click at [471, 162] on icon at bounding box center [476, 163] width 11 height 11
copy p "9739818312"
click at [471, 163] on icon at bounding box center [476, 163] width 11 height 11
click at [291, 438] on icon "button" at bounding box center [294, 441] width 7 height 7
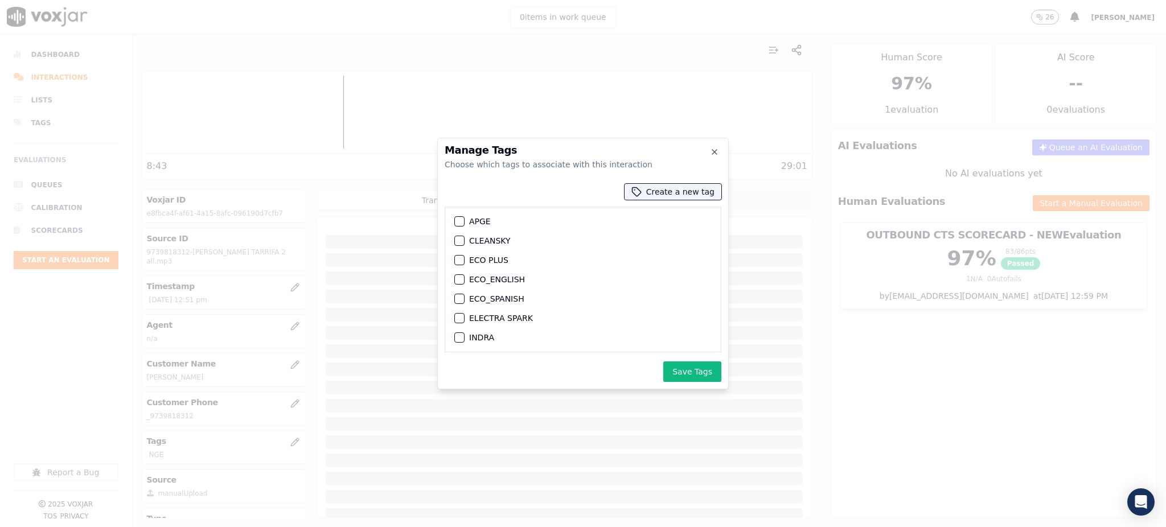
click at [469, 245] on div "CLEANSKY" at bounding box center [583, 240] width 266 height 19
click at [461, 241] on div "button" at bounding box center [459, 241] width 8 height 8
click at [698, 372] on button "Save Tags" at bounding box center [692, 372] width 58 height 20
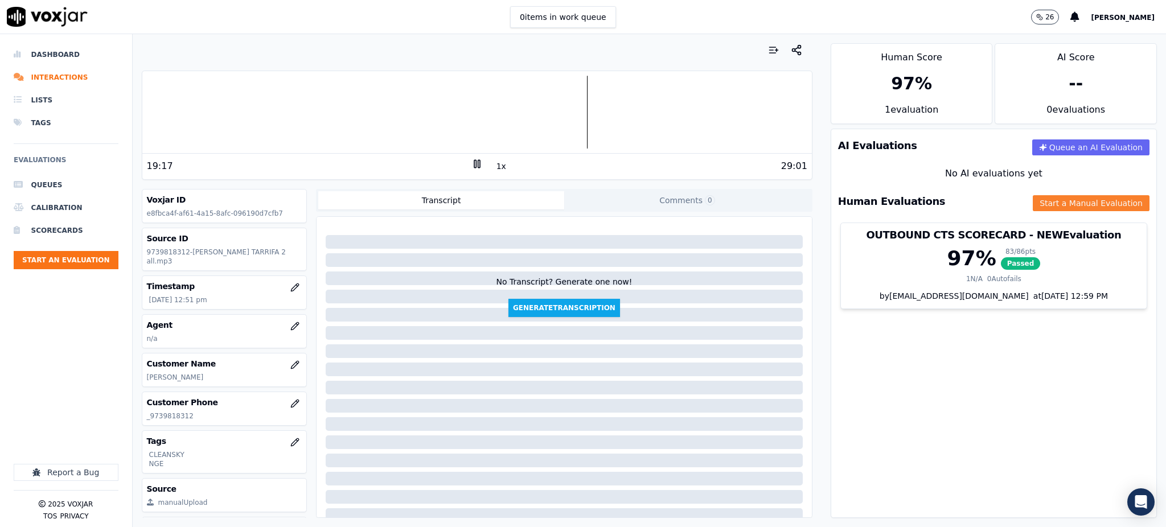
click at [1062, 206] on button "Start a Manual Evaluation" at bounding box center [1091, 203] width 117 height 16
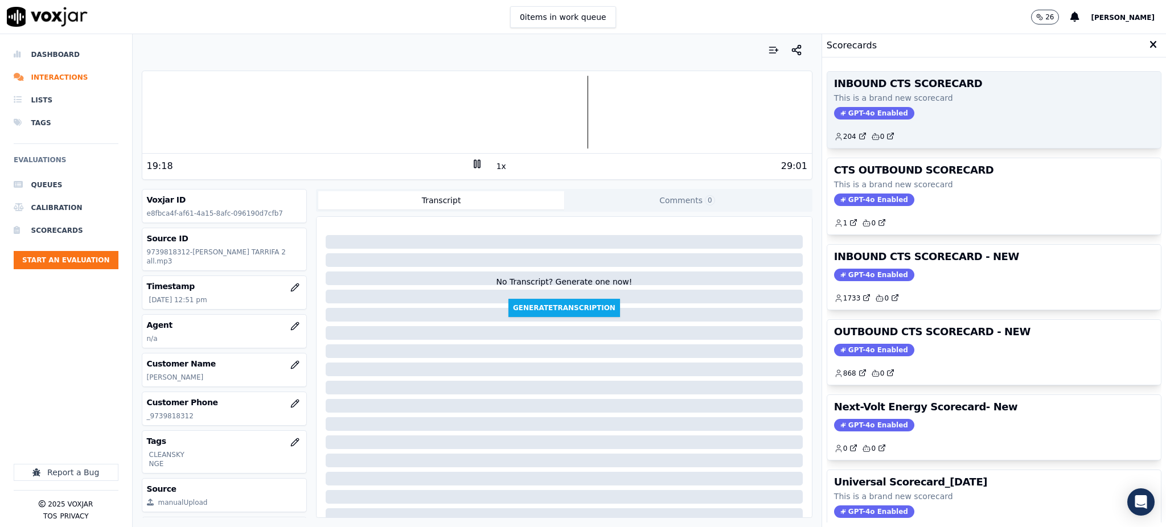
click at [864, 113] on span "GPT-4o Enabled" at bounding box center [874, 113] width 80 height 13
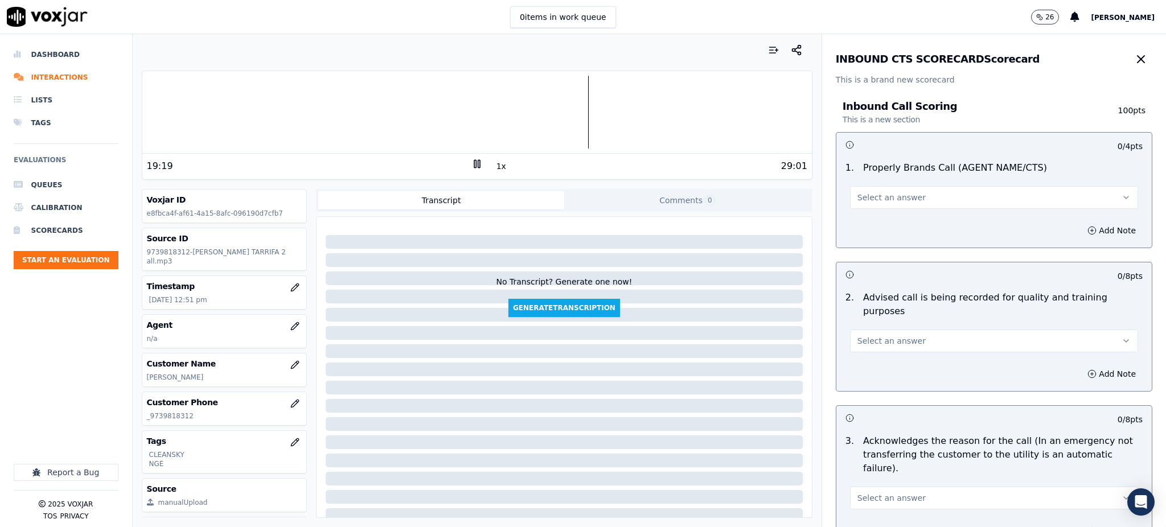
click at [892, 203] on span "Select an answer" at bounding box center [892, 197] width 68 height 11
click at [870, 223] on div "Yes" at bounding box center [969, 223] width 263 height 18
drag, startPoint x: 851, startPoint y: 331, endPoint x: 851, endPoint y: 338, distance: 6.9
click at [858, 335] on span "Select an answer" at bounding box center [892, 340] width 68 height 11
click at [856, 358] on div "Yes" at bounding box center [969, 353] width 263 height 18
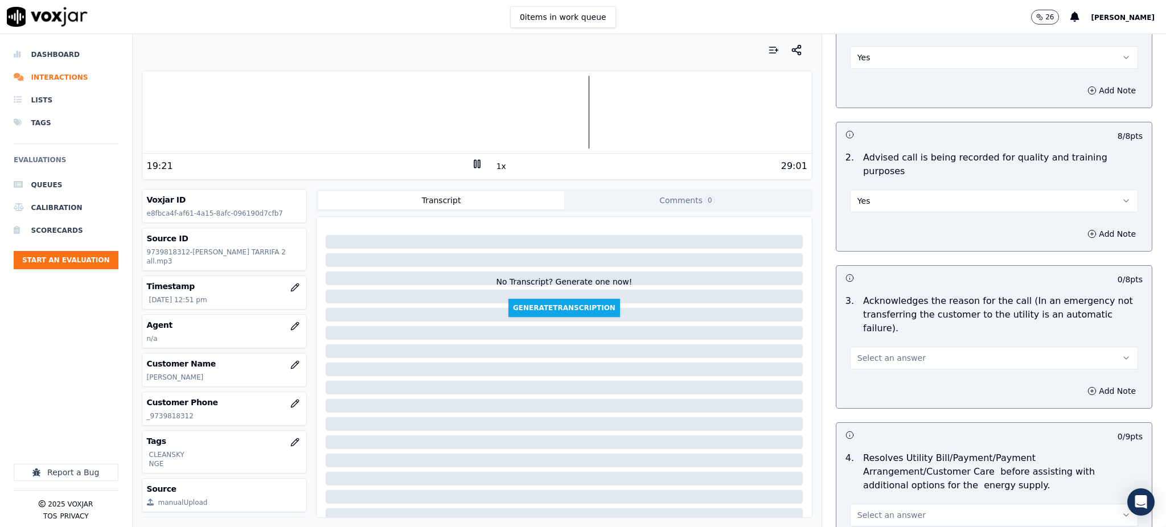
scroll to position [151, 0]
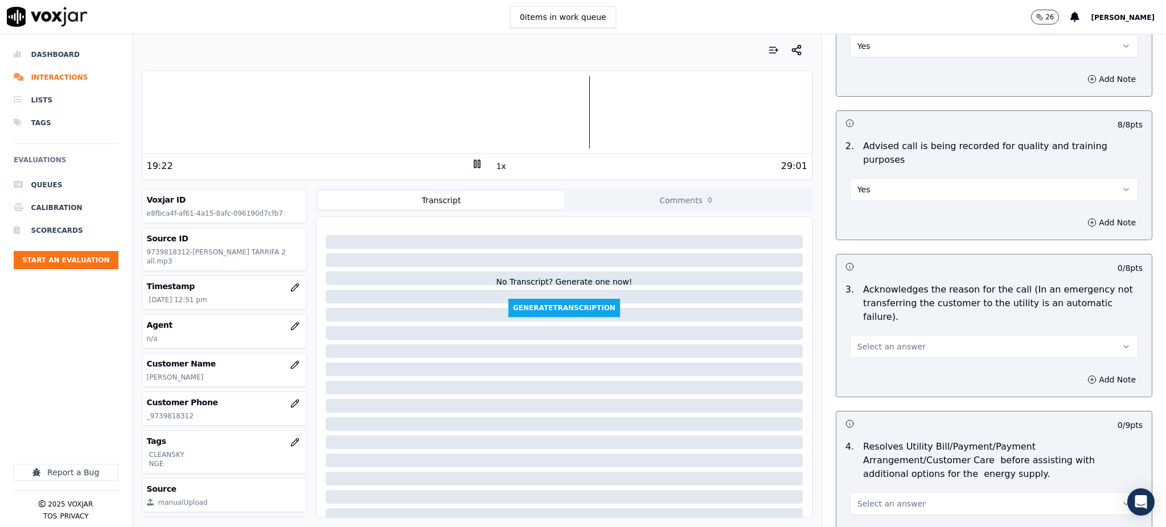
click at [858, 341] on span "Select an answer" at bounding box center [892, 346] width 68 height 11
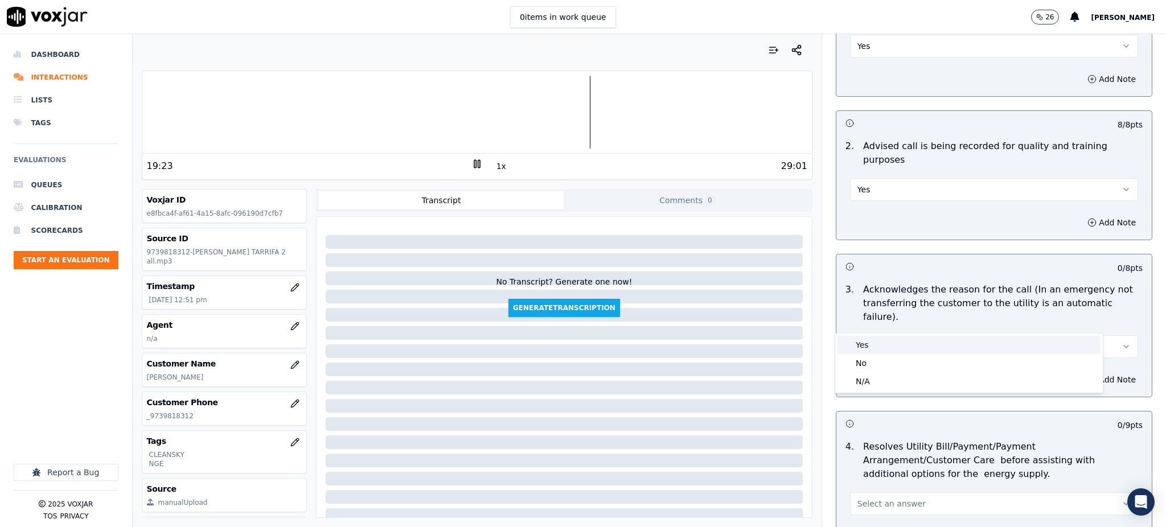
drag, startPoint x: 855, startPoint y: 342, endPoint x: 851, endPoint y: 388, distance: 45.7
click at [855, 343] on div "Yes" at bounding box center [969, 345] width 263 height 18
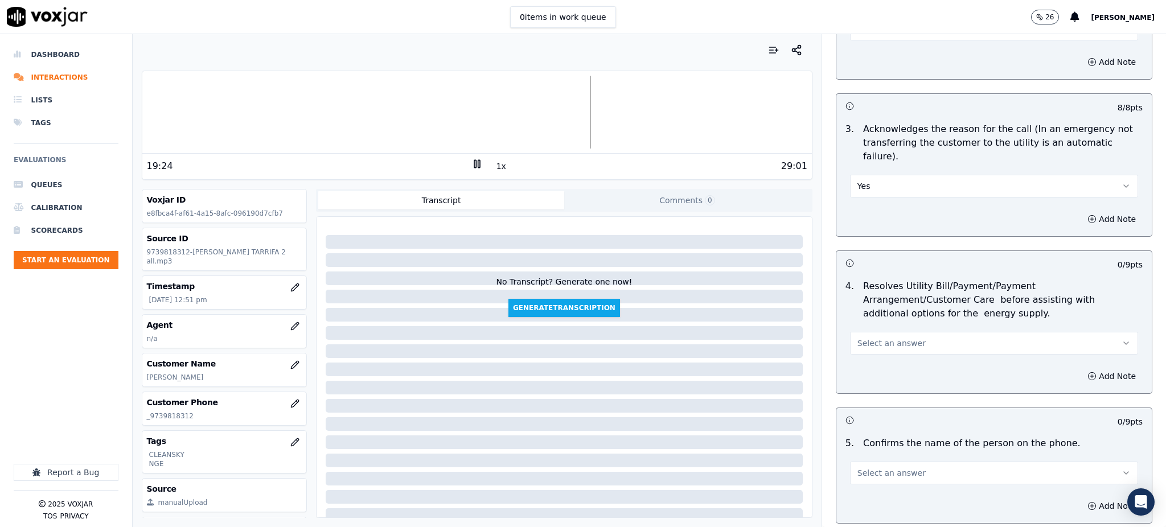
scroll to position [379, 0]
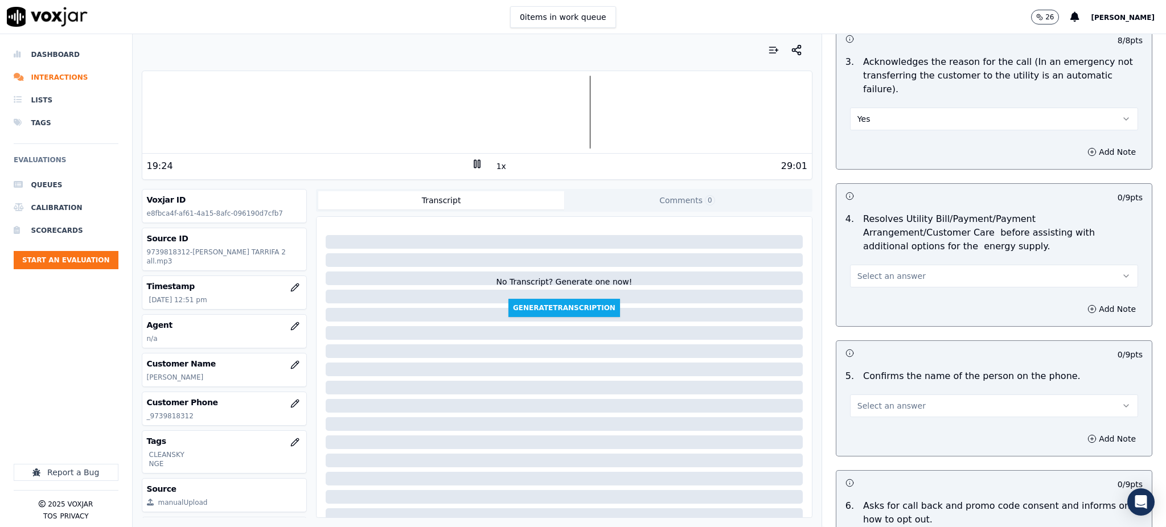
click at [859, 270] on span "Select an answer" at bounding box center [892, 275] width 68 height 11
click at [864, 271] on div "Yes" at bounding box center [969, 274] width 263 height 18
click at [863, 400] on span "Select an answer" at bounding box center [892, 405] width 68 height 11
click at [864, 401] on div "Yes" at bounding box center [969, 404] width 263 height 18
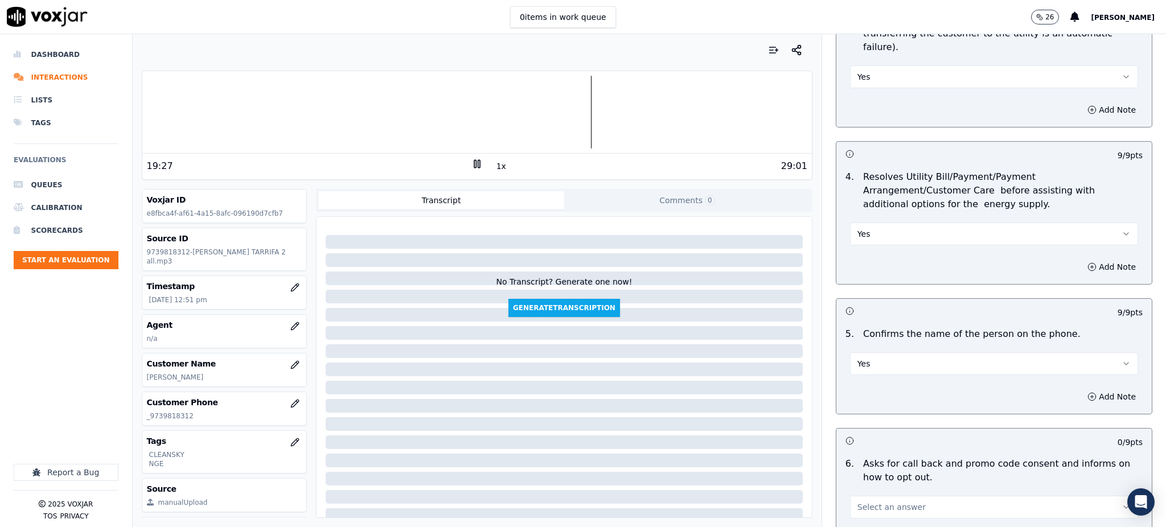
scroll to position [531, 0]
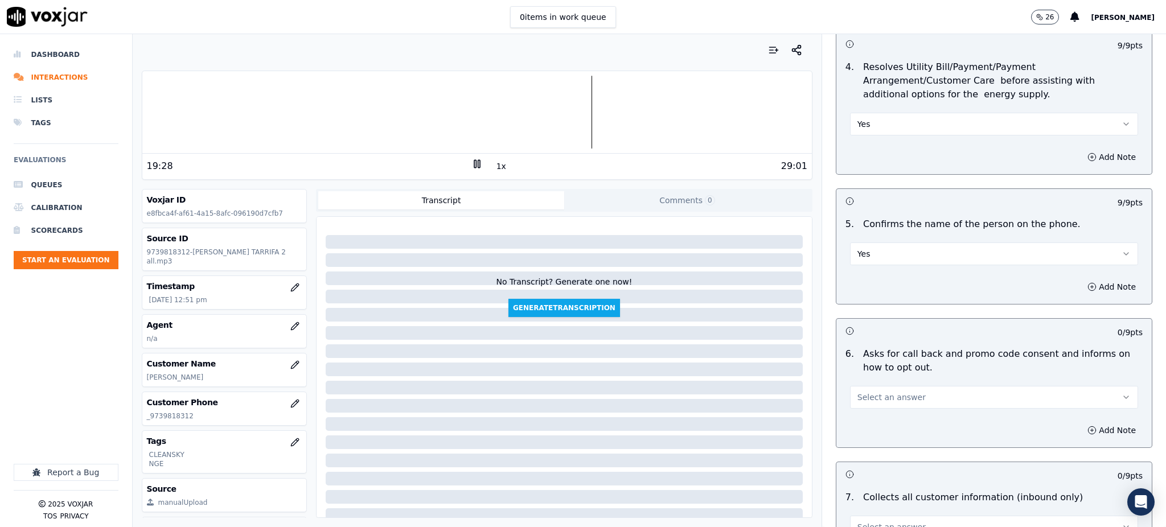
click at [860, 386] on button "Select an answer" at bounding box center [994, 397] width 288 height 23
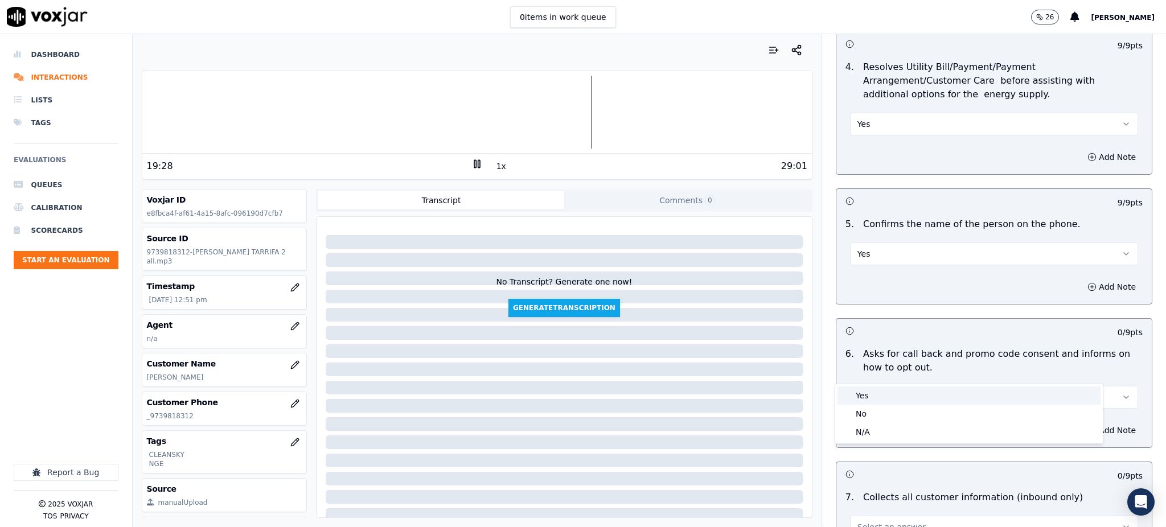
click at [867, 396] on div "Yes" at bounding box center [969, 396] width 263 height 18
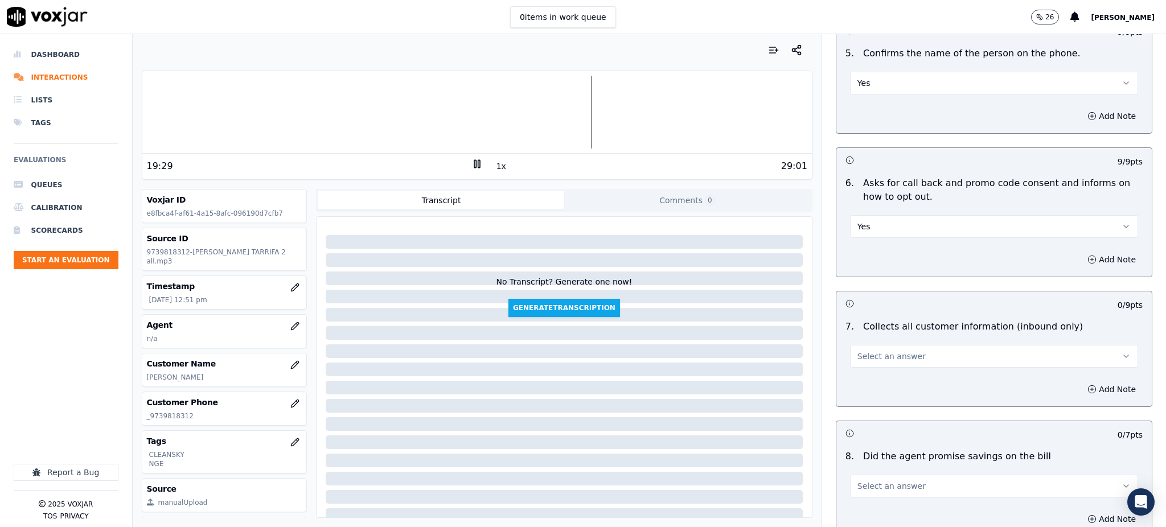
scroll to position [759, 0]
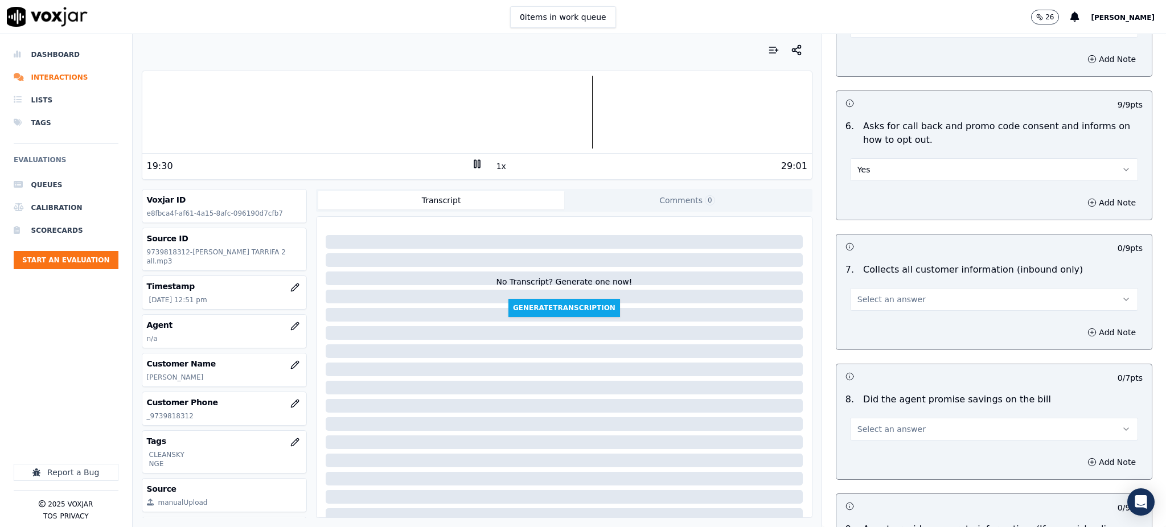
click at [869, 288] on button "Select an answer" at bounding box center [994, 299] width 288 height 23
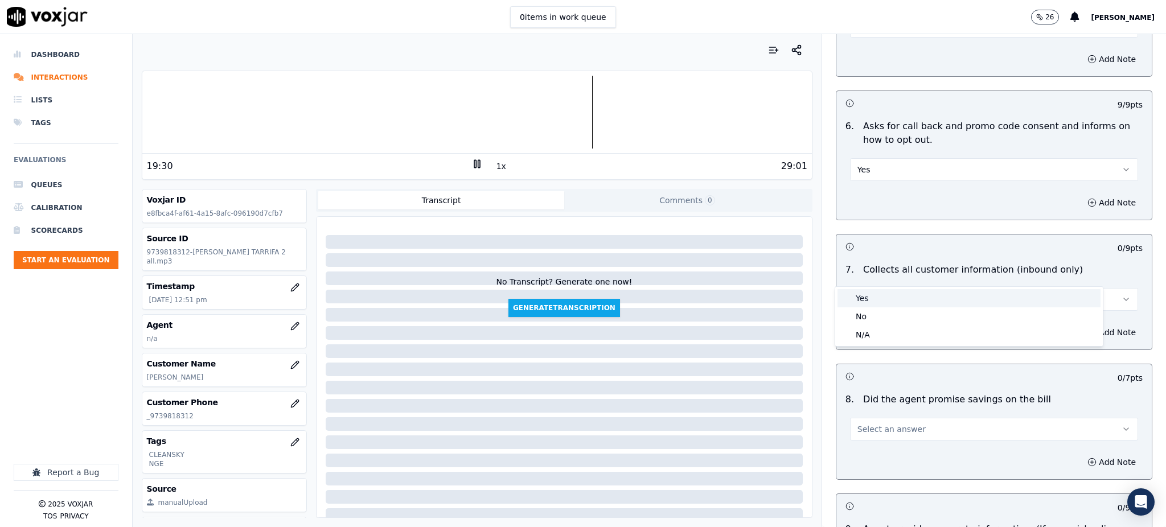
drag, startPoint x: 872, startPoint y: 290, endPoint x: 871, endPoint y: 314, distance: 24.5
click at [872, 290] on div "Yes" at bounding box center [969, 298] width 263 height 18
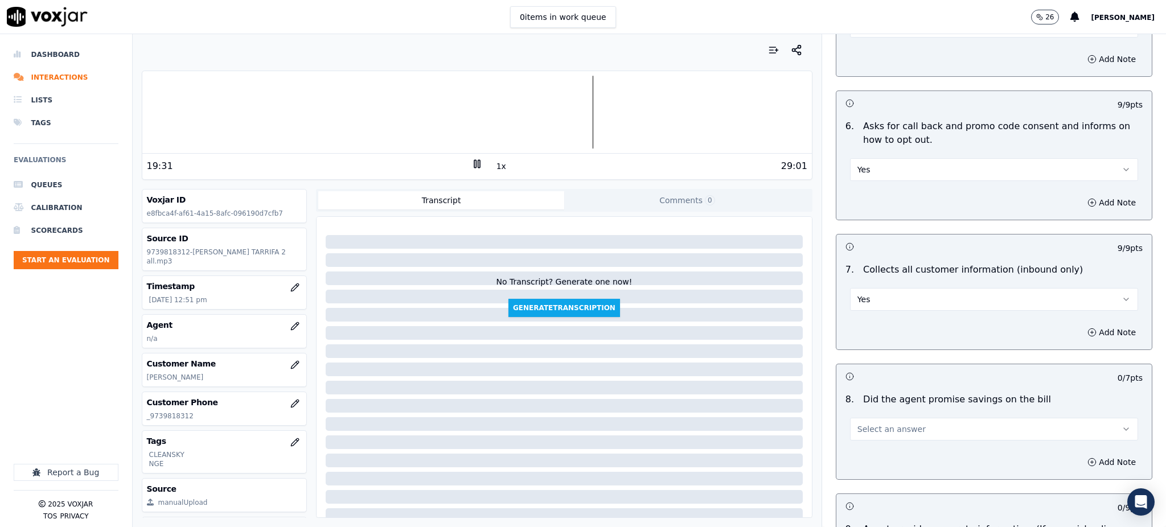
click at [861, 424] on span "Select an answer" at bounding box center [892, 429] width 68 height 11
click at [862, 421] on div "Yes" at bounding box center [969, 428] width 263 height 18
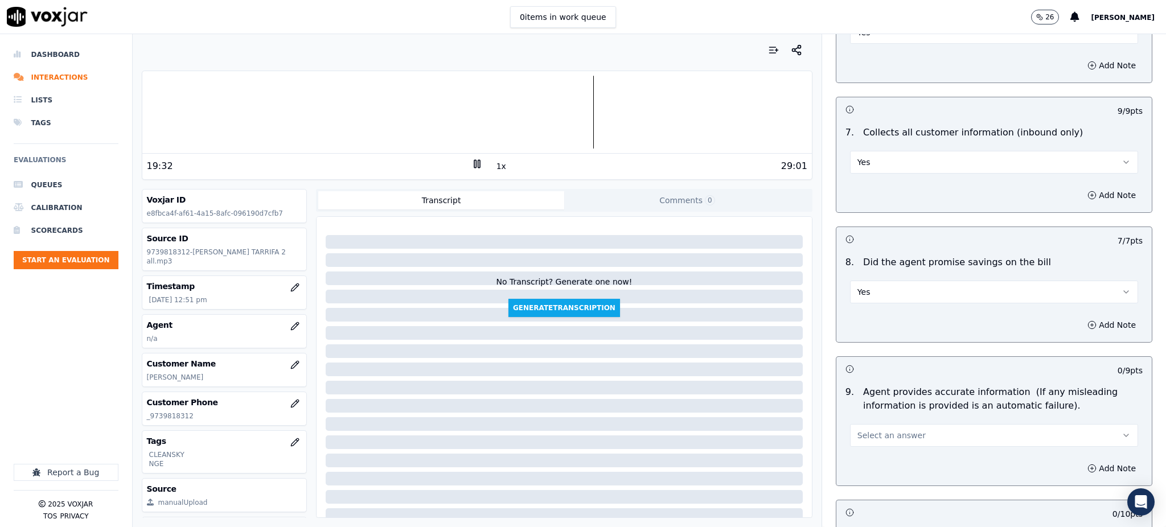
scroll to position [911, 0]
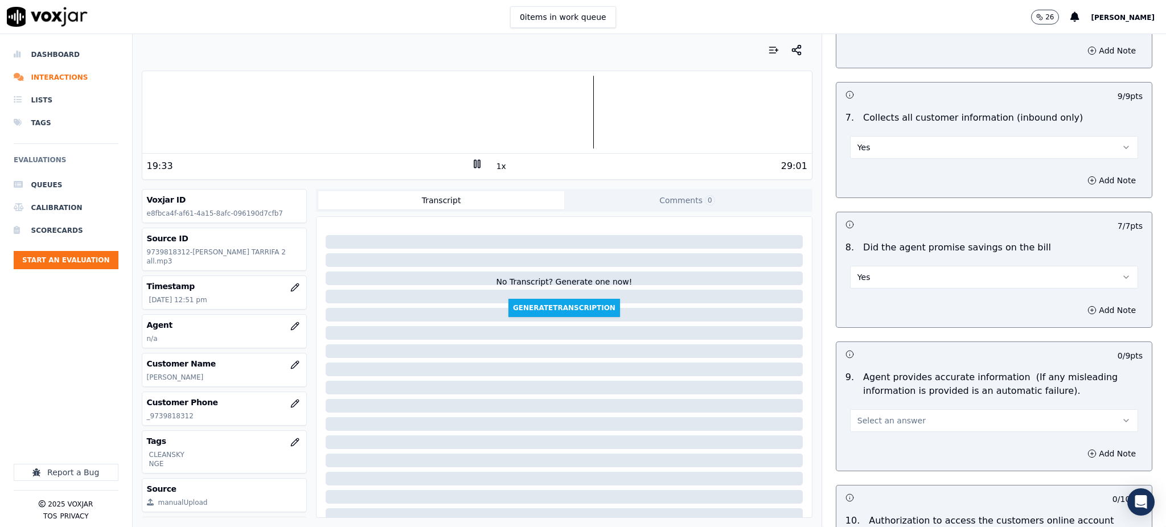
click at [859, 415] on span "Select an answer" at bounding box center [892, 420] width 68 height 11
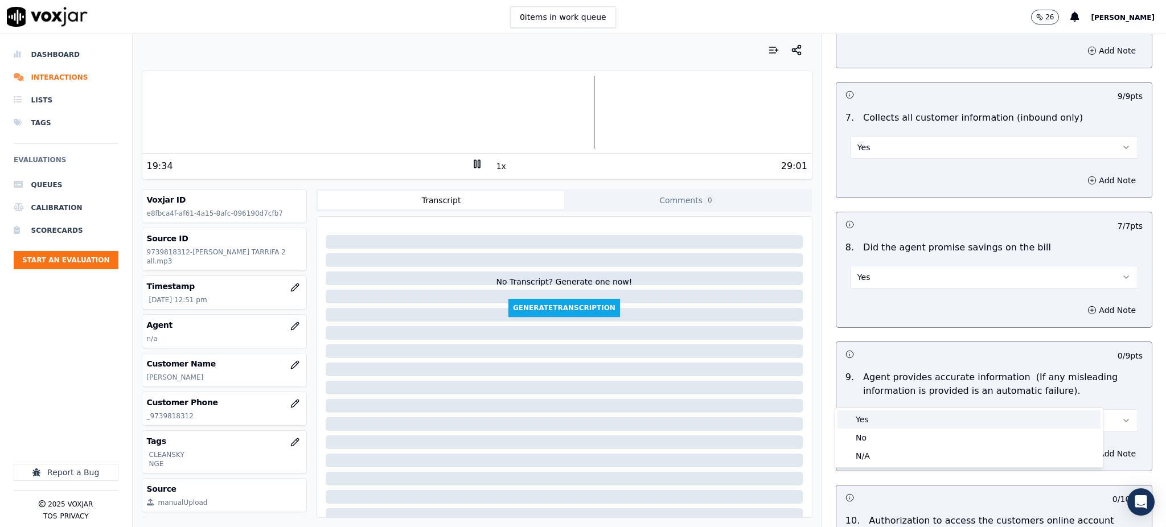
click at [860, 416] on div "Yes" at bounding box center [969, 420] width 263 height 18
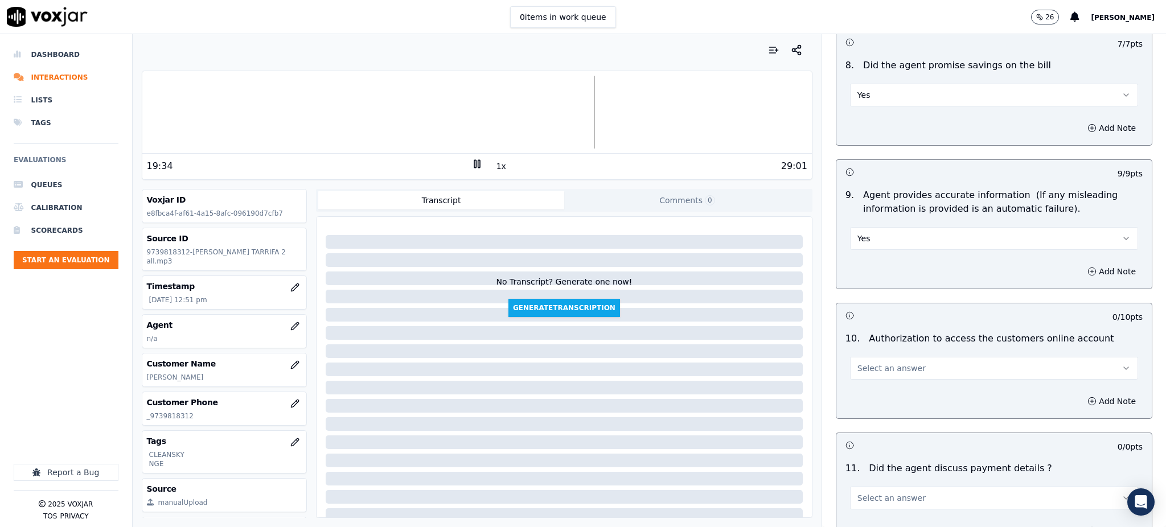
scroll to position [1139, 0]
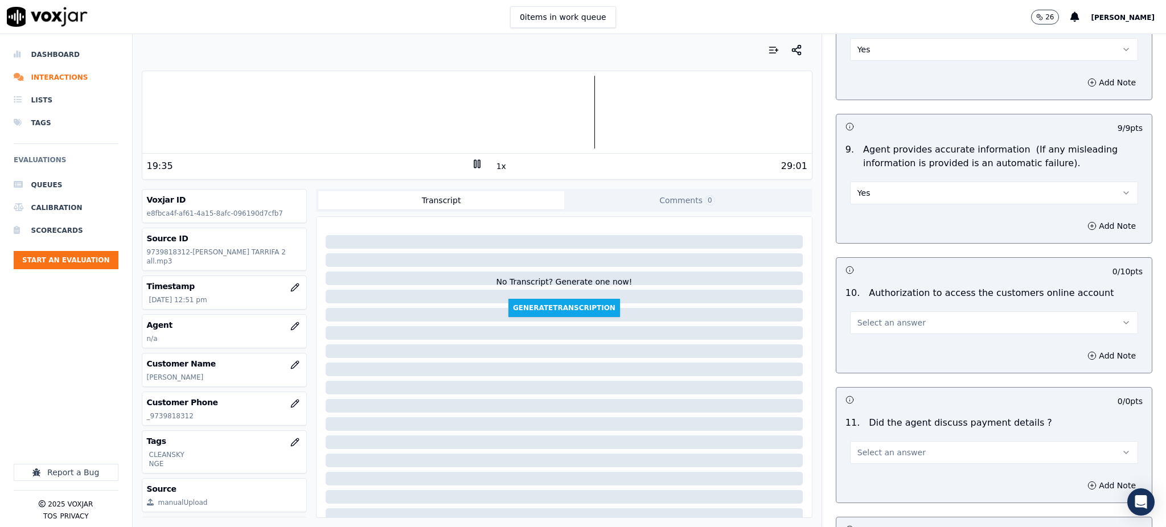
click at [858, 317] on span "Select an answer" at bounding box center [892, 322] width 68 height 11
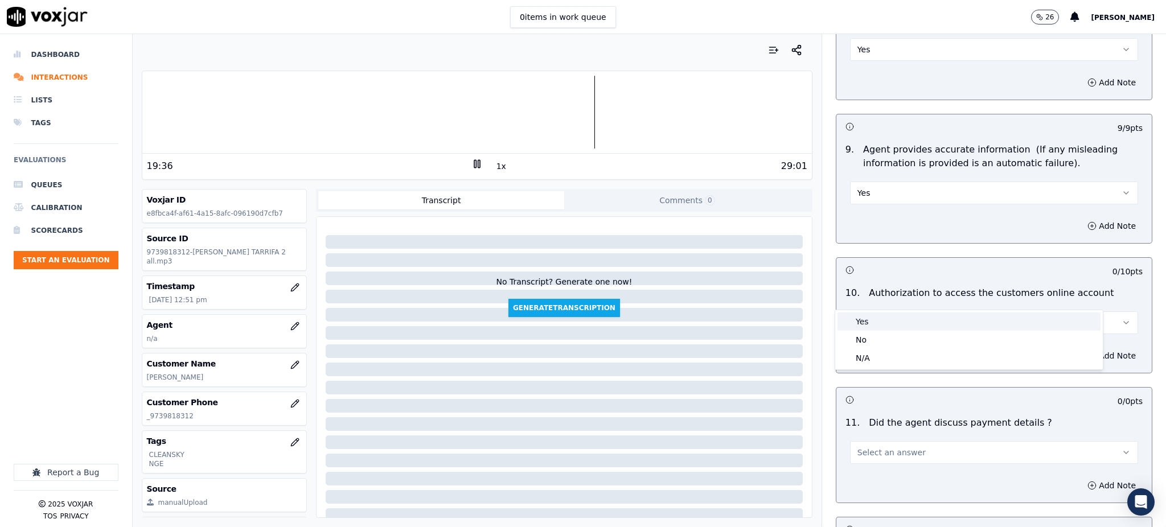
click at [868, 326] on div "Yes" at bounding box center [969, 322] width 263 height 18
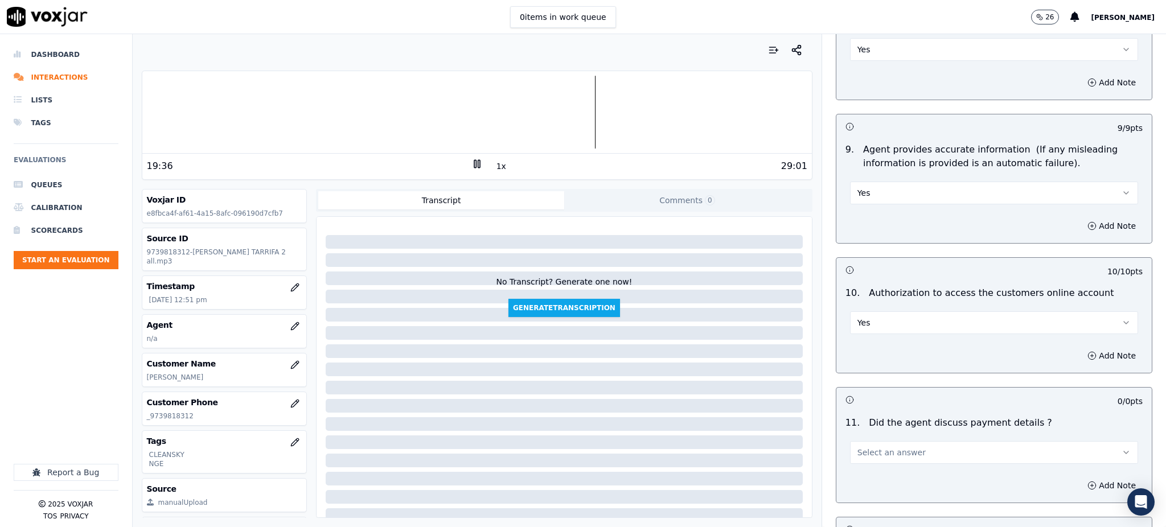
drag, startPoint x: 854, startPoint y: 426, endPoint x: 854, endPoint y: 437, distance: 11.4
click at [858, 447] on span "Select an answer" at bounding box center [892, 452] width 68 height 11
click at [865, 482] on div "N/A" at bounding box center [969, 488] width 263 height 18
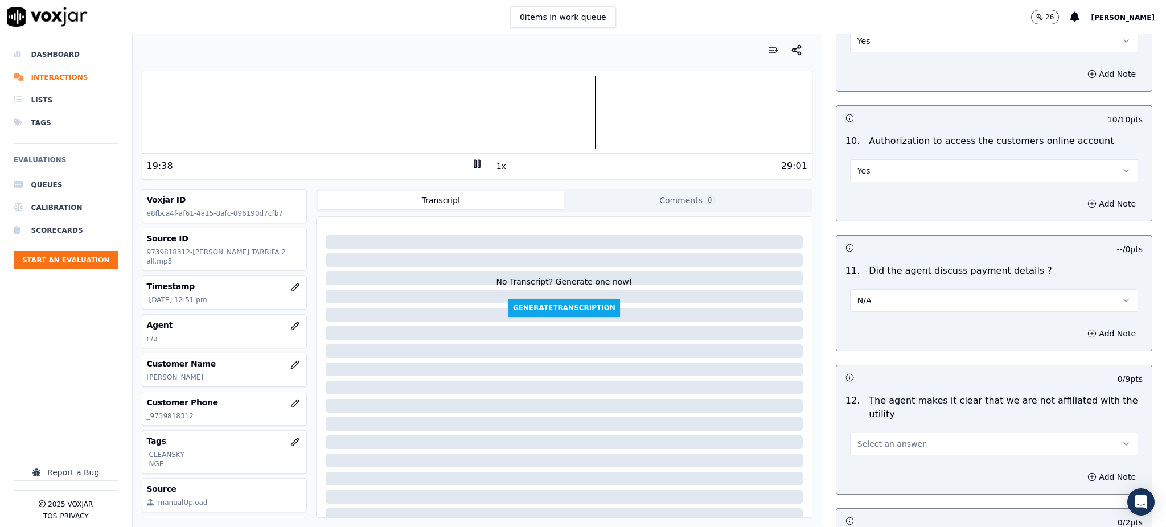
scroll to position [1367, 0]
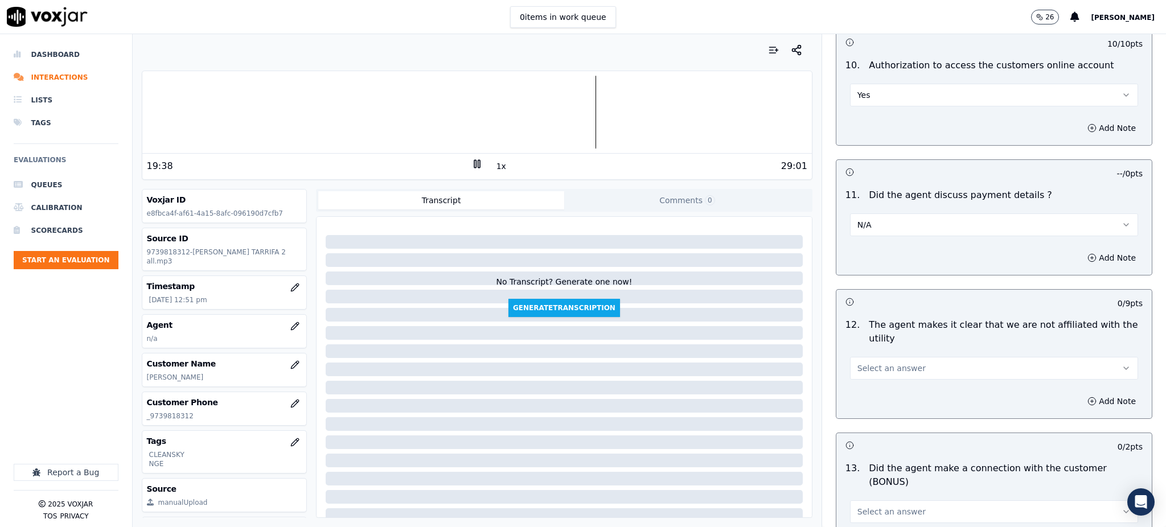
click at [879, 363] on span "Select an answer" at bounding box center [892, 368] width 68 height 11
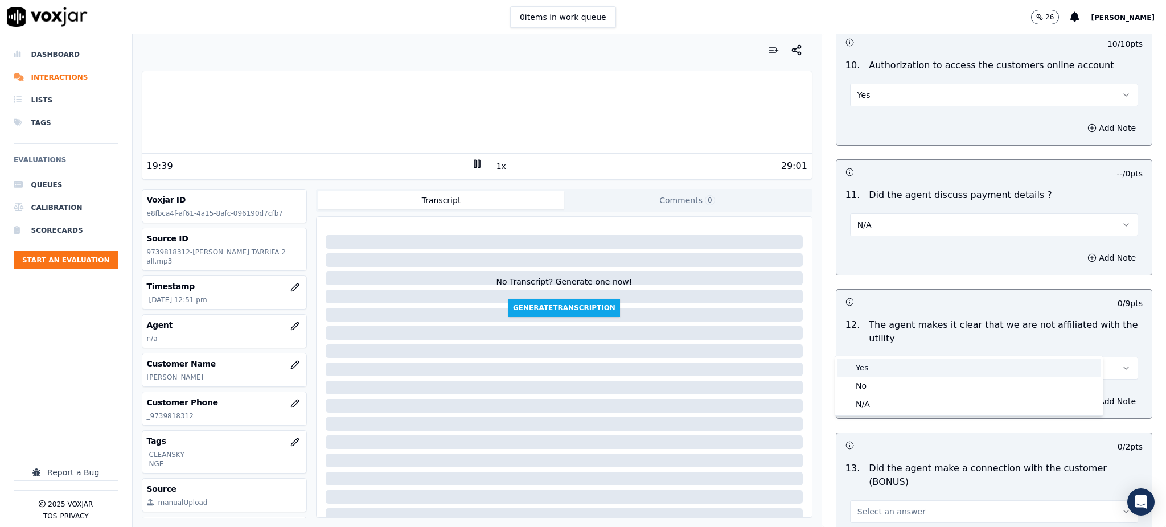
click at [879, 366] on div "Yes" at bounding box center [969, 368] width 263 height 18
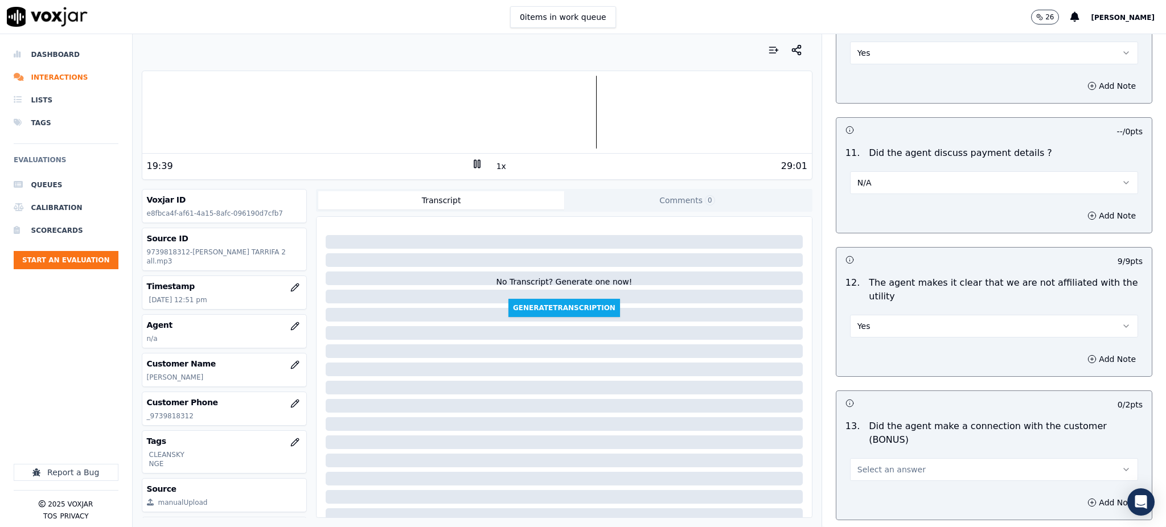
scroll to position [1518, 0]
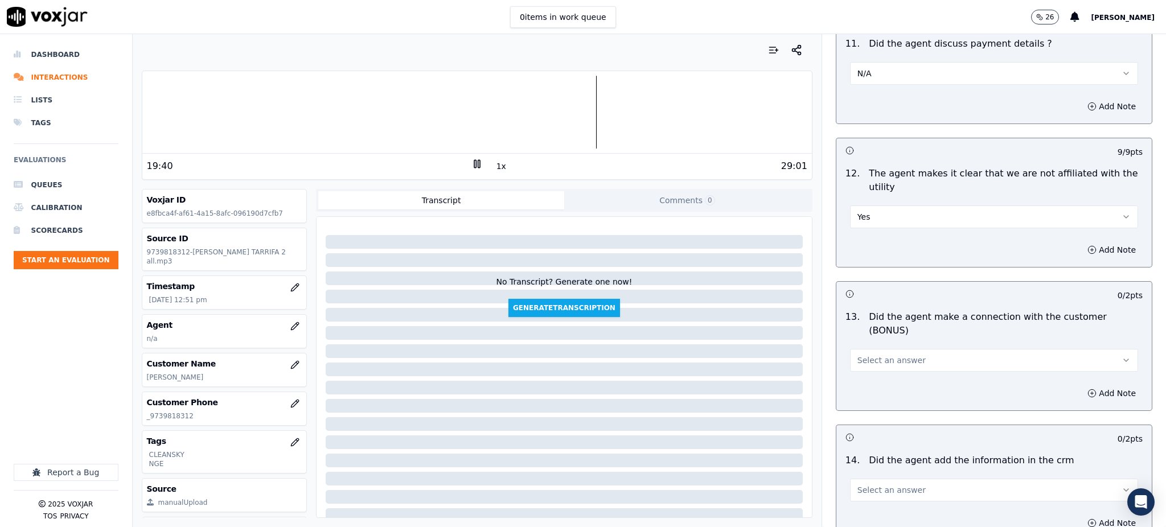
click at [879, 355] on span "Select an answer" at bounding box center [892, 360] width 68 height 11
click at [881, 342] on div "Yes" at bounding box center [969, 346] width 263 height 18
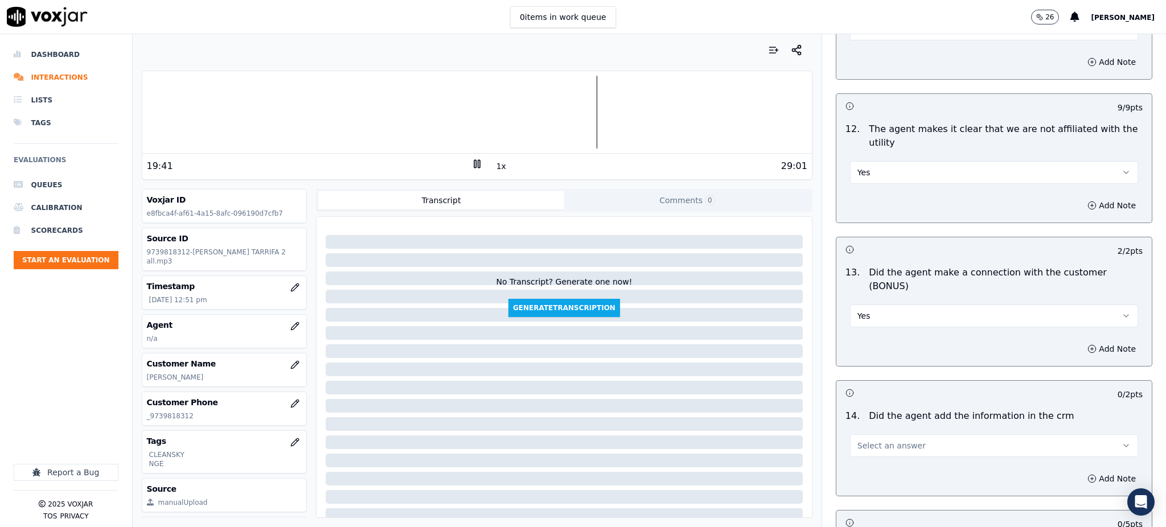
scroll to position [1670, 0]
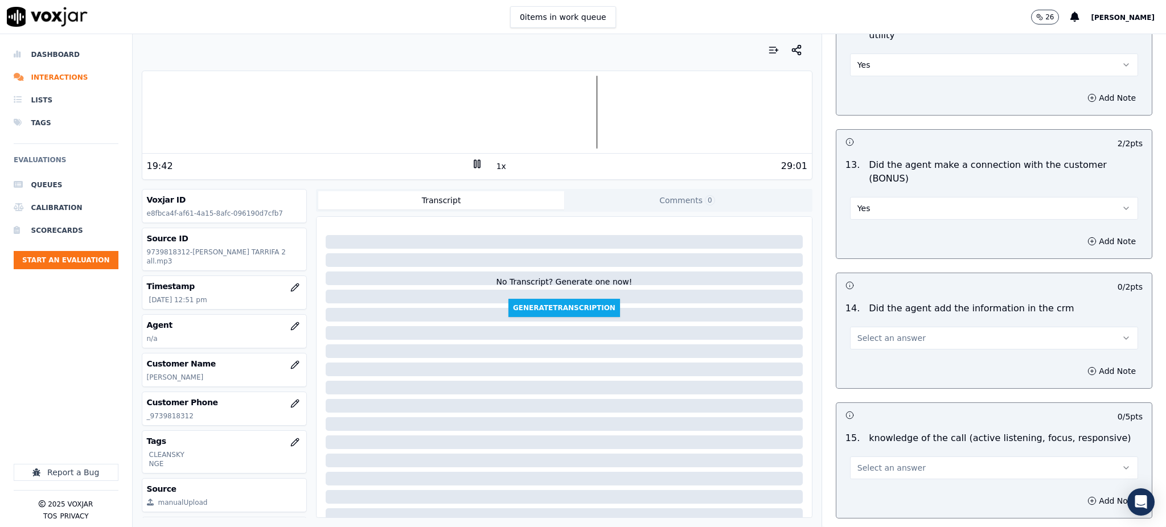
click at [863, 333] on span "Select an answer" at bounding box center [892, 338] width 68 height 11
click at [873, 326] on div "Yes" at bounding box center [969, 324] width 263 height 18
click at [858, 462] on span "Select an answer" at bounding box center [892, 467] width 68 height 11
click at [859, 453] on div "Yes" at bounding box center [969, 454] width 263 height 18
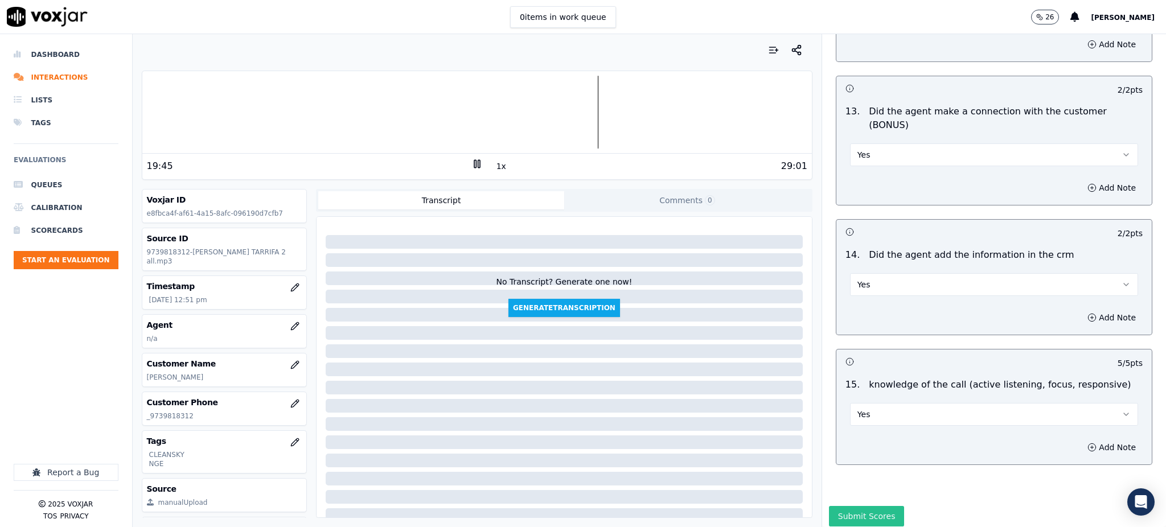
click at [864, 506] on button "Submit Scores" at bounding box center [867, 516] width 76 height 20
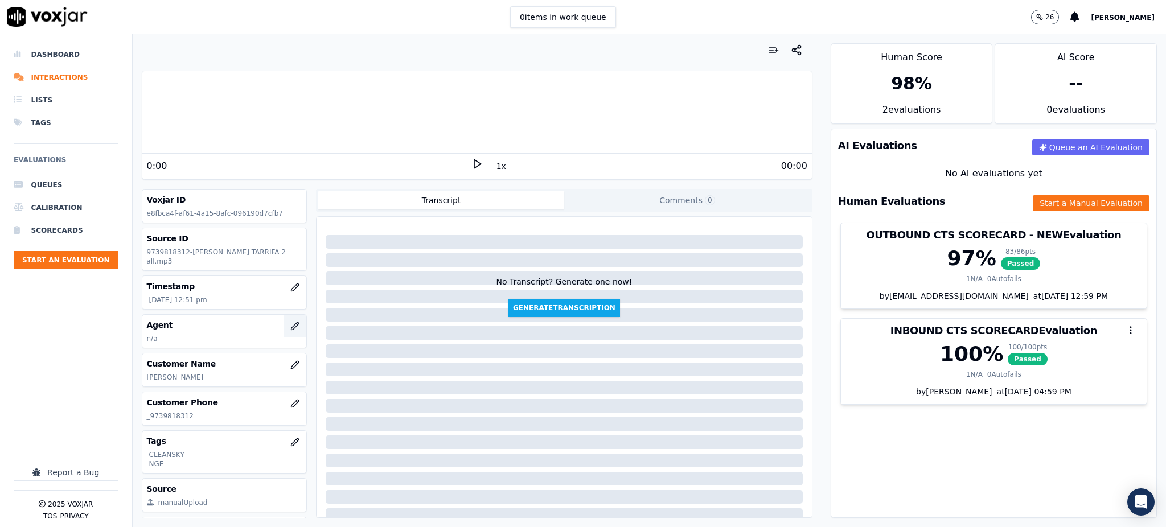
click at [290, 322] on icon "button" at bounding box center [294, 326] width 9 height 9
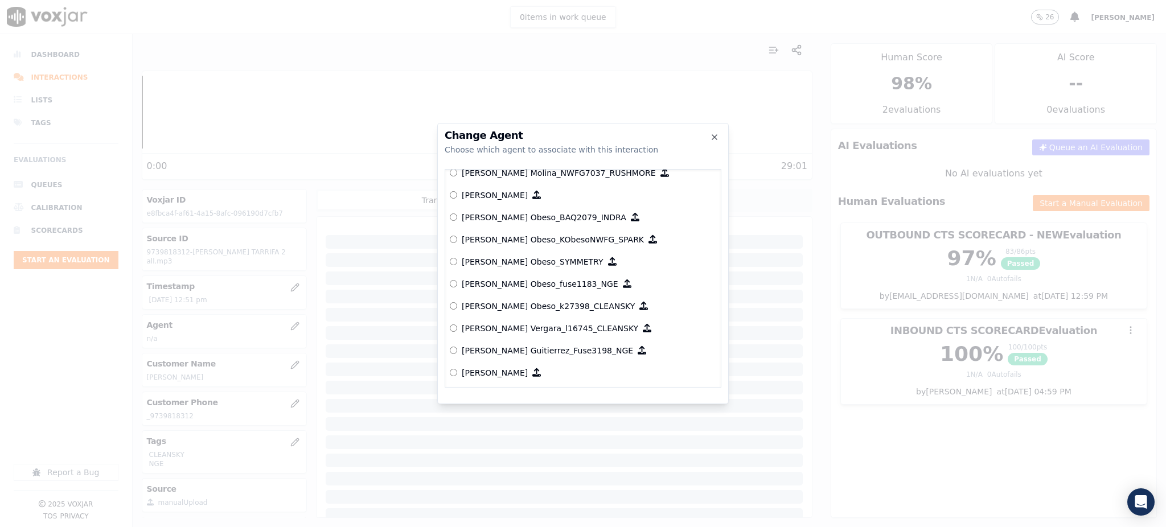
scroll to position [3606, 0]
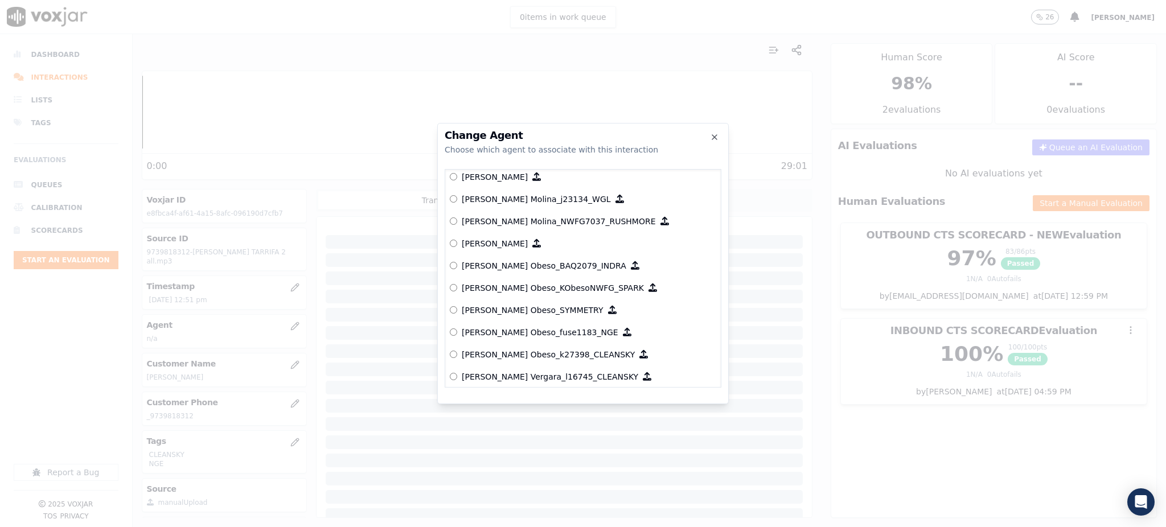
click at [712, 131] on h2 "Change Agent" at bounding box center [583, 135] width 277 height 10
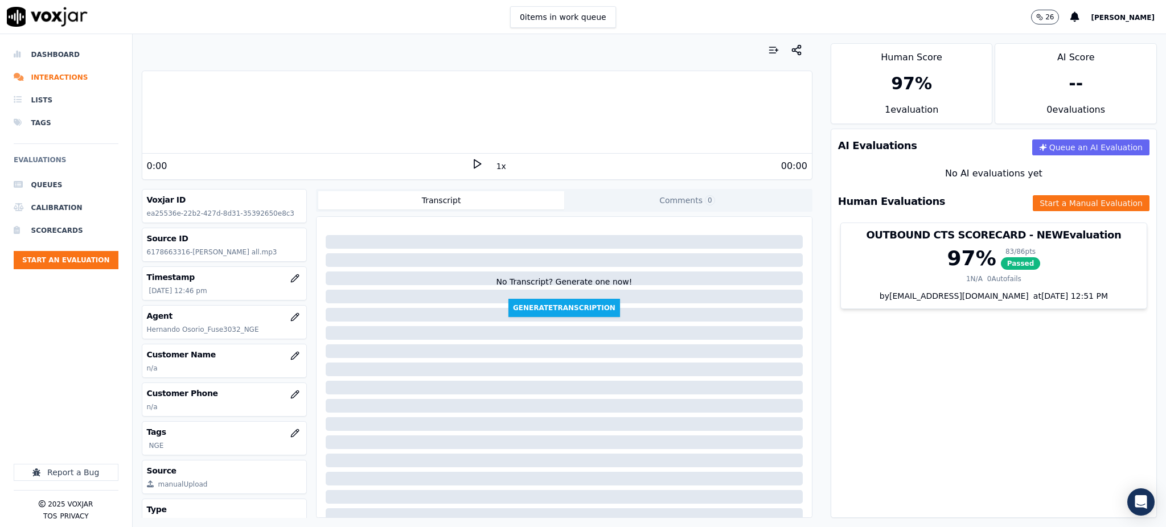
click at [471, 162] on icon at bounding box center [476, 163] width 11 height 11
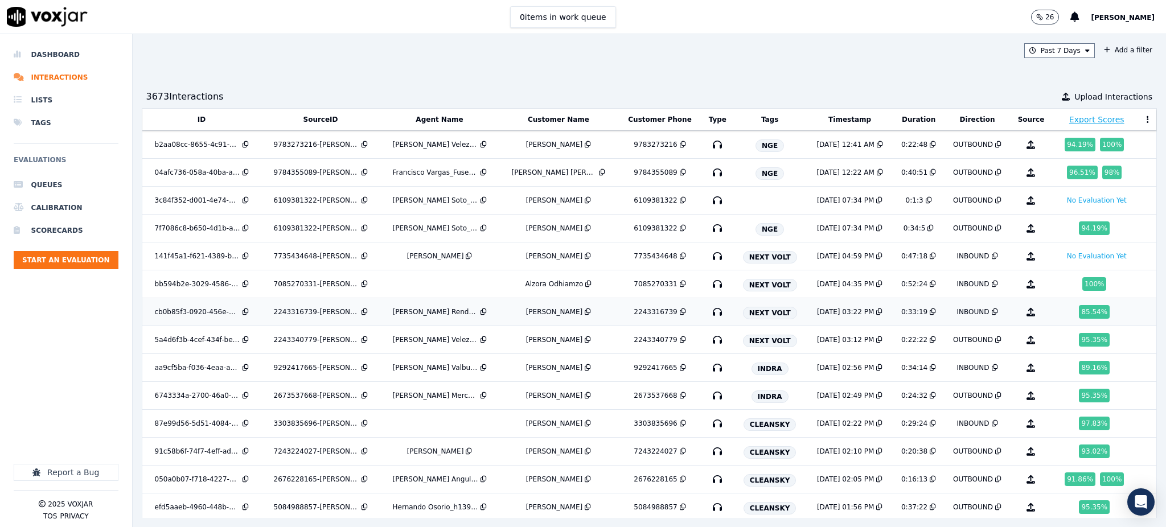
click at [708, 314] on icon "button" at bounding box center [717, 312] width 18 height 18
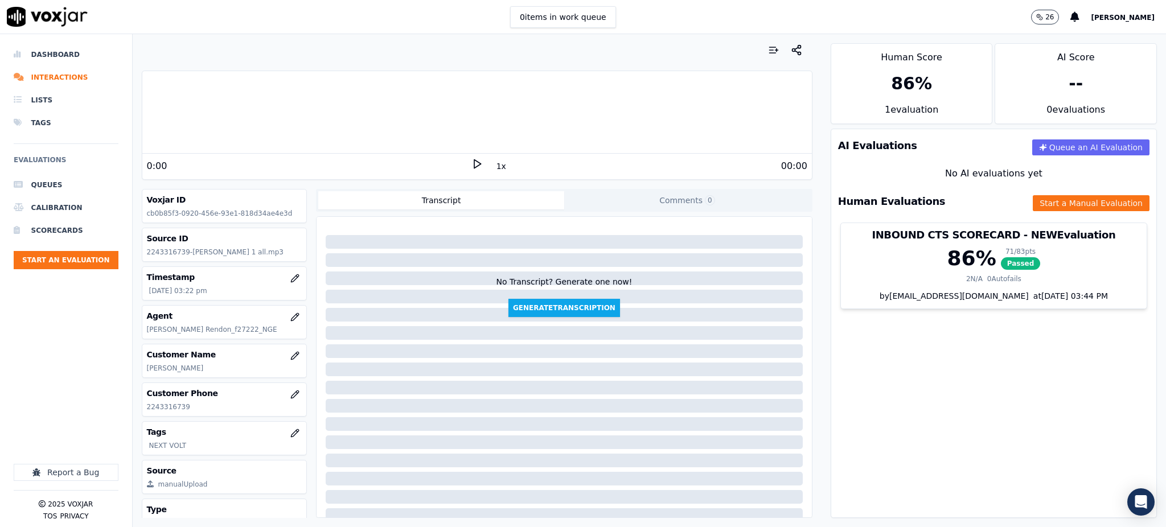
click at [474, 167] on polygon at bounding box center [477, 164] width 7 height 9
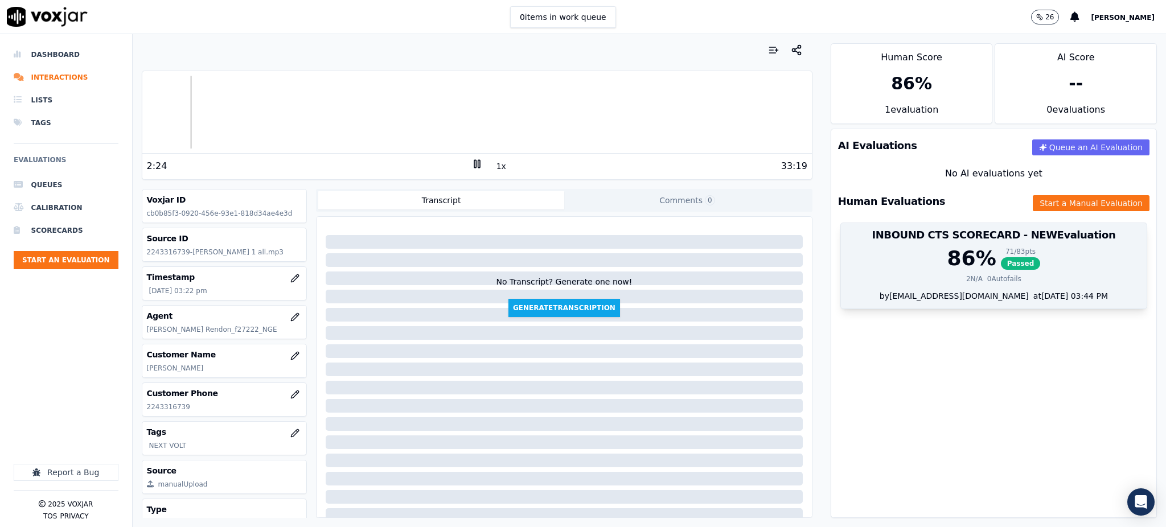
click at [1001, 264] on span "Passed" at bounding box center [1021, 263] width 40 height 13
